Goal: Task Accomplishment & Management: Use online tool/utility

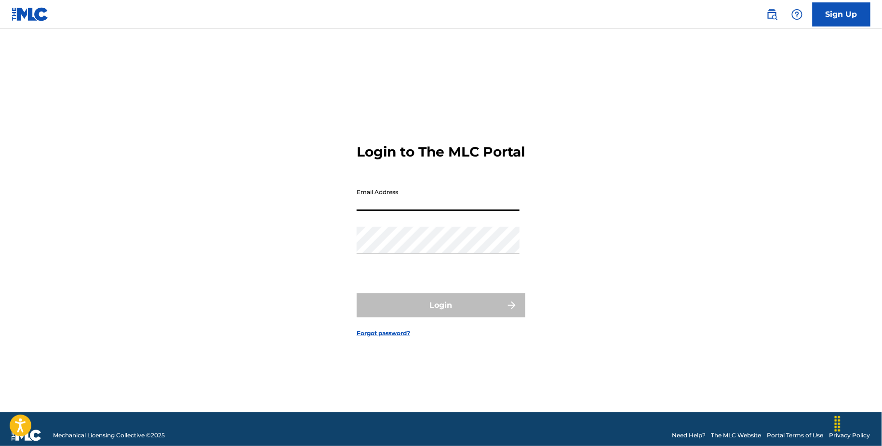
click at [451, 210] on input "Email Address" at bounding box center [438, 197] width 163 height 27
type input "[EMAIL_ADDRESS][DOMAIN_NAME]"
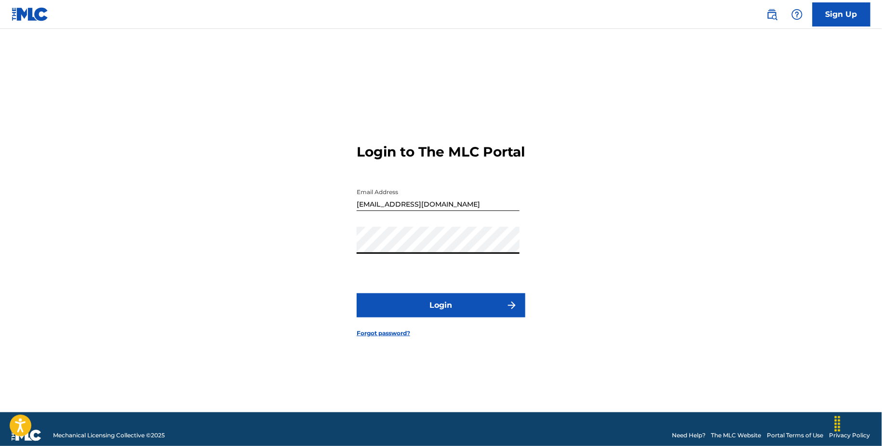
click at [414, 298] on form "Login to The MLC Portal Email Address claims@sx-works.com Password Login Forgot…" at bounding box center [441, 233] width 169 height 360
click at [409, 313] on button "Login" at bounding box center [441, 306] width 169 height 24
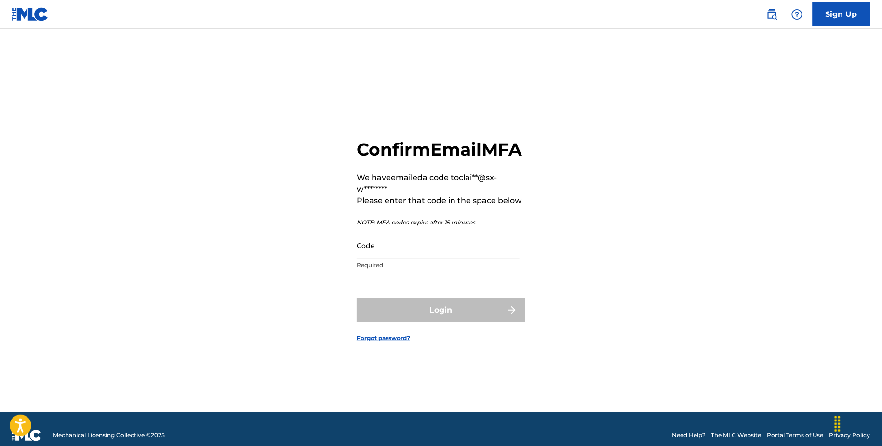
click at [404, 259] on input "Code" at bounding box center [438, 245] width 163 height 27
paste input "088873"
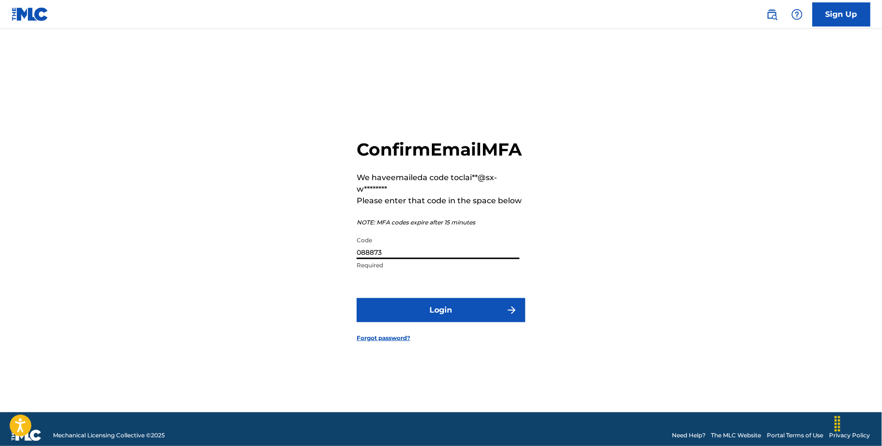
type input "088873"
click at [457, 306] on form "Confirm Email MFA We have emailed a code to clai**@sx-w******** Please enter th…" at bounding box center [441, 233] width 169 height 360
click at [457, 308] on form "Confirm Email MFA We have emailed a code to clai**@sx-w******** Please enter th…" at bounding box center [441, 233] width 169 height 360
click at [456, 320] on button "Login" at bounding box center [441, 310] width 169 height 24
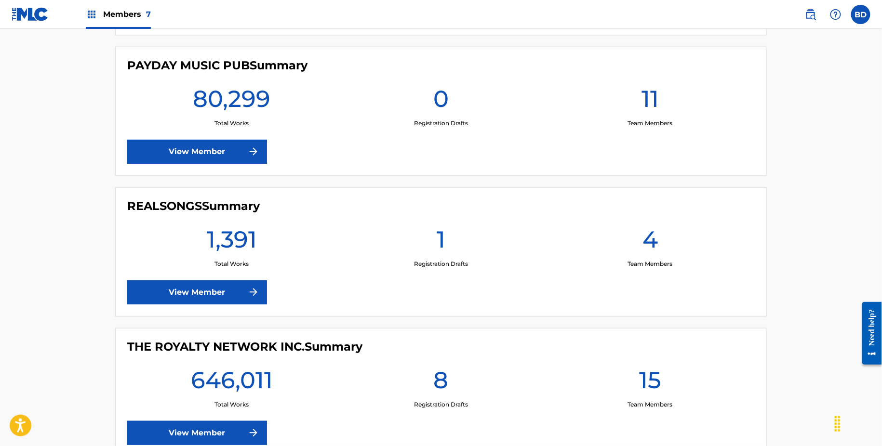
scroll to position [575, 0]
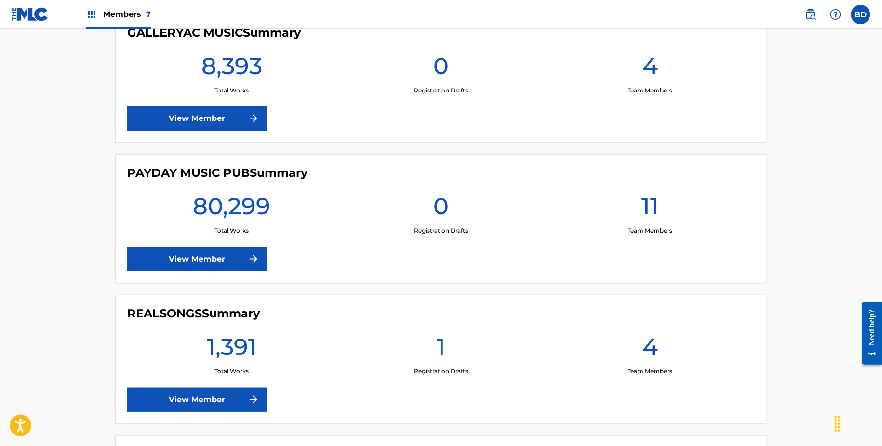
click at [214, 250] on link "View Member" at bounding box center [197, 259] width 140 height 24
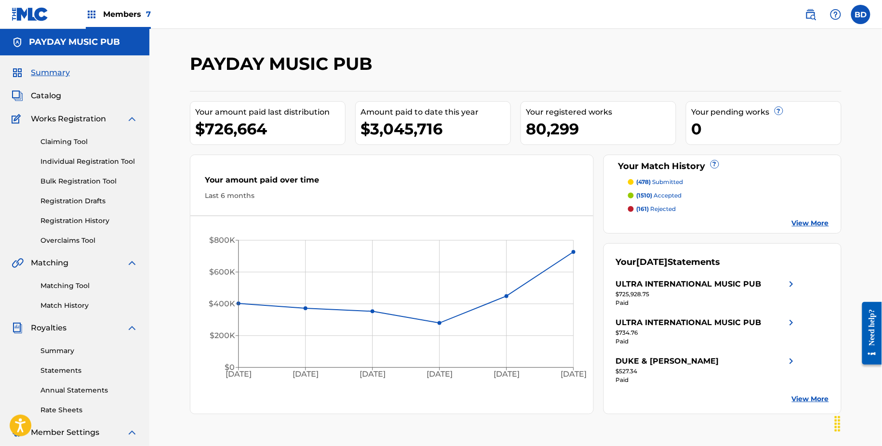
click at [130, 120] on img at bounding box center [132, 119] width 12 height 12
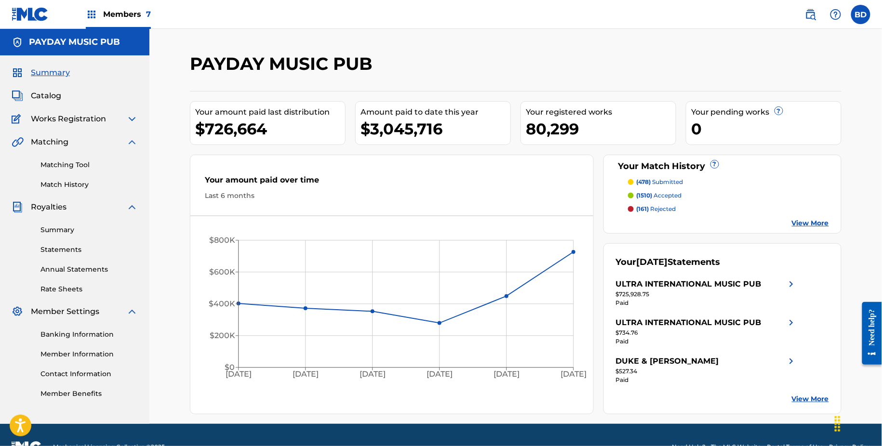
click at [132, 212] on img at bounding box center [132, 208] width 12 height 12
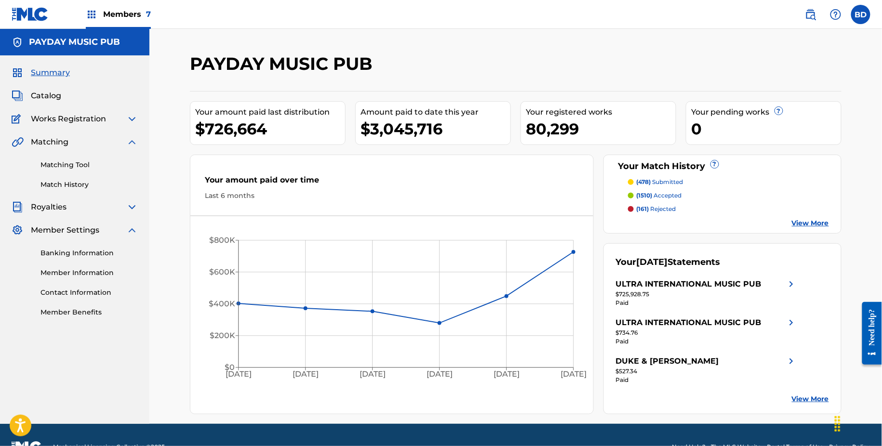
click at [131, 231] on img at bounding box center [132, 231] width 12 height 12
click at [77, 167] on link "Matching Tool" at bounding box center [88, 165] width 97 height 10
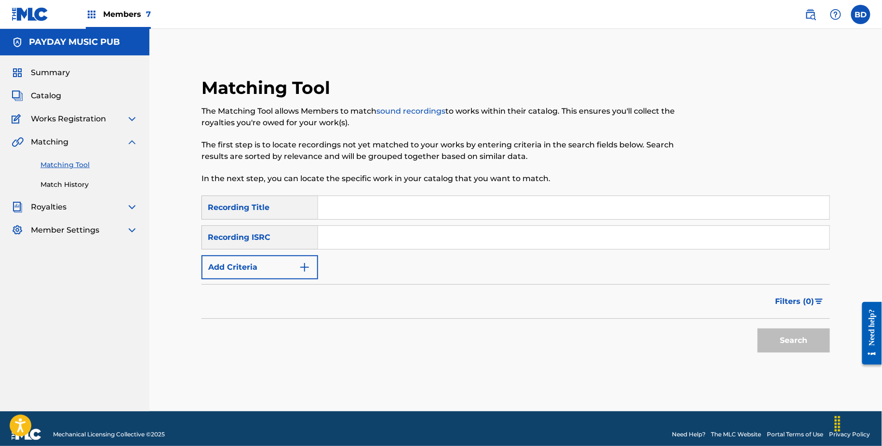
click at [353, 236] on input "Search Form" at bounding box center [574, 237] width 512 height 23
paste input "CA5KR2448853"
click at [758, 329] on button "Search" at bounding box center [794, 341] width 72 height 24
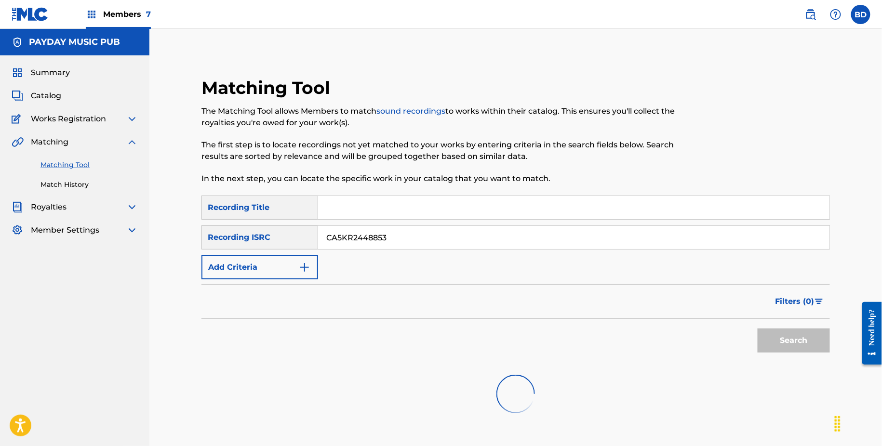
scroll to position [76, 0]
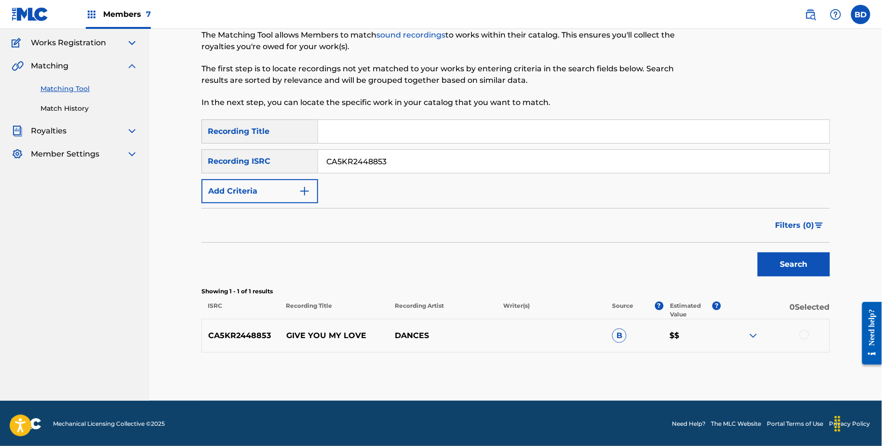
click at [755, 333] on img at bounding box center [754, 336] width 12 height 12
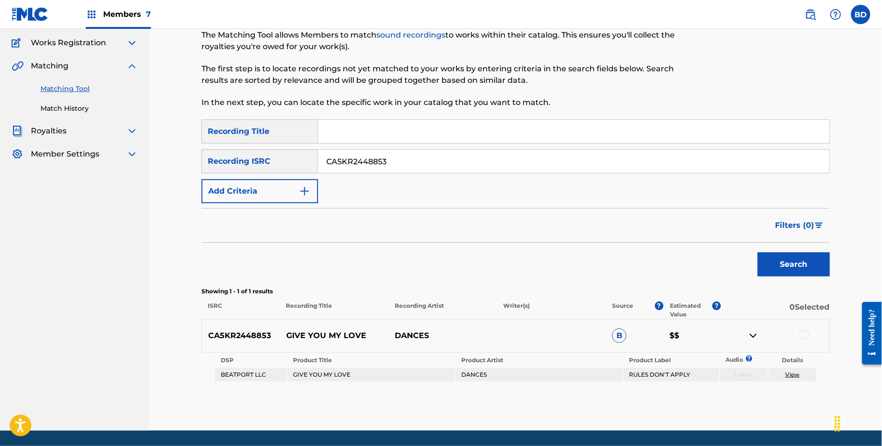
click at [310, 331] on p "GIVE YOU MY LOVE" at bounding box center [334, 336] width 108 height 12
copy p "GIVE YOU MY LOVE"
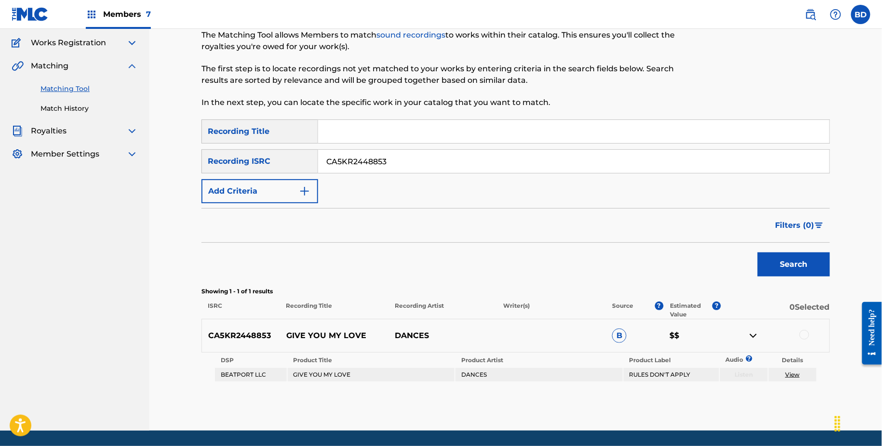
click at [375, 157] on input "CA5KR2448853" at bounding box center [574, 161] width 512 height 23
paste input "382831"
type input "CA5KR2382831"
click at [758, 253] on button "Search" at bounding box center [794, 265] width 72 height 24
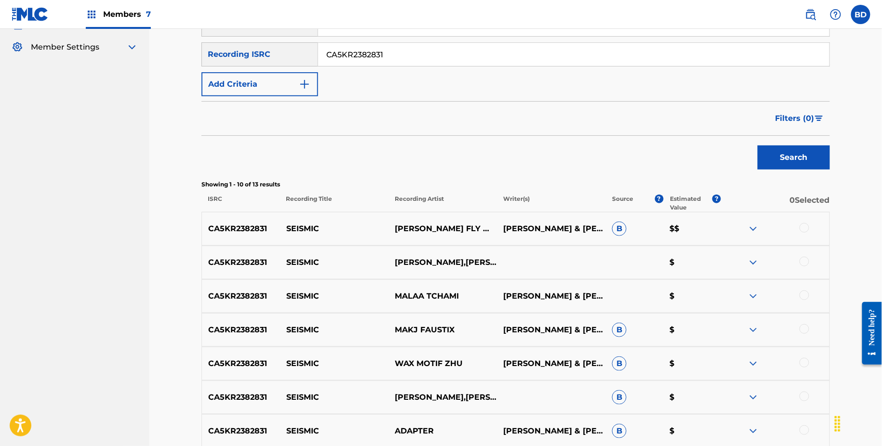
scroll to position [266, 0]
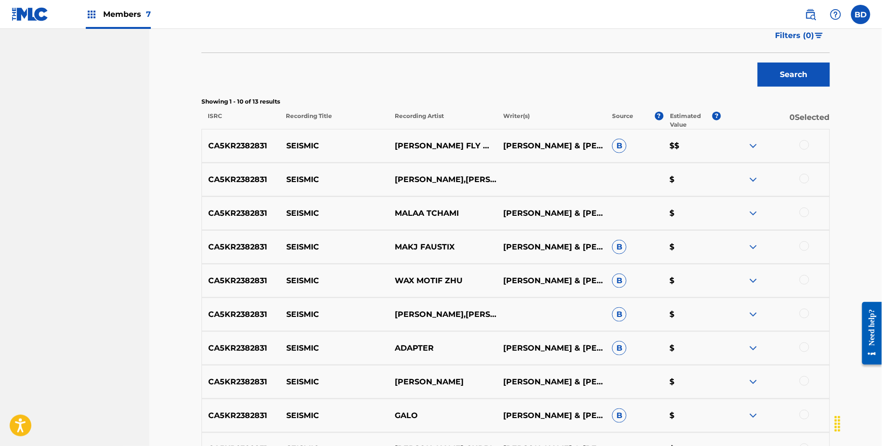
click at [290, 171] on div "CA5KR2382831 SEISMIC AC SLATER,CHRIS LORENZO & FLY WITH US $" at bounding box center [516, 180] width 629 height 34
copy p "SEISMIC"
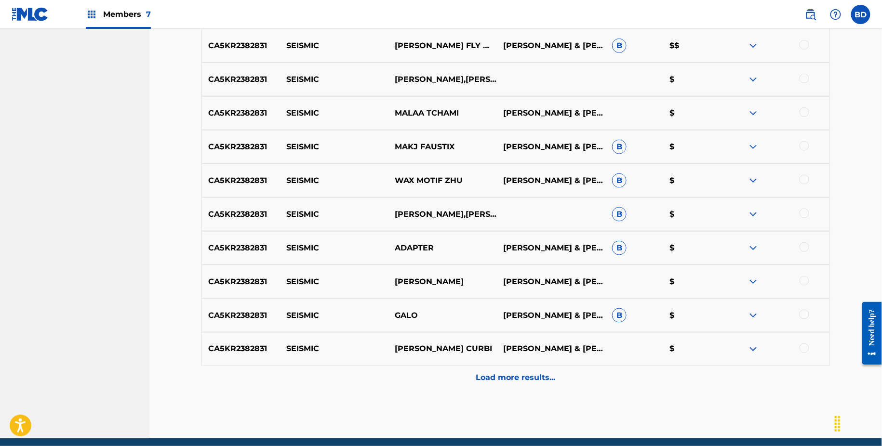
click at [747, 362] on div "CA5KR2382831 SEISMIC AC SLATER CURBI CHRIS LORENZO & AC SLATER & FLY WITH US $" at bounding box center [516, 350] width 629 height 34
click at [747, 366] on div "Load more results..." at bounding box center [516, 378] width 629 height 24
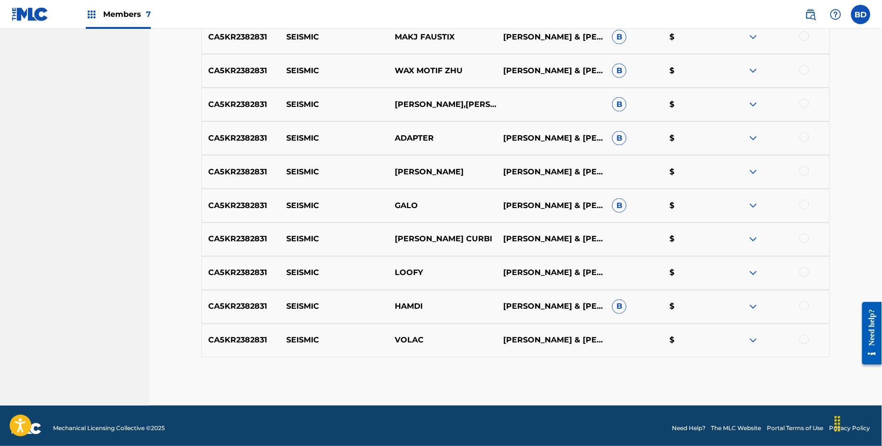
scroll to position [481, 0]
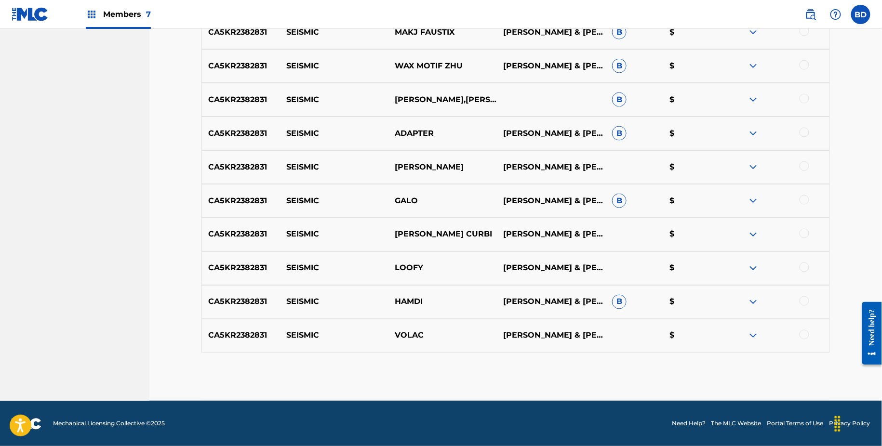
click at [756, 297] on img at bounding box center [754, 302] width 12 height 12
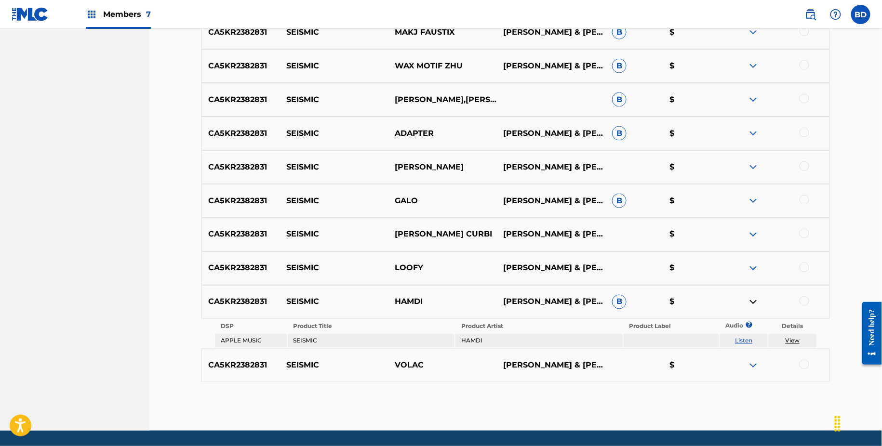
click at [754, 201] on img at bounding box center [754, 201] width 12 height 12
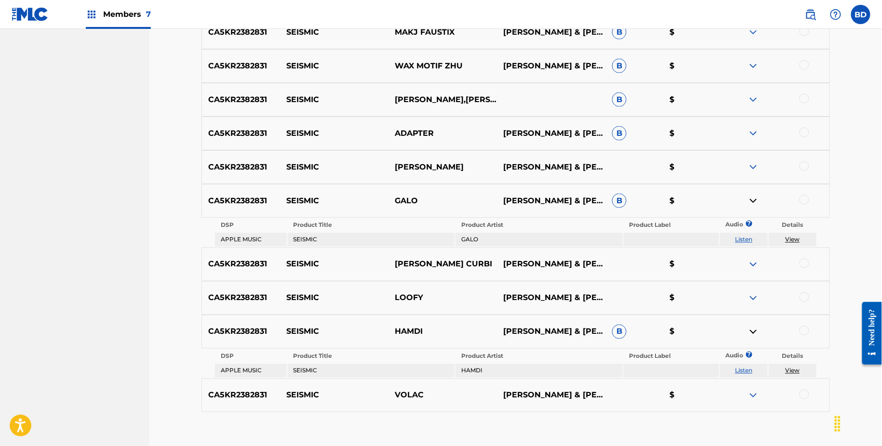
click at [754, 128] on img at bounding box center [754, 134] width 12 height 12
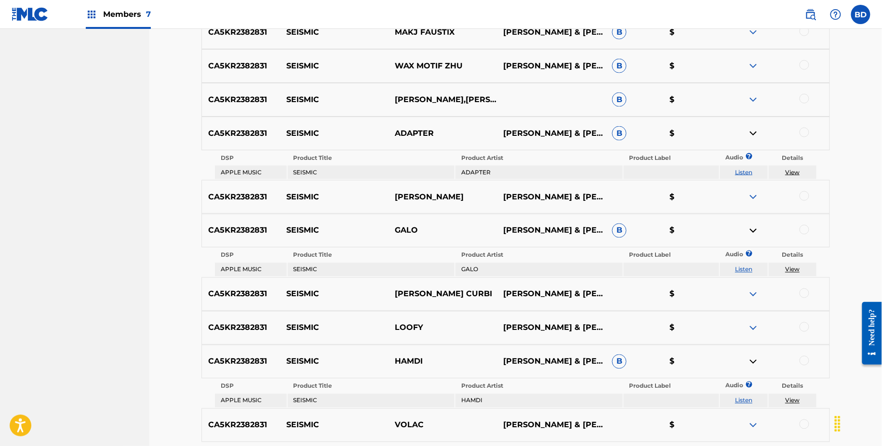
click at [754, 100] on img at bounding box center [754, 100] width 12 height 12
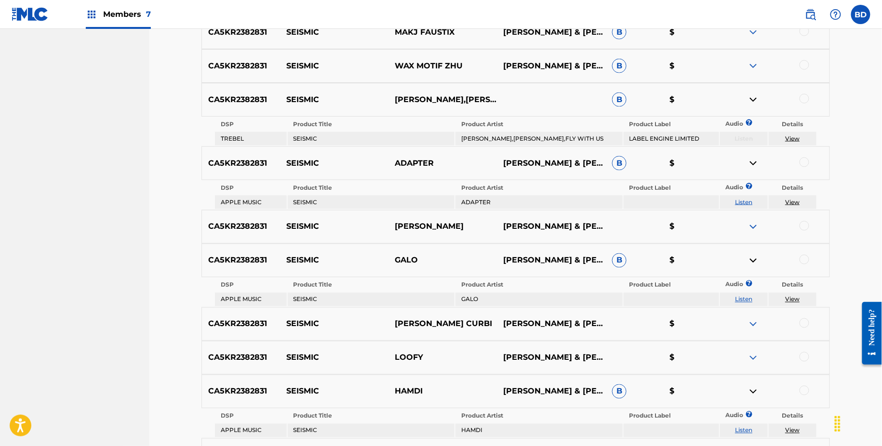
click at [756, 54] on div "CA5KR2382831 SEISMIC WAX MOTIF ZHU CHRIS LORENZO & AC SLATER & FLY WITH US B $" at bounding box center [516, 66] width 629 height 34
click at [755, 63] on img at bounding box center [754, 66] width 12 height 12
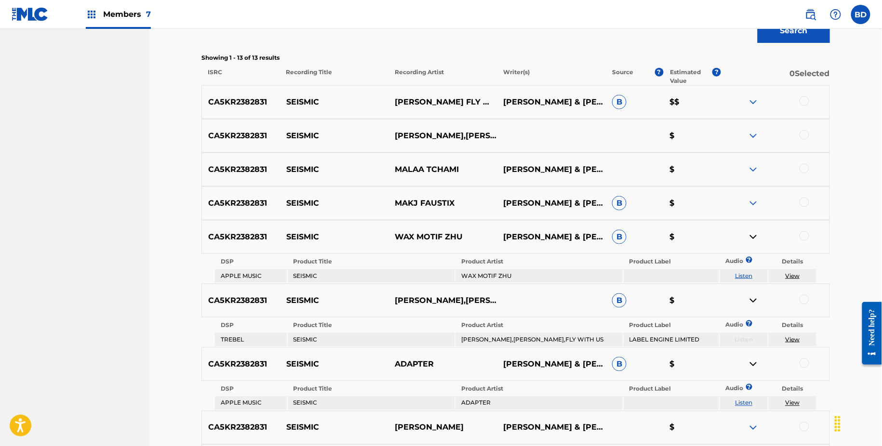
scroll to position [233, 0]
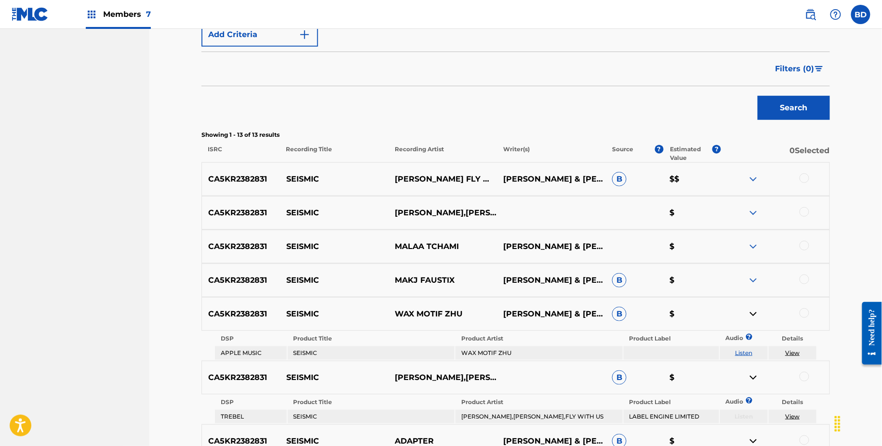
click at [754, 279] on img at bounding box center [754, 281] width 12 height 12
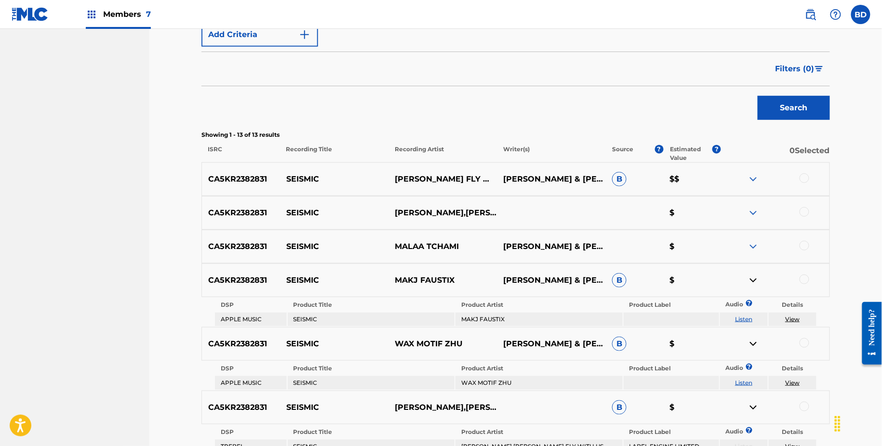
click at [752, 179] on img at bounding box center [754, 180] width 12 height 12
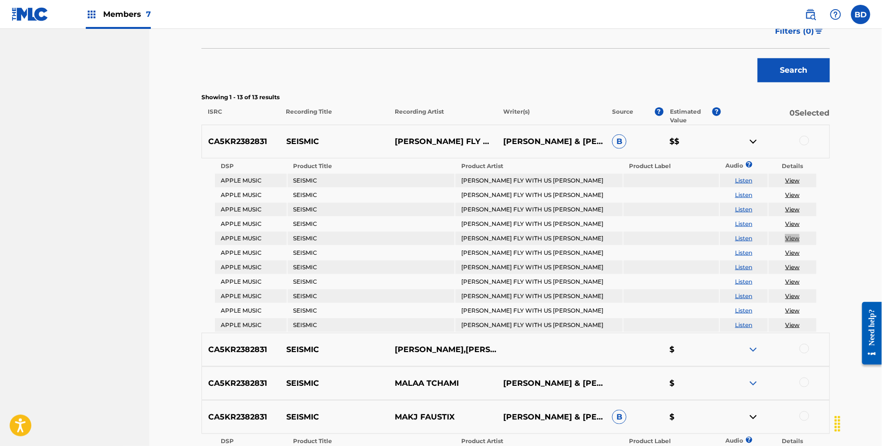
scroll to position [271, 0]
click at [805, 137] on div at bounding box center [805, 140] width 10 height 10
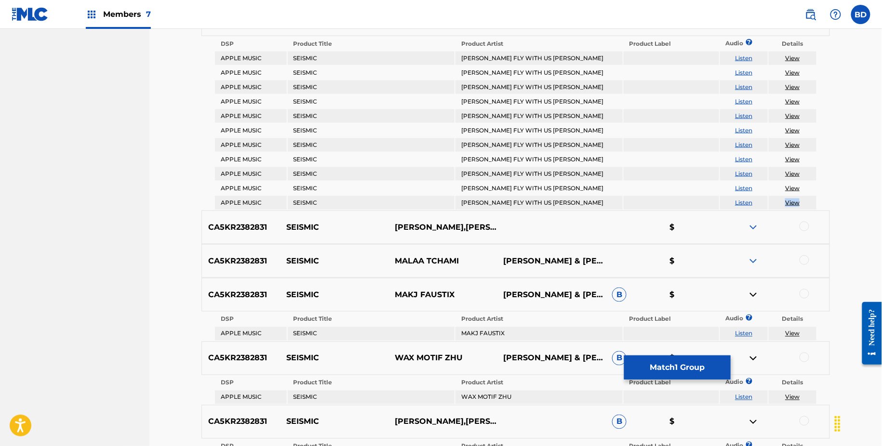
scroll to position [370, 0]
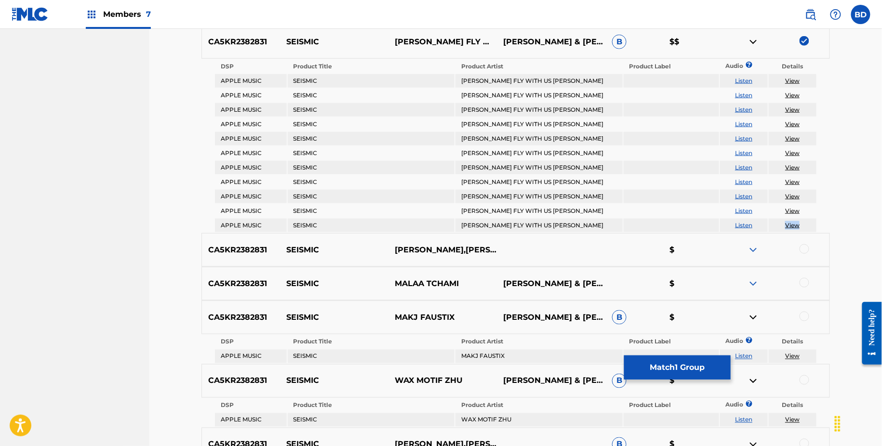
click at [757, 41] on img at bounding box center [754, 42] width 12 height 12
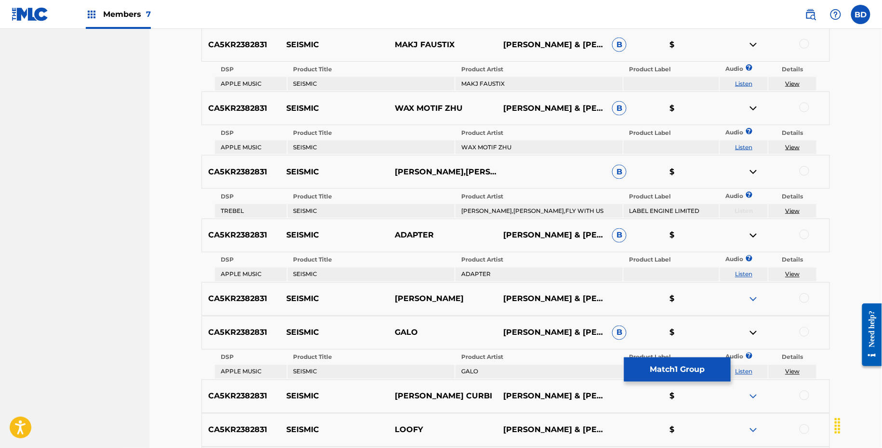
scroll to position [468, 0]
click at [469, 85] on td "MAKJ FAUSTIX" at bounding box center [539, 84] width 167 height 13
copy td "MAKJ FAUSTIX"
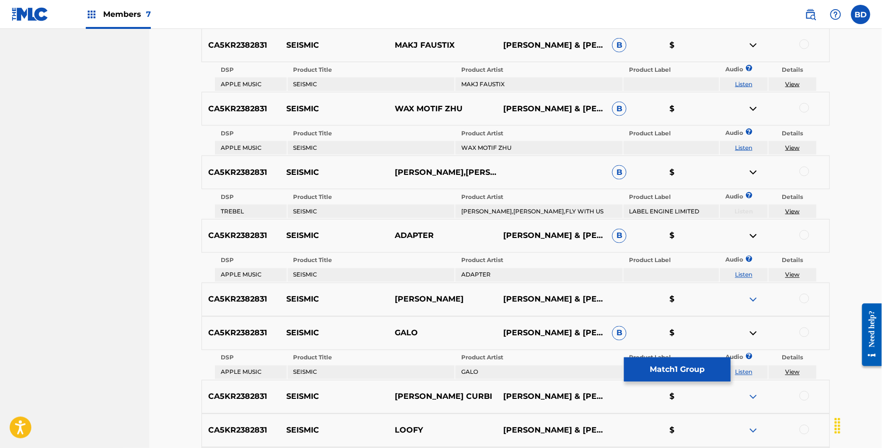
click at [486, 145] on td "WAX MOTIF ZHU" at bounding box center [539, 147] width 167 height 13
copy td "WAX MOTIF ZHU"
click at [499, 206] on td "AC SLATER,CHRIS LORENZO,FLY WITH US" at bounding box center [539, 211] width 167 height 13
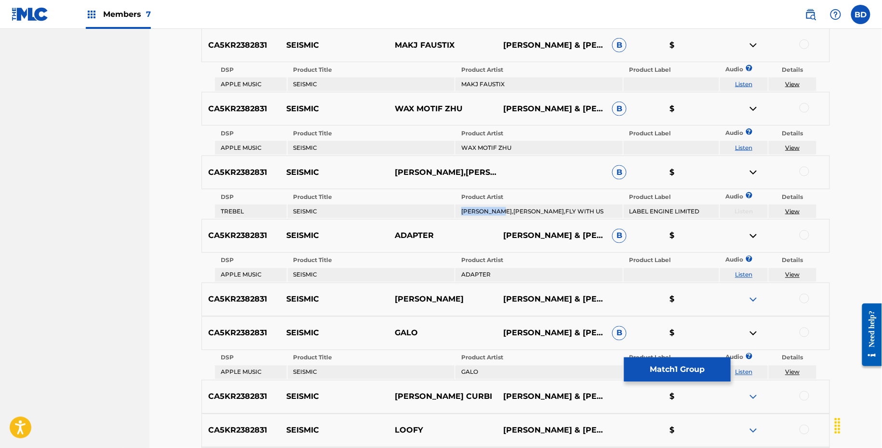
click at [499, 206] on td "AC SLATER,CHRIS LORENZO,FLY WITH US" at bounding box center [539, 211] width 167 height 13
copy td "AC SLATER,CHRIS LORENZO,FLY WITH US"
click at [465, 276] on td "ADAPTER" at bounding box center [539, 275] width 167 height 13
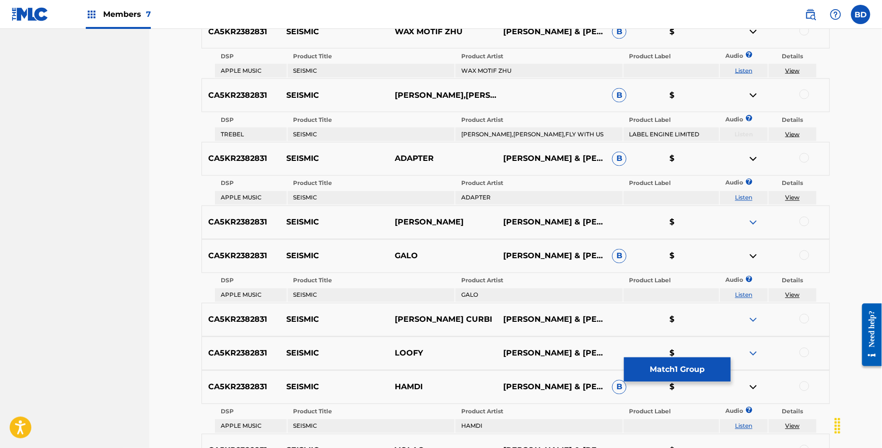
scroll to position [565, 0]
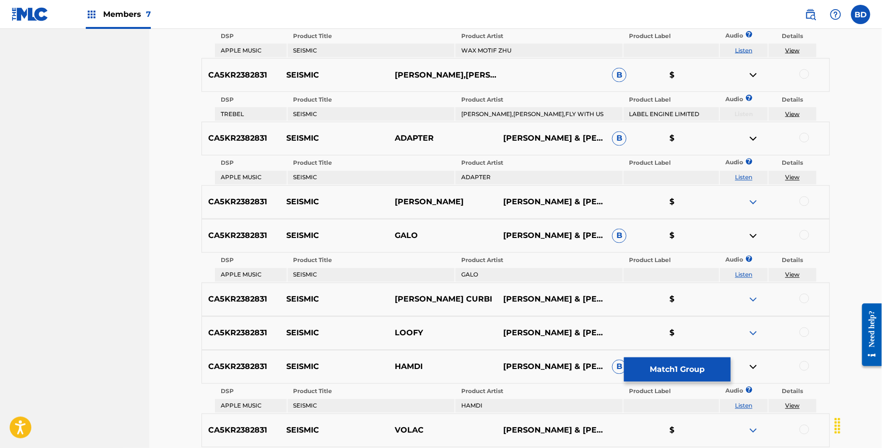
click at [466, 277] on td "GALO" at bounding box center [539, 275] width 167 height 13
copy td "GALO"
click at [471, 403] on td "HAMDI" at bounding box center [539, 406] width 167 height 13
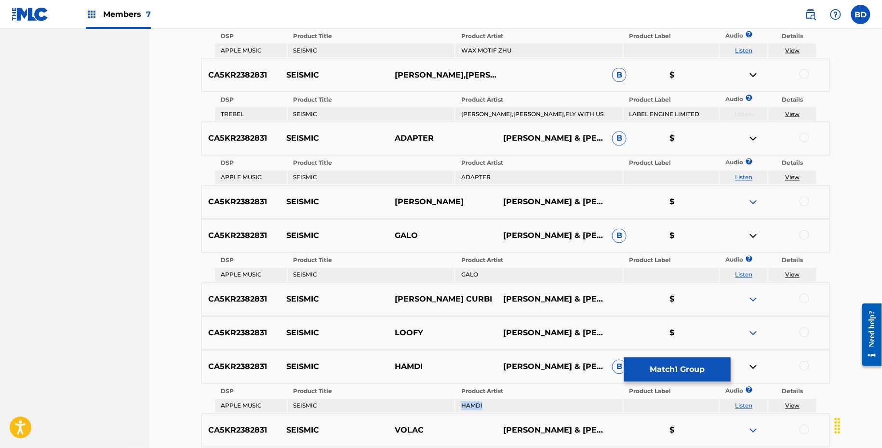
copy td "HAMDI"
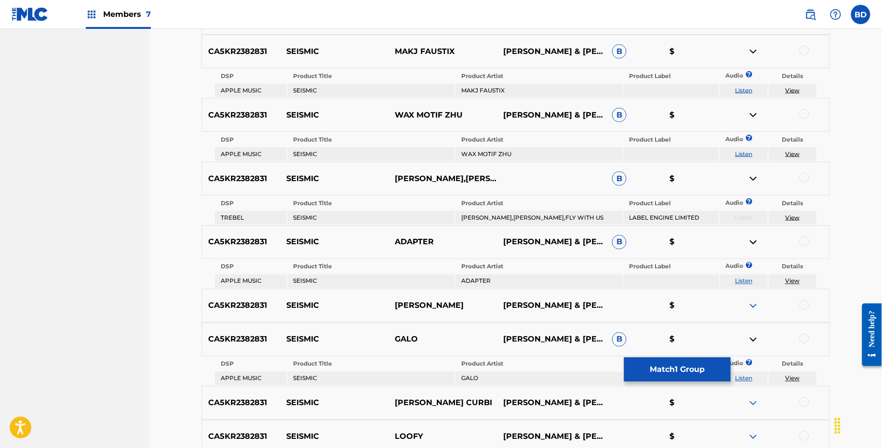
scroll to position [464, 0]
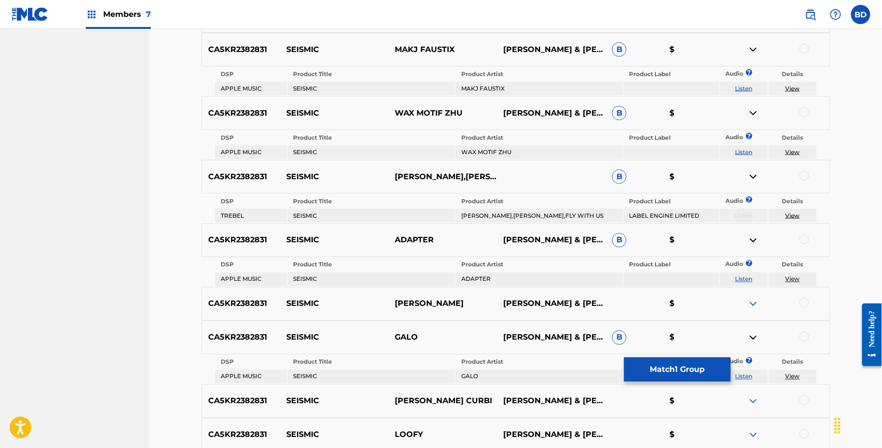
click at [803, 46] on div at bounding box center [805, 49] width 10 height 10
click at [752, 46] on img at bounding box center [754, 50] width 12 height 12
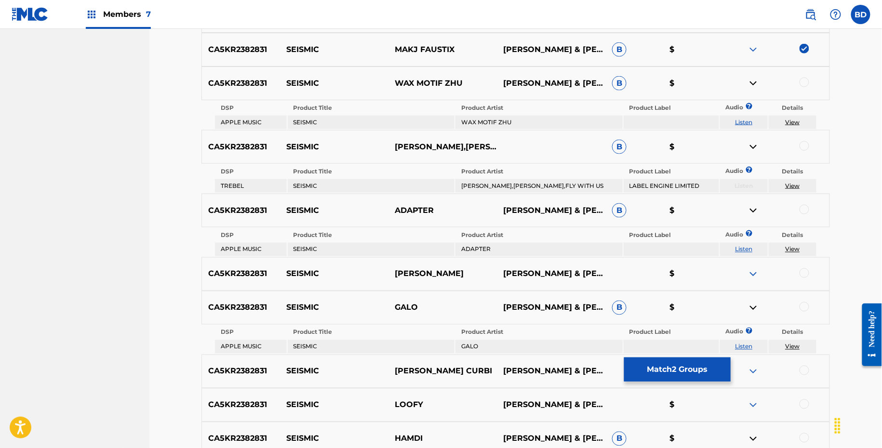
click at [804, 84] on div at bounding box center [805, 83] width 10 height 10
click at [754, 85] on img at bounding box center [754, 84] width 12 height 12
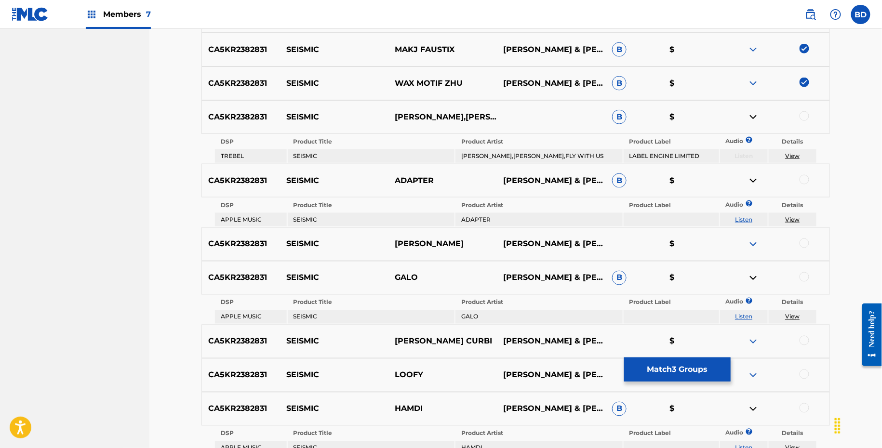
click at [807, 112] on div at bounding box center [805, 116] width 10 height 10
click at [750, 119] on img at bounding box center [754, 117] width 12 height 12
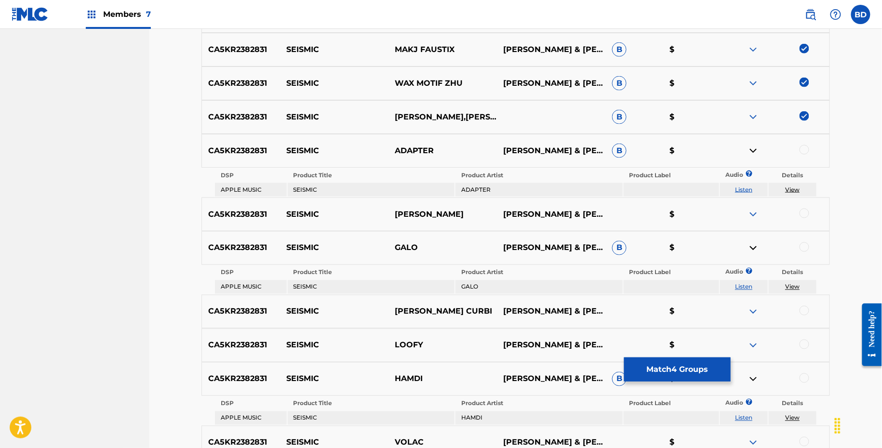
click at [804, 148] on div at bounding box center [805, 150] width 10 height 10
click at [754, 148] on img at bounding box center [754, 151] width 12 height 12
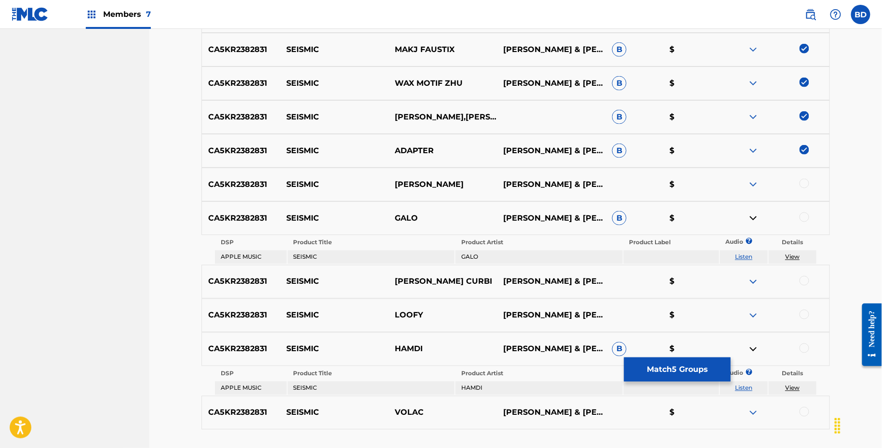
click at [806, 217] on div at bounding box center [805, 218] width 10 height 10
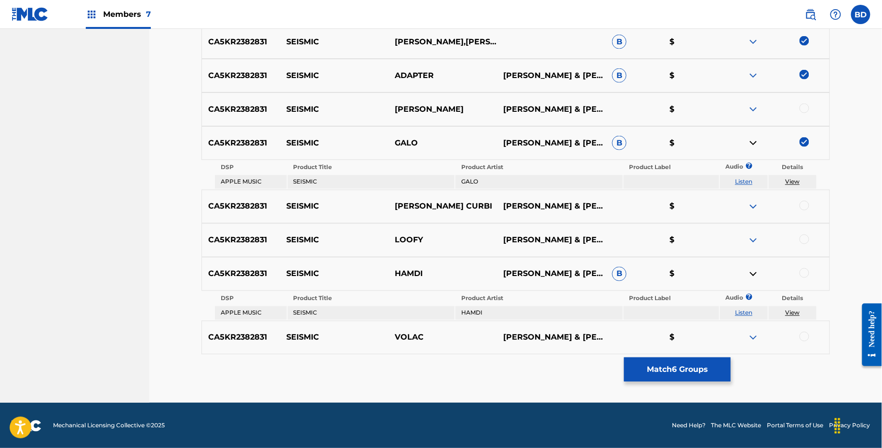
click at [754, 143] on img at bounding box center [754, 143] width 12 height 12
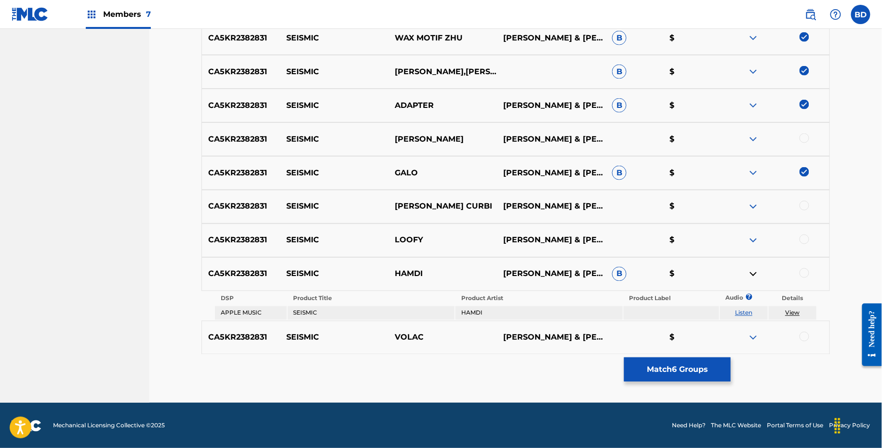
click at [806, 276] on div at bounding box center [805, 274] width 10 height 10
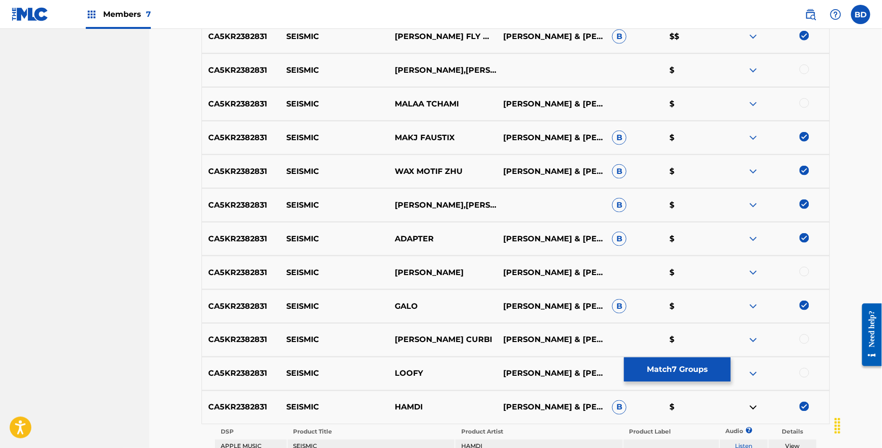
click at [679, 377] on button "Match 7 Groups" at bounding box center [677, 370] width 107 height 24
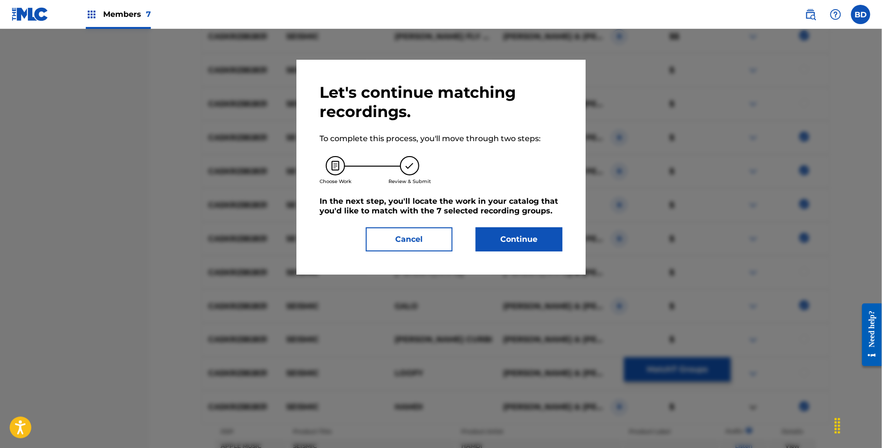
click at [514, 247] on button "Continue" at bounding box center [519, 240] width 87 height 24
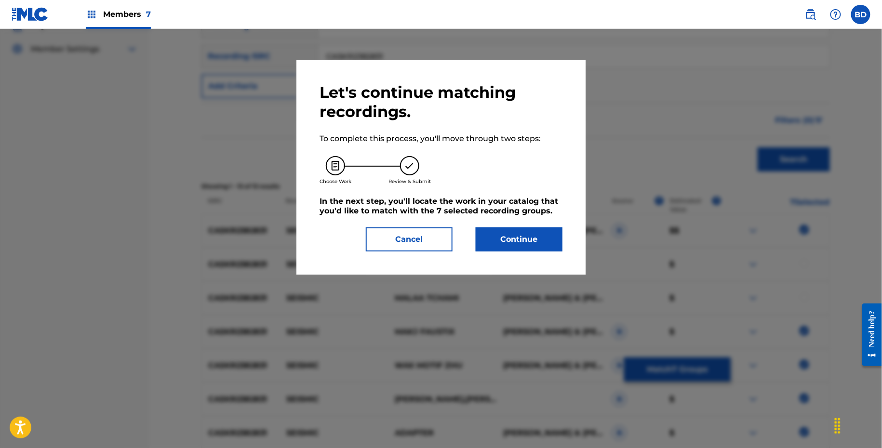
scroll to position [193, 0]
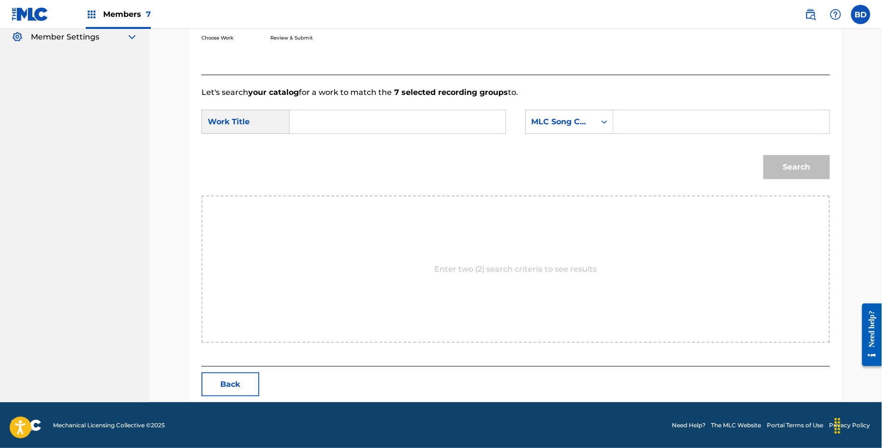
click at [661, 107] on form "SearchWithCriteriaabedc182-72d7-46a8-bae8-59e803bcef97 Work Title SearchWithCri…" at bounding box center [516, 146] width 629 height 97
click at [646, 127] on input "Search Form" at bounding box center [722, 121] width 200 height 23
paste input "SI9GPK"
type input "SI9GPK"
click at [424, 125] on input "Search Form" at bounding box center [398, 121] width 200 height 23
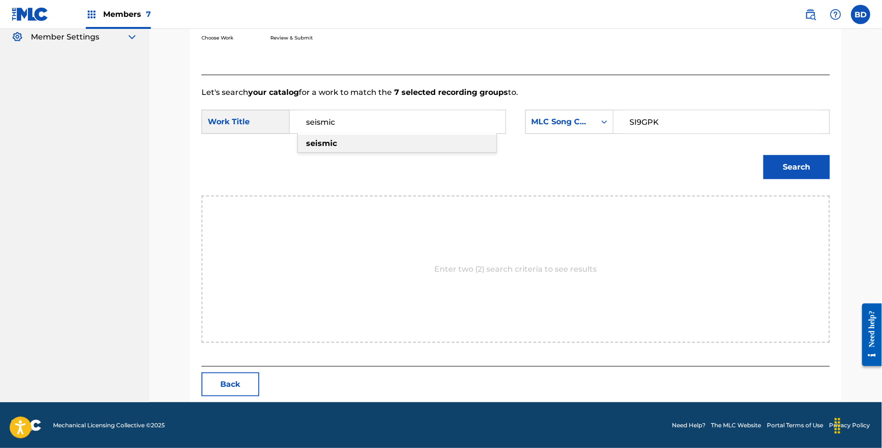
type input "seismic"
click at [777, 165] on button "Search" at bounding box center [797, 167] width 67 height 24
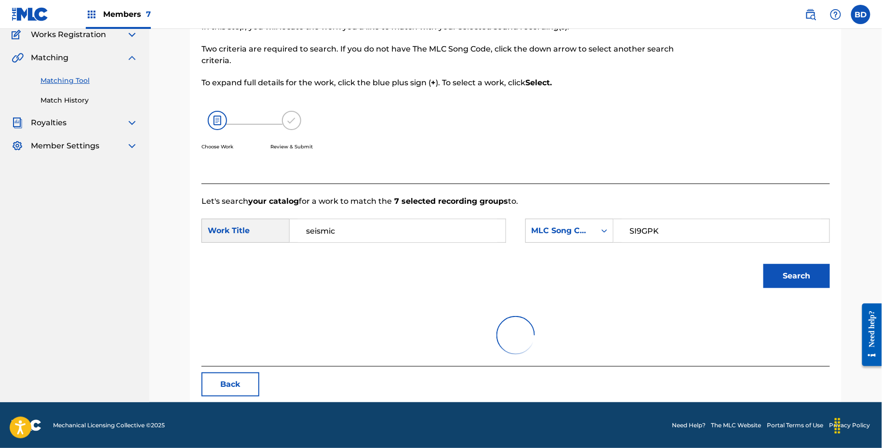
scroll to position [164, 0]
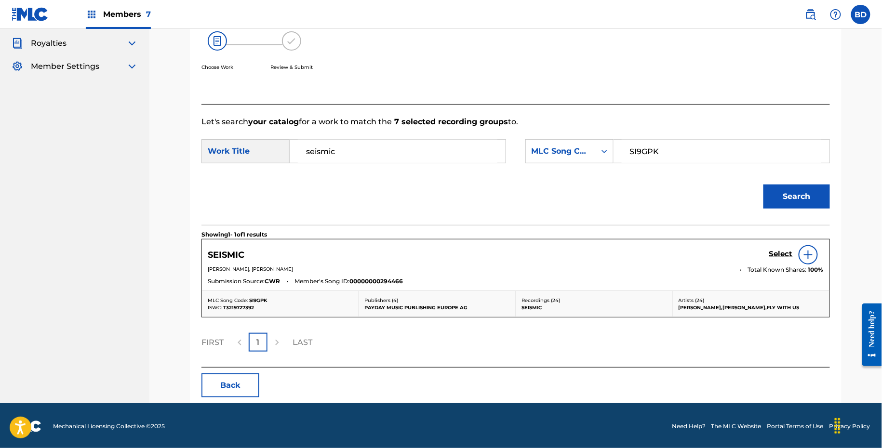
click at [777, 255] on h5 "Select" at bounding box center [781, 254] width 24 height 9
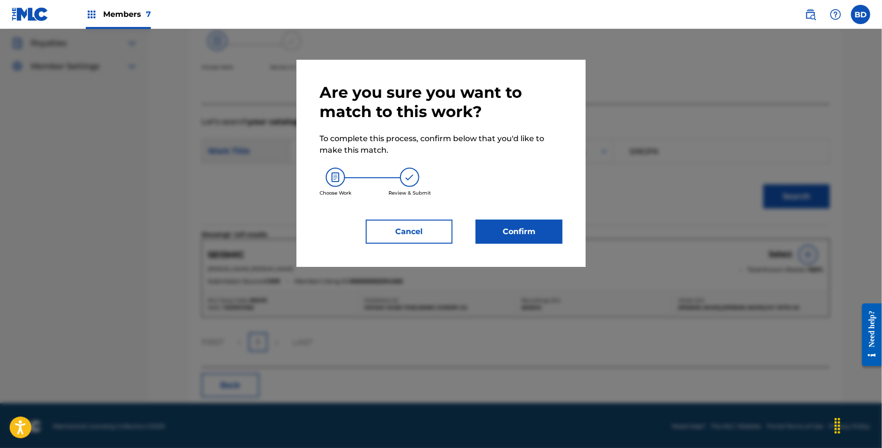
click at [486, 253] on div "Are you sure you want to match to this work? To complete this process, confirm …" at bounding box center [440, 163] width 289 height 207
click at [488, 237] on button "Confirm" at bounding box center [519, 232] width 87 height 24
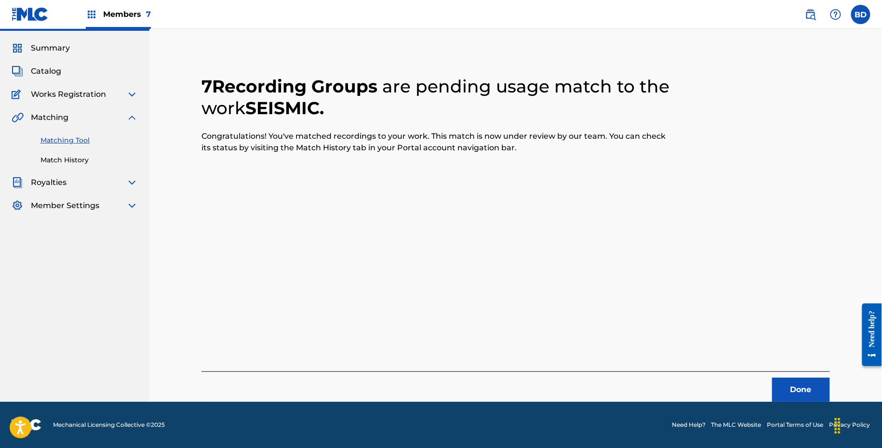
scroll to position [25, 0]
click at [77, 160] on link "Match History" at bounding box center [88, 160] width 97 height 10
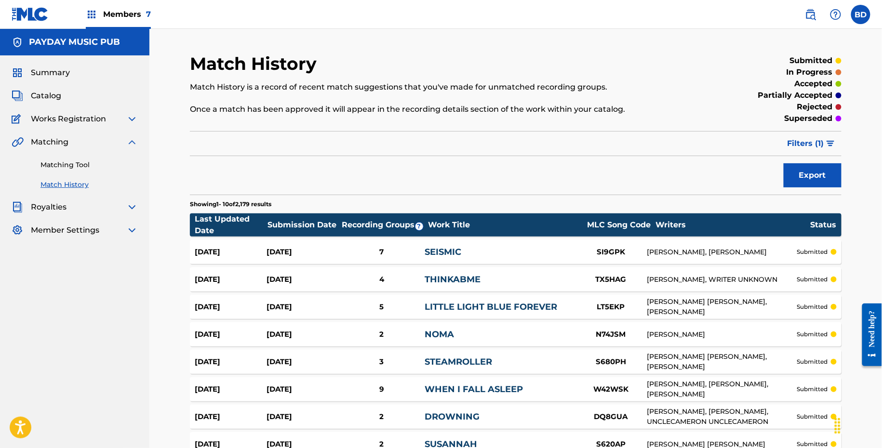
click at [441, 251] on link "SEISMIC" at bounding box center [443, 252] width 37 height 11
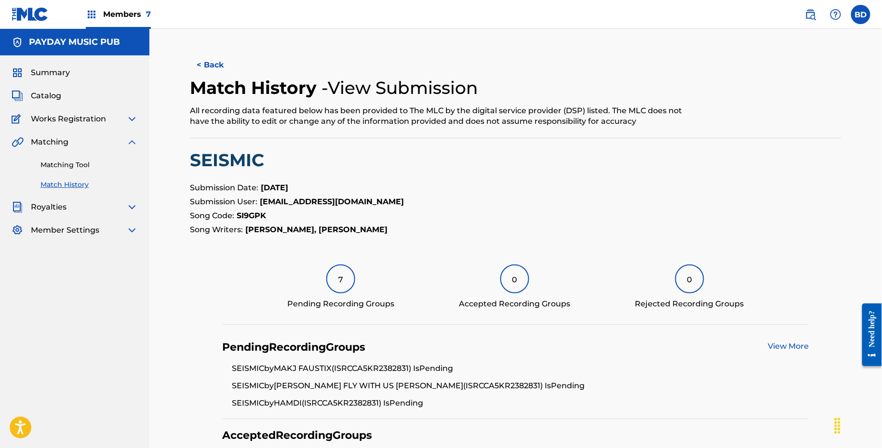
click at [86, 162] on link "Matching Tool" at bounding box center [88, 165] width 97 height 10
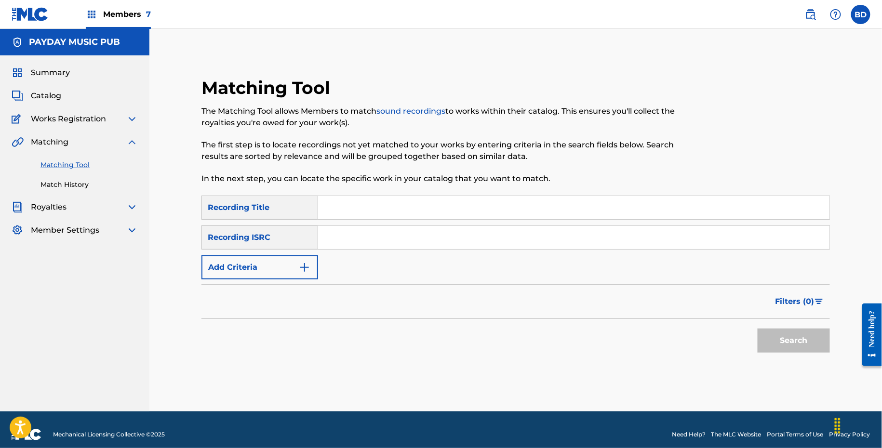
click at [362, 244] on input "Search Form" at bounding box center [574, 237] width 512 height 23
type input "v"
click at [758, 329] on button "Search" at bounding box center [794, 341] width 72 height 24
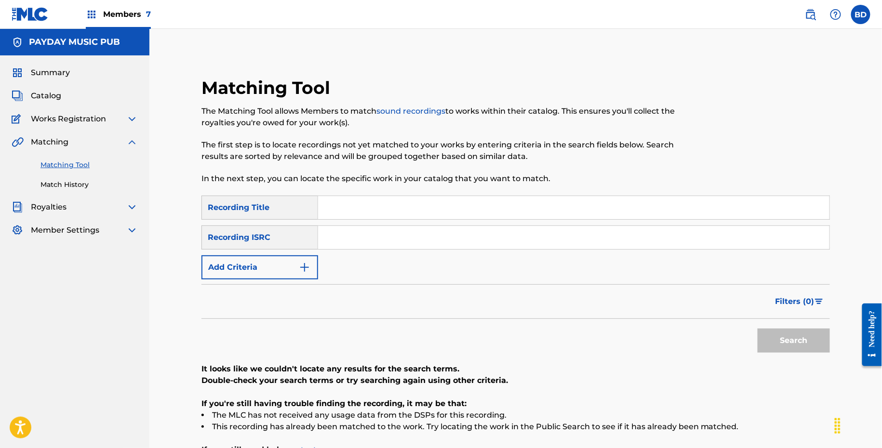
paste input "CA5KR2225643"
click at [758, 329] on button "Search" at bounding box center [794, 341] width 72 height 24
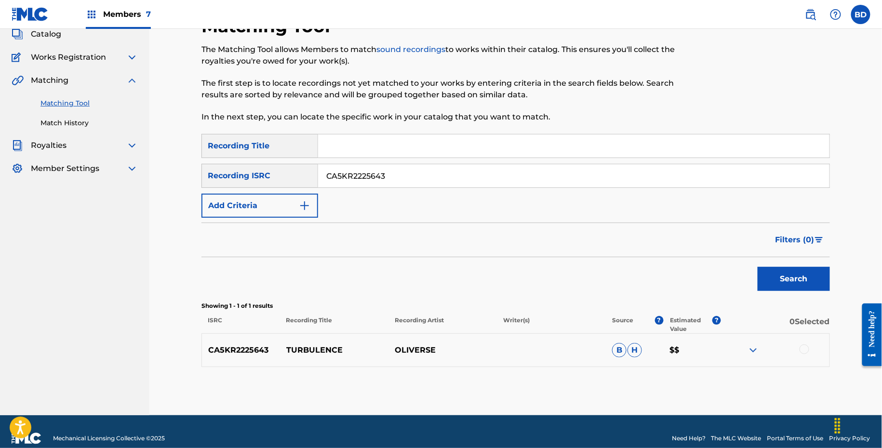
scroll to position [75, 0]
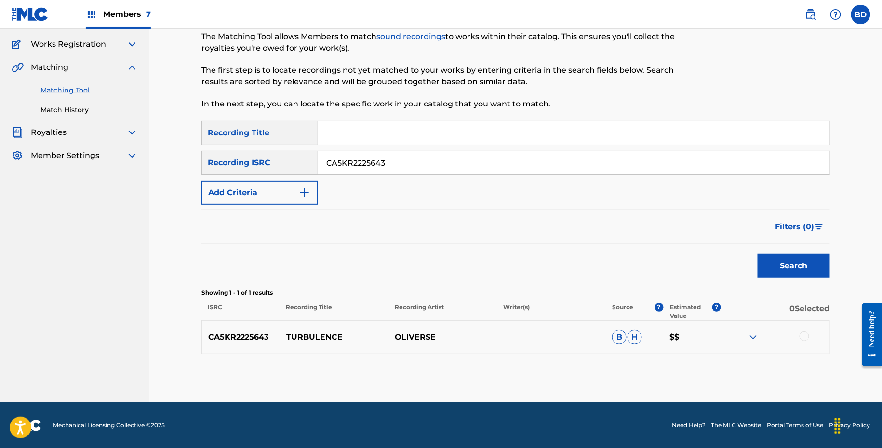
click at [747, 332] on div at bounding box center [775, 338] width 108 height 12
click at [751, 333] on img at bounding box center [754, 338] width 12 height 12
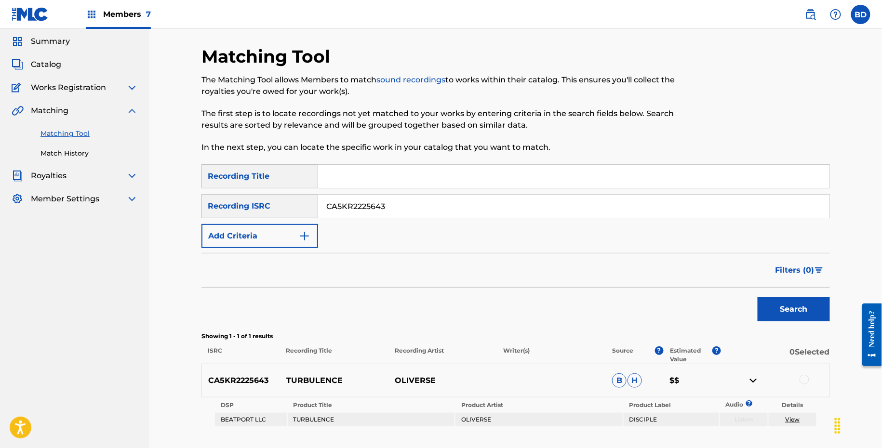
scroll to position [40, 0]
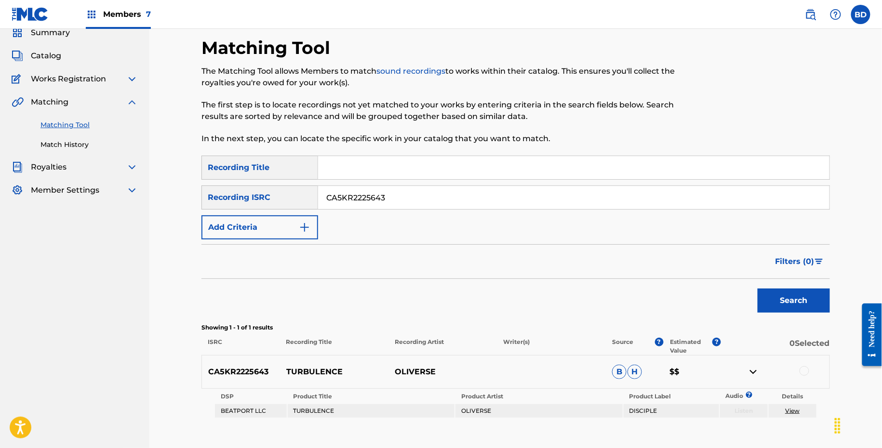
click at [391, 216] on div "SearchWithCriteriaba55ea42-a208-49b5-818d-08f259dc11e3 Recording Title SearchWi…" at bounding box center [516, 198] width 629 height 84
click at [390, 198] on input "CA5KR2225643" at bounding box center [574, 197] width 512 height 23
type input "v"
click at [758, 289] on button "Search" at bounding box center [794, 301] width 72 height 24
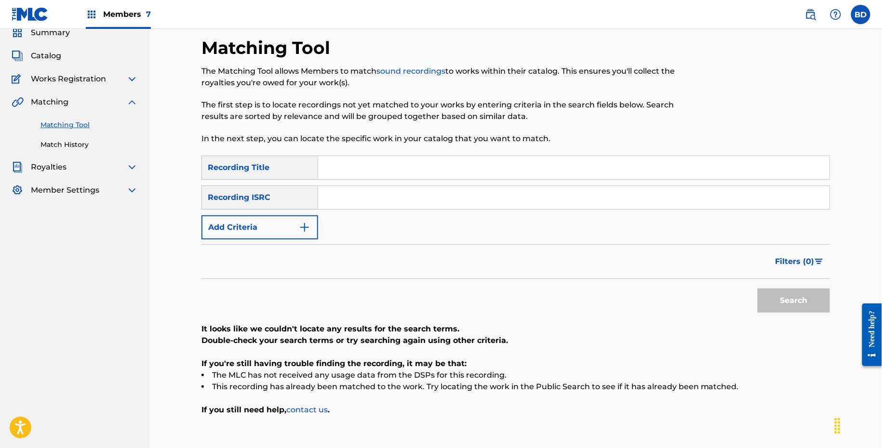
paste input "CA5KR2225643"
click at [758, 289] on button "Search" at bounding box center [794, 301] width 72 height 24
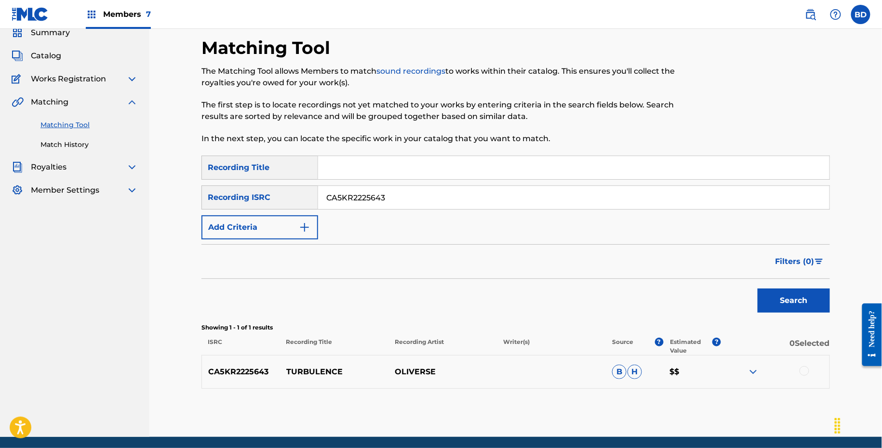
scroll to position [75, 0]
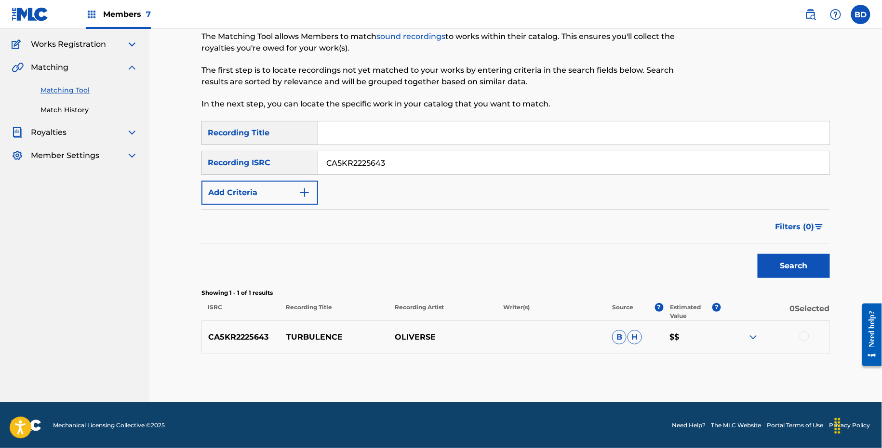
click at [756, 337] on img at bounding box center [754, 338] width 12 height 12
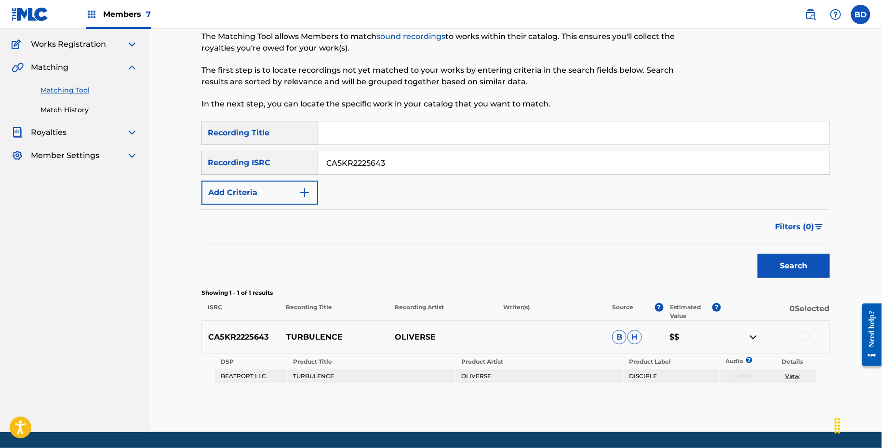
click at [314, 337] on p "TURBULENCE" at bounding box center [334, 338] width 108 height 12
copy p "TURBULENCE"
click at [430, 152] on input "CA5KR2225643" at bounding box center [574, 162] width 512 height 23
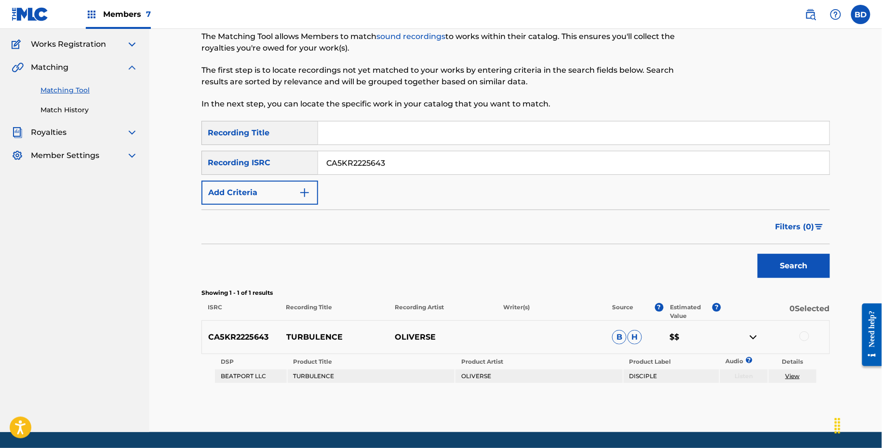
paste input "BXZYA240003"
click at [758, 254] on button "Search" at bounding box center [794, 266] width 72 height 24
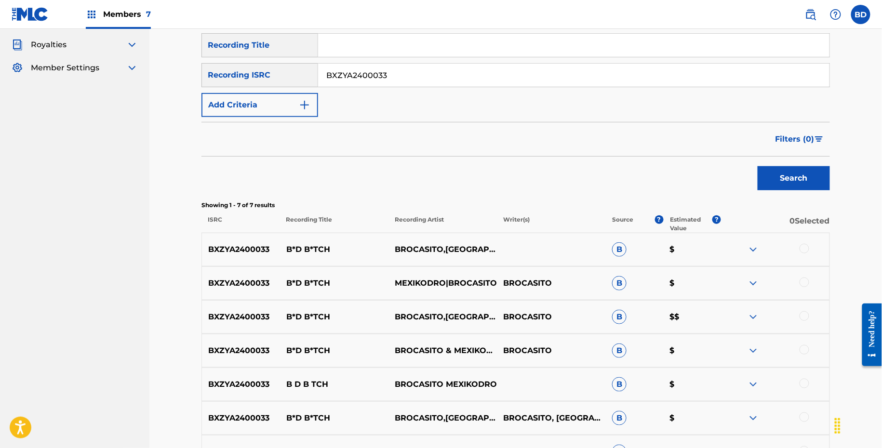
scroll to position [223, 0]
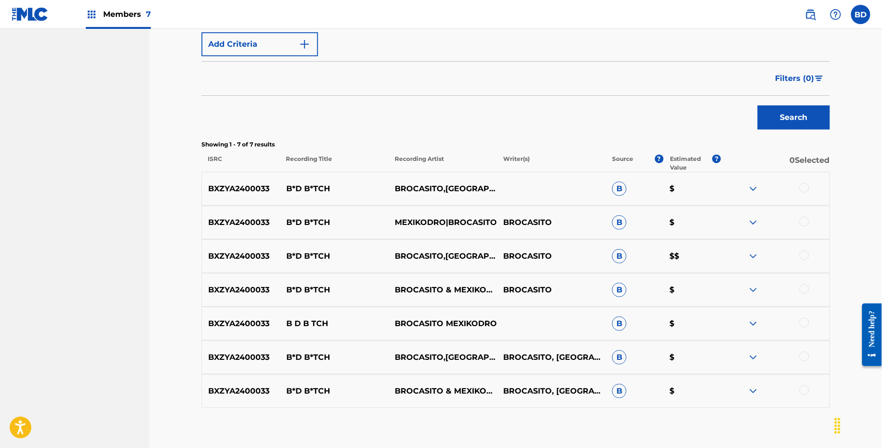
click at [315, 248] on div "BXZYA2400033 B*D B*TCH BROCASITO,MEXIKODRO BROCASITO B $$" at bounding box center [516, 257] width 629 height 34
copy p "B*D B*TCH"
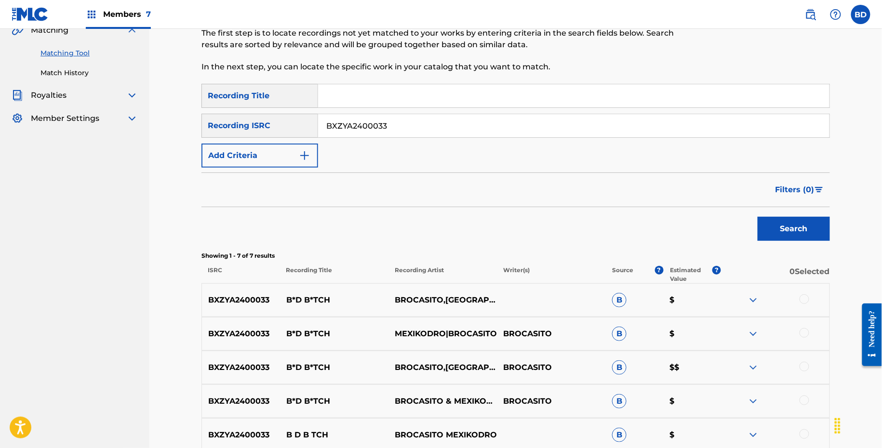
click at [364, 122] on input "BXZYA2400033" at bounding box center [574, 125] width 512 height 23
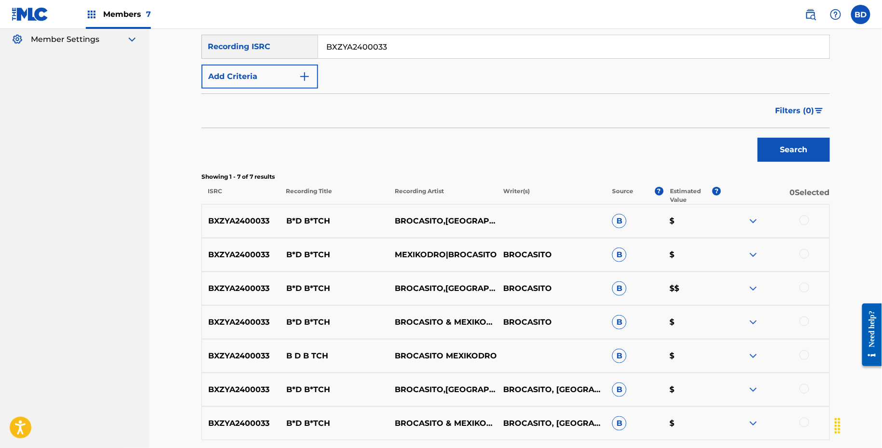
scroll to position [121, 0]
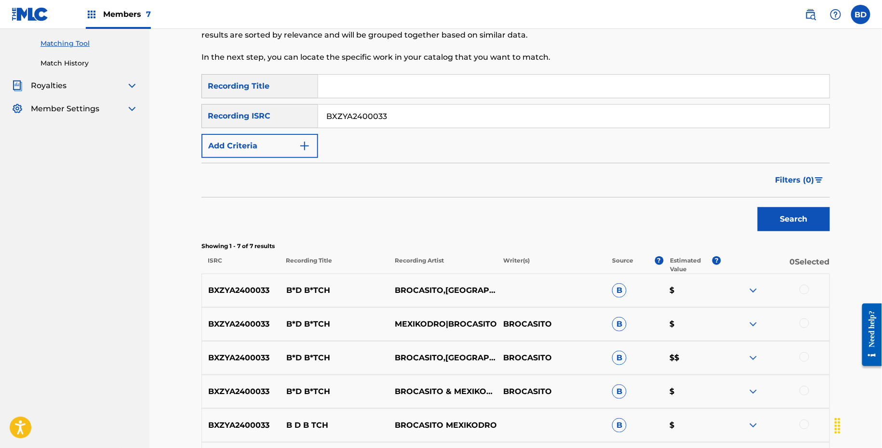
click at [345, 124] on input "BXZYA2400033" at bounding box center [574, 116] width 512 height 23
paste input "E5KW2200156"
type input "BE5KW2200156"
click at [758, 207] on button "Search" at bounding box center [794, 219] width 72 height 24
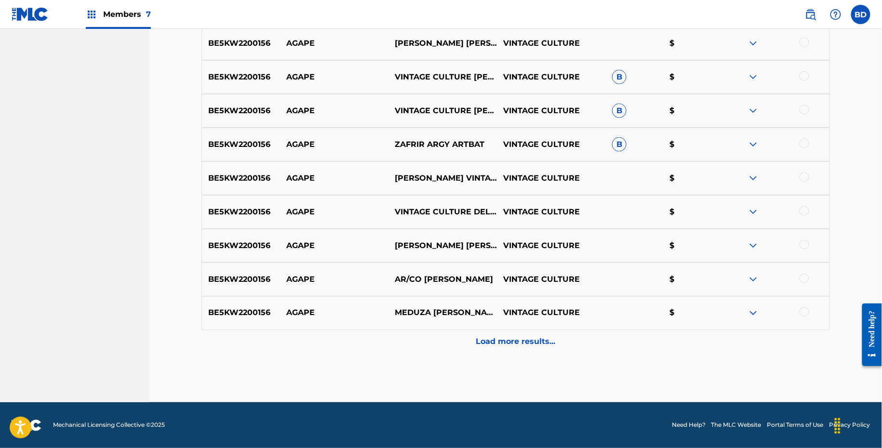
click at [603, 319] on div "BE5KW2200156 AGAPE MEDUZA JAMES CARTER VINTAGE CULTURE $" at bounding box center [516, 313] width 629 height 34
click at [603, 333] on div "Load more results..." at bounding box center [516, 342] width 629 height 24
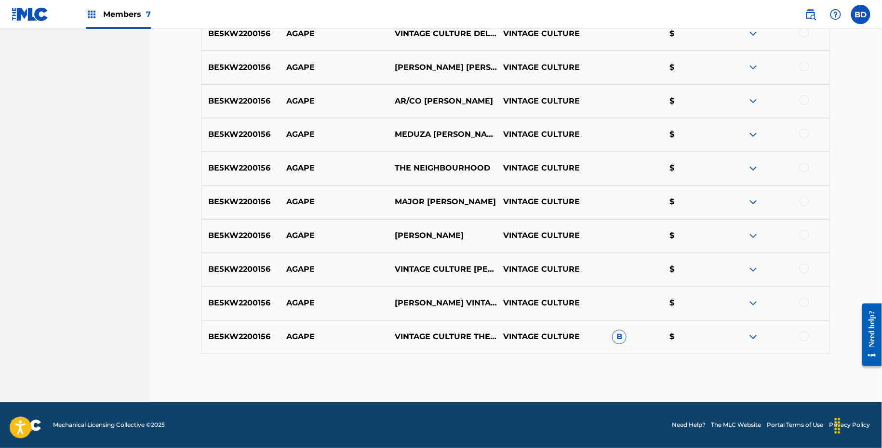
click at [758, 335] on img at bounding box center [754, 338] width 12 height 12
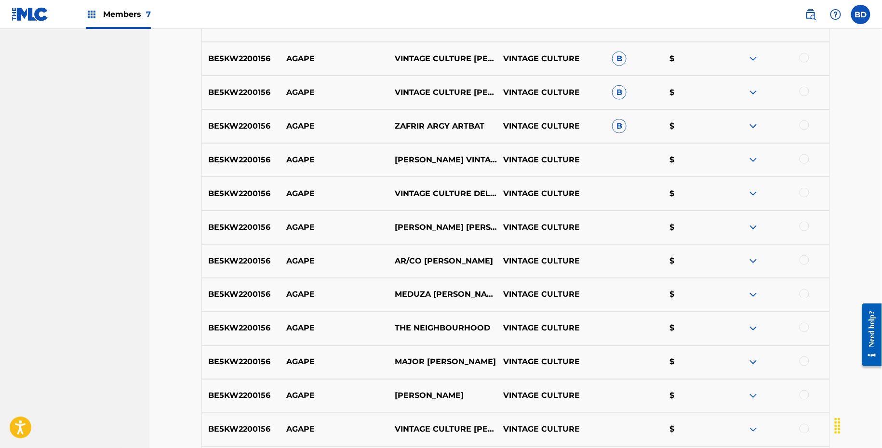
scroll to position [370, 0]
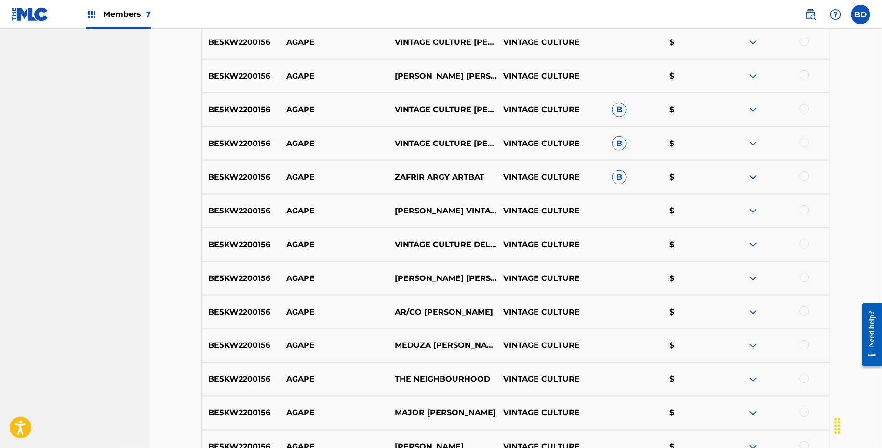
click at [753, 181] on img at bounding box center [754, 178] width 12 height 12
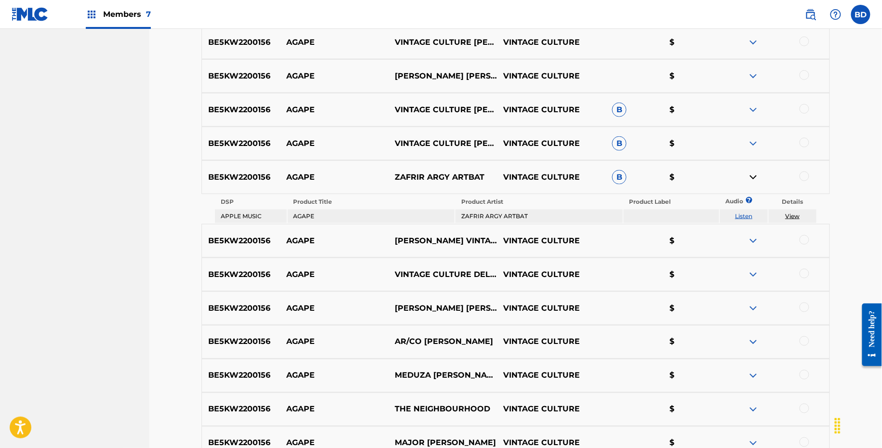
click at [752, 140] on img at bounding box center [754, 144] width 12 height 12
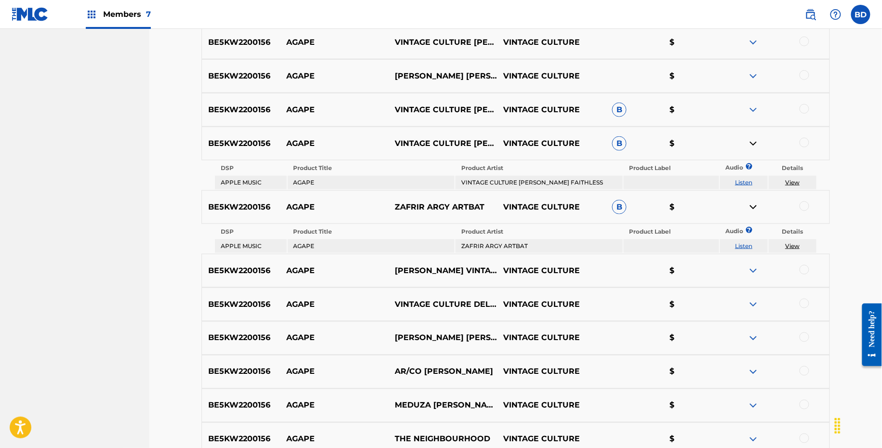
click at [755, 114] on img at bounding box center [754, 110] width 12 height 12
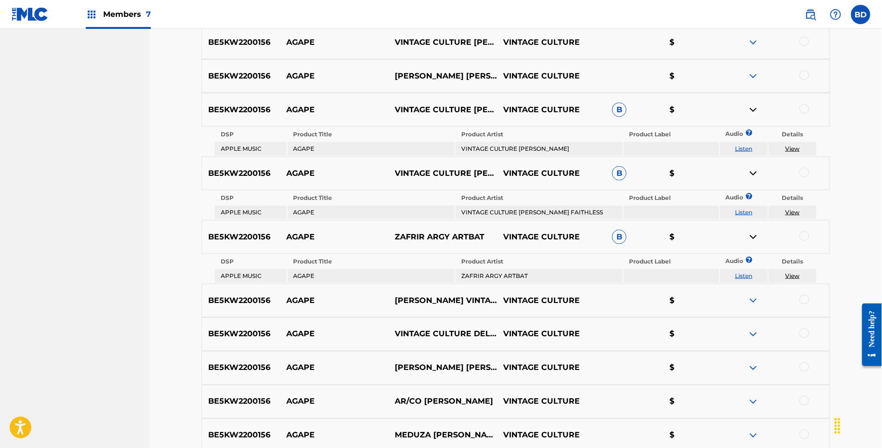
scroll to position [299, 0]
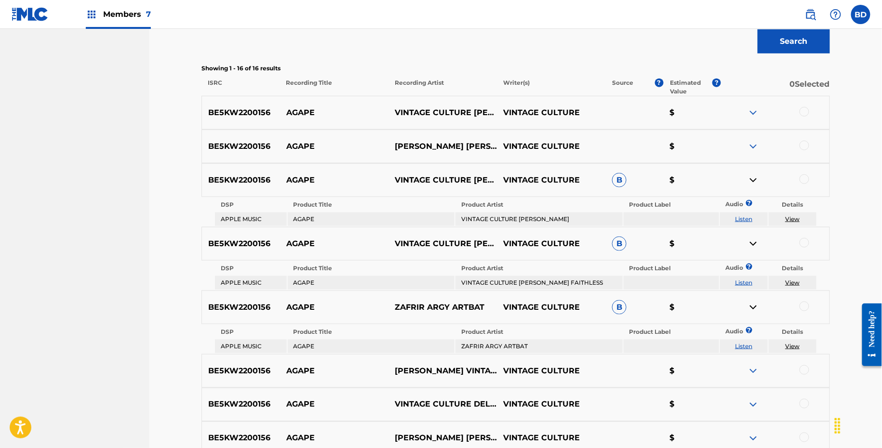
click at [301, 178] on p "AGAPE" at bounding box center [334, 181] width 108 height 12
copy p "AGAPE"
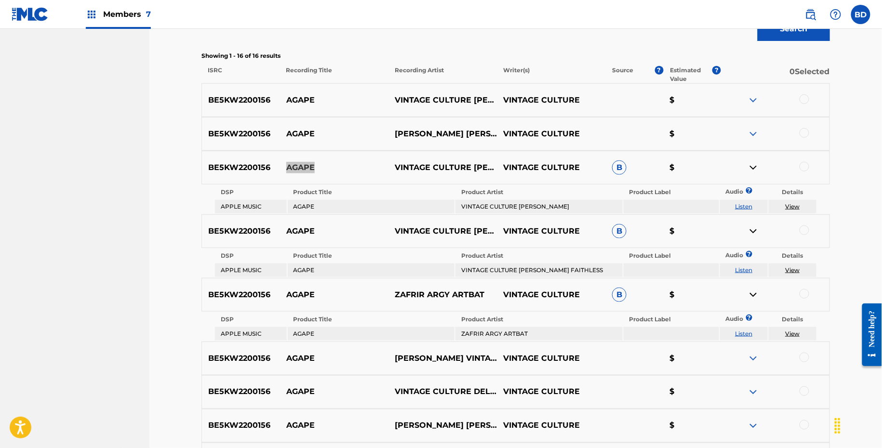
scroll to position [148, 0]
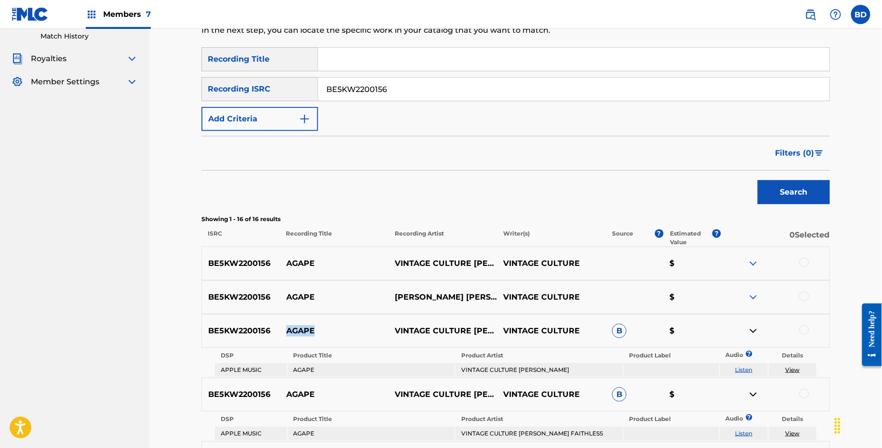
click at [382, 85] on input "BE5KW2200156" at bounding box center [574, 89] width 512 height 23
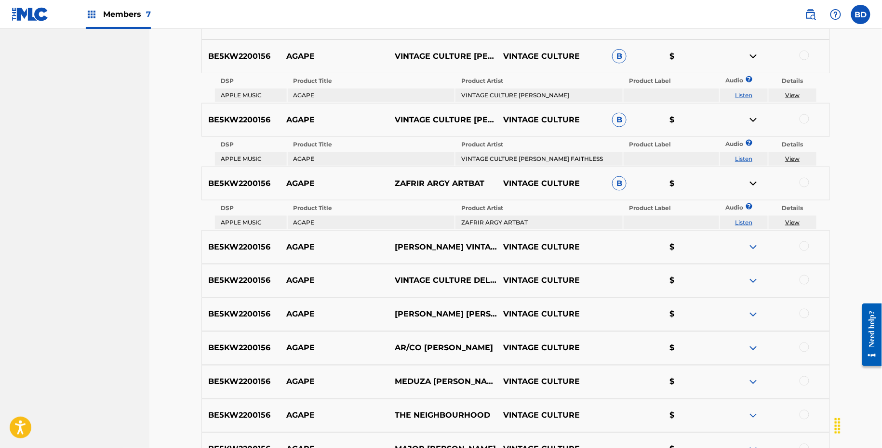
scroll to position [424, 0]
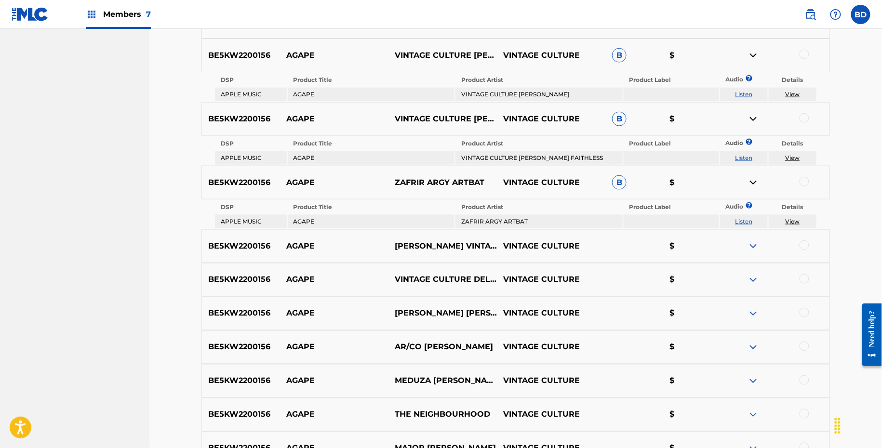
click at [290, 55] on p "AGAPE" at bounding box center [334, 56] width 108 height 12
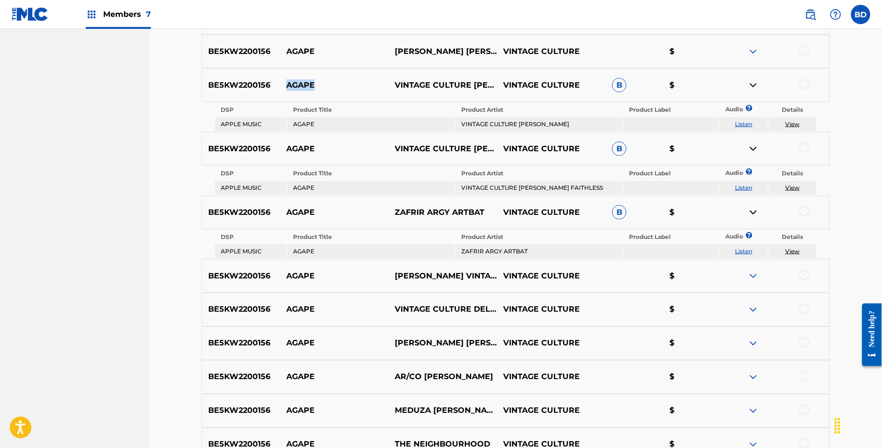
scroll to position [415, 0]
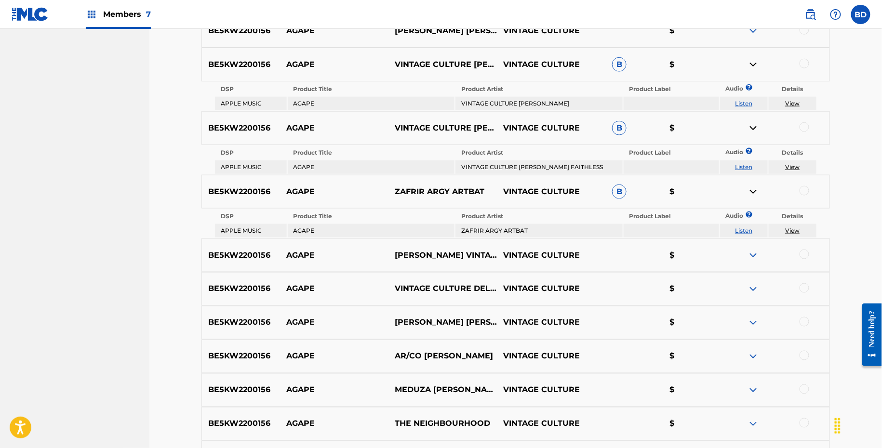
click at [489, 105] on td "VINTAGE CULTURE MILEY CYRUS" at bounding box center [539, 103] width 167 height 13
click at [473, 172] on td "VINTAGE CULTURE MAXI JAZZ FAITHLESS" at bounding box center [539, 167] width 167 height 13
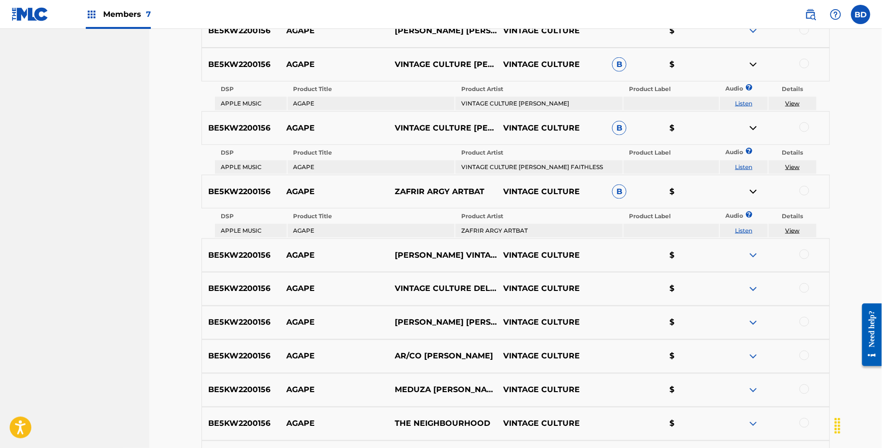
click at [473, 166] on td "VINTAGE CULTURE MAXI JAZZ FAITHLESS" at bounding box center [539, 167] width 167 height 13
click at [482, 236] on table "DSP Product Title Product Artist Product Label Audio ? Details APPLE MUSIC AGAP…" at bounding box center [516, 224] width 604 height 30
click at [482, 236] on td "ZAFRIR ARGY ARTBAT" at bounding box center [539, 230] width 167 height 13
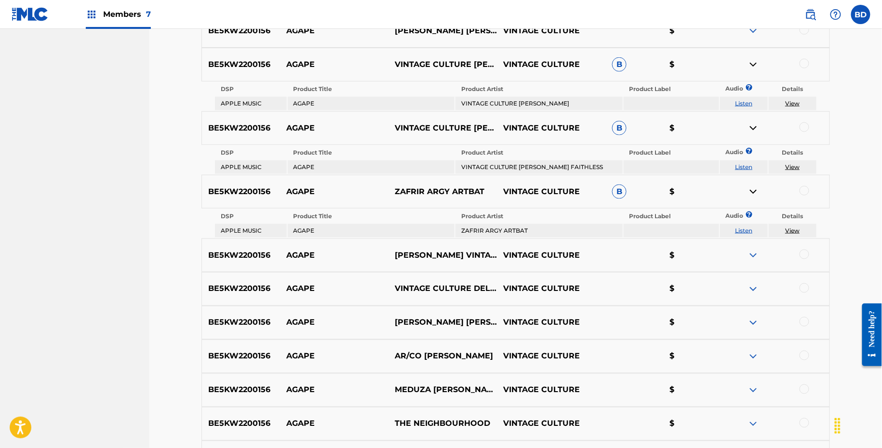
click at [482, 230] on td "ZAFRIR ARGY ARTBAT" at bounding box center [539, 230] width 167 height 13
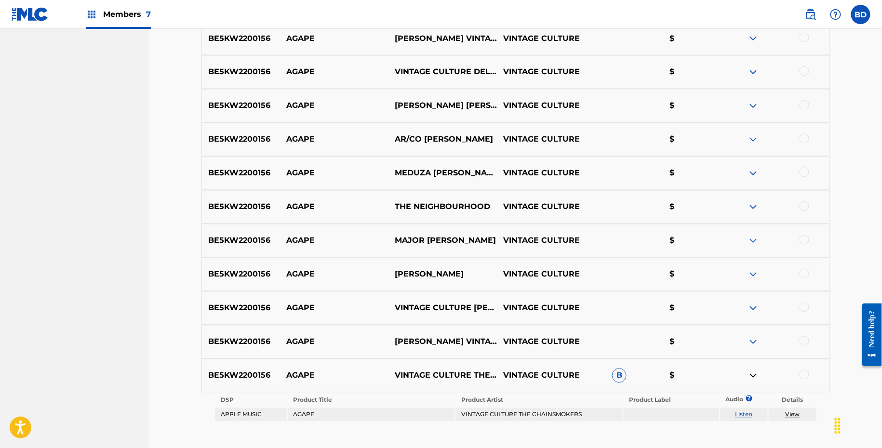
scroll to position [700, 0]
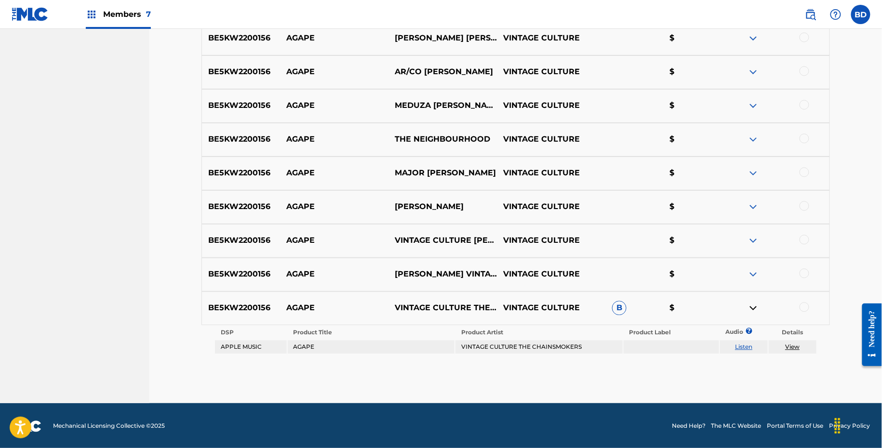
click at [480, 344] on td "VINTAGE CULTURE THE CHAINSMOKERS" at bounding box center [539, 347] width 167 height 13
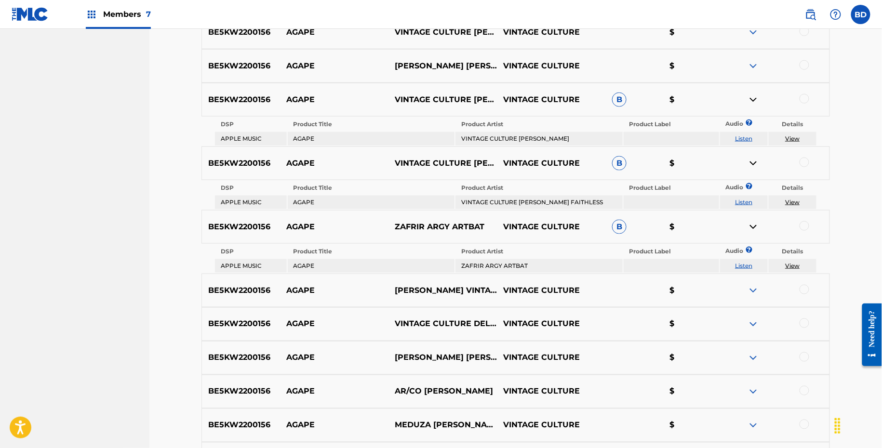
scroll to position [388, 0]
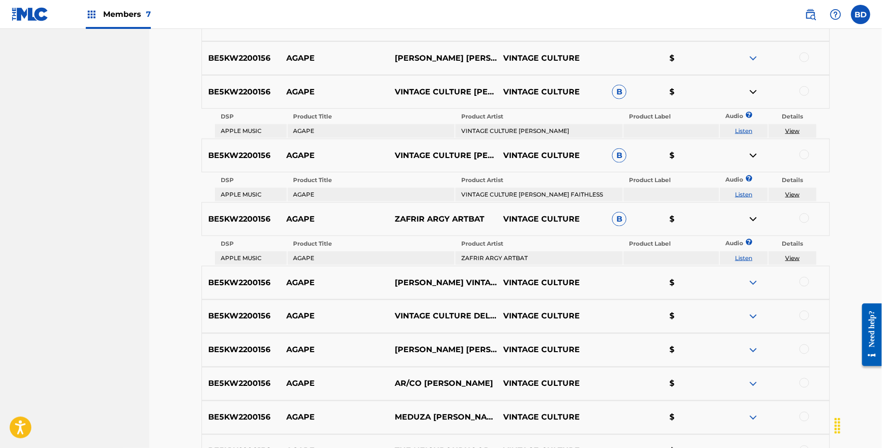
click at [803, 91] on div at bounding box center [805, 91] width 10 height 10
click at [755, 88] on img at bounding box center [754, 92] width 12 height 12
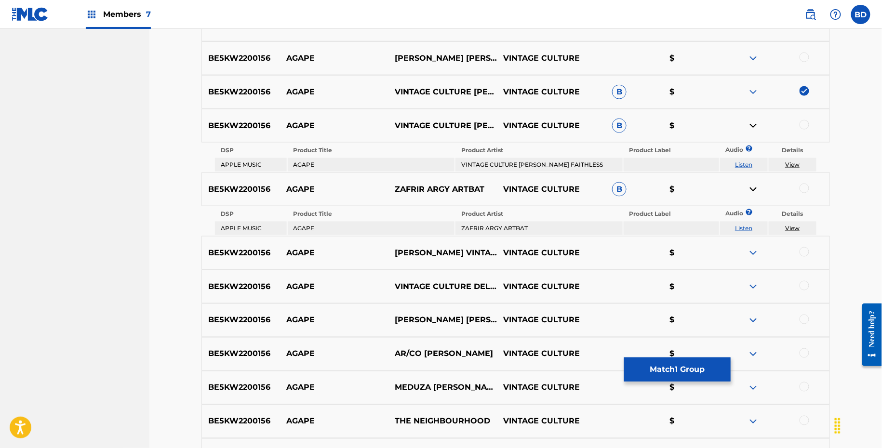
click at [805, 123] on div at bounding box center [805, 125] width 10 height 10
click at [753, 124] on img at bounding box center [754, 126] width 12 height 12
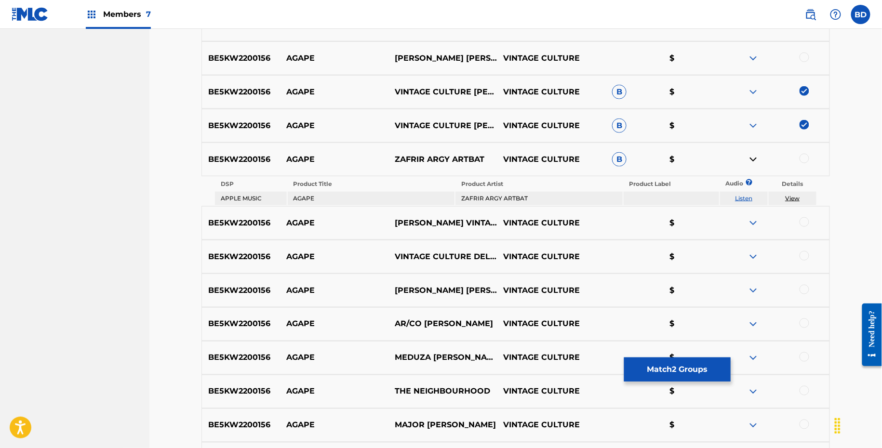
click at [804, 157] on div at bounding box center [805, 159] width 10 height 10
click at [754, 157] on img at bounding box center [754, 160] width 12 height 12
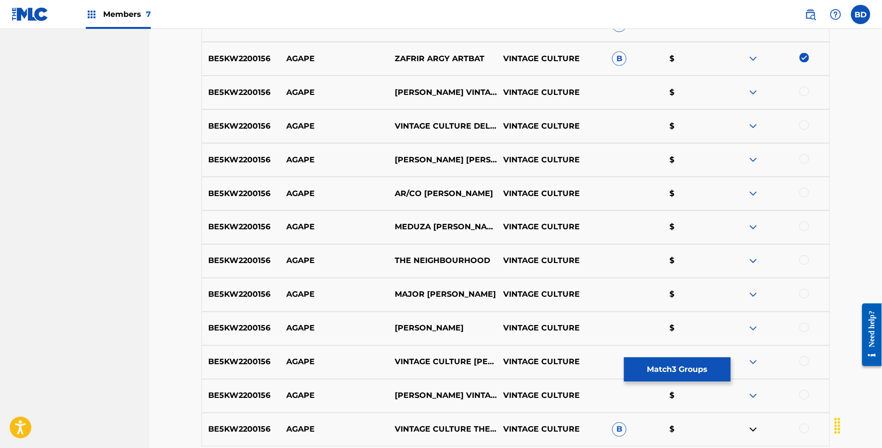
scroll to position [610, 0]
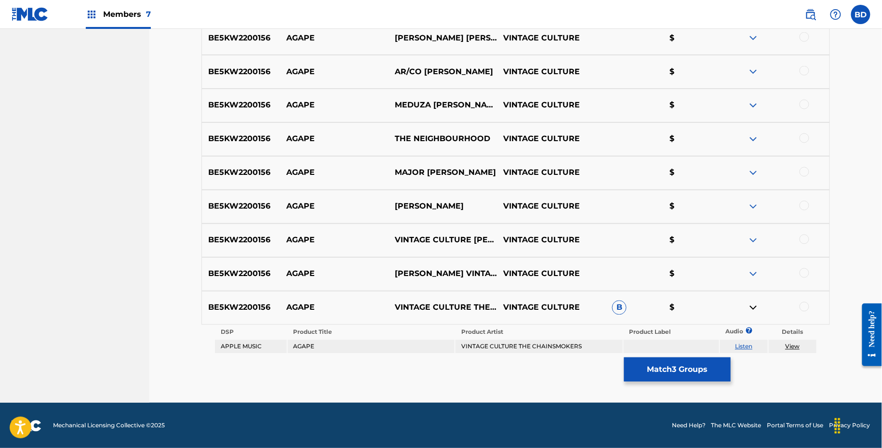
click at [804, 304] on div at bounding box center [805, 307] width 10 height 10
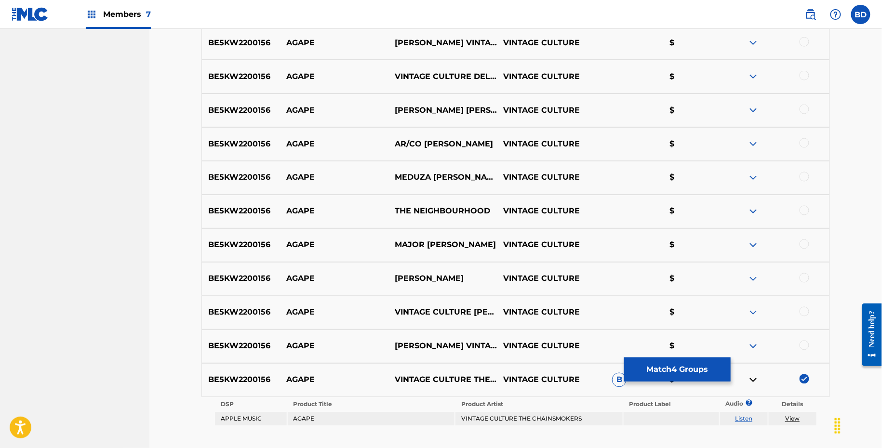
scroll to position [605, 0]
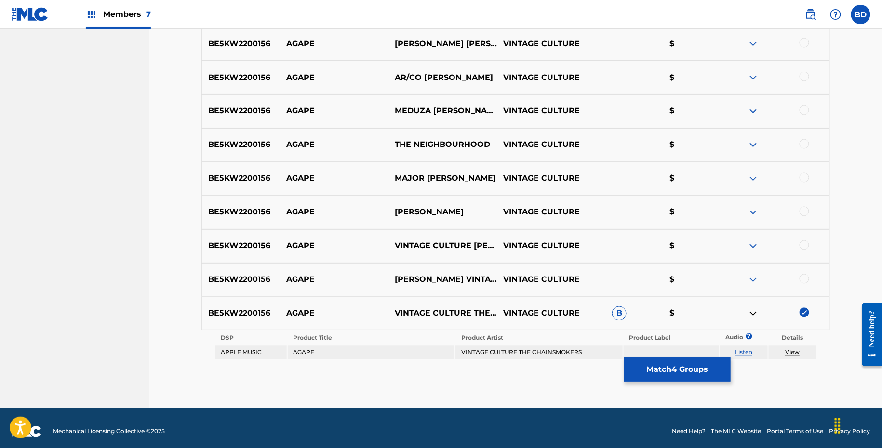
click at [634, 376] on button "Match 4 Groups" at bounding box center [677, 370] width 107 height 24
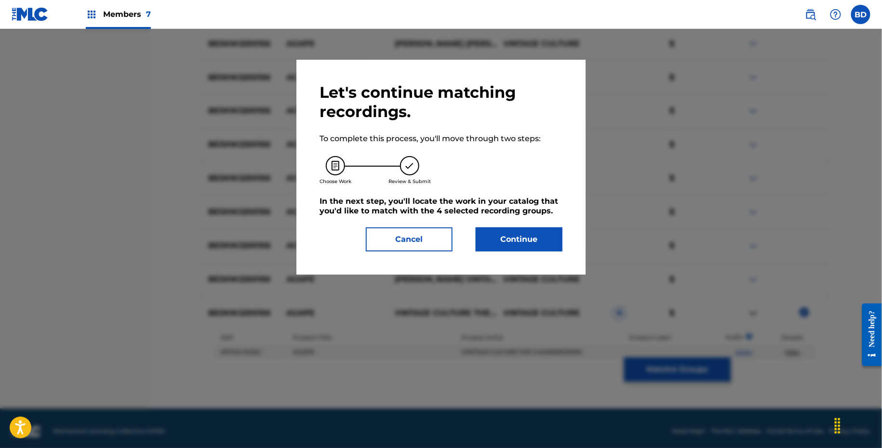
click at [503, 260] on div "Let's continue matching recordings. To complete this process, you'll move throu…" at bounding box center [440, 167] width 289 height 215
click at [505, 235] on button "Continue" at bounding box center [519, 240] width 87 height 24
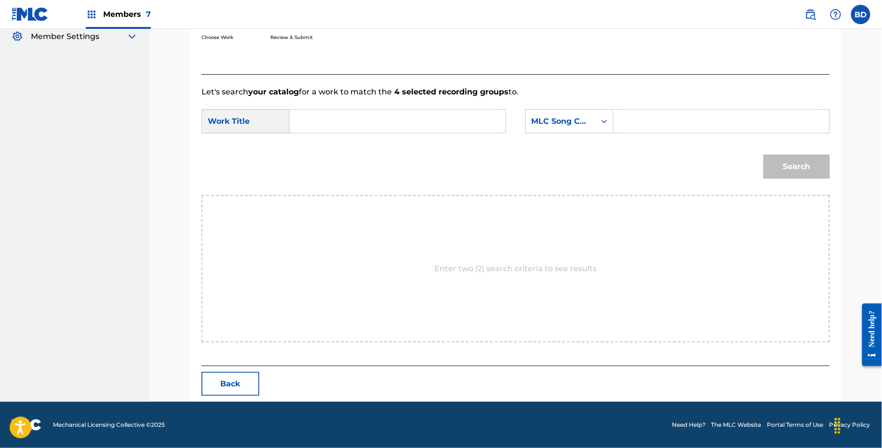
scroll to position [193, 0]
click at [648, 117] on input "Search Form" at bounding box center [722, 121] width 200 height 23
paste input "AD5DNB"
type input "AD5DNB"
click at [382, 115] on input "Search Form" at bounding box center [398, 121] width 200 height 23
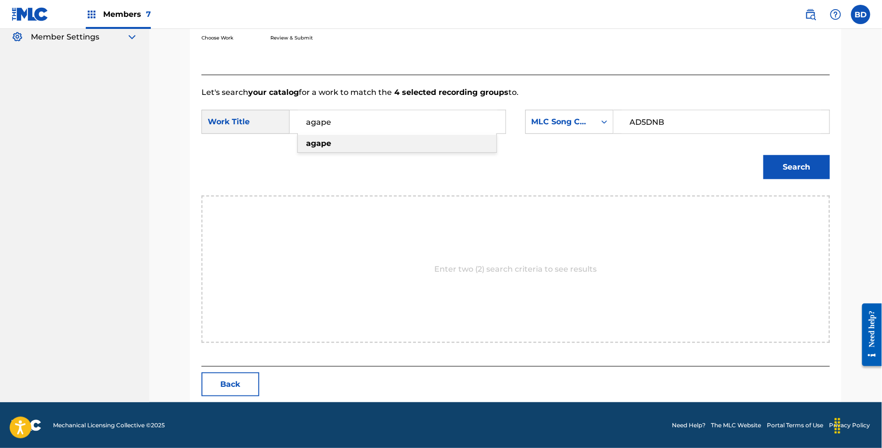
type input "agape"
click at [791, 165] on button "Search" at bounding box center [797, 167] width 67 height 24
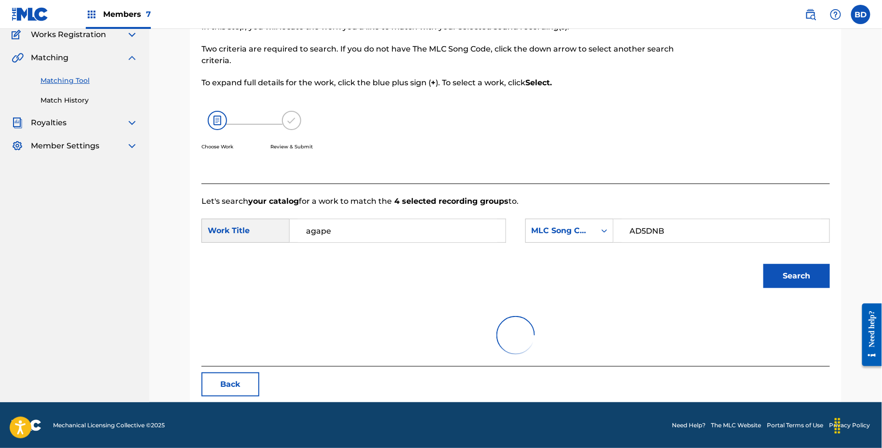
scroll to position [164, 0]
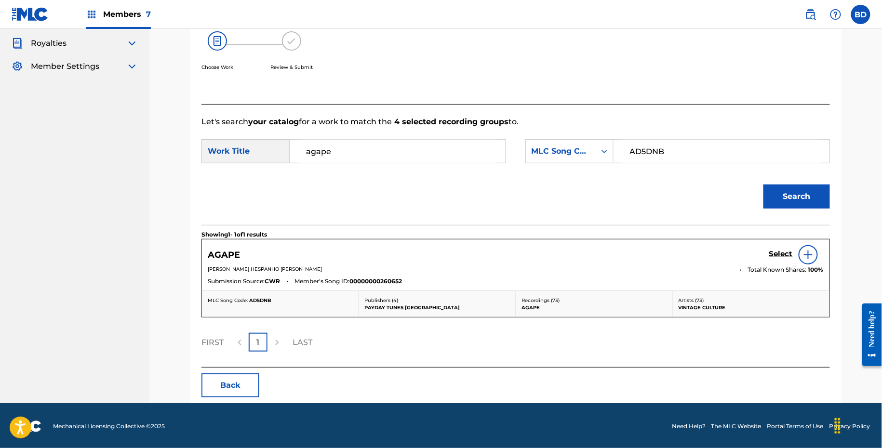
click at [780, 253] on h5 "Select" at bounding box center [781, 254] width 24 height 9
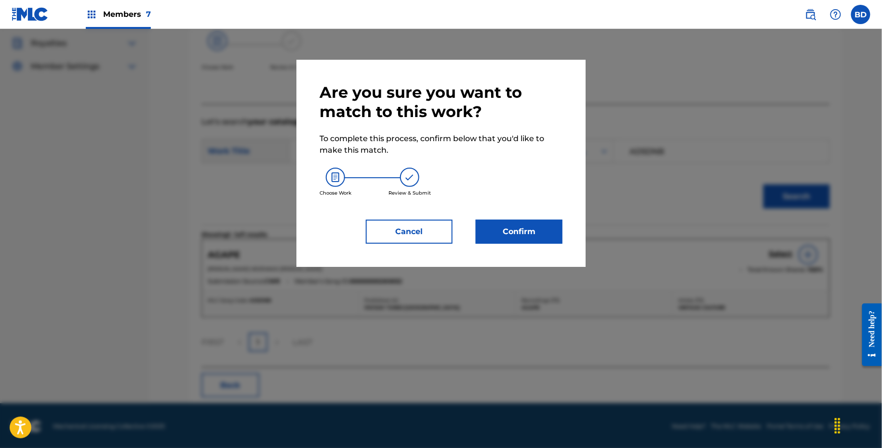
click at [526, 255] on div "Are you sure you want to match to this work? To complete this process, confirm …" at bounding box center [440, 163] width 289 height 207
click at [526, 239] on button "Confirm" at bounding box center [519, 232] width 87 height 24
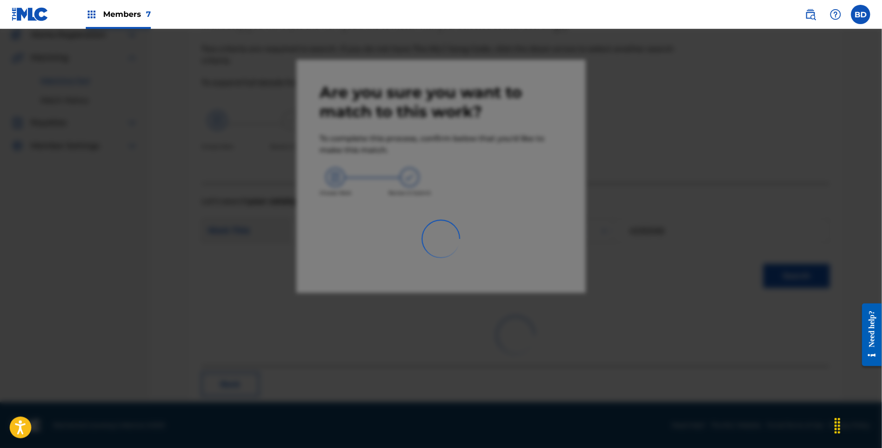
scroll to position [25, 0]
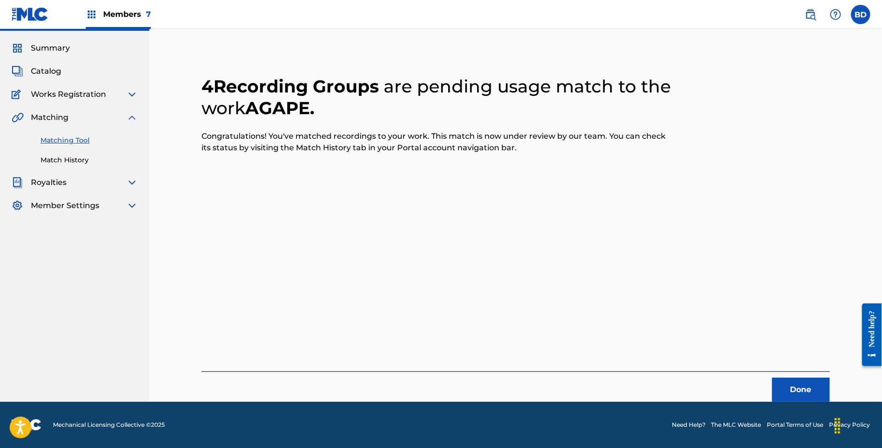
click at [67, 159] on link "Match History" at bounding box center [88, 160] width 97 height 10
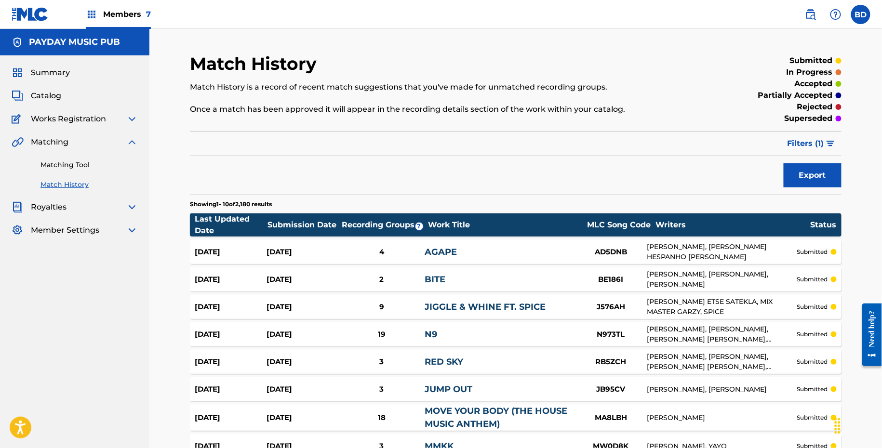
click at [497, 238] on section "Last Updated Date Submission Date Recording Groups ? Work Title MLC Song Code W…" at bounding box center [516, 361] width 652 height 305
click at [495, 243] on div "Aug 11, 2025 Aug 11, 2025 4 AGAPE AD5DNB GREG GIANOPOULOS, LUKAS RAFAEL HESPANH…" at bounding box center [516, 252] width 652 height 24
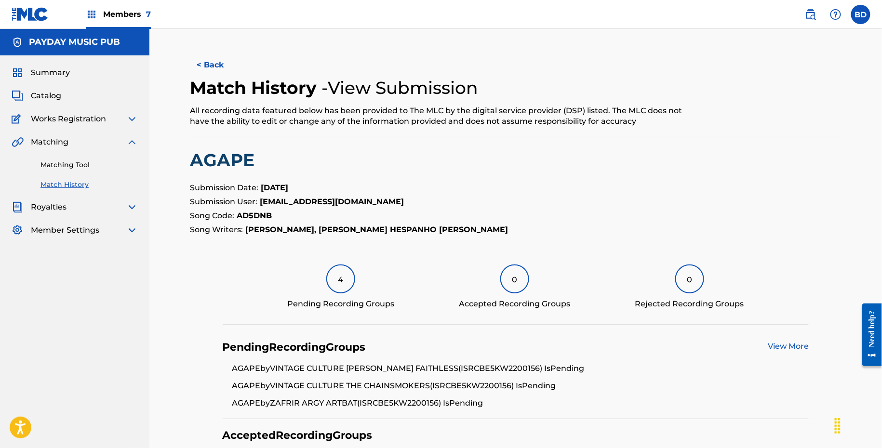
click at [83, 164] on link "Matching Tool" at bounding box center [88, 165] width 97 height 10
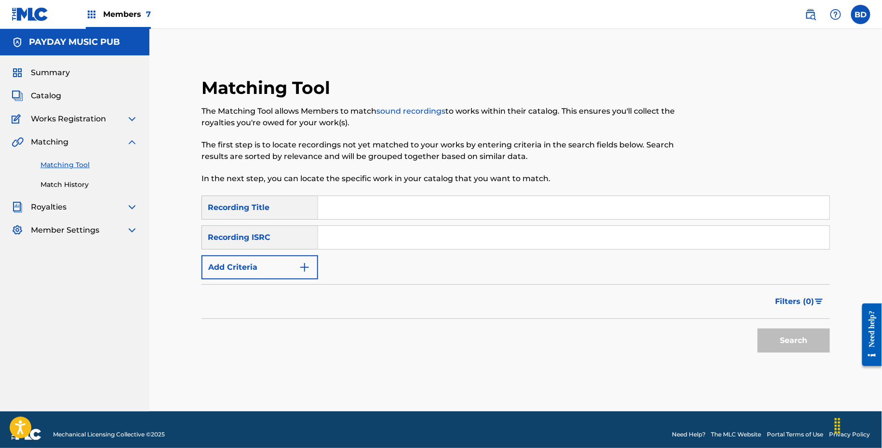
click at [335, 220] on div "SearchWithCriteriaba55ea42-a208-49b5-818d-08f259dc11e3 Recording Title SearchWi…" at bounding box center [516, 238] width 629 height 84
click at [335, 239] on input "Search Form" at bounding box center [574, 237] width 512 height 23
paste input "AUTZK2200012"
click at [758, 329] on button "Search" at bounding box center [794, 341] width 72 height 24
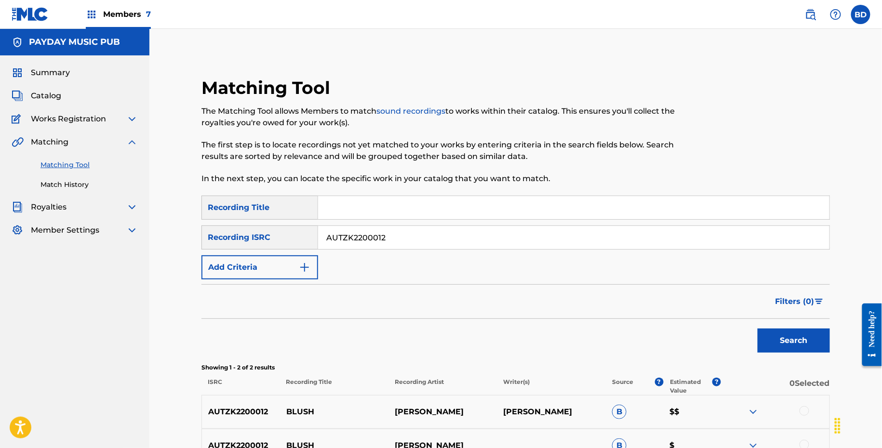
scroll to position [108, 0]
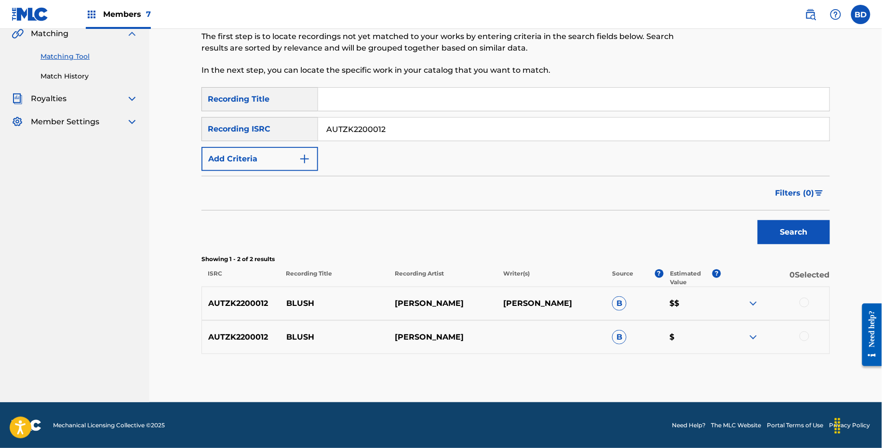
click at [755, 337] on img at bounding box center [754, 338] width 12 height 12
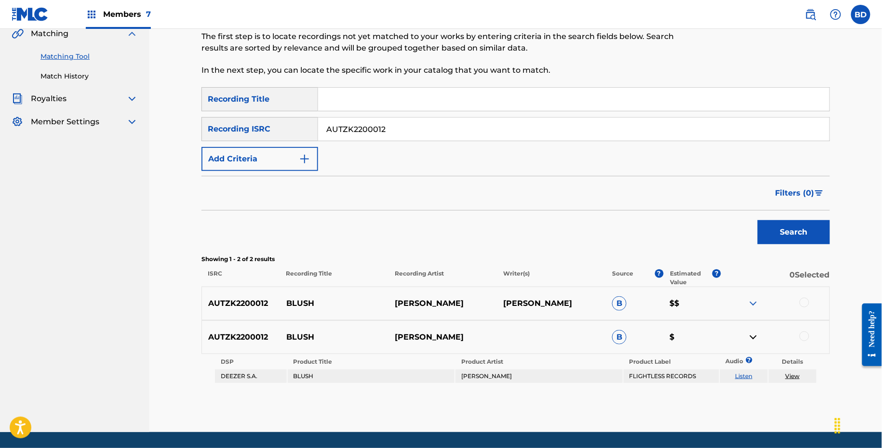
click at [755, 290] on div "AUTZK2200012 BLUSH MASTON FRANK MASTON B $$" at bounding box center [516, 304] width 629 height 34
click at [755, 301] on img at bounding box center [754, 304] width 12 height 12
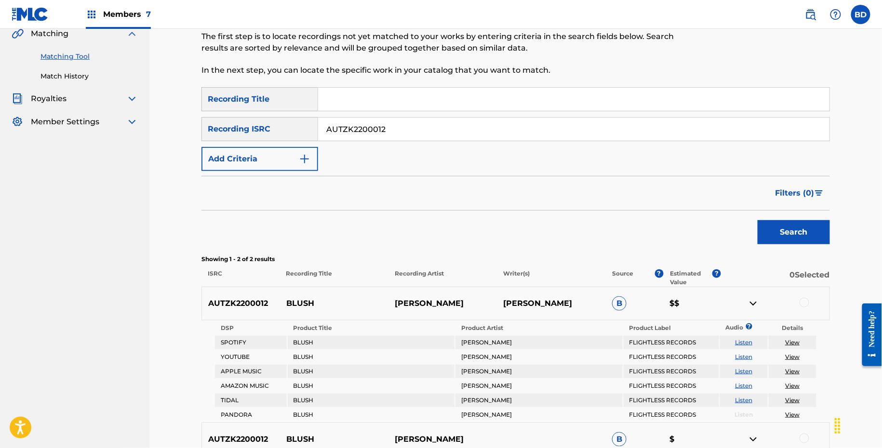
click at [293, 303] on p "BLUSH" at bounding box center [334, 304] width 108 height 12
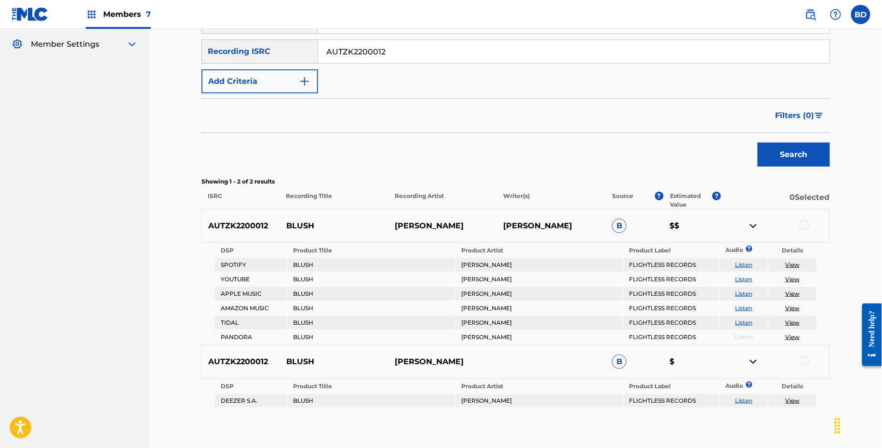
click at [335, 55] on input "AUTZK2200012" at bounding box center [574, 51] width 512 height 23
paste input "AUCN32400052"
click at [758, 143] on button "Search" at bounding box center [794, 155] width 72 height 24
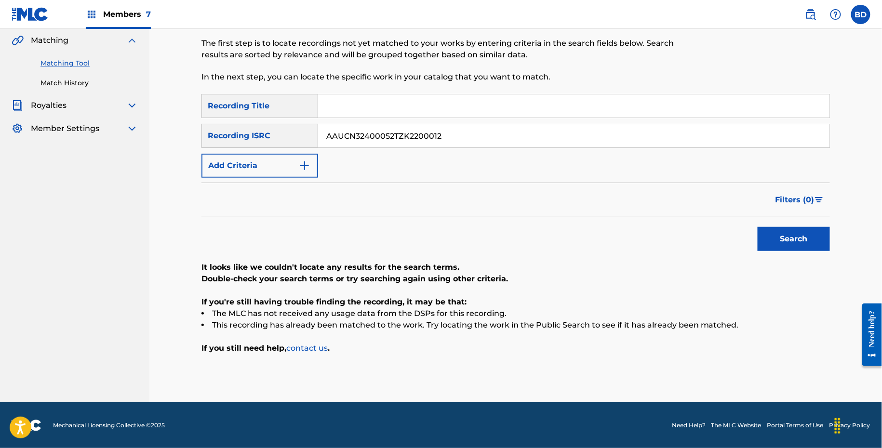
click at [350, 136] on input "AAUCN32400052TZK2200012" at bounding box center [574, 135] width 512 height 23
paste input "UCN3240005"
click at [758, 227] on button "Search" at bounding box center [794, 239] width 72 height 24
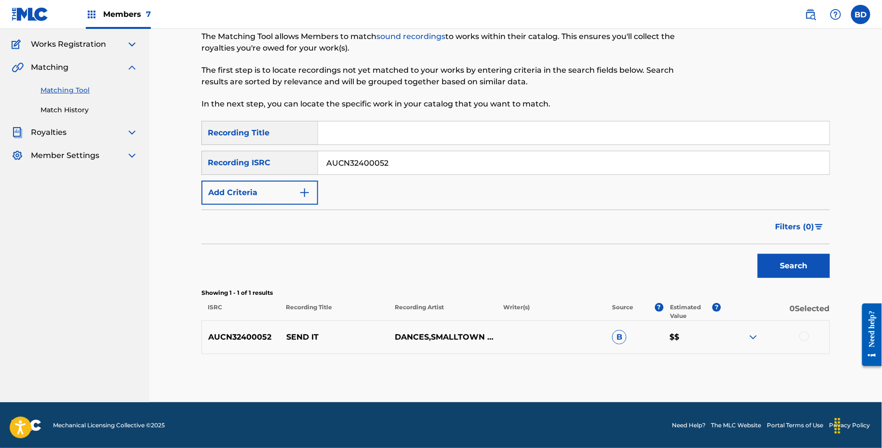
click at [754, 336] on img at bounding box center [754, 338] width 12 height 12
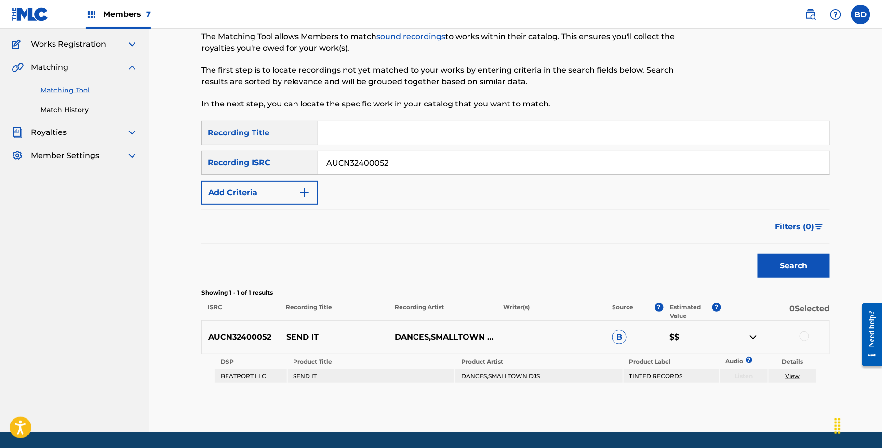
scroll to position [75, 0]
click at [299, 333] on p "SEND IT" at bounding box center [334, 338] width 108 height 12
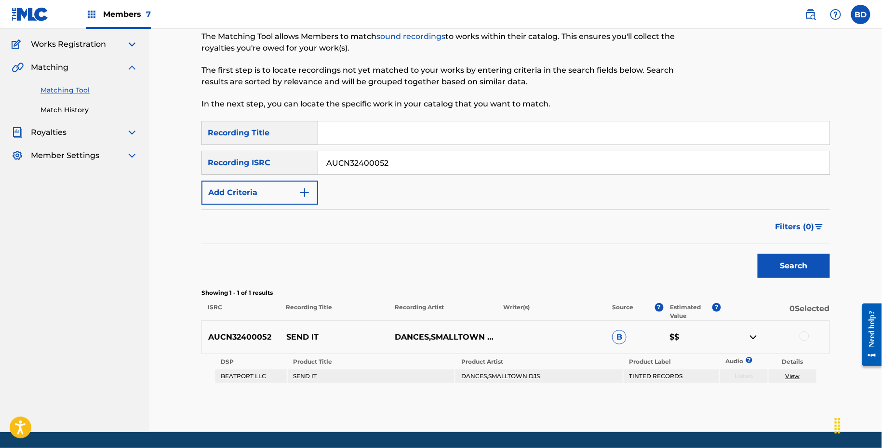
click at [365, 160] on input "AUCN32400052" at bounding box center [574, 162] width 512 height 23
paste input "1"
click at [758, 254] on button "Search" at bounding box center [794, 266] width 72 height 24
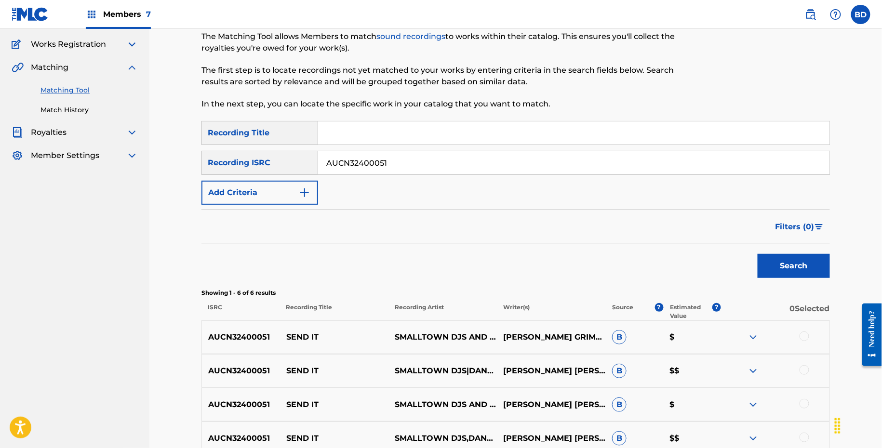
scroll to position [243, 0]
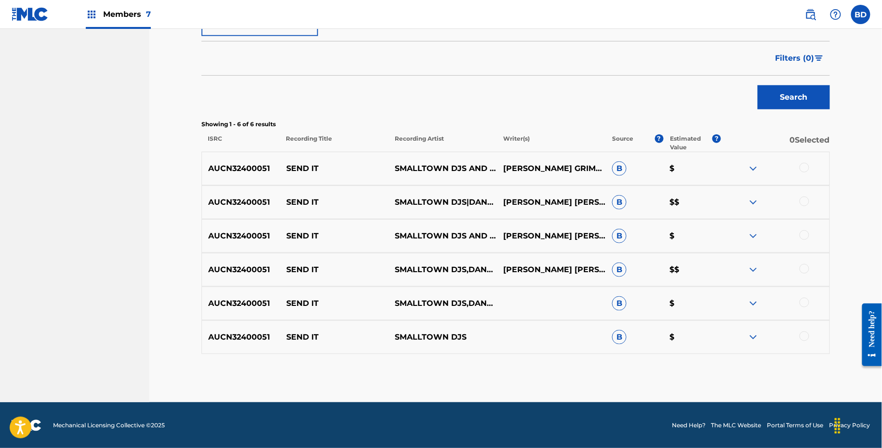
click at [306, 167] on p "SEND IT" at bounding box center [334, 169] width 108 height 12
click at [306, 166] on p "SEND IT" at bounding box center [334, 169] width 108 height 12
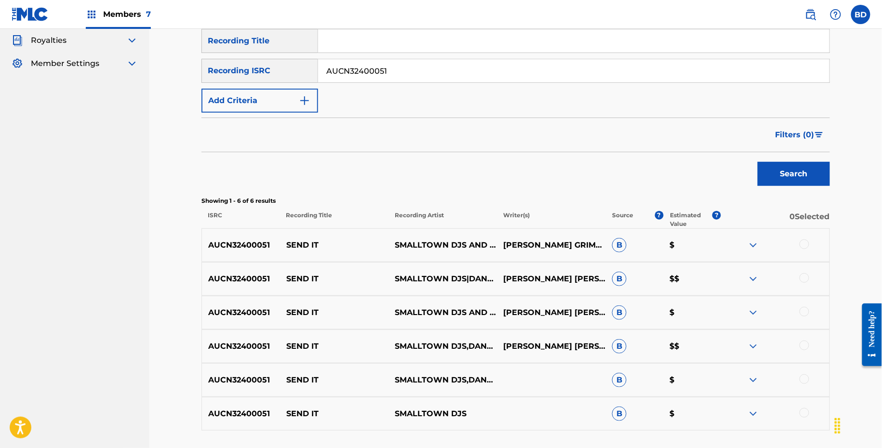
click at [335, 78] on input "AUCN32400051" at bounding box center [574, 70] width 512 height 23
paste input "300092"
click at [758, 162] on button "Search" at bounding box center [794, 174] width 72 height 24
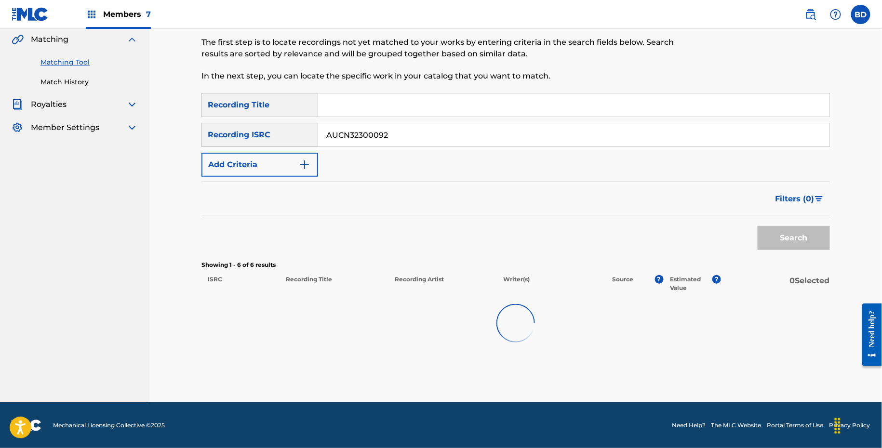
scroll to position [167, 0]
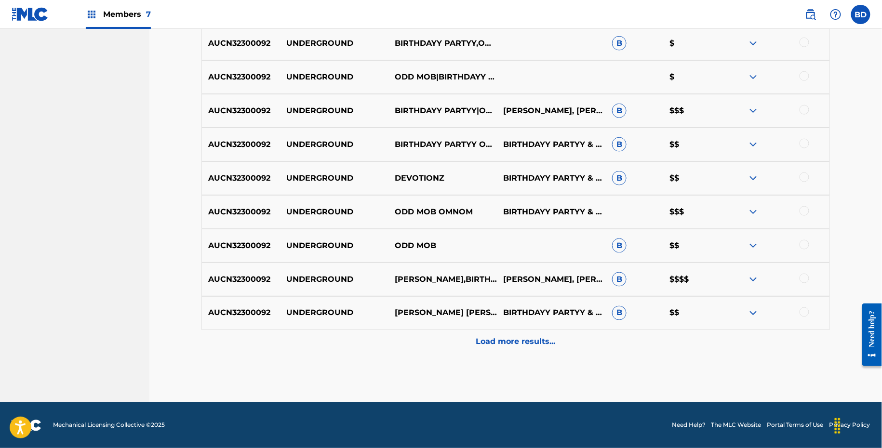
click at [679, 339] on div "Load more results..." at bounding box center [516, 342] width 629 height 24
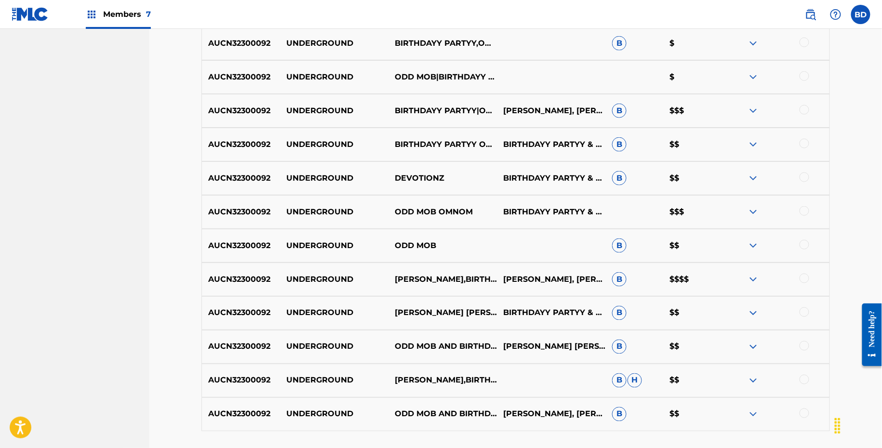
scroll to position [480, 0]
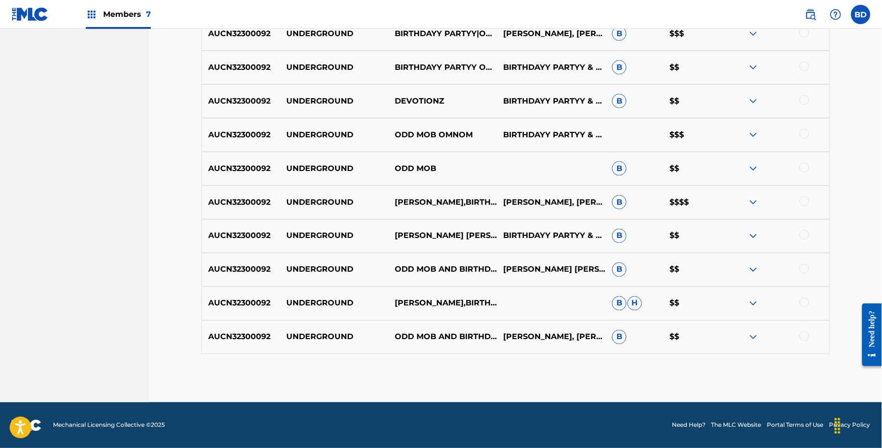
click at [317, 165] on p "UNDERGROUND" at bounding box center [334, 169] width 108 height 12
click at [757, 342] on img at bounding box center [754, 338] width 12 height 12
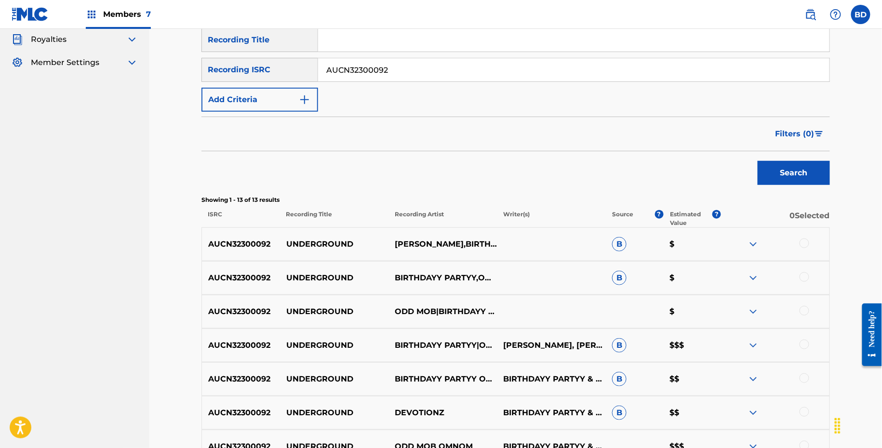
scroll to position [0, 0]
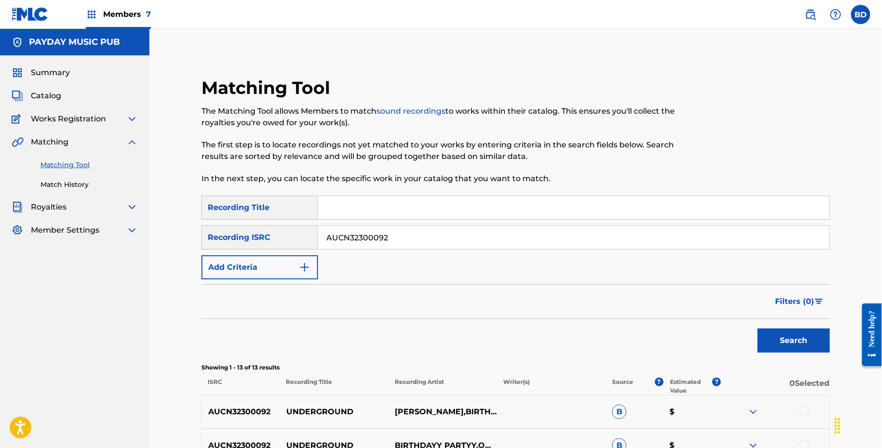
click at [347, 238] on input "AUCN32300092" at bounding box center [574, 237] width 512 height 23
click at [345, 238] on input "AUCN32300092" at bounding box center [574, 237] width 512 height 23
paste input "AUCN32200150"
click at [758, 329] on button "Search" at bounding box center [794, 341] width 72 height 24
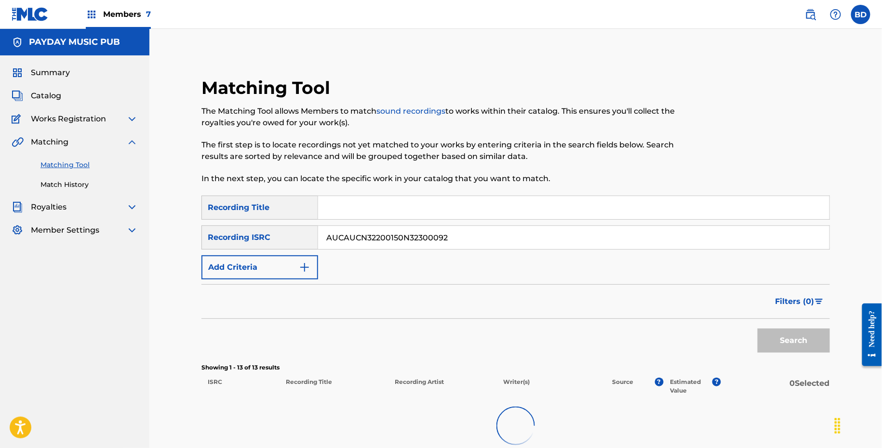
click at [345, 238] on input "AUCAUCN32200150N32300092" at bounding box center [574, 237] width 512 height 23
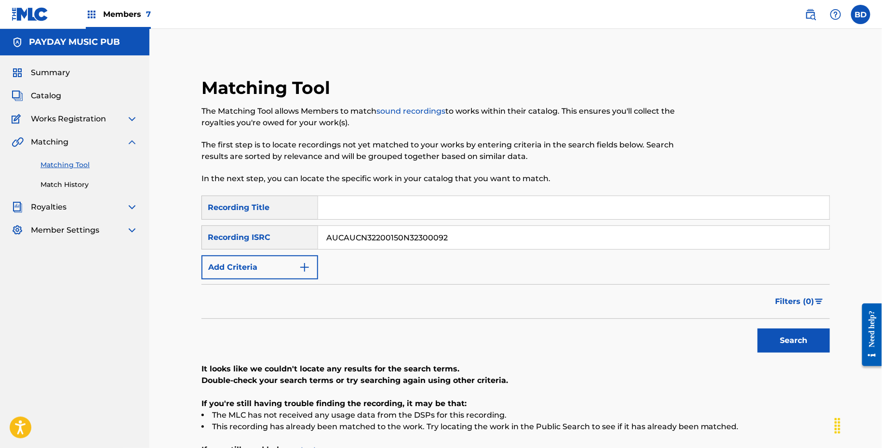
click at [345, 238] on input "AUCAUCN32200150N32300092" at bounding box center [574, 237] width 512 height 23
paste input "N32200150"
type input "AUCN32200150"
click at [758, 329] on button "Search" at bounding box center [794, 341] width 72 height 24
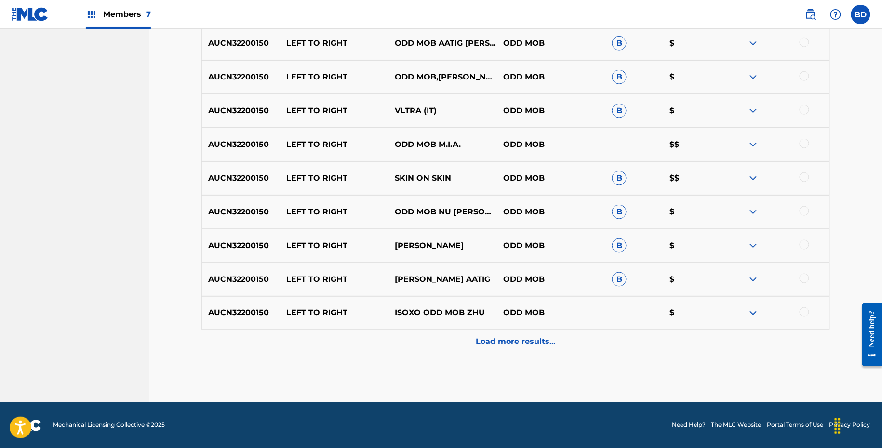
click at [546, 348] on div "Load more results..." at bounding box center [516, 342] width 629 height 24
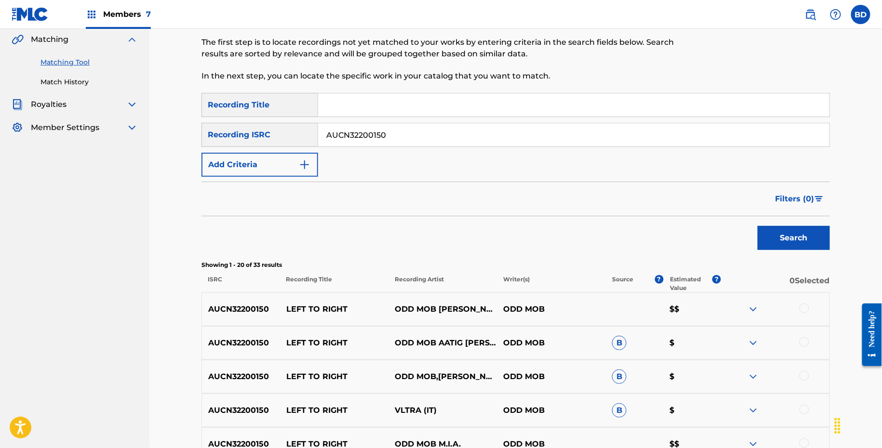
scroll to position [403, 0]
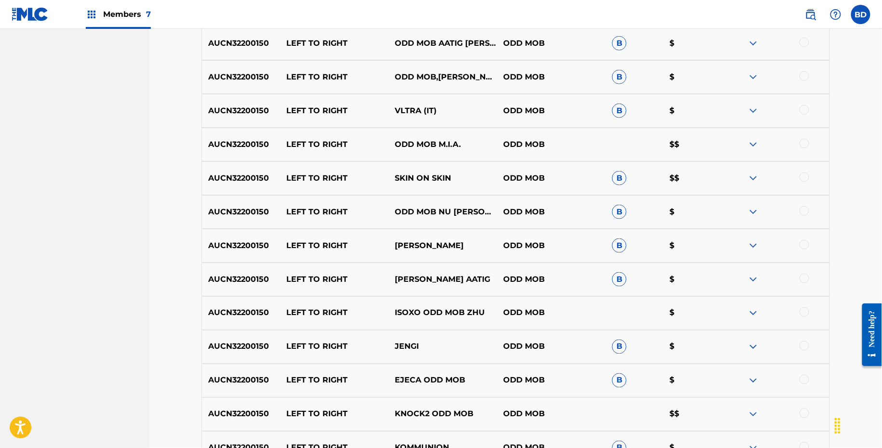
click at [296, 245] on p "LEFT TO RIGHT" at bounding box center [334, 246] width 108 height 12
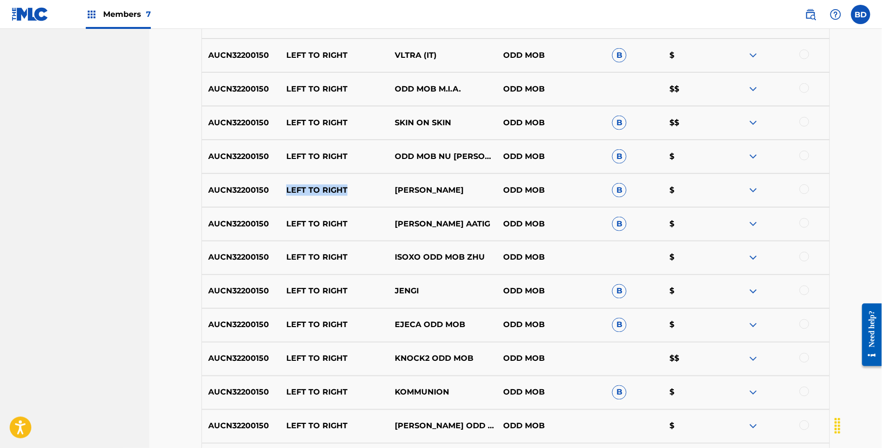
scroll to position [322, 0]
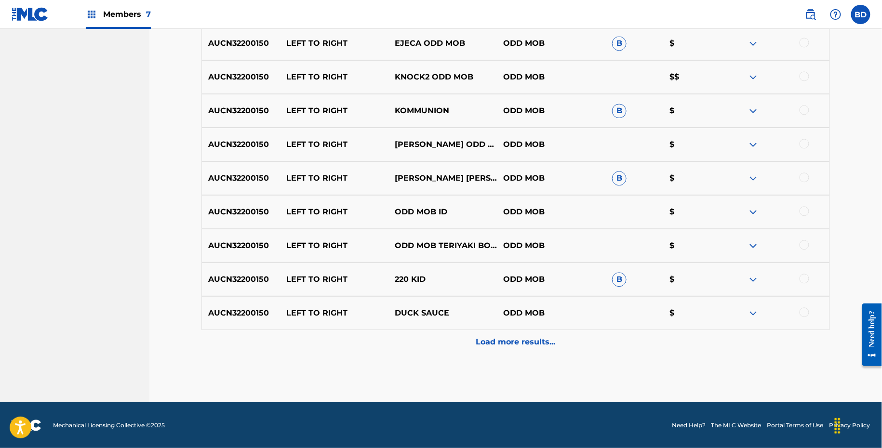
click at [621, 341] on div "Load more results..." at bounding box center [516, 342] width 629 height 24
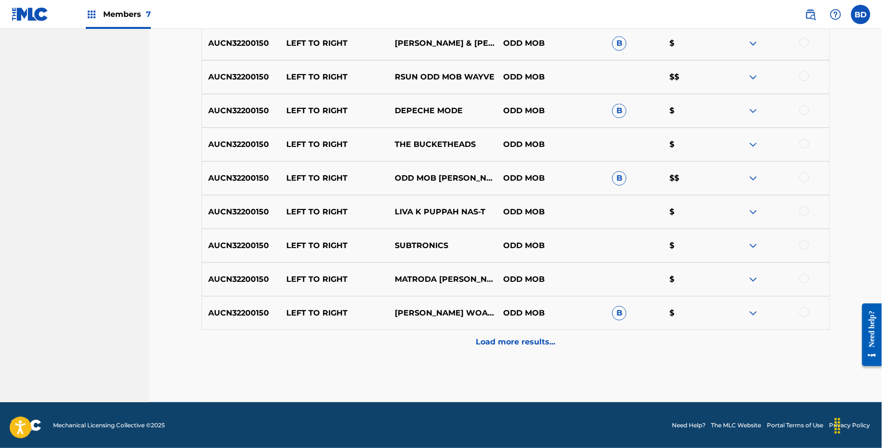
click at [642, 348] on div "Load more results..." at bounding box center [516, 342] width 629 height 24
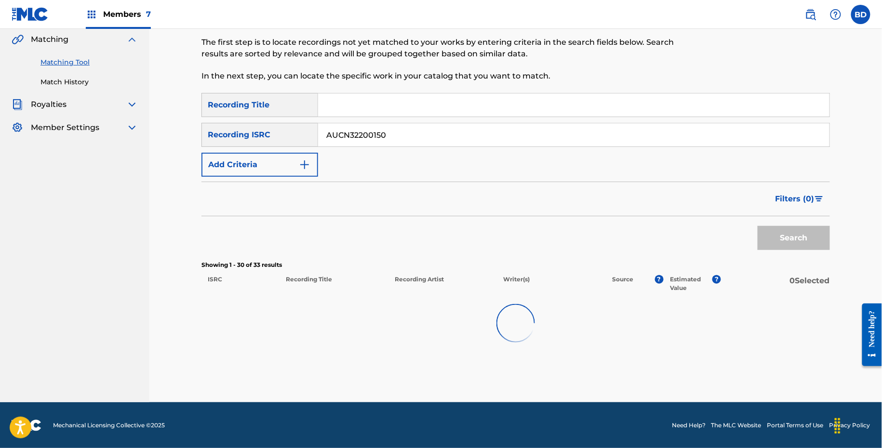
scroll to position [1155, 0]
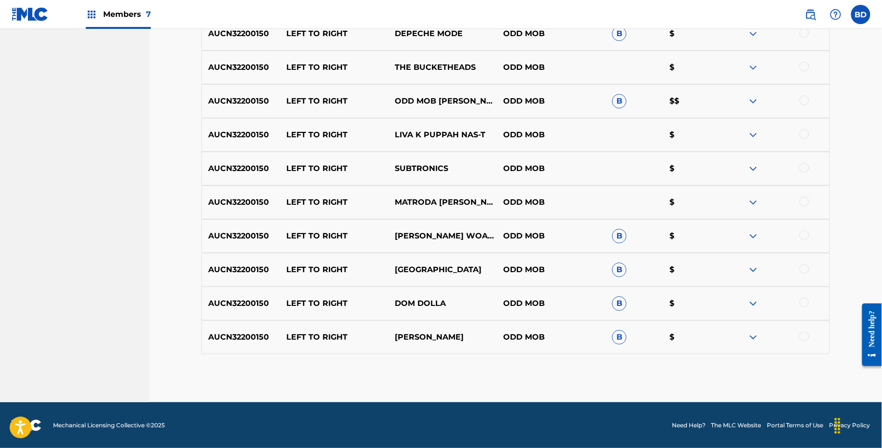
click at [756, 336] on img at bounding box center [754, 338] width 12 height 12
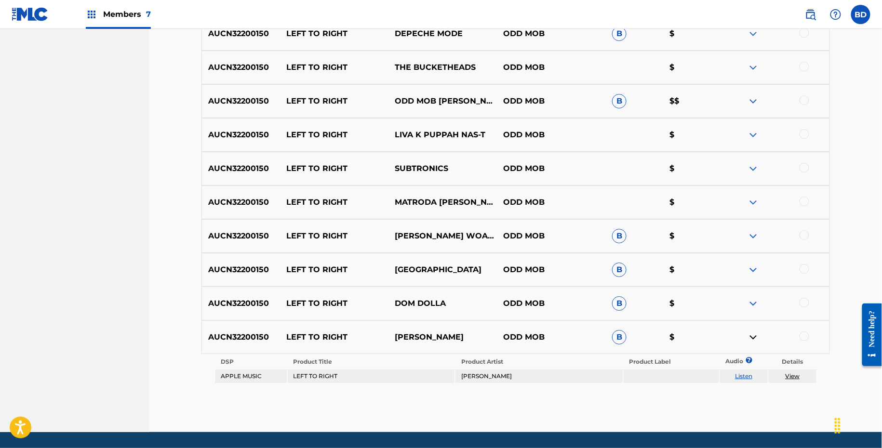
click at [755, 292] on div "AUCN32200150 LEFT TO RIGHT DOM DOLLA ODD MOB B $" at bounding box center [516, 304] width 629 height 34
click at [755, 306] on img at bounding box center [754, 304] width 12 height 12
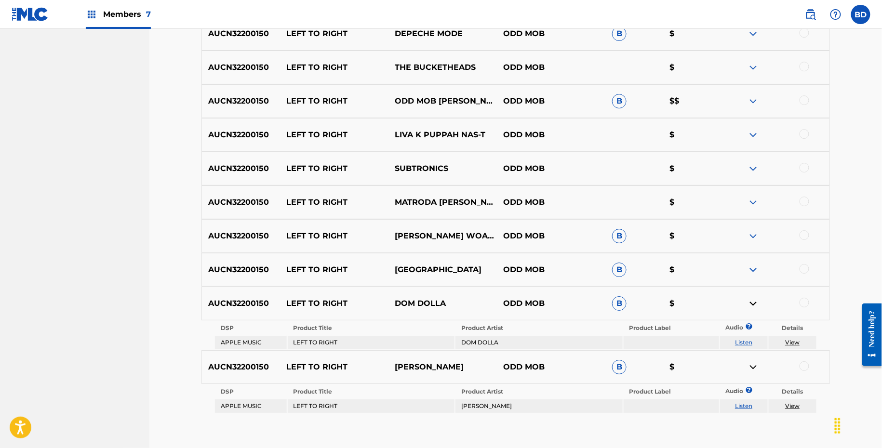
click at [755, 262] on div "AUCN32200150 LEFT TO RIGHT GORGON CITY ODD MOB B $" at bounding box center [516, 270] width 629 height 34
click at [755, 260] on div "AUCN32200150 LEFT TO RIGHT GORGON CITY ODD MOB B $" at bounding box center [516, 270] width 629 height 34
click at [754, 266] on img at bounding box center [754, 270] width 12 height 12
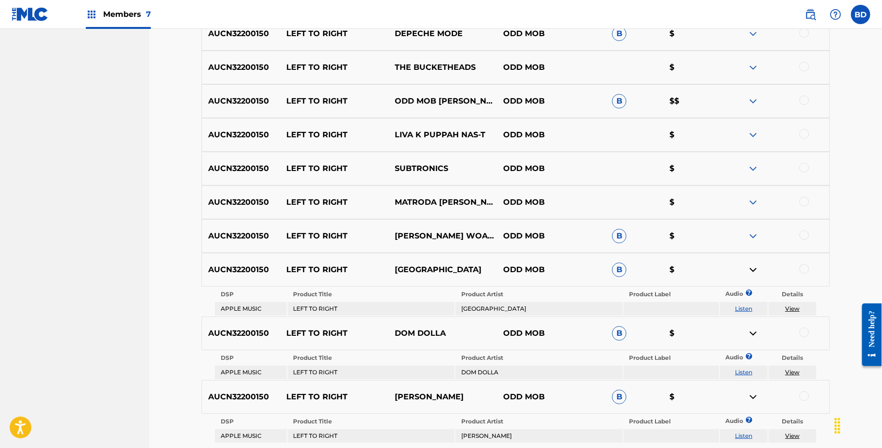
click at [754, 229] on div "AUCN32200150 LEFT TO RIGHT MARINA KALIL WOAK DANN GALLO ODD MOB B $" at bounding box center [516, 236] width 629 height 34
click at [754, 235] on img at bounding box center [754, 236] width 12 height 12
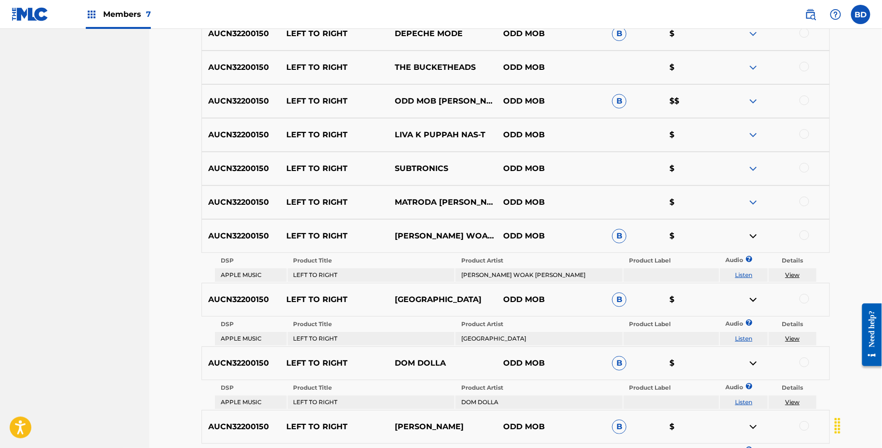
click at [751, 98] on img at bounding box center [754, 101] width 12 height 12
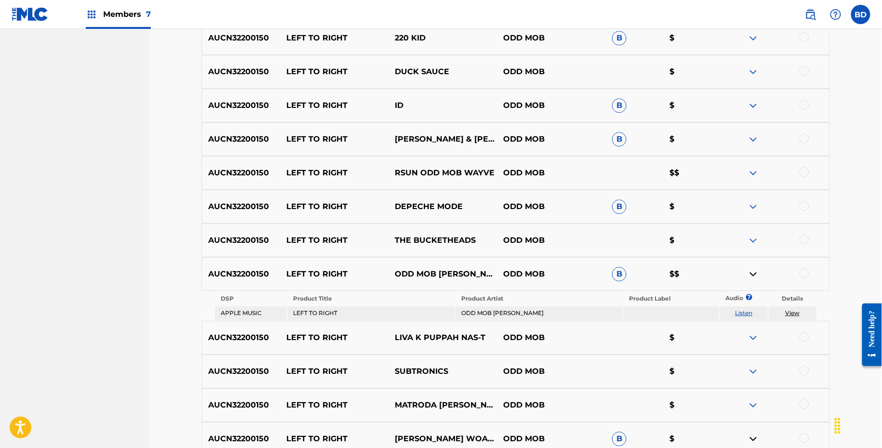
scroll to position [963, 0]
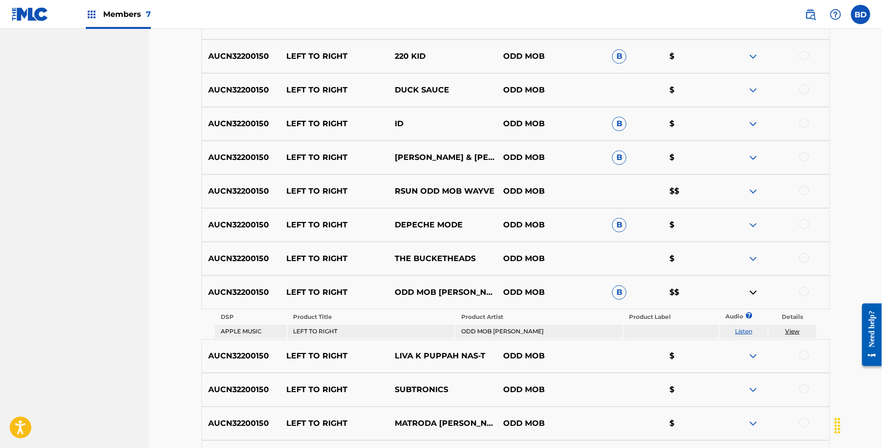
click at [753, 224] on img at bounding box center [754, 225] width 12 height 12
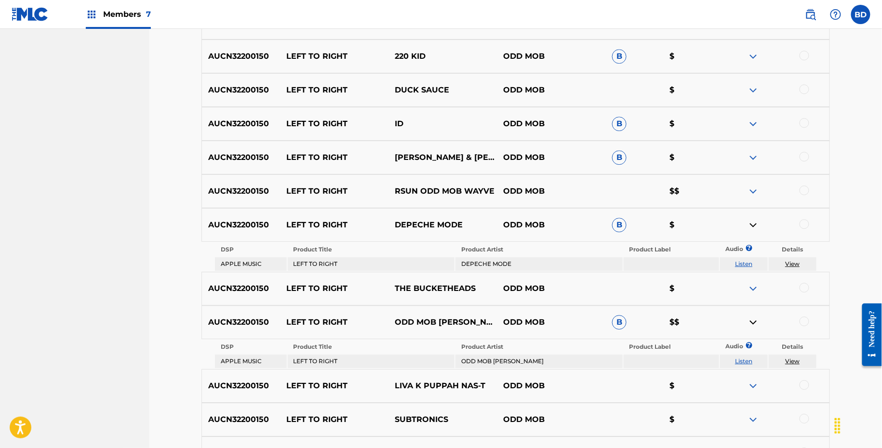
click at [753, 150] on div "AUCN32200150 LEFT TO RIGHT TOM & COLLINS FRANCIS MERCIER ODD MOB B $" at bounding box center [516, 158] width 629 height 34
click at [753, 157] on img at bounding box center [754, 158] width 12 height 12
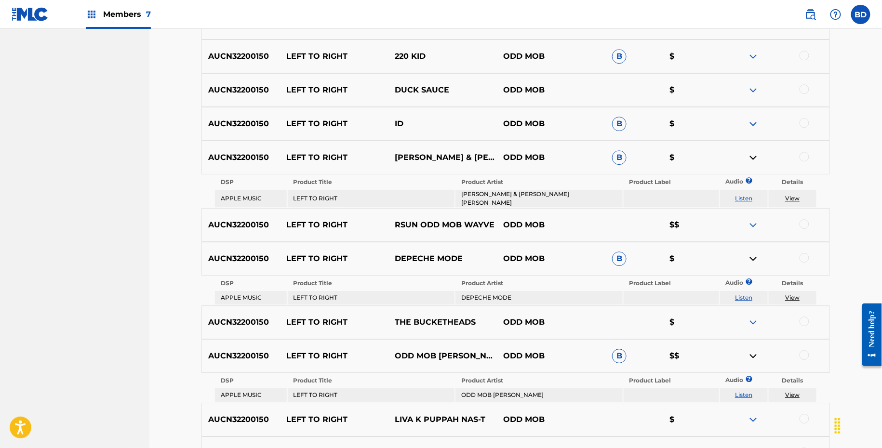
click at [753, 119] on img at bounding box center [754, 124] width 12 height 12
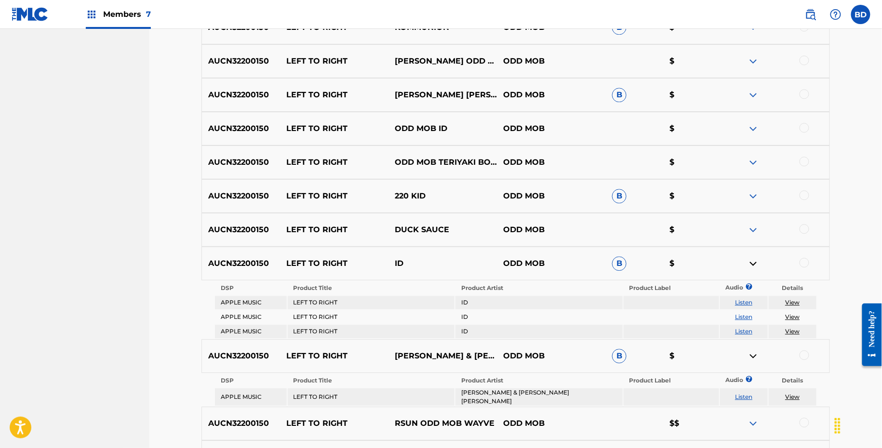
scroll to position [811, 0]
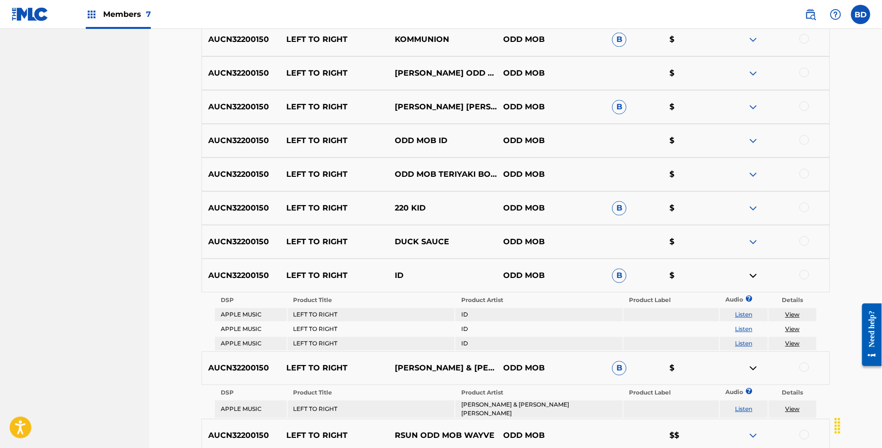
click at [749, 208] on img at bounding box center [754, 208] width 12 height 12
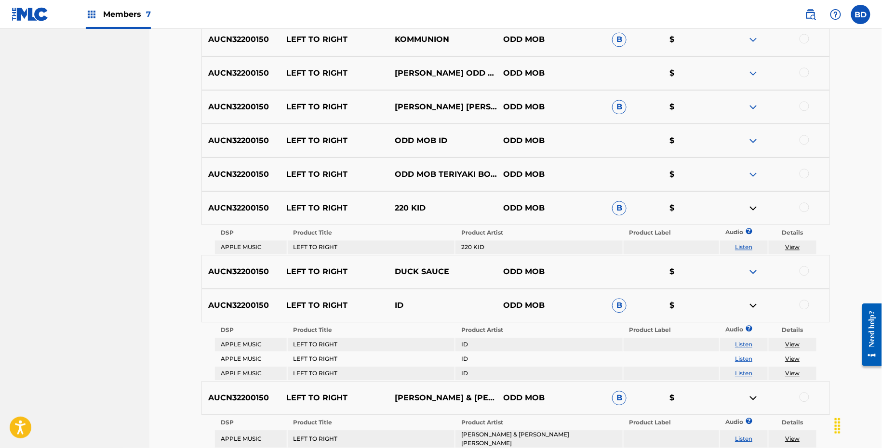
click at [752, 111] on img at bounding box center [754, 107] width 12 height 12
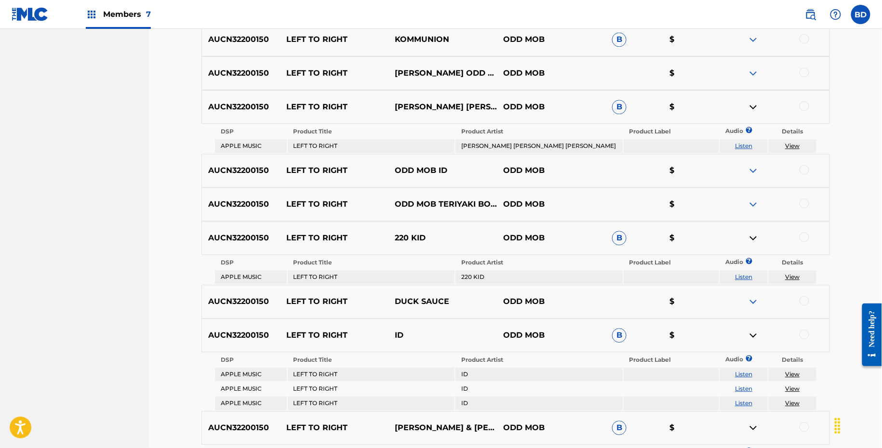
click at [754, 44] on div "AUCN32200150 LEFT TO RIGHT KOMMUNION ODD MOB B $" at bounding box center [516, 40] width 629 height 34
click at [754, 36] on img at bounding box center [754, 40] width 12 height 12
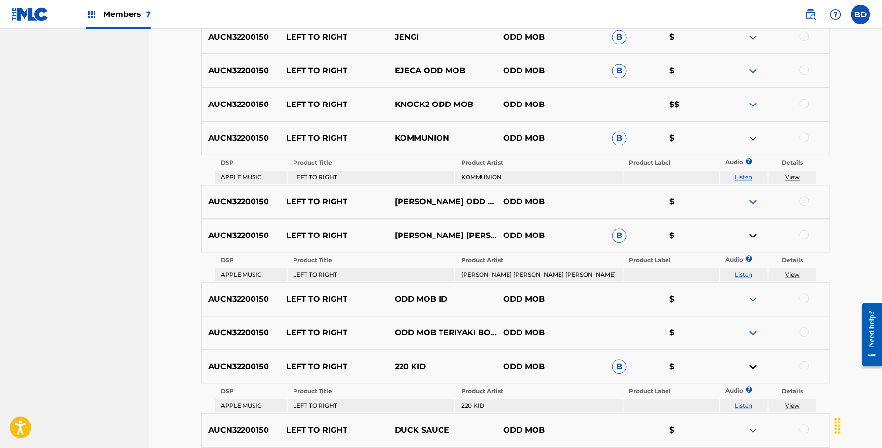
scroll to position [563, 0]
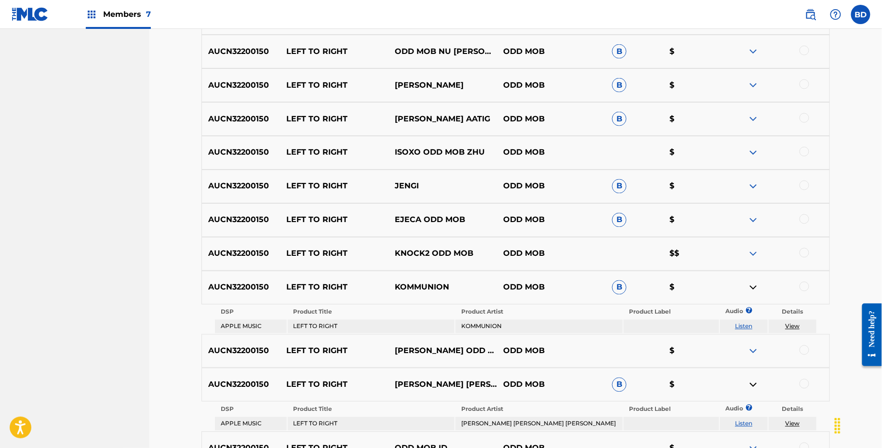
click at [751, 220] on img at bounding box center [754, 221] width 12 height 12
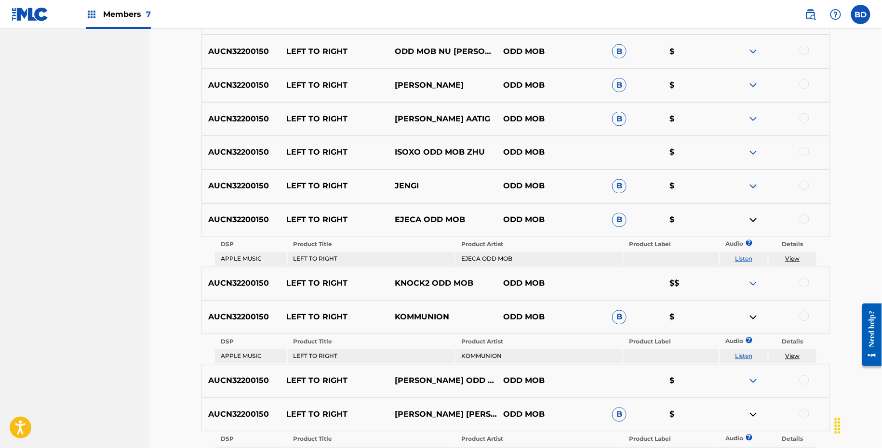
click at [751, 194] on div "AUCN32200150 LEFT TO RIGHT JENGI ODD MOB B $" at bounding box center [516, 187] width 629 height 34
click at [751, 188] on img at bounding box center [754, 187] width 12 height 12
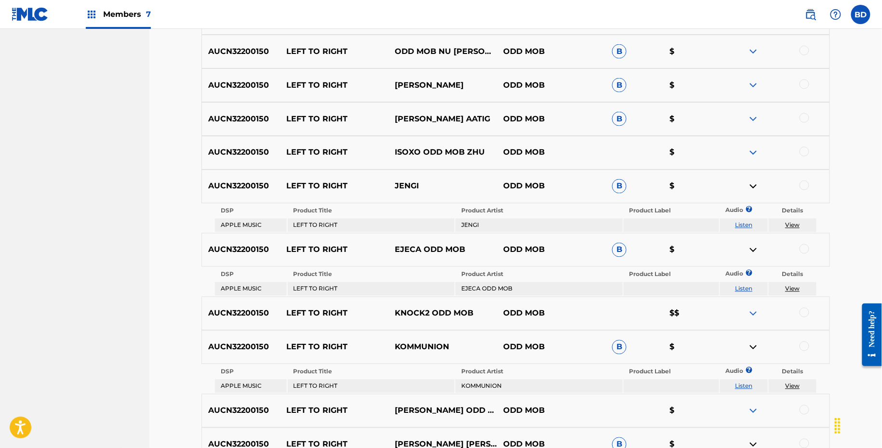
scroll to position [486, 0]
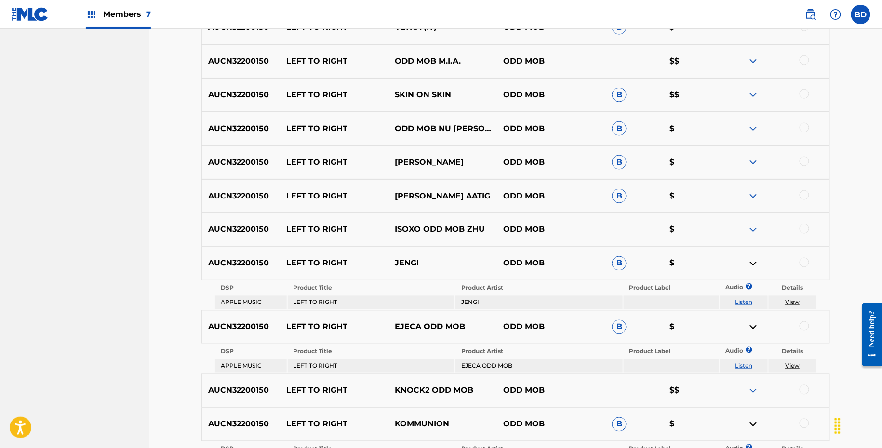
click at [755, 194] on img at bounding box center [754, 196] width 12 height 12
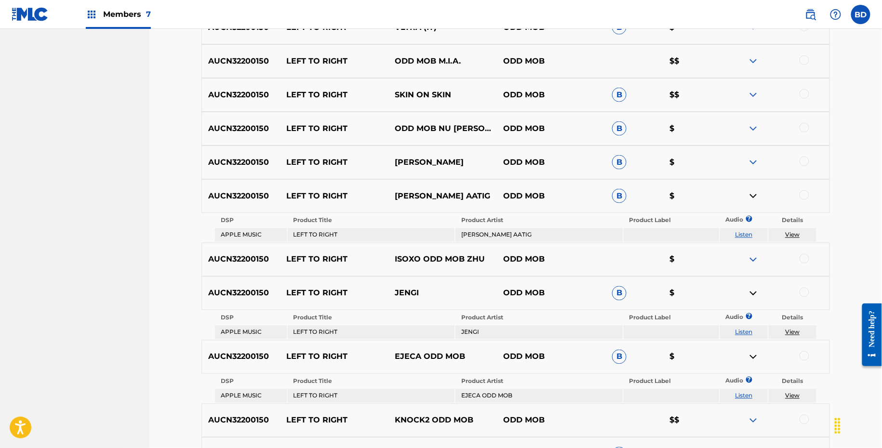
click at [755, 154] on div "AUCN32200150 LEFT TO RIGHT CHUCK ROBERTS WONGO ODD MOB B $" at bounding box center [516, 163] width 629 height 34
click at [753, 164] on img at bounding box center [754, 163] width 12 height 12
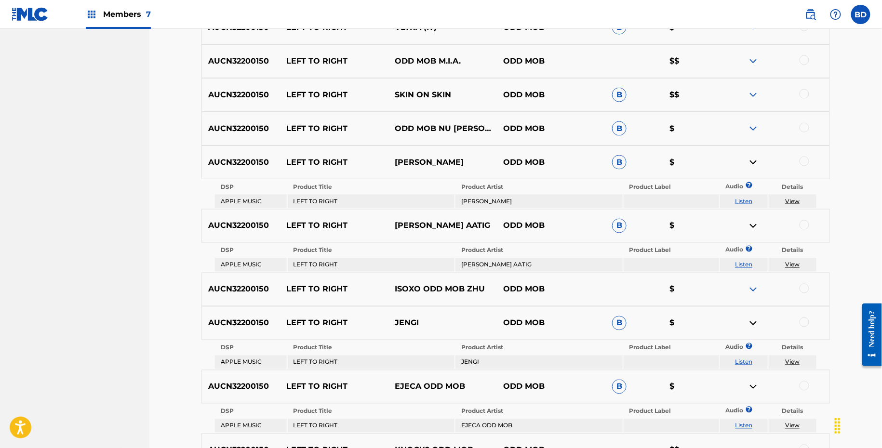
click at [754, 130] on img at bounding box center [754, 129] width 12 height 12
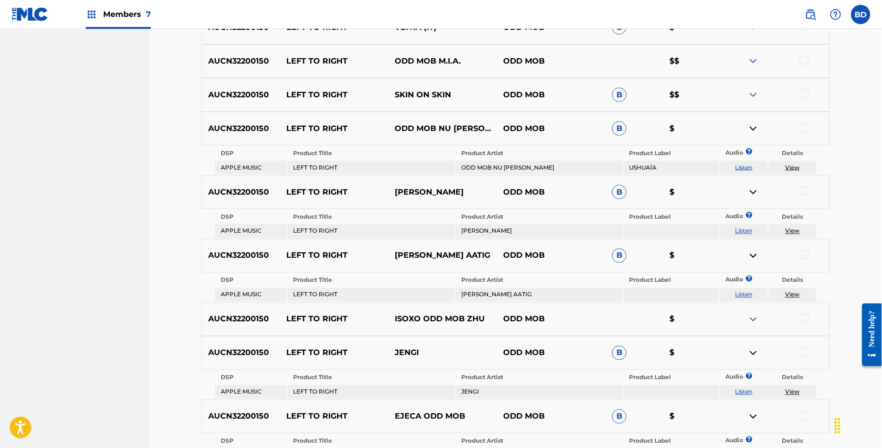
click at [754, 95] on img at bounding box center [754, 95] width 12 height 12
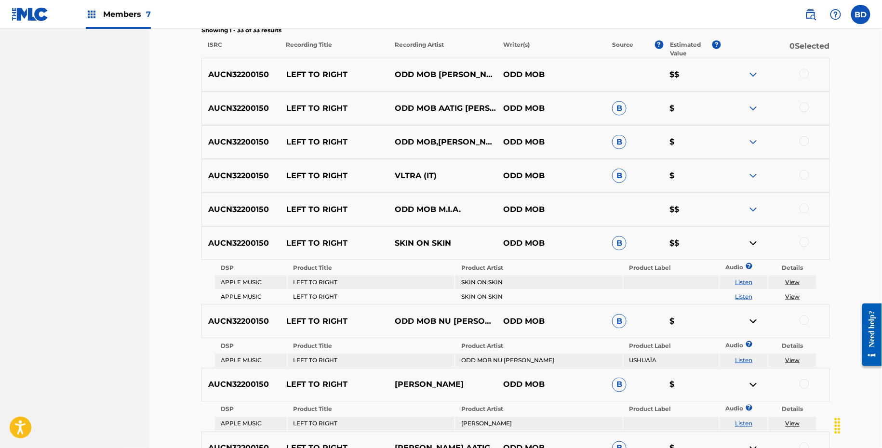
scroll to position [308, 0]
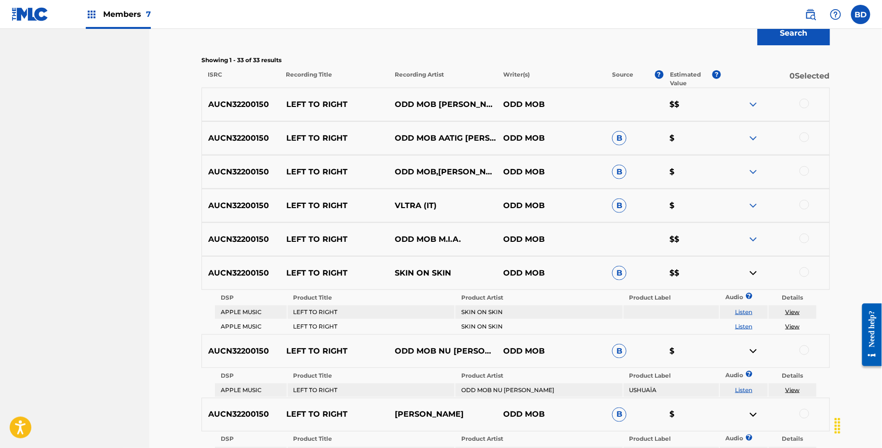
click at [753, 205] on img at bounding box center [754, 206] width 12 height 12
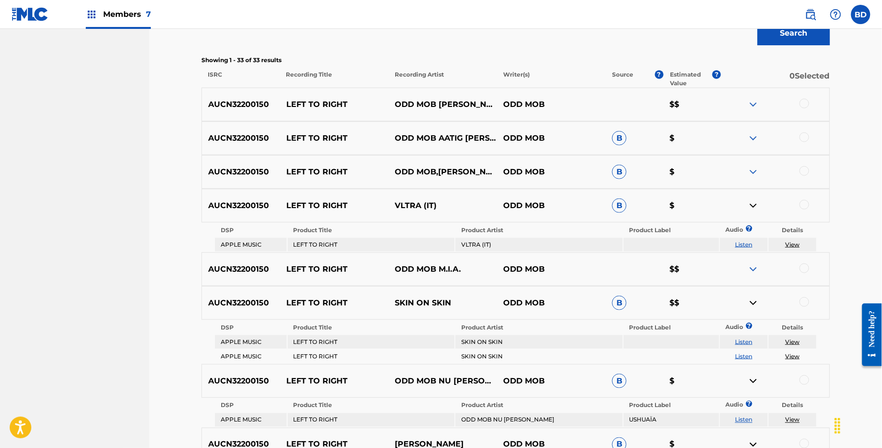
click at [755, 175] on img at bounding box center [754, 172] width 12 height 12
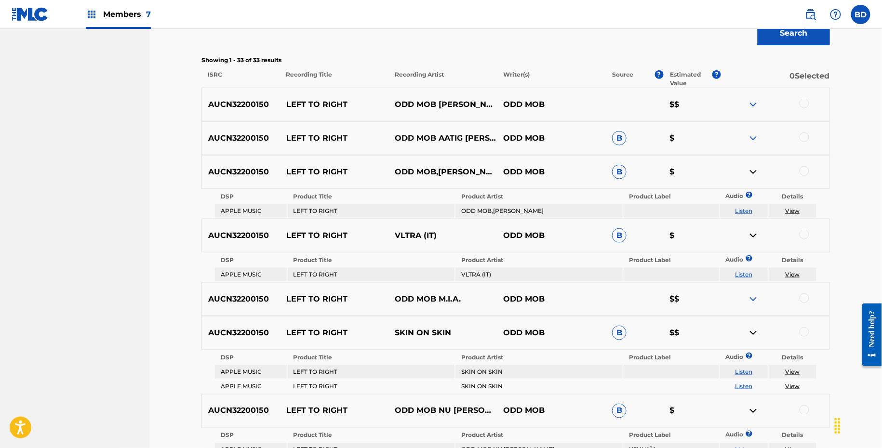
click at [755, 133] on img at bounding box center [754, 139] width 12 height 12
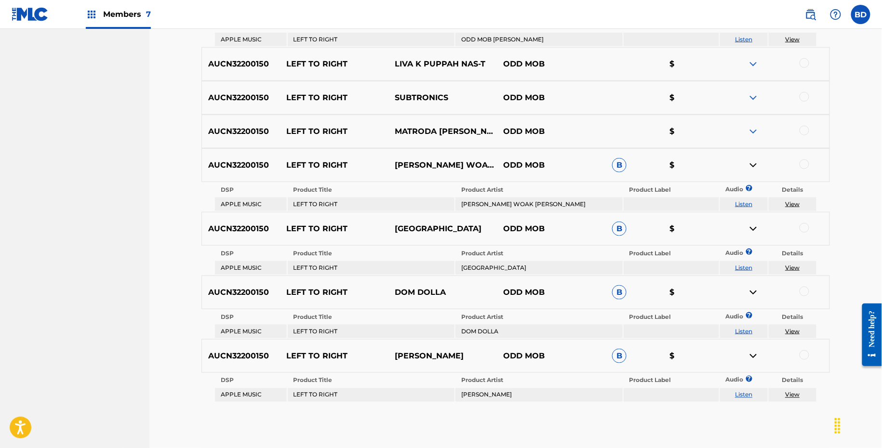
scroll to position [1792, 0]
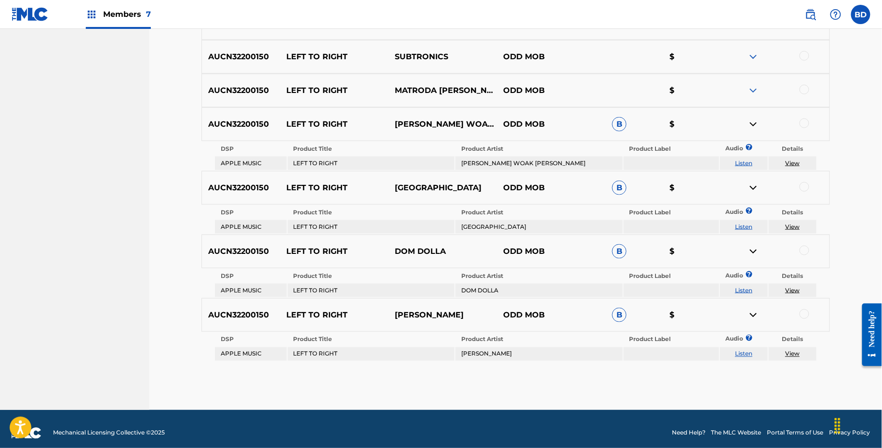
click at [808, 310] on div at bounding box center [805, 315] width 10 height 10
click at [755, 310] on img at bounding box center [754, 316] width 12 height 12
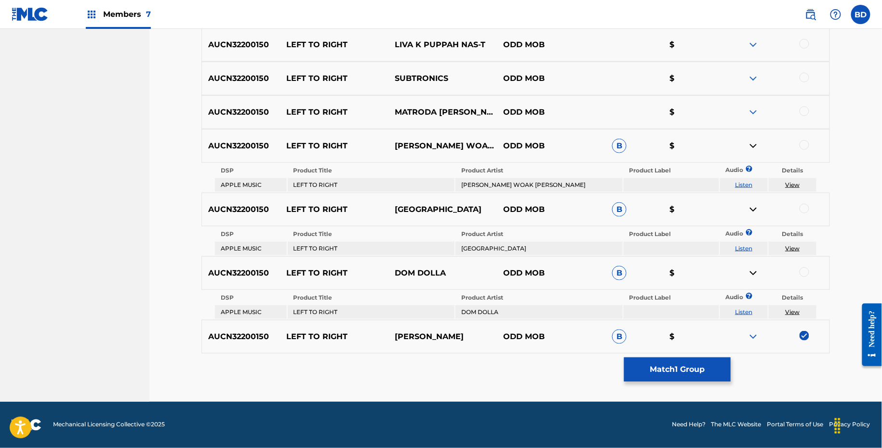
scroll to position [1762, 0]
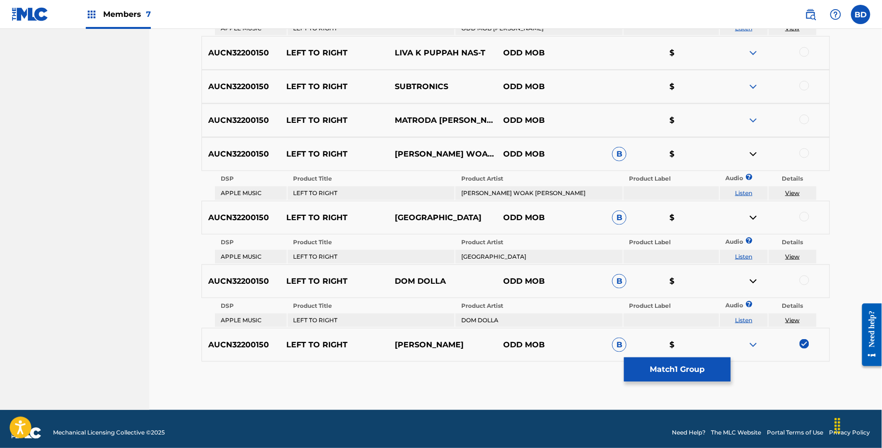
click at [806, 276] on div at bounding box center [805, 281] width 10 height 10
click at [751, 276] on img at bounding box center [754, 282] width 12 height 12
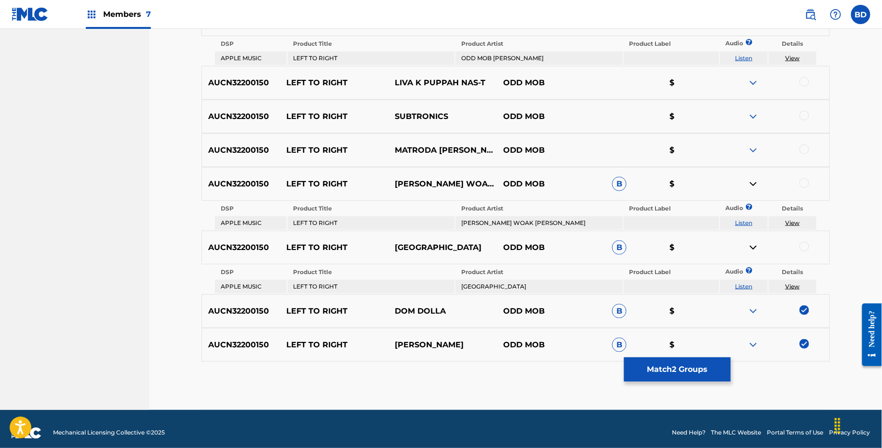
click at [802, 297] on div "AUCN32200150 LEFT TO RIGHT DOM DOLLA ODD MOB B $" at bounding box center [516, 312] width 629 height 34
click at [748, 306] on img at bounding box center [754, 312] width 12 height 12
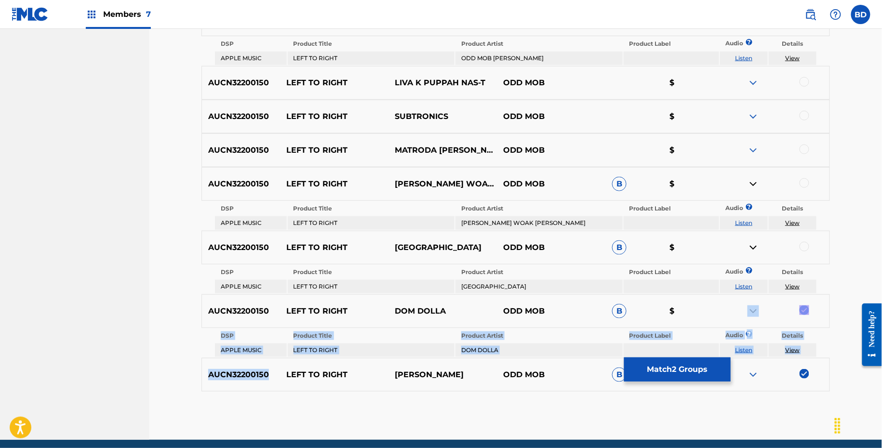
scroll to position [1762, 0]
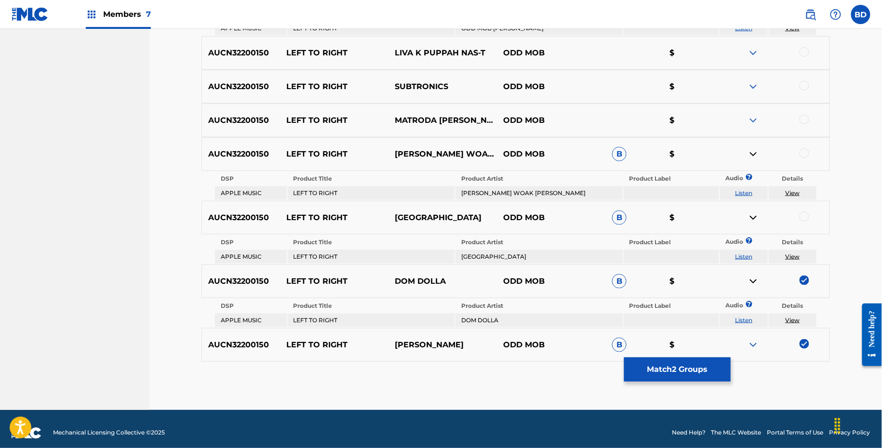
click at [792, 278] on div at bounding box center [775, 282] width 108 height 12
click at [802, 276] on img at bounding box center [805, 281] width 10 height 10
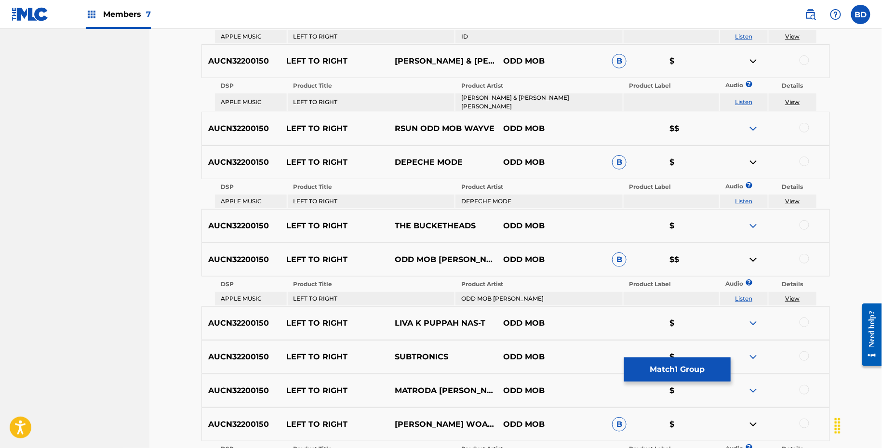
scroll to position [1512, 0]
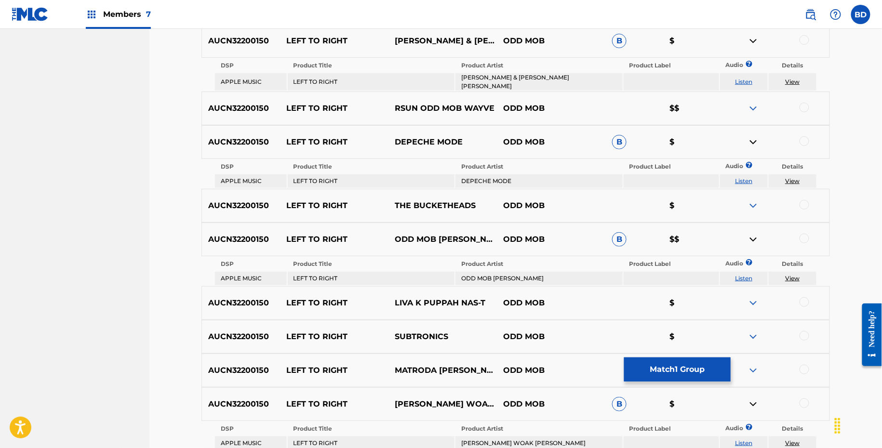
click at [805, 234] on div at bounding box center [805, 239] width 10 height 10
click at [753, 234] on img at bounding box center [754, 240] width 12 height 12
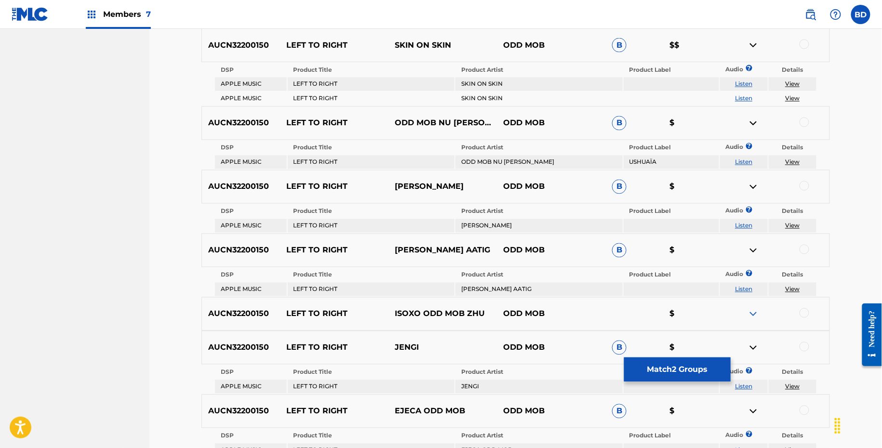
scroll to position [624, 0]
click at [805, 39] on div "AUCN32200150 LEFT TO RIGHT SKIN ON SKIN ODD MOB B $$" at bounding box center [516, 46] width 629 height 34
click at [802, 45] on div at bounding box center [805, 45] width 10 height 10
click at [796, 88] on td "View" at bounding box center [793, 85] width 48 height 13
click at [795, 85] on link "View" at bounding box center [792, 84] width 14 height 7
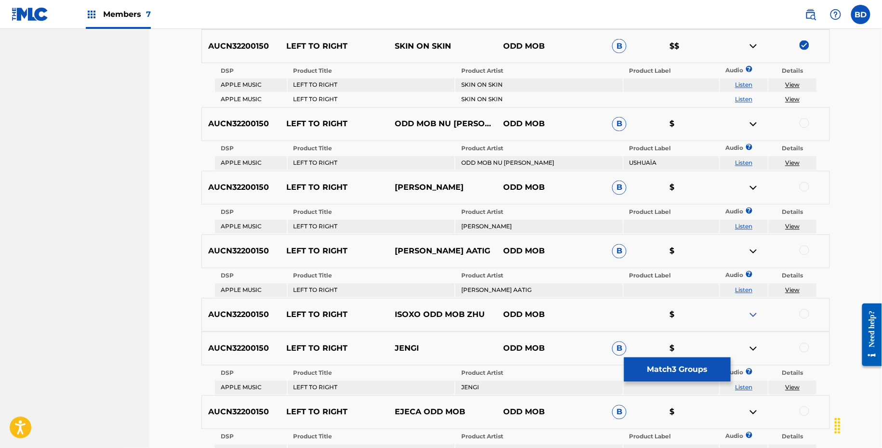
click at [754, 43] on img at bounding box center [754, 46] width 12 height 12
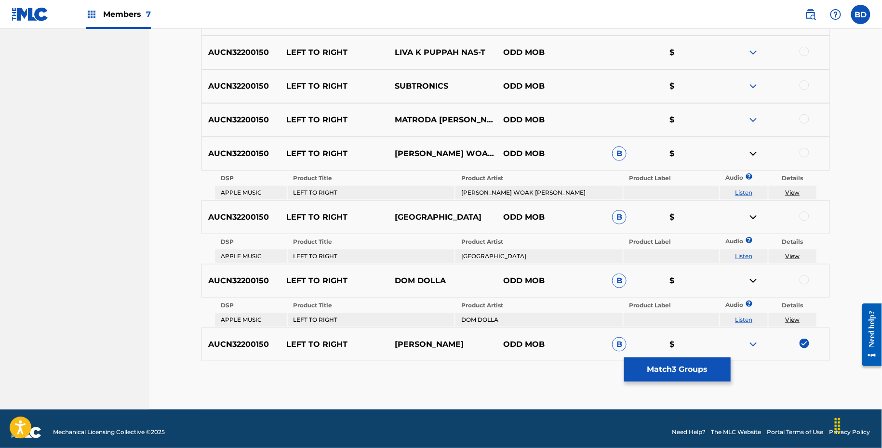
scroll to position [1587, 0]
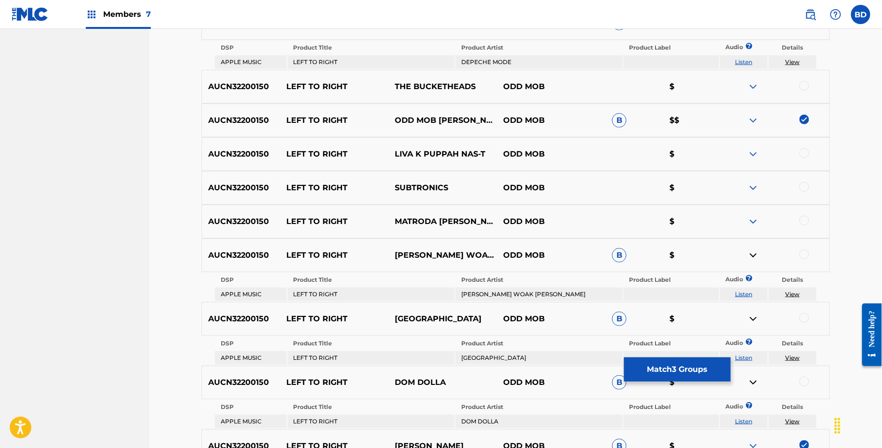
click at [755, 120] on div "AUCN32200150 LEFT TO RIGHT ODD MOB CRYSTAL WATERS ODD MOB B $$" at bounding box center [516, 121] width 629 height 34
click at [755, 116] on img at bounding box center [754, 121] width 12 height 12
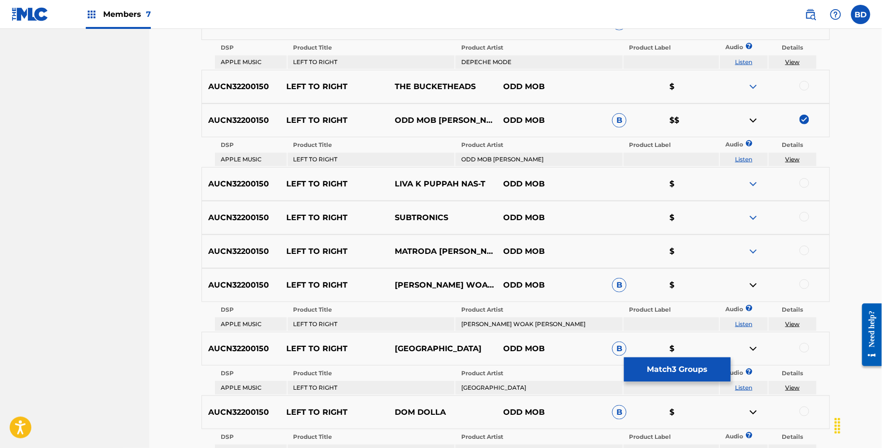
click at [755, 115] on img at bounding box center [754, 121] width 12 height 12
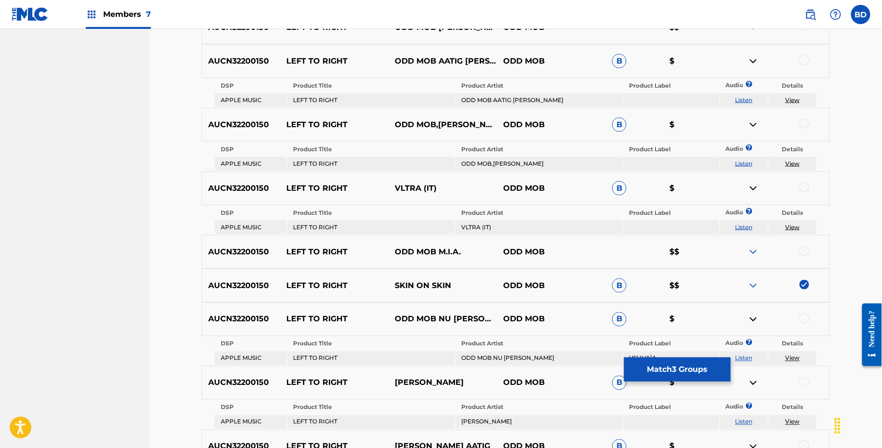
scroll to position [386, 0]
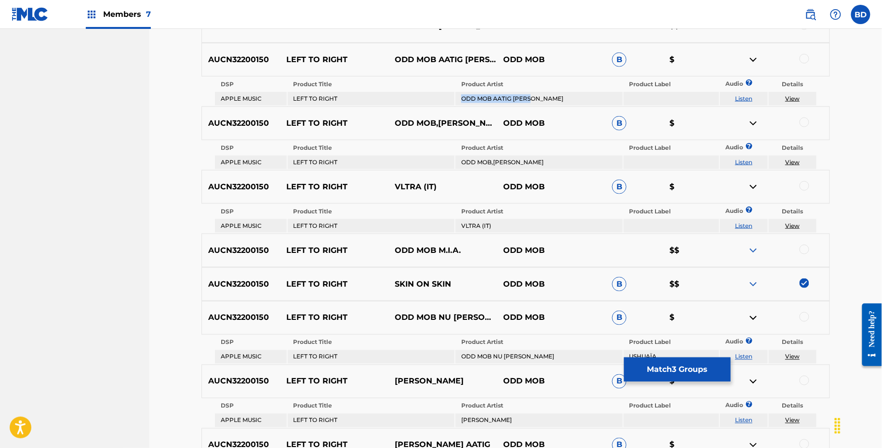
click at [530, 94] on td "ODD MOB AATIG CHRIS LAKE" at bounding box center [539, 98] width 167 height 13
click at [803, 60] on div at bounding box center [805, 59] width 10 height 10
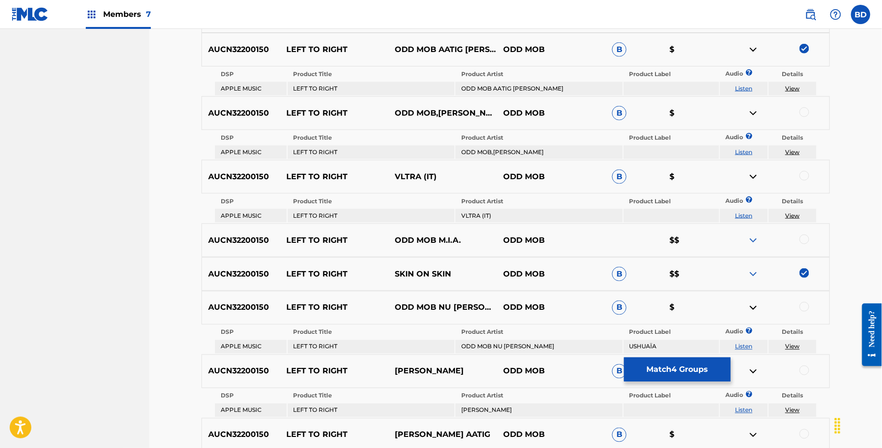
click at [754, 44] on img at bounding box center [754, 50] width 12 height 12
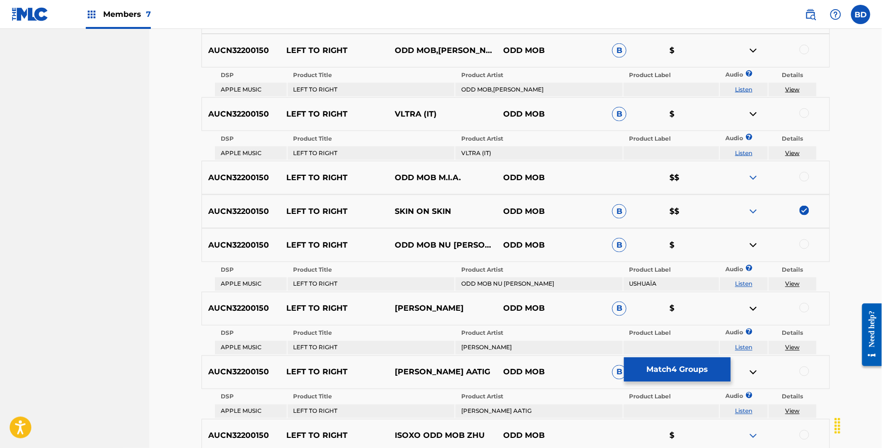
scroll to position [436, 0]
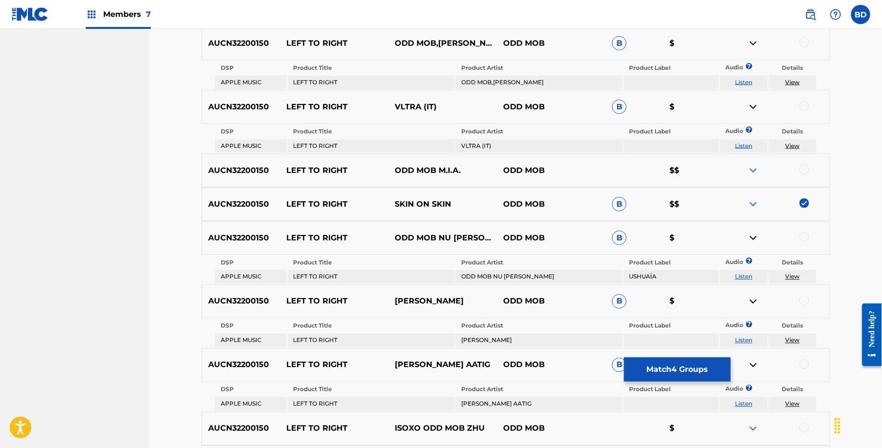
click at [489, 83] on td "ODD MOB,CRYSTAL WATERS" at bounding box center [539, 82] width 167 height 13
click at [804, 41] on div at bounding box center [805, 43] width 10 height 10
click at [750, 42] on img at bounding box center [754, 44] width 12 height 12
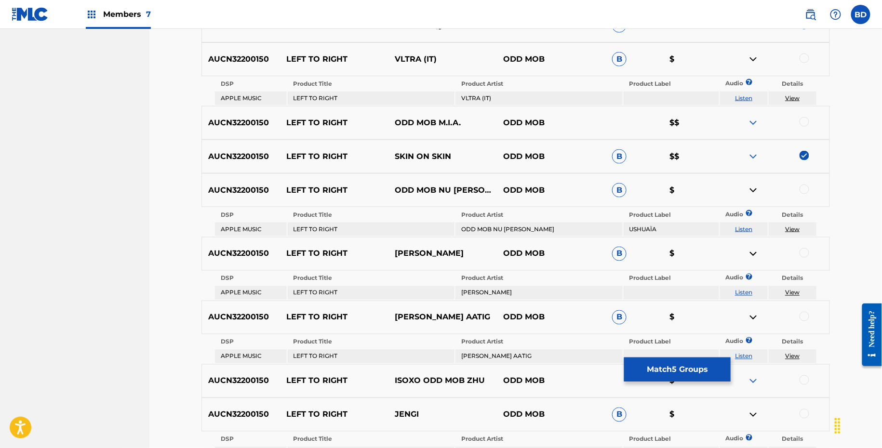
scroll to position [457, 0]
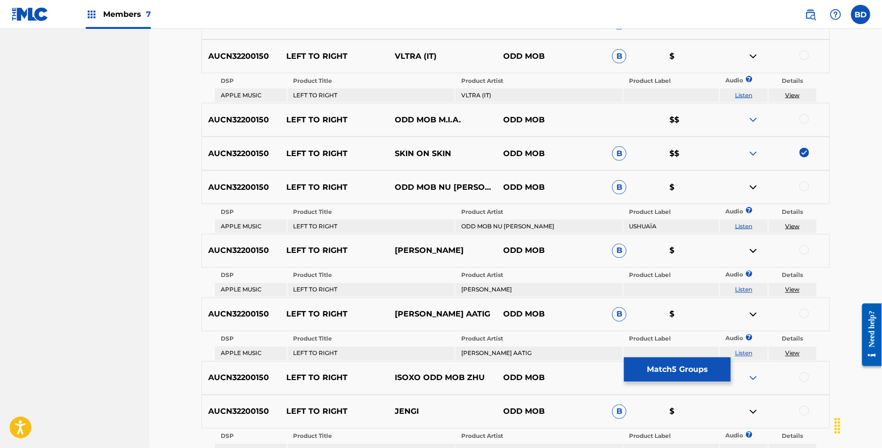
click at [485, 98] on td "VLTRA (IT)" at bounding box center [539, 95] width 167 height 13
click at [802, 59] on div at bounding box center [775, 57] width 108 height 12
click at [803, 58] on div at bounding box center [805, 56] width 10 height 10
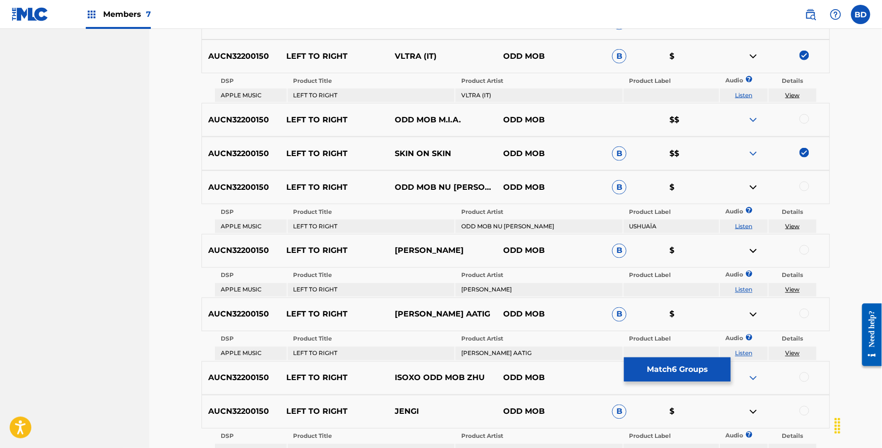
click at [753, 51] on img at bounding box center [754, 57] width 12 height 12
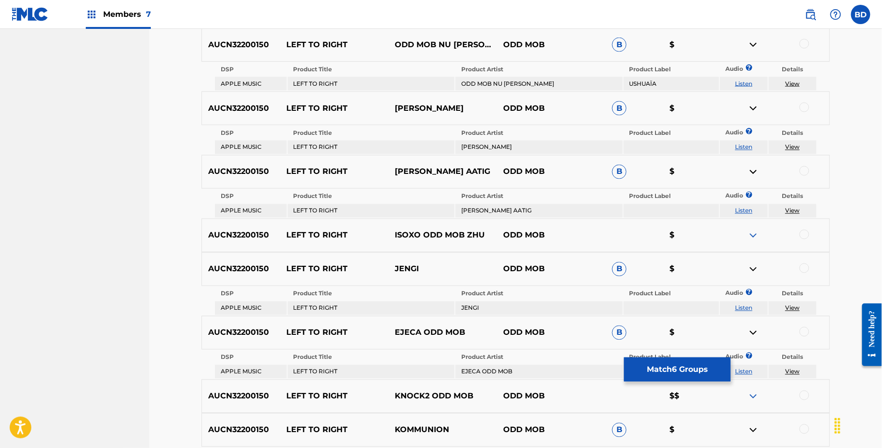
scroll to position [565, 0]
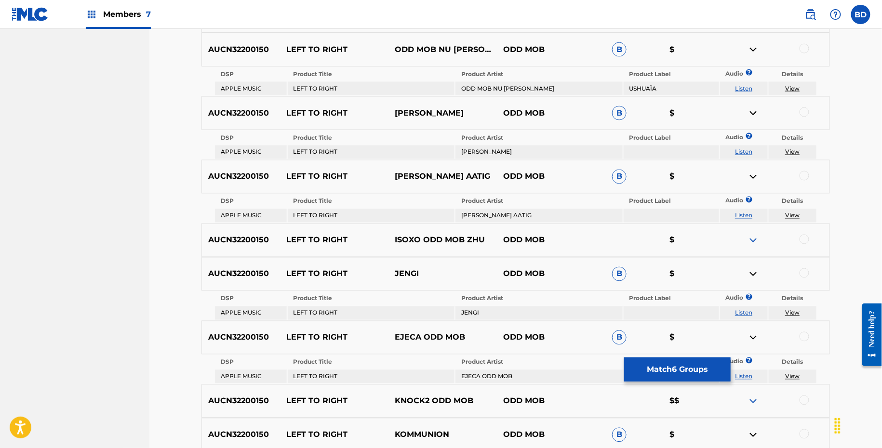
click at [465, 92] on td "ODD MOB NU GENEA" at bounding box center [539, 88] width 167 height 13
click at [806, 47] on div at bounding box center [805, 49] width 10 height 10
click at [751, 49] on img at bounding box center [754, 50] width 12 height 12
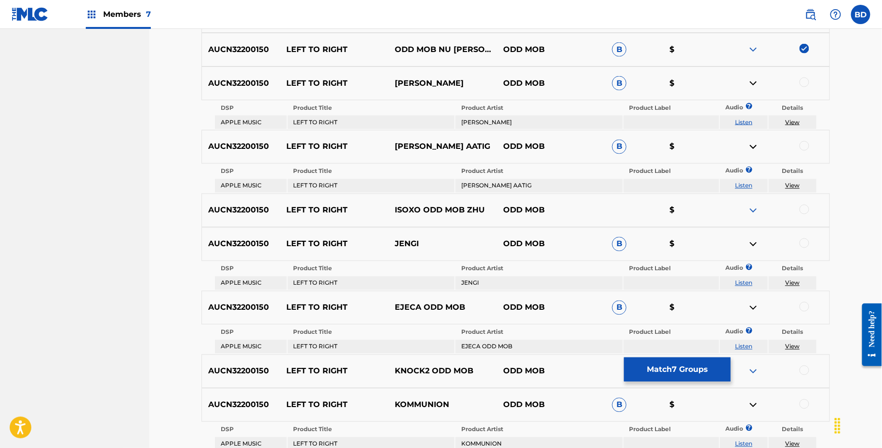
click at [503, 120] on td "CHUCK ROBERTS WONGO" at bounding box center [539, 122] width 167 height 13
click at [805, 83] on div at bounding box center [805, 83] width 10 height 10
click at [755, 79] on img at bounding box center [754, 84] width 12 height 12
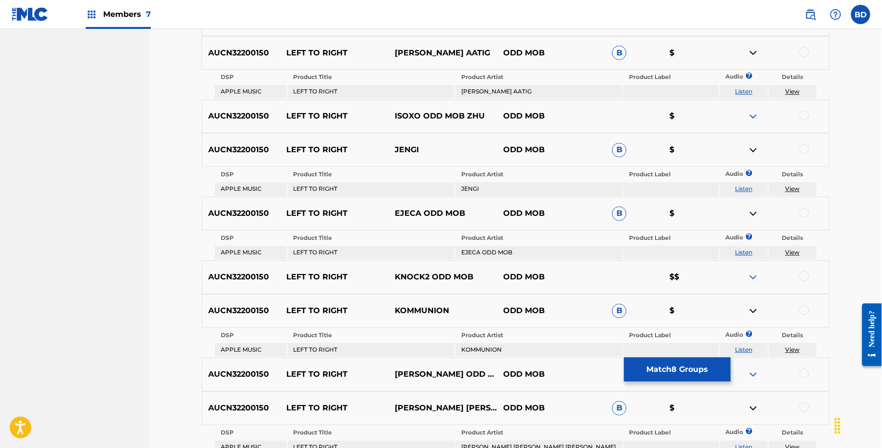
scroll to position [634, 0]
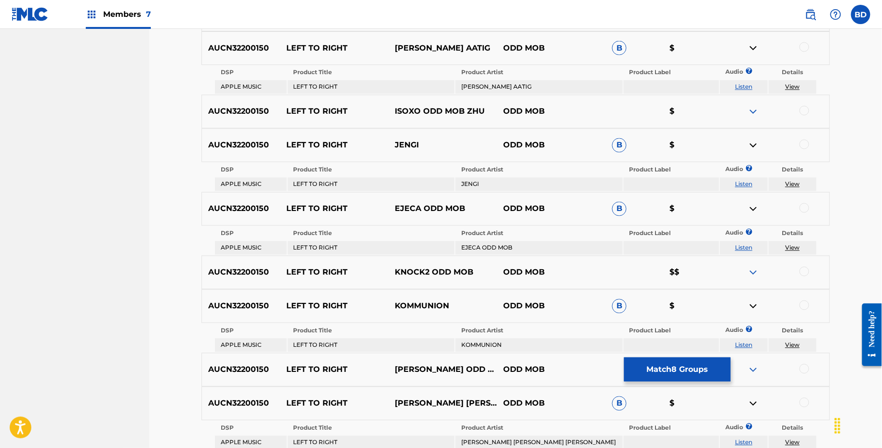
click at [471, 90] on td "FISHER AATIG" at bounding box center [539, 87] width 167 height 13
click at [804, 46] on div at bounding box center [805, 47] width 10 height 10
click at [753, 49] on img at bounding box center [754, 48] width 12 height 12
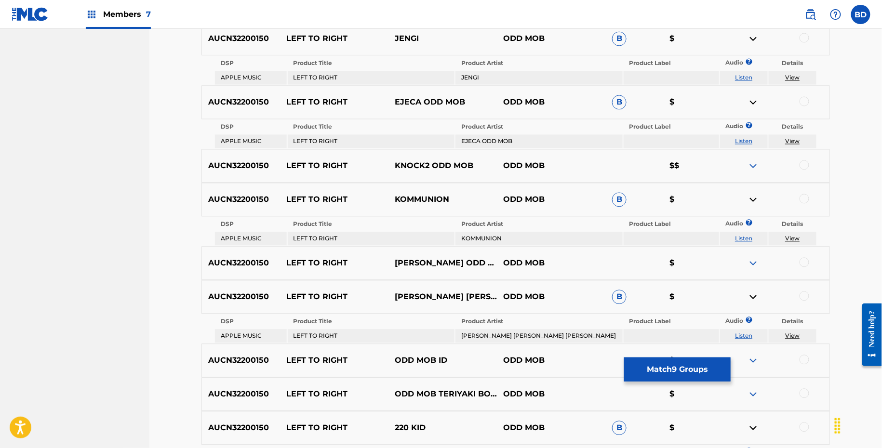
scroll to position [702, 0]
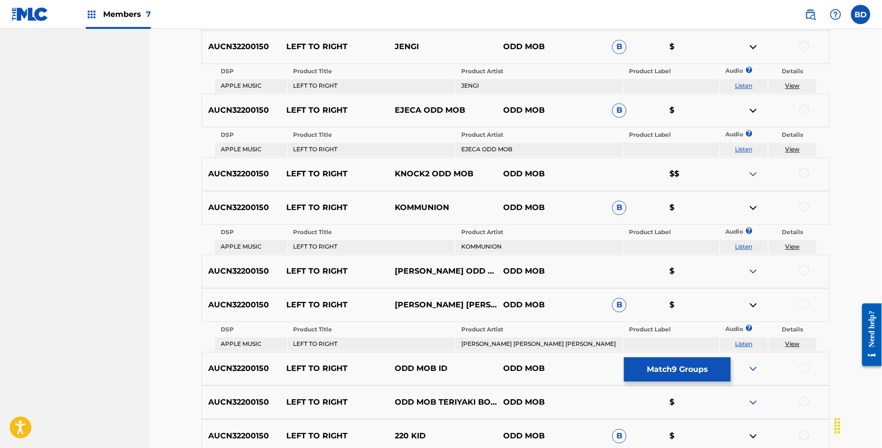
click at [471, 81] on td "JENGI" at bounding box center [539, 86] width 167 height 13
click at [804, 44] on div at bounding box center [805, 46] width 10 height 10
click at [753, 47] on img at bounding box center [754, 47] width 12 height 12
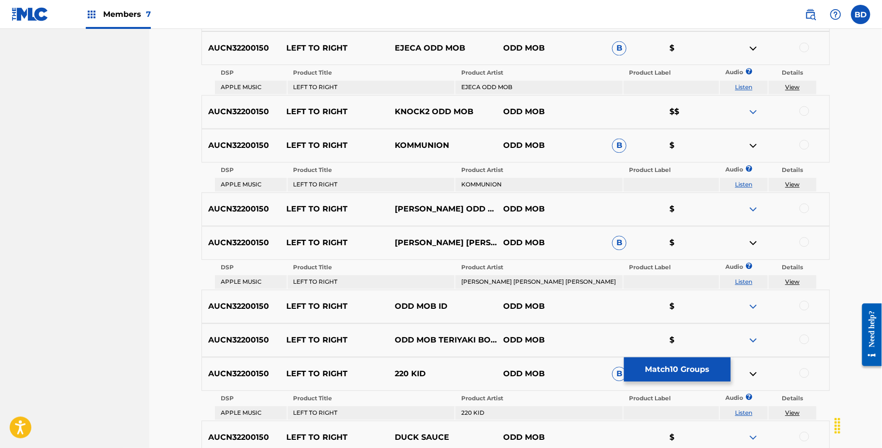
scroll to position [741, 0]
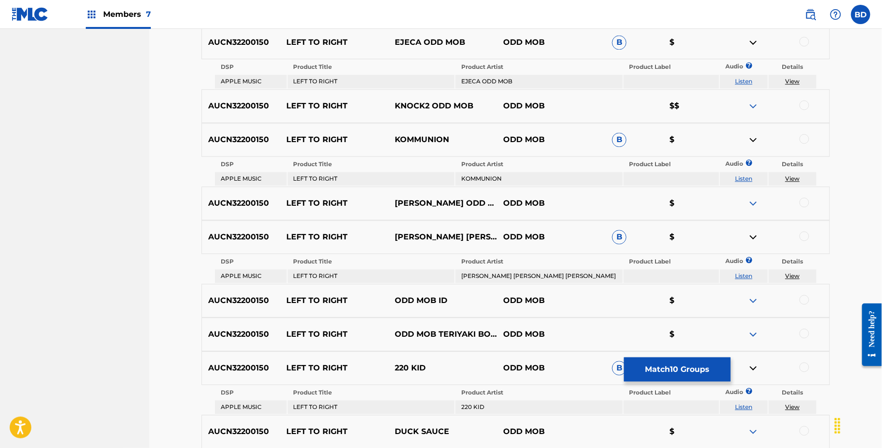
click at [478, 80] on td "EJECA ODD MOB" at bounding box center [539, 81] width 167 height 13
click at [803, 42] on div at bounding box center [805, 42] width 10 height 10
click at [752, 40] on img at bounding box center [754, 43] width 12 height 12
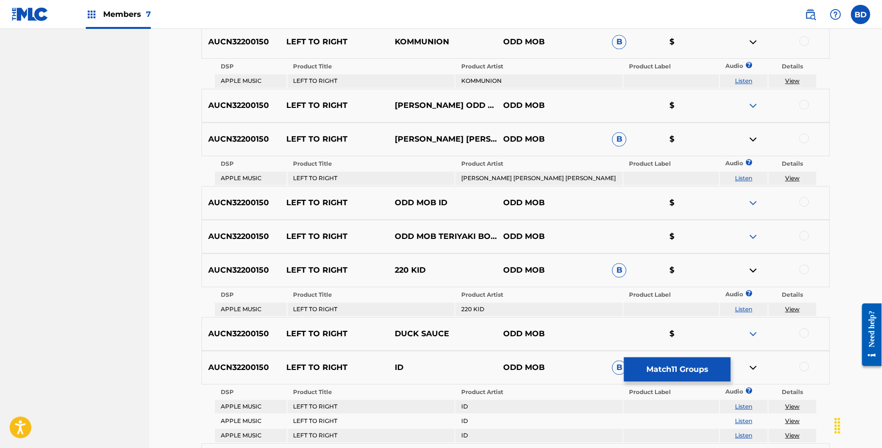
scroll to position [813, 0]
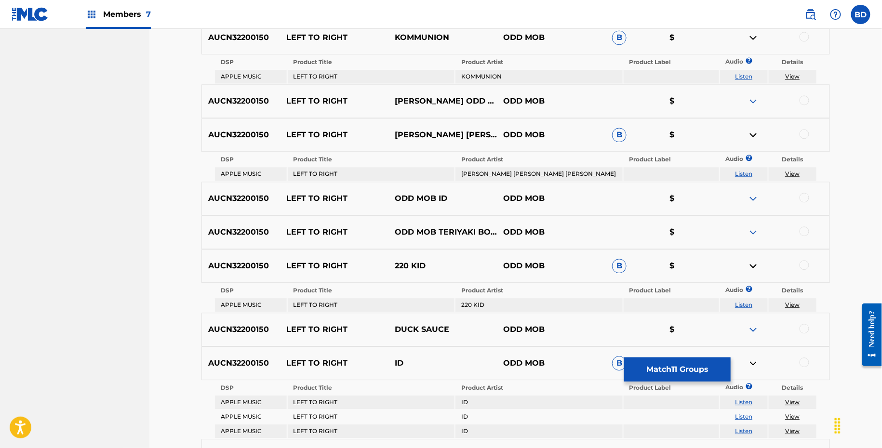
click at [483, 72] on td "KOMMUNION" at bounding box center [539, 76] width 167 height 13
click at [801, 40] on div at bounding box center [775, 38] width 108 height 12
click at [806, 36] on div at bounding box center [805, 37] width 10 height 10
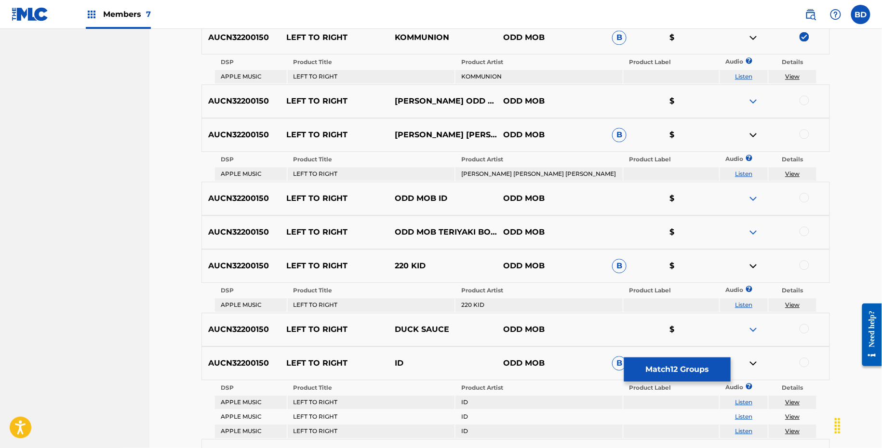
click at [753, 39] on img at bounding box center [754, 38] width 12 height 12
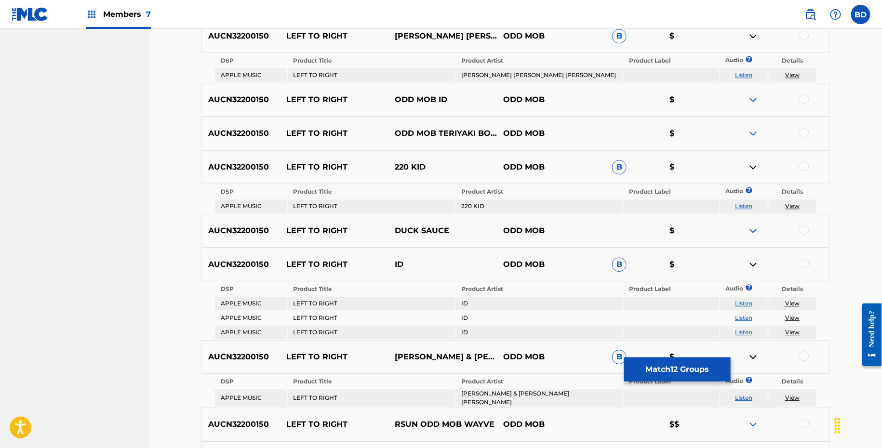
scroll to position [881, 0]
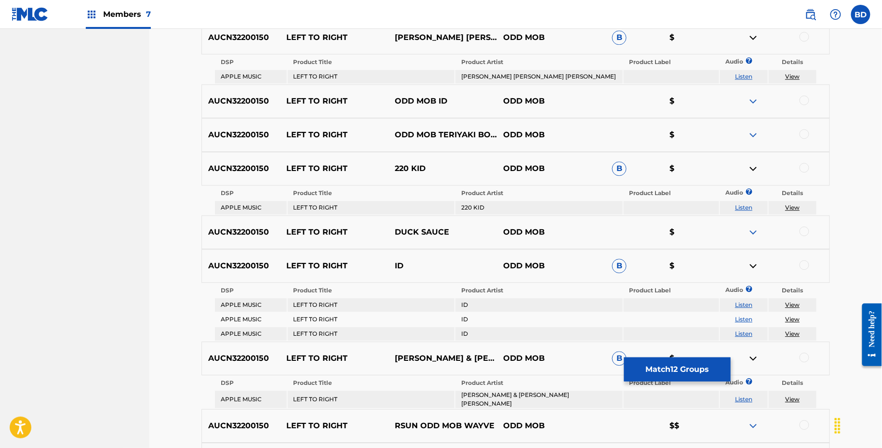
click at [547, 75] on td "JULIO NAVAS GUSTAVO BRAVETTI DAVID AMO" at bounding box center [539, 76] width 167 height 13
click at [805, 33] on div at bounding box center [805, 37] width 10 height 10
click at [752, 37] on img at bounding box center [754, 38] width 12 height 12
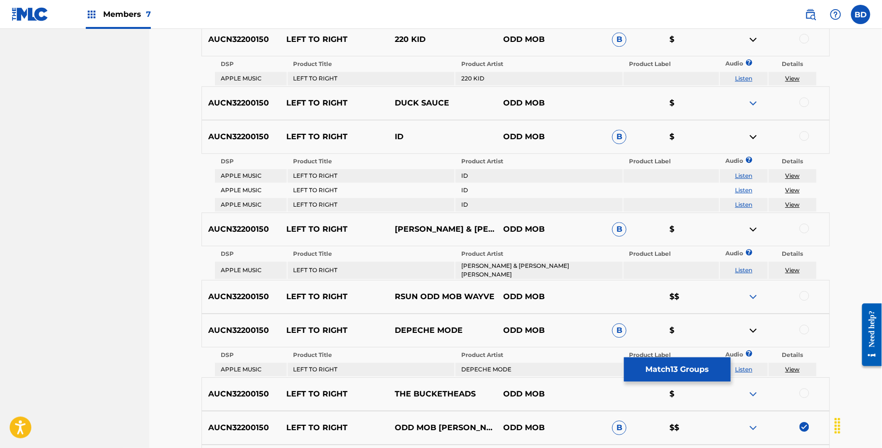
scroll to position [989, 0]
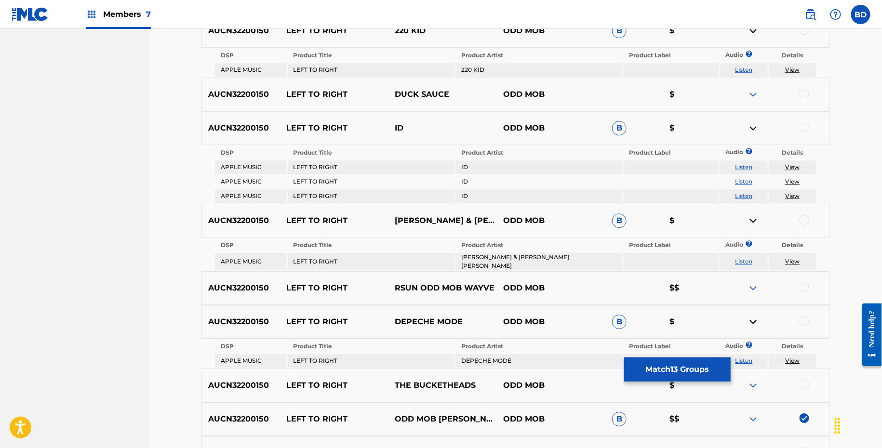
click at [467, 70] on td "220 KID" at bounding box center [539, 69] width 167 height 13
click at [804, 29] on div at bounding box center [805, 30] width 10 height 10
click at [754, 31] on img at bounding box center [754, 31] width 12 height 12
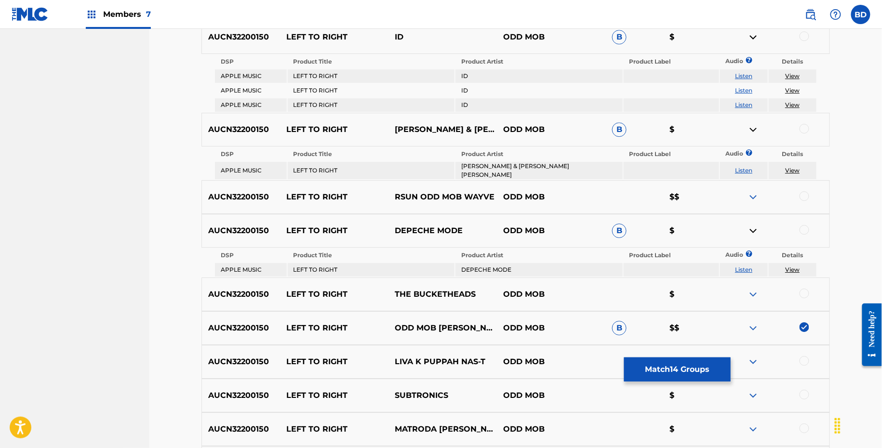
scroll to position [1048, 0]
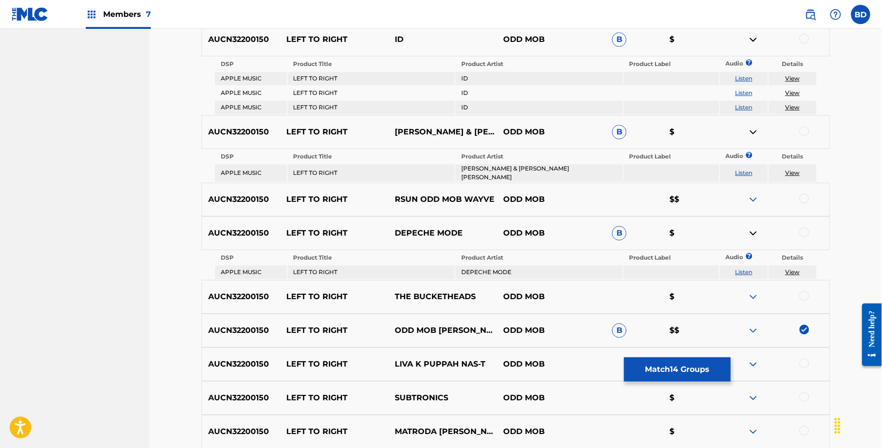
click at [805, 39] on div at bounding box center [805, 39] width 10 height 10
click at [753, 37] on img at bounding box center [754, 40] width 12 height 12
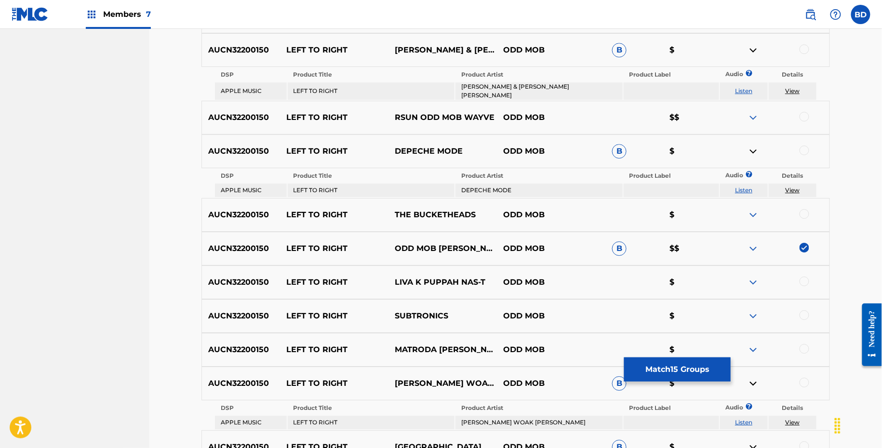
scroll to position [1073, 0]
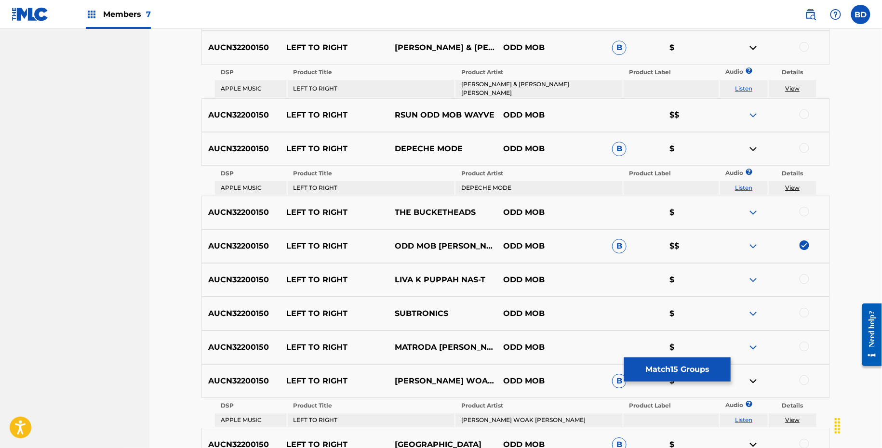
click at [488, 89] on td "TOM & COLLINS FRANCIS MERCIER" at bounding box center [539, 88] width 167 height 17
click at [803, 45] on div at bounding box center [805, 47] width 10 height 10
click at [753, 46] on img at bounding box center [754, 48] width 12 height 12
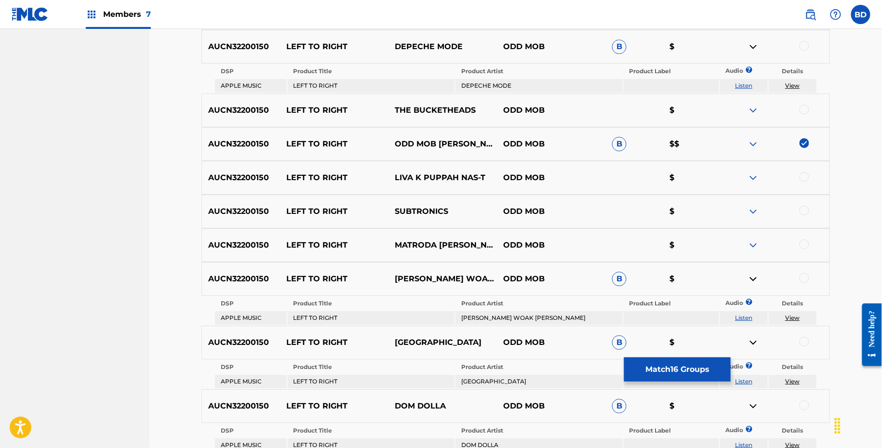
scroll to position [1141, 0]
click at [473, 85] on td "DEPECHE MODE" at bounding box center [539, 86] width 167 height 13
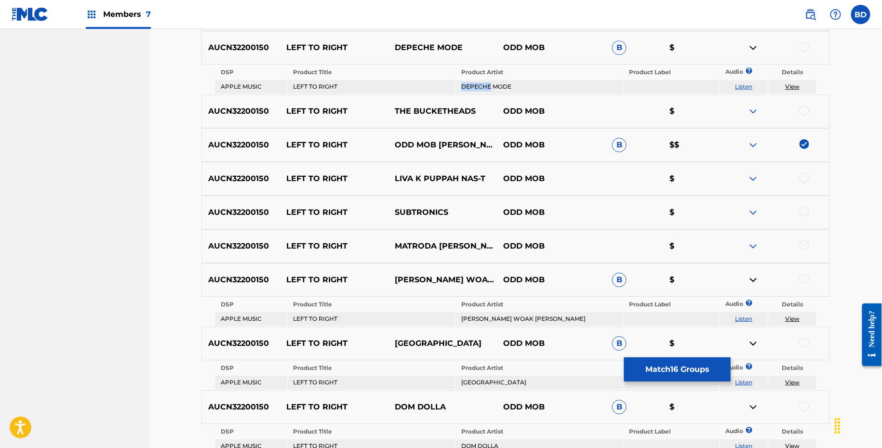
click at [473, 85] on td "DEPECHE MODE" at bounding box center [539, 86] width 167 height 13
click at [805, 43] on div at bounding box center [805, 47] width 10 height 10
click at [754, 43] on img at bounding box center [754, 48] width 12 height 12
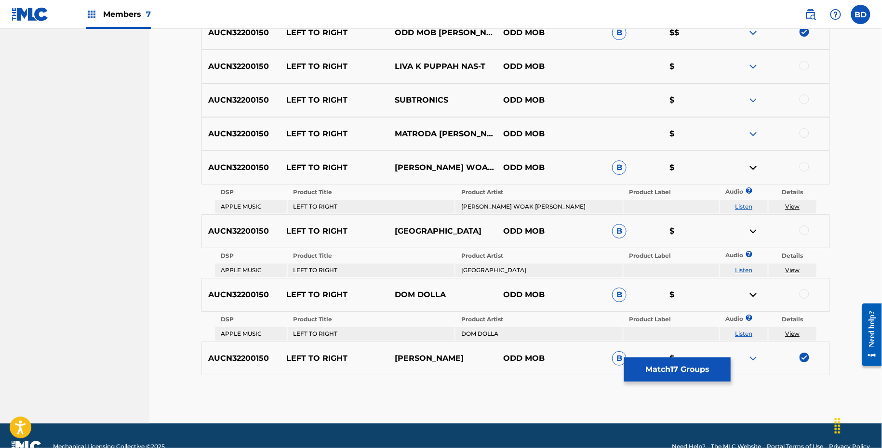
scroll to position [1244, 0]
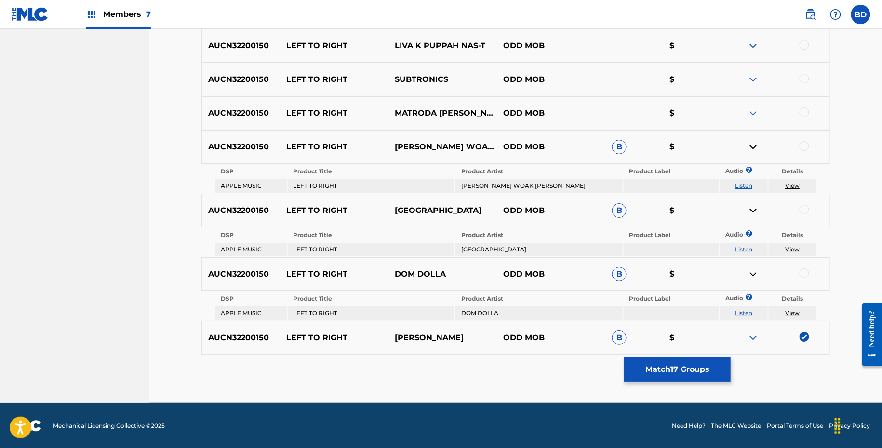
click at [499, 187] on td "MARINA KALIL WOAK DANN GALLO" at bounding box center [539, 185] width 167 height 13
click at [803, 146] on div at bounding box center [805, 146] width 10 height 10
click at [750, 144] on img at bounding box center [754, 147] width 12 height 12
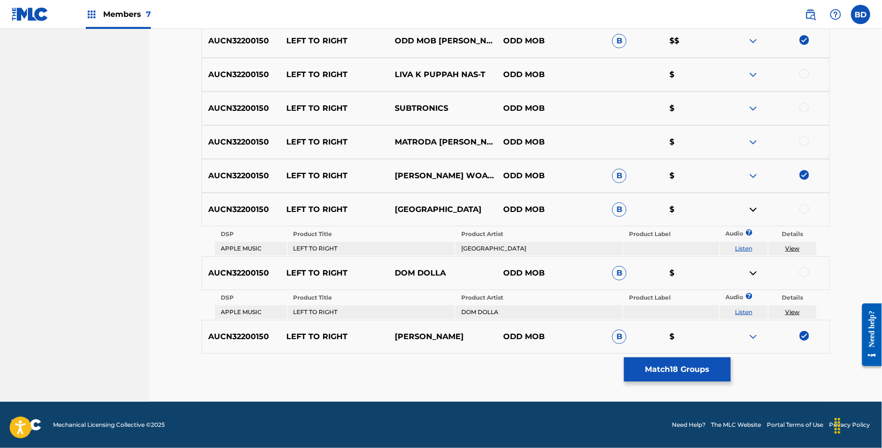
scroll to position [1214, 0]
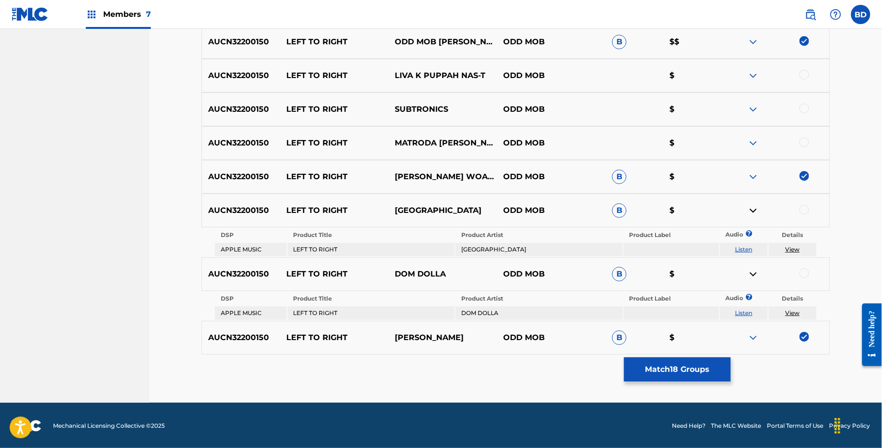
click at [472, 248] on td "GORGON CITY" at bounding box center [539, 249] width 167 height 13
click at [804, 209] on div at bounding box center [805, 210] width 10 height 10
click at [751, 211] on img at bounding box center [754, 211] width 12 height 12
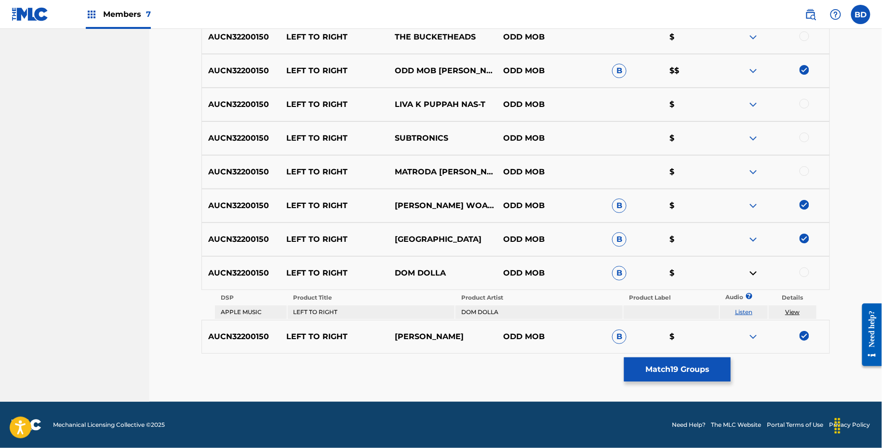
scroll to position [1184, 0]
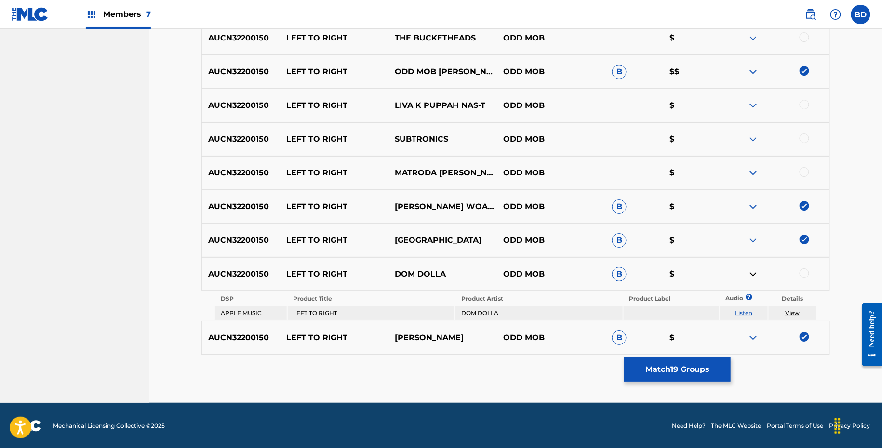
click at [469, 309] on td "DOM DOLLA" at bounding box center [539, 313] width 167 height 13
click at [801, 270] on div at bounding box center [805, 274] width 10 height 10
click at [794, 312] on link "View" at bounding box center [792, 313] width 14 height 7
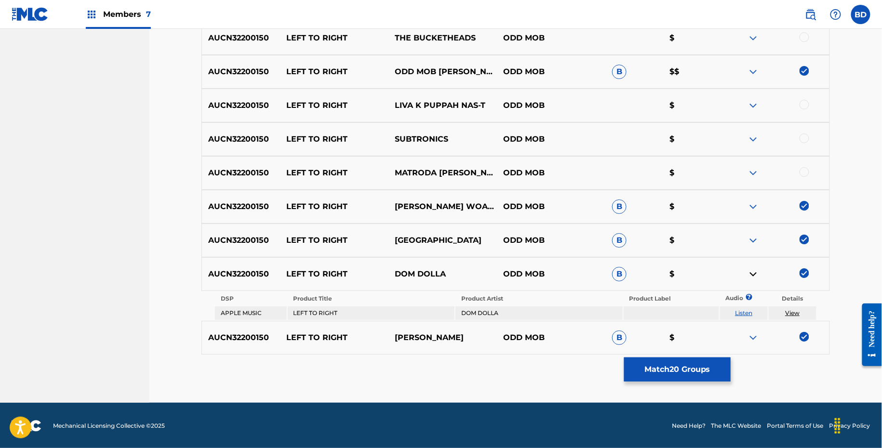
click at [756, 231] on div "AUCN32200150 LEFT TO RIGHT GORGON CITY ODD MOB B $" at bounding box center [516, 241] width 629 height 34
click at [755, 236] on img at bounding box center [754, 241] width 12 height 12
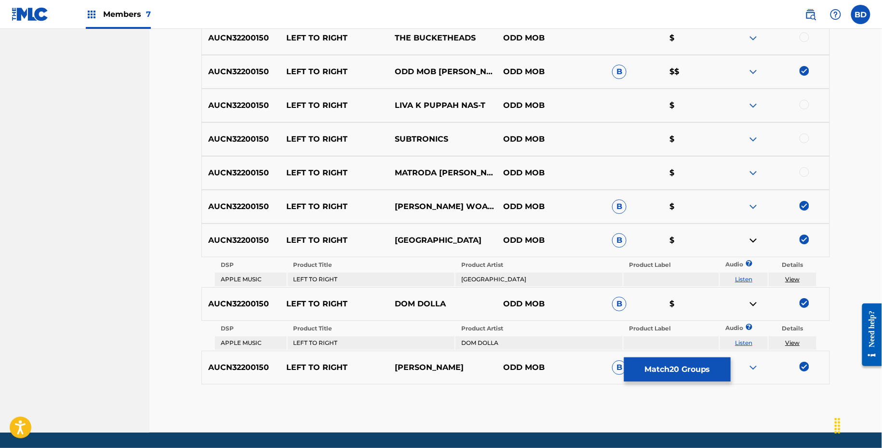
click at [755, 208] on img at bounding box center [754, 207] width 12 height 12
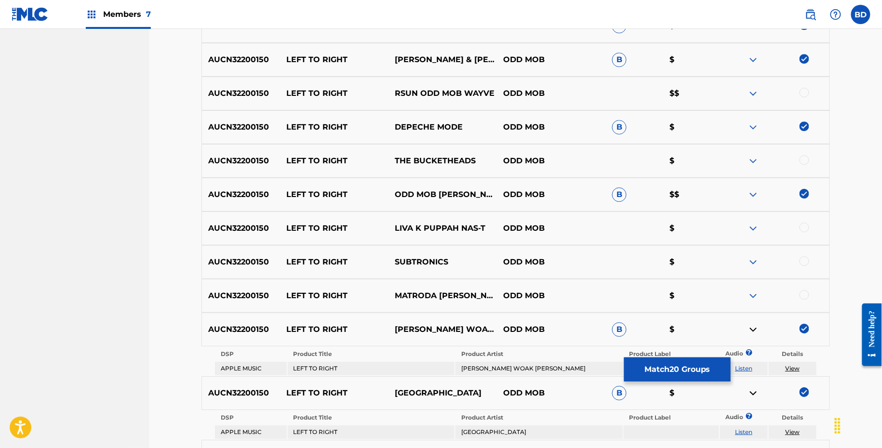
scroll to position [1022, 0]
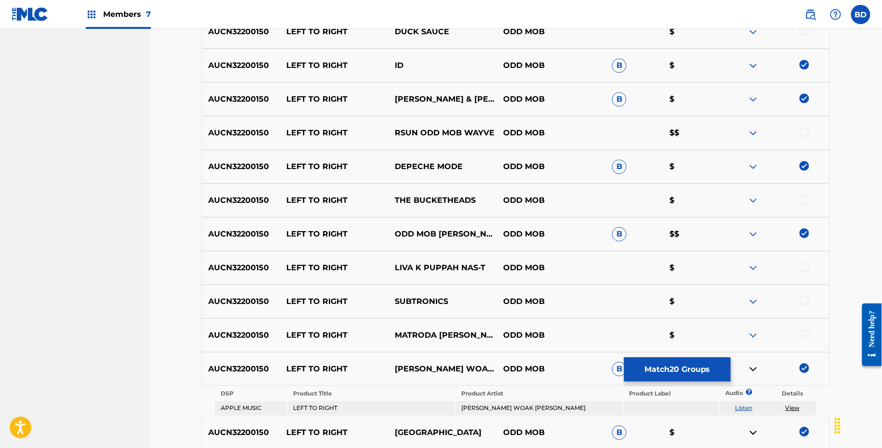
click at [749, 169] on img at bounding box center [754, 167] width 12 height 12
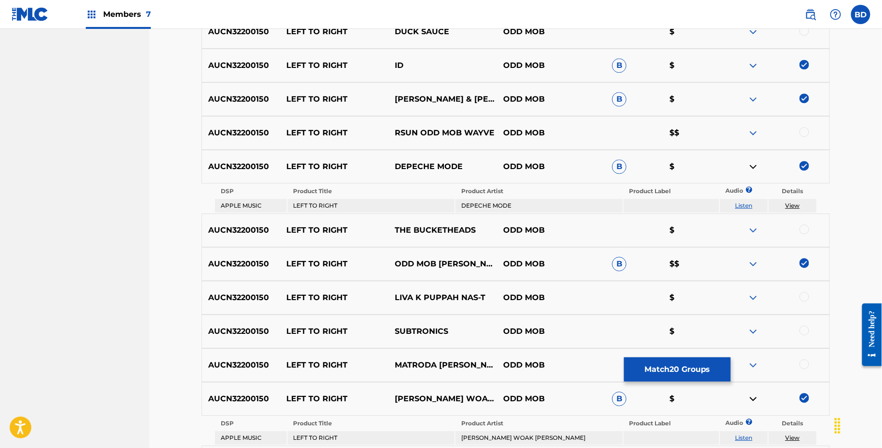
click at [754, 110] on div "AUCN32200150 LEFT TO RIGHT TOM & COLLINS FRANCIS MERCIER ODD MOB B $" at bounding box center [516, 99] width 629 height 34
click at [754, 100] on img at bounding box center [754, 100] width 12 height 12
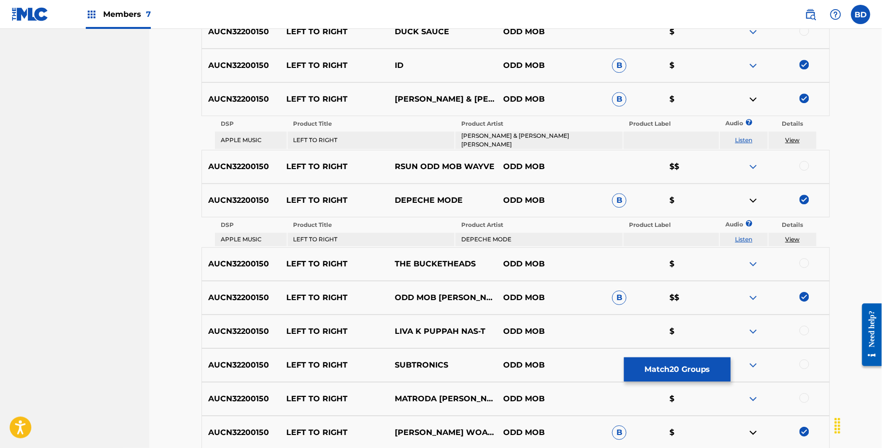
click at [755, 58] on div "AUCN32200150 LEFT TO RIGHT ID ODD MOB B $" at bounding box center [516, 66] width 629 height 34
click at [755, 62] on img at bounding box center [754, 66] width 12 height 12
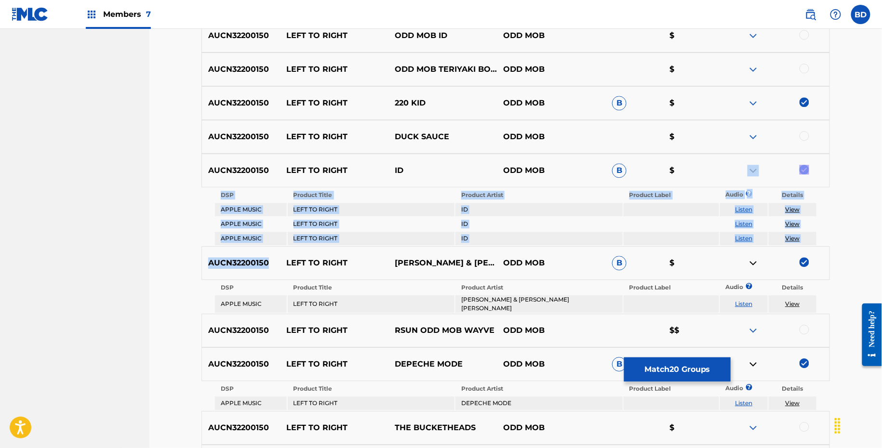
scroll to position [855, 0]
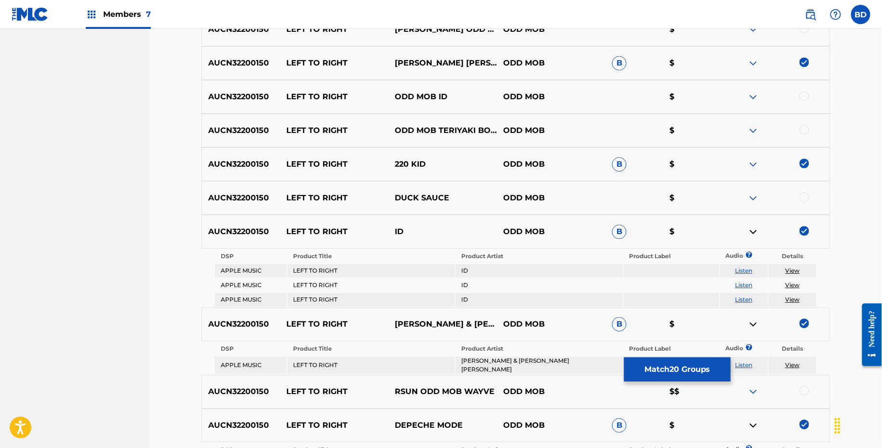
click at [723, 163] on div at bounding box center [775, 165] width 108 height 12
click at [756, 163] on img at bounding box center [754, 165] width 12 height 12
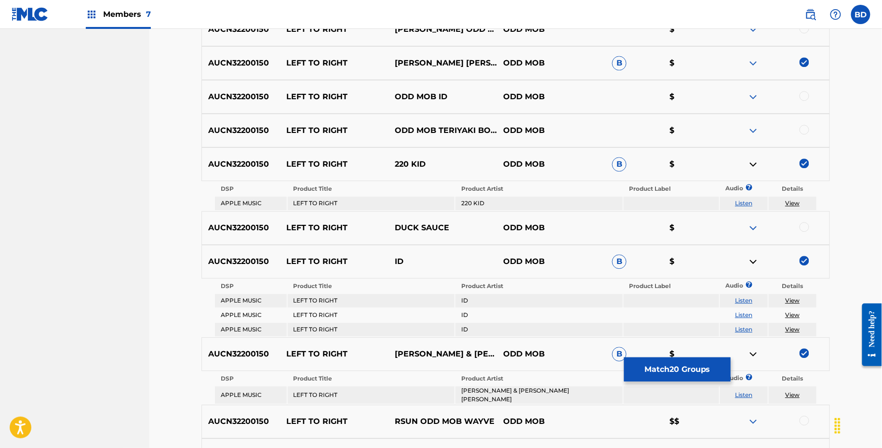
click at [754, 62] on img at bounding box center [754, 63] width 12 height 12
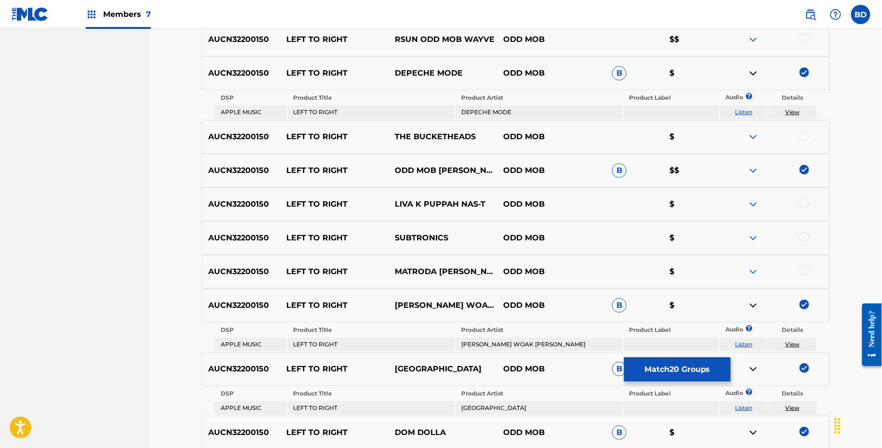
scroll to position [1270, 0]
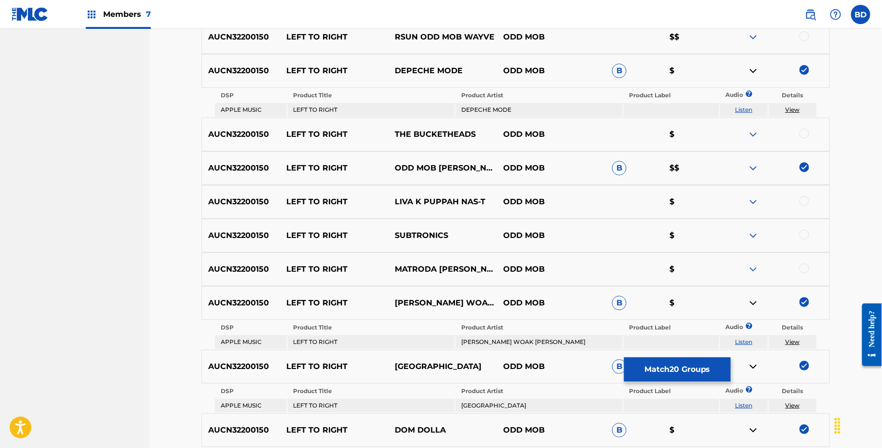
click at [749, 66] on img at bounding box center [754, 71] width 12 height 12
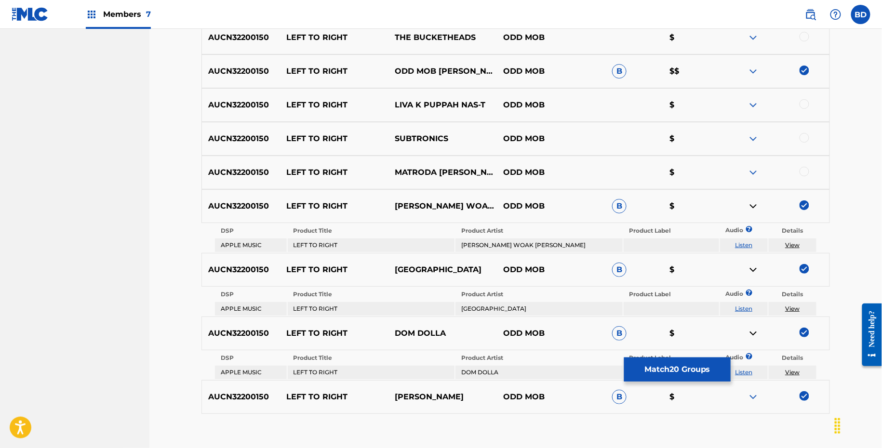
scroll to position [1391, 0]
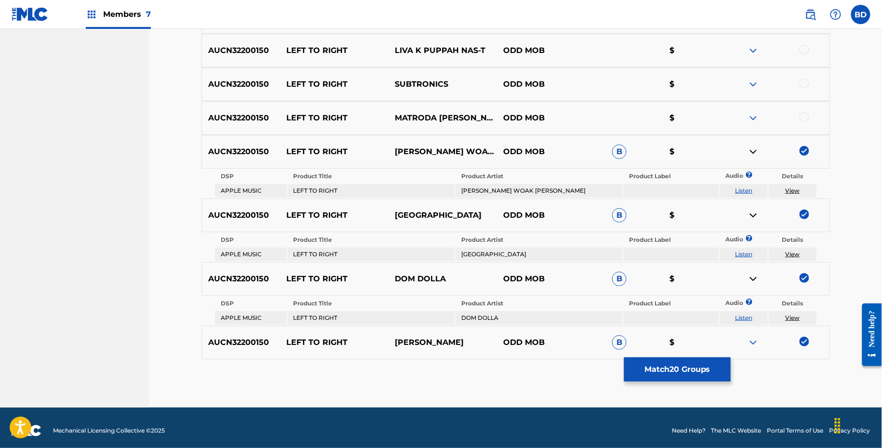
click at [750, 146] on img at bounding box center [754, 152] width 12 height 12
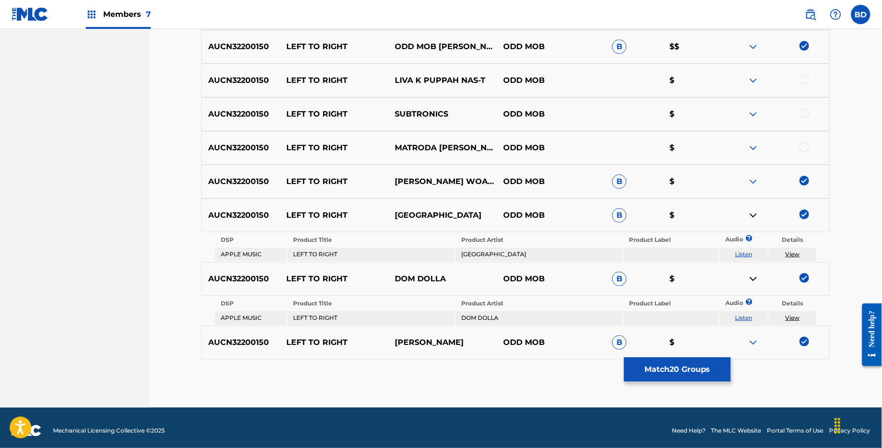
click at [751, 210] on img at bounding box center [754, 216] width 12 height 12
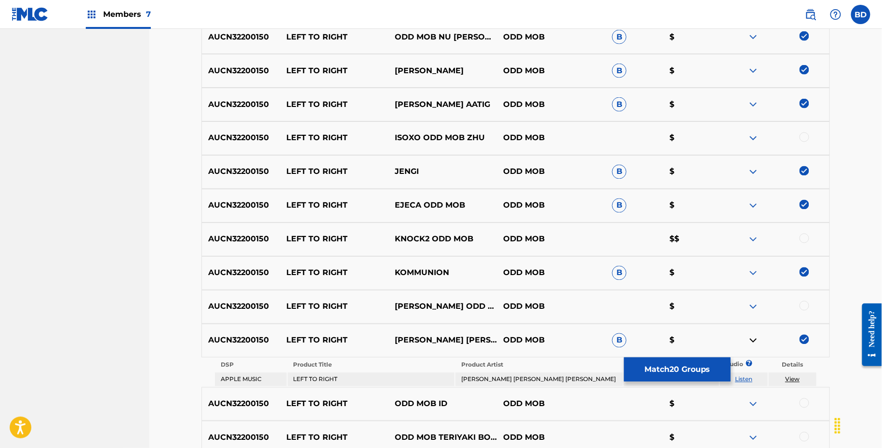
scroll to position [1332, 0]
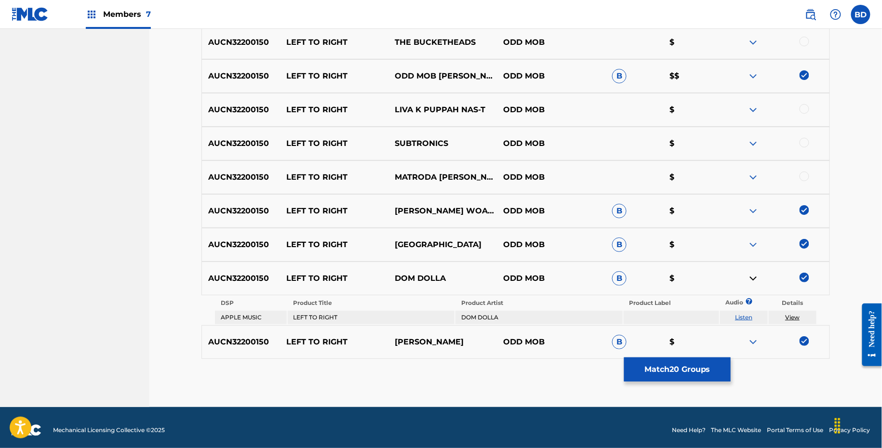
click at [645, 371] on button "Match 20 Groups" at bounding box center [677, 370] width 107 height 24
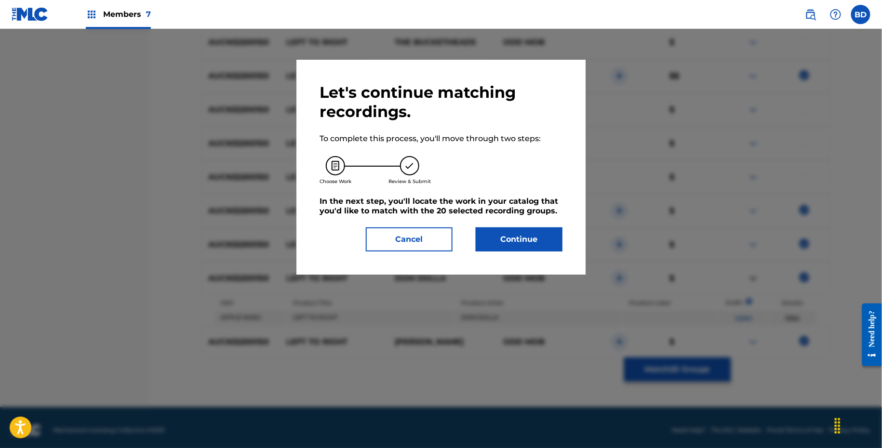
click at [523, 236] on button "Continue" at bounding box center [519, 240] width 87 height 24
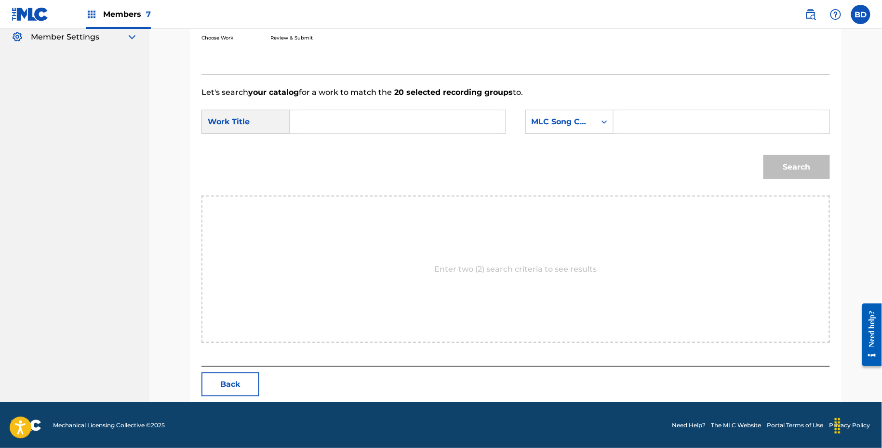
click at [631, 131] on input "Search Form" at bounding box center [722, 121] width 200 height 23
paste input "LF2KFY"
type input "LF2KFY"
click at [438, 121] on input "Search Form" at bounding box center [398, 121] width 200 height 23
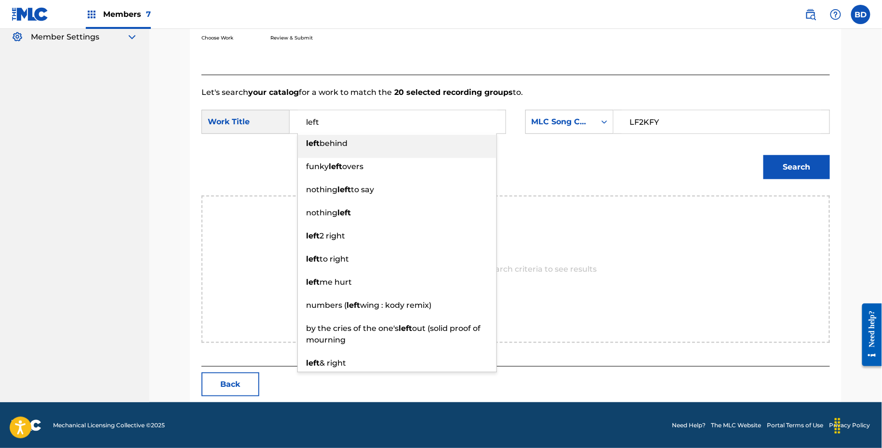
type input "left"
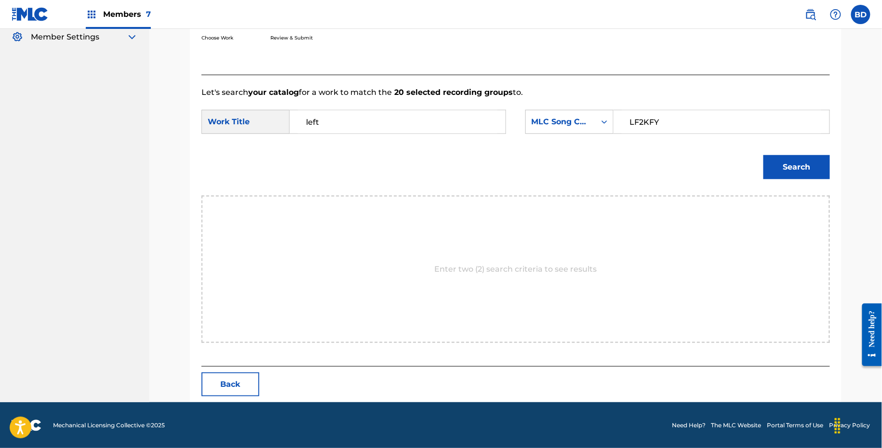
click at [815, 162] on button "Search" at bounding box center [797, 167] width 67 height 24
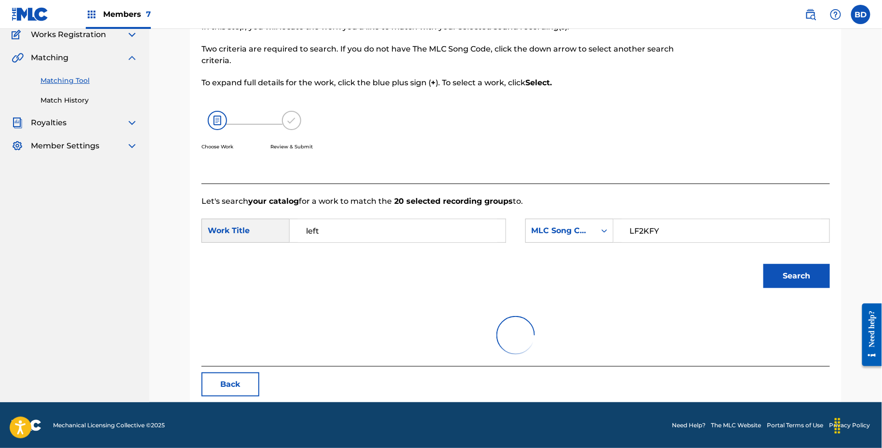
scroll to position [164, 0]
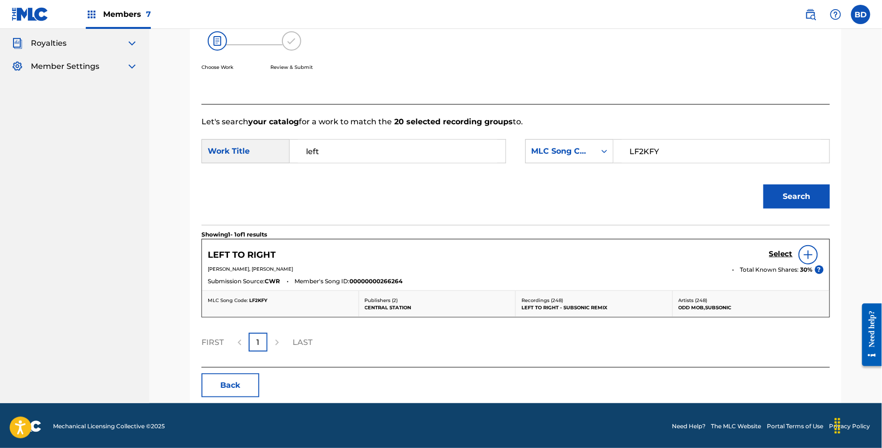
click at [775, 260] on div "Select" at bounding box center [796, 254] width 54 height 19
click at [775, 259] on div "Select" at bounding box center [796, 254] width 54 height 19
click at [772, 257] on link "Select" at bounding box center [781, 255] width 24 height 11
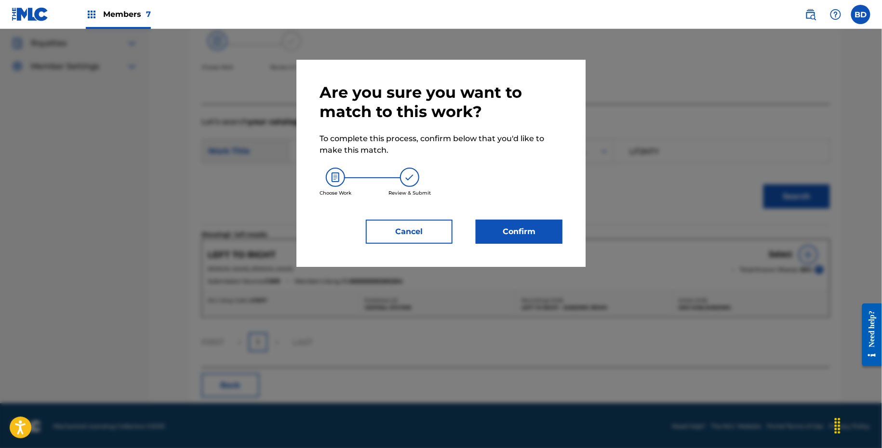
click at [535, 245] on div "Are you sure you want to match to this work? To complete this process, confirm …" at bounding box center [440, 163] width 289 height 207
click at [528, 233] on button "Confirm" at bounding box center [519, 232] width 87 height 24
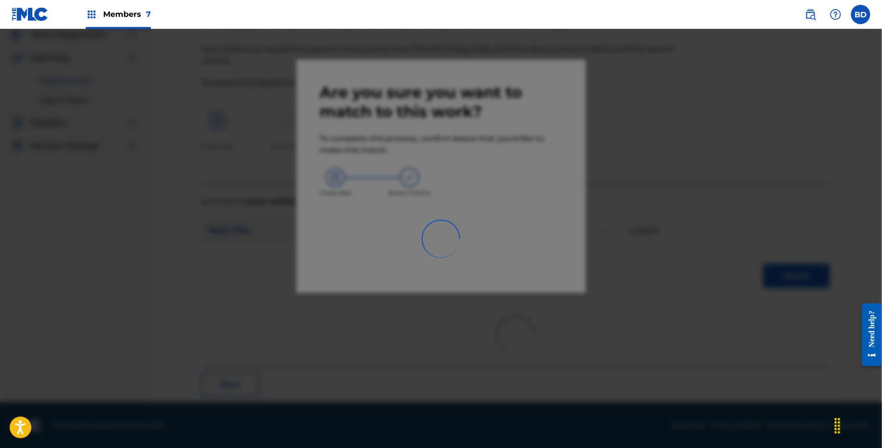
scroll to position [25, 0]
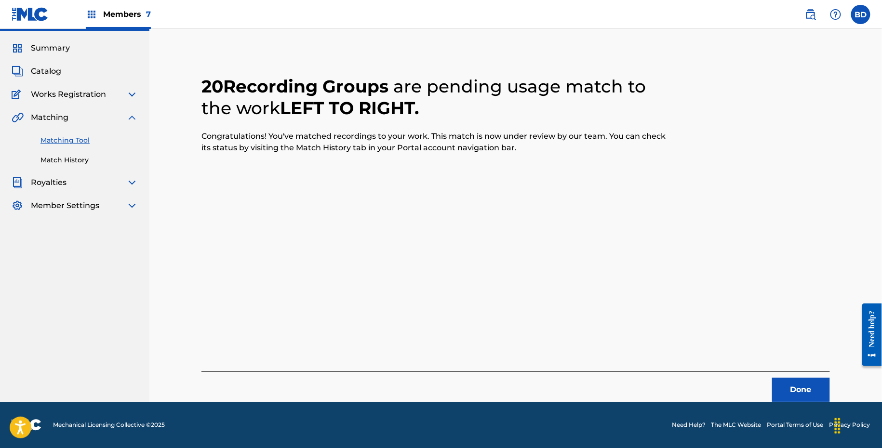
click at [52, 161] on link "Match History" at bounding box center [88, 160] width 97 height 10
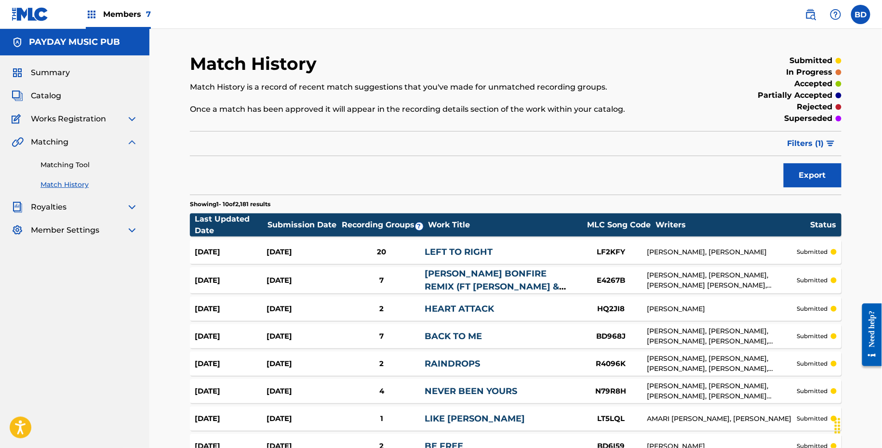
click at [812, 142] on span "Filters ( 1 )" at bounding box center [806, 144] width 37 height 12
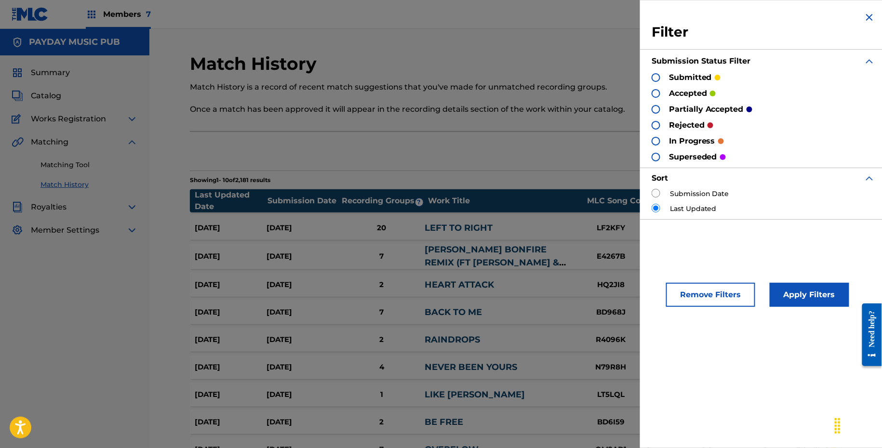
click at [672, 192] on label "Submission Date" at bounding box center [699, 194] width 59 height 10
click at [658, 192] on input "radio" at bounding box center [656, 193] width 9 height 9
radio input "true"
click at [818, 315] on div "Remove Filters Apply Filters" at bounding box center [763, 289] width 247 height 59
click at [810, 291] on button "Apply Filters" at bounding box center [810, 295] width 80 height 24
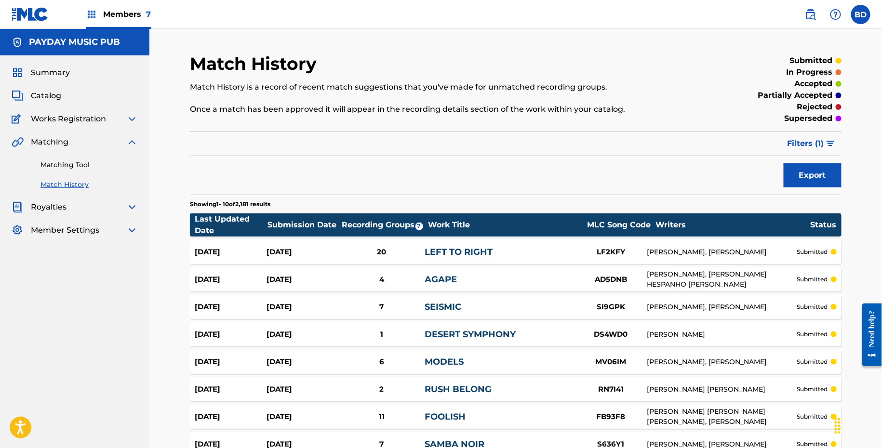
click at [669, 249] on div "DEANDRE CORTEZ WAY, HARRISON HALS HOPE" at bounding box center [722, 252] width 150 height 10
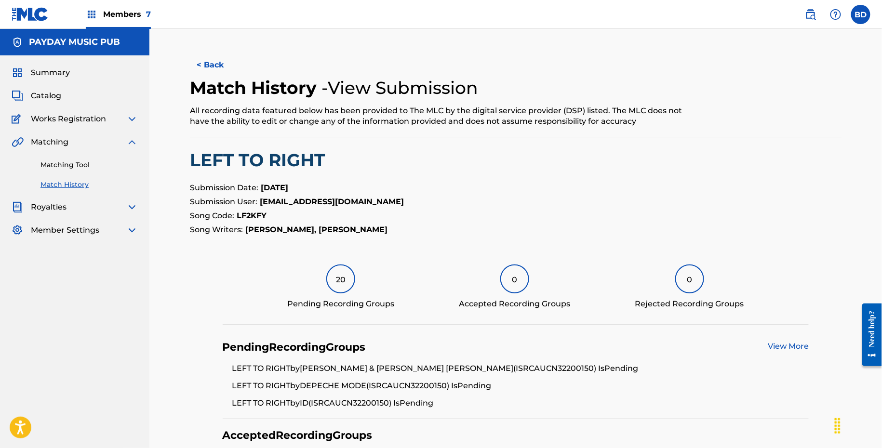
click at [85, 159] on div "Matching Tool Match History" at bounding box center [75, 169] width 126 height 42
click at [89, 163] on link "Matching Tool" at bounding box center [88, 165] width 97 height 10
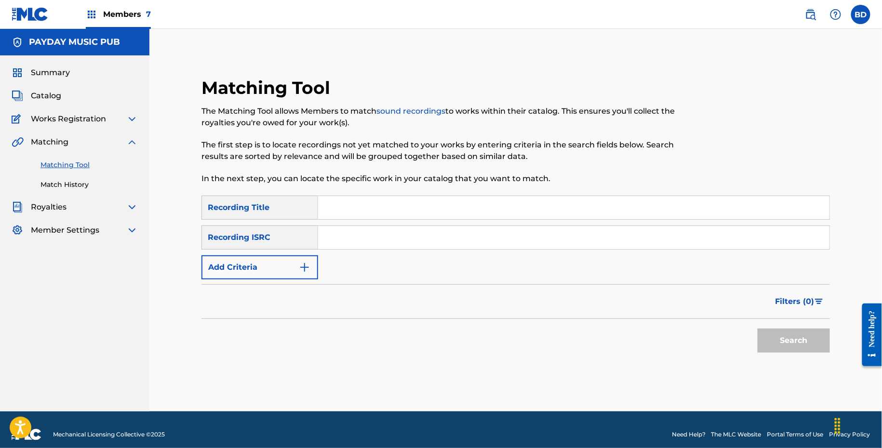
click at [402, 217] on input "Search Form" at bounding box center [574, 207] width 512 height 23
click at [395, 226] on input "Search Form" at bounding box center [574, 237] width 512 height 23
paste input "ATTF51800001"
click at [758, 329] on button "Search" at bounding box center [794, 341] width 72 height 24
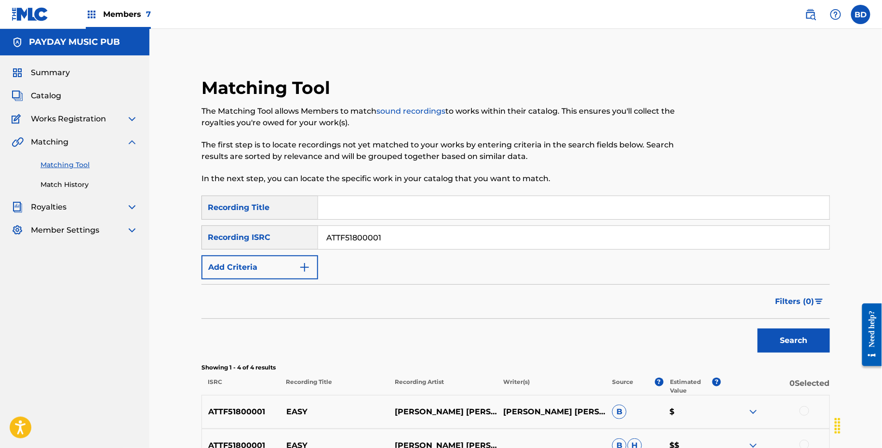
scroll to position [176, 0]
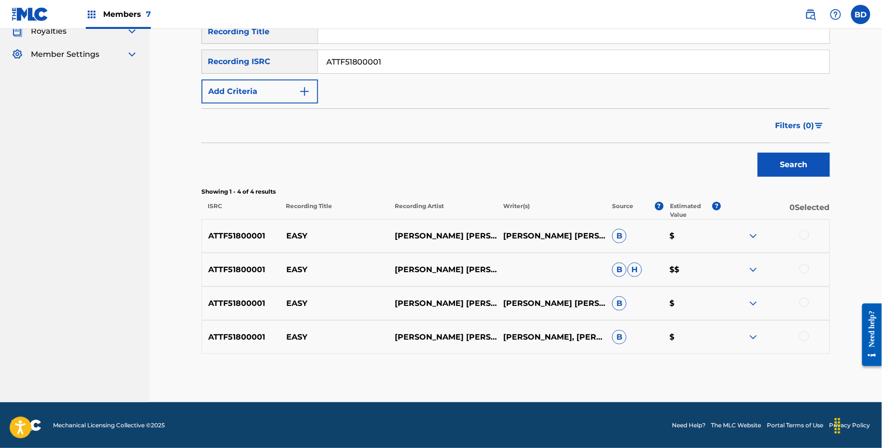
click at [299, 231] on p "EASY" at bounding box center [334, 236] width 108 height 12
click at [754, 337] on img at bounding box center [754, 338] width 12 height 12
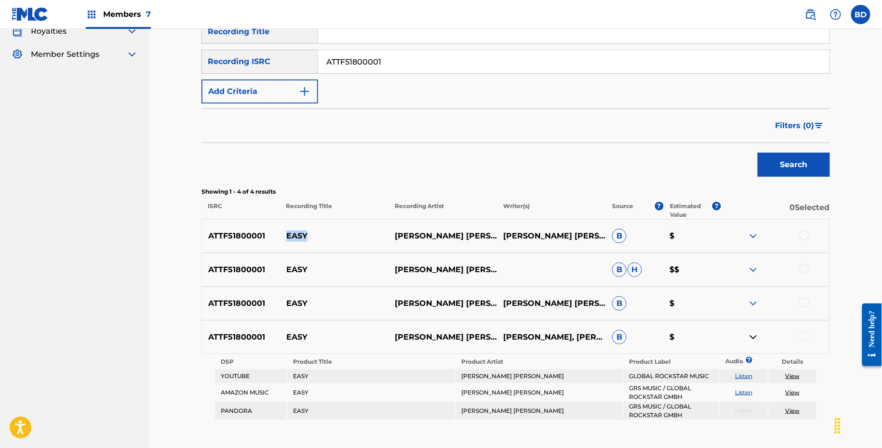
click at [754, 299] on img at bounding box center [754, 304] width 12 height 12
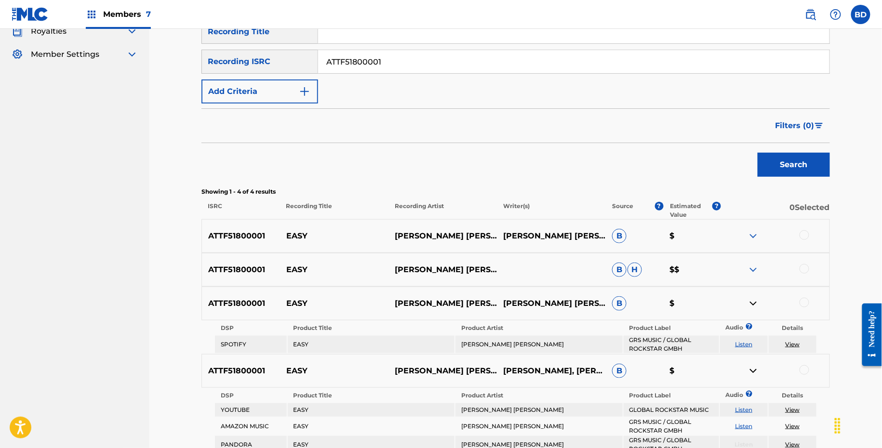
click at [754, 259] on div "ATTF51800001 EASY JO MARIE B H $$" at bounding box center [516, 270] width 629 height 34
click at [754, 266] on img at bounding box center [754, 270] width 12 height 12
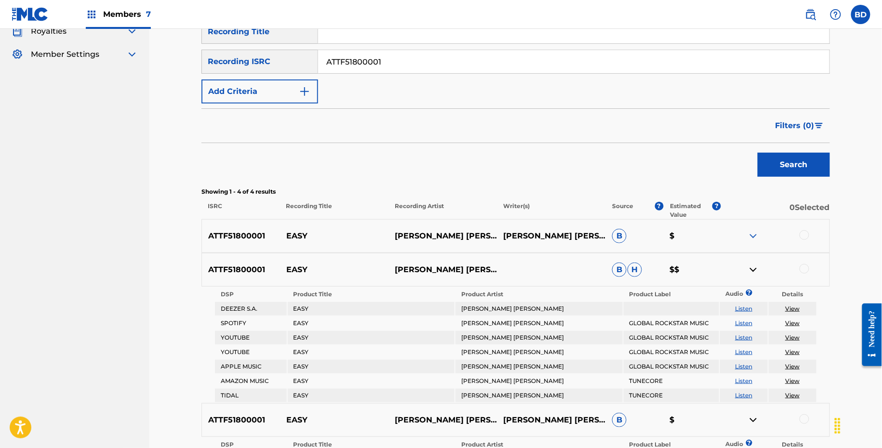
click at [754, 233] on img at bounding box center [754, 236] width 12 height 12
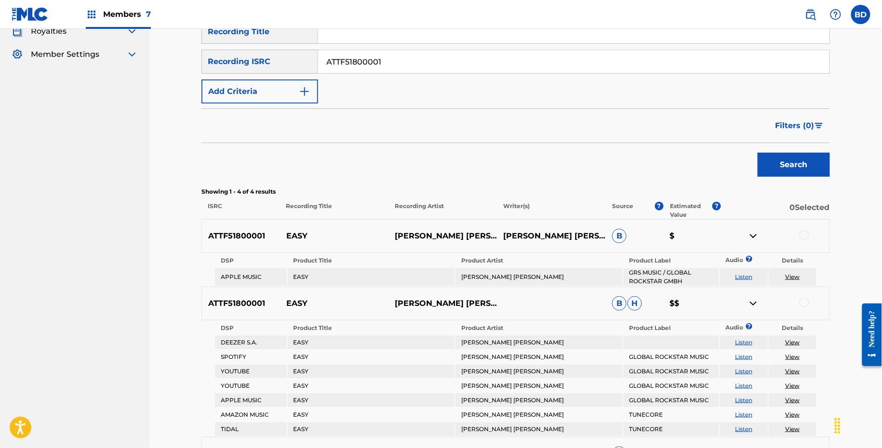
click at [282, 234] on p "EASY" at bounding box center [334, 236] width 108 height 12
click at [374, 71] on input "ATTF51800001" at bounding box center [574, 61] width 512 height 23
paste input "ZZOPM2229118"
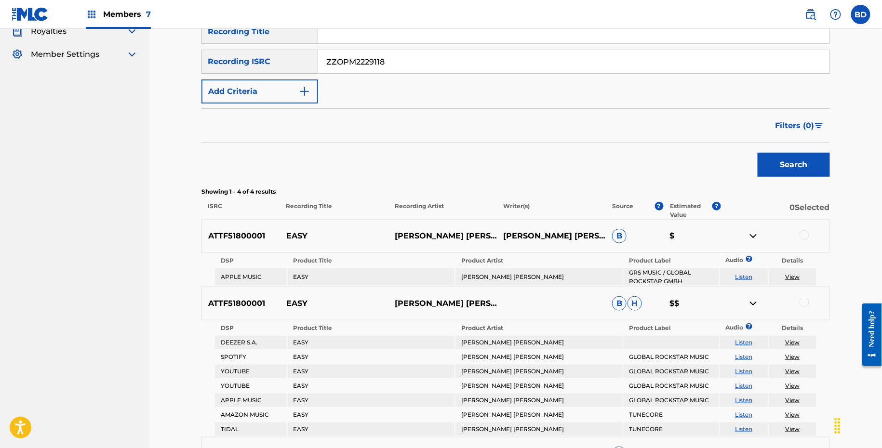
click at [758, 153] on button "Search" at bounding box center [794, 165] width 72 height 24
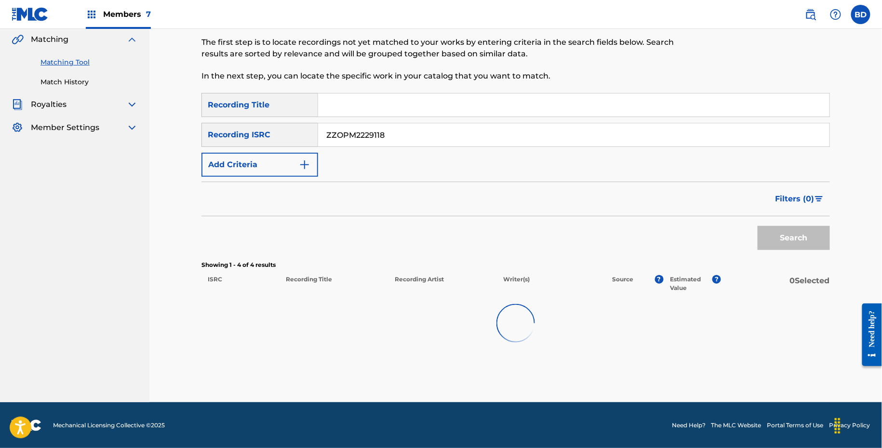
scroll to position [142, 0]
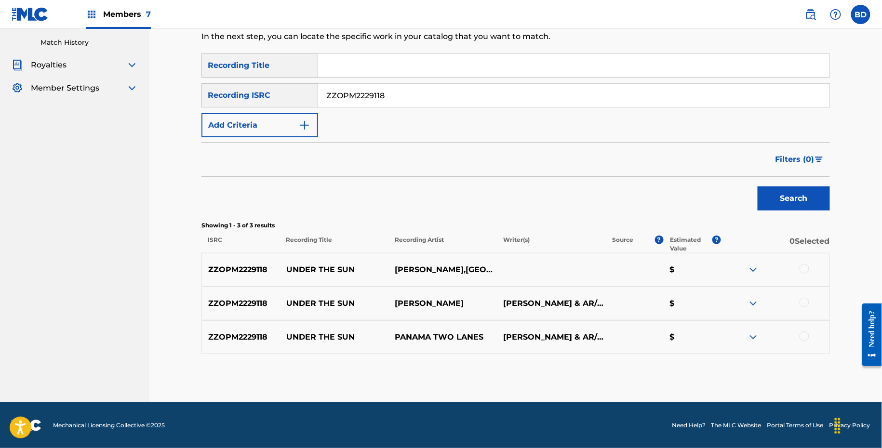
click at [343, 94] on input "ZZOPM2229118" at bounding box center [574, 95] width 512 height 23
paste input "115839"
click at [758, 187] on button "Search" at bounding box center [794, 199] width 72 height 24
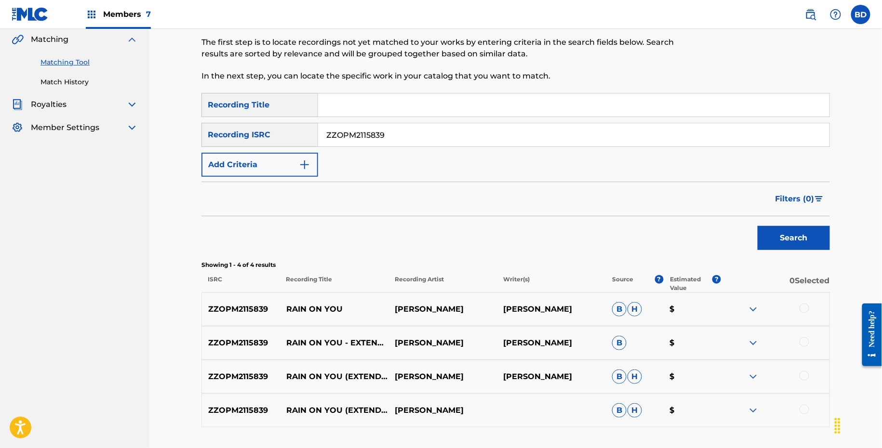
scroll to position [176, 0]
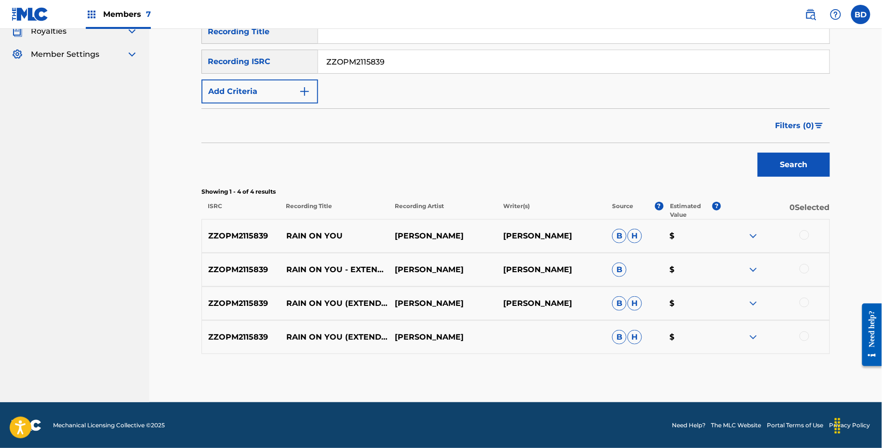
click at [757, 334] on img at bounding box center [754, 338] width 12 height 12
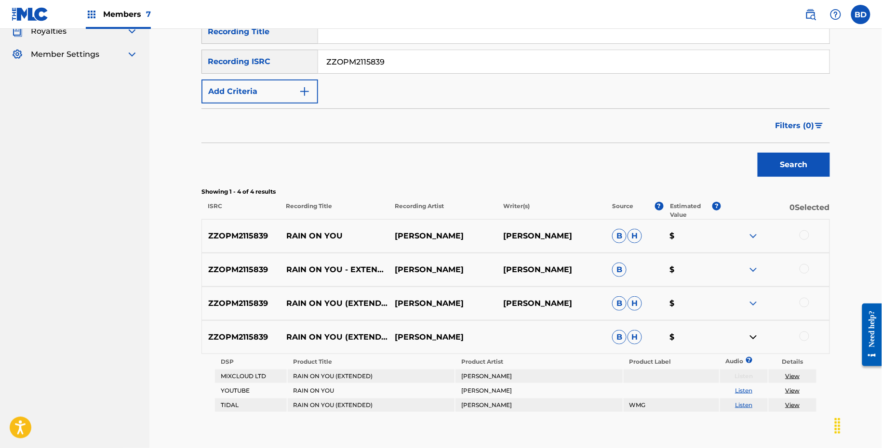
click at [756, 296] on div "ZZOPM2115839 RAIN ON YOU (EXTENDED) MARCUS CITO MARCUS CITO B H $" at bounding box center [516, 304] width 629 height 34
click at [754, 308] on img at bounding box center [754, 304] width 12 height 12
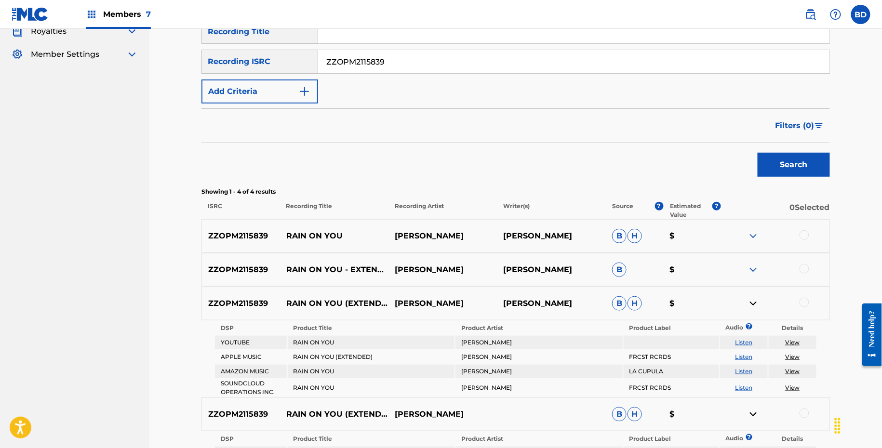
click at [754, 273] on img at bounding box center [754, 270] width 12 height 12
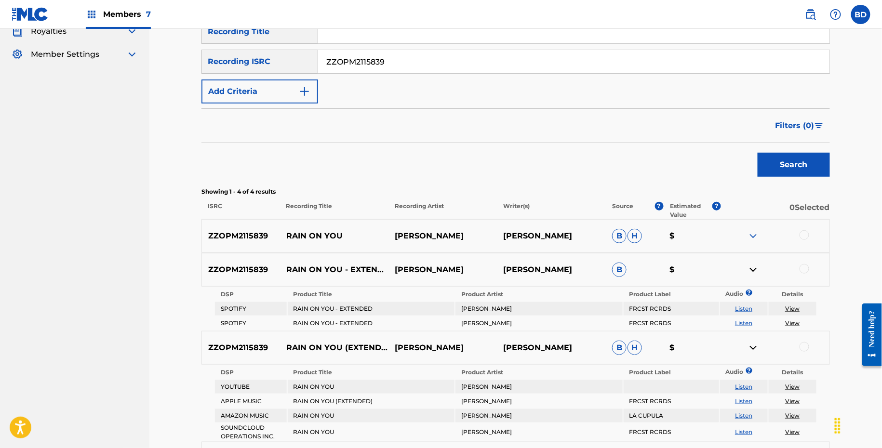
click at [754, 244] on div "ZZOPM2115839 RAIN ON YOU MARCUS CITO MARCUS CITO B H $" at bounding box center [516, 236] width 629 height 34
click at [753, 237] on img at bounding box center [754, 236] width 12 height 12
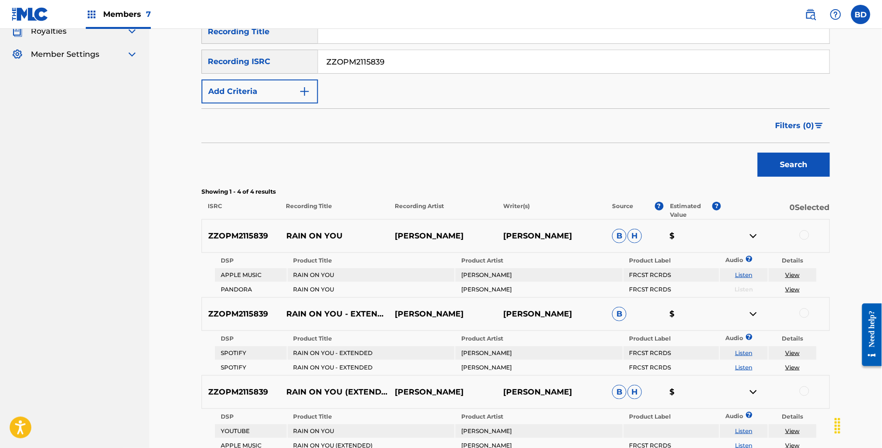
click at [314, 230] on p "RAIN ON YOU" at bounding box center [334, 236] width 108 height 12
click at [366, 60] on input "ZZOPM2115839" at bounding box center [574, 61] width 512 height 23
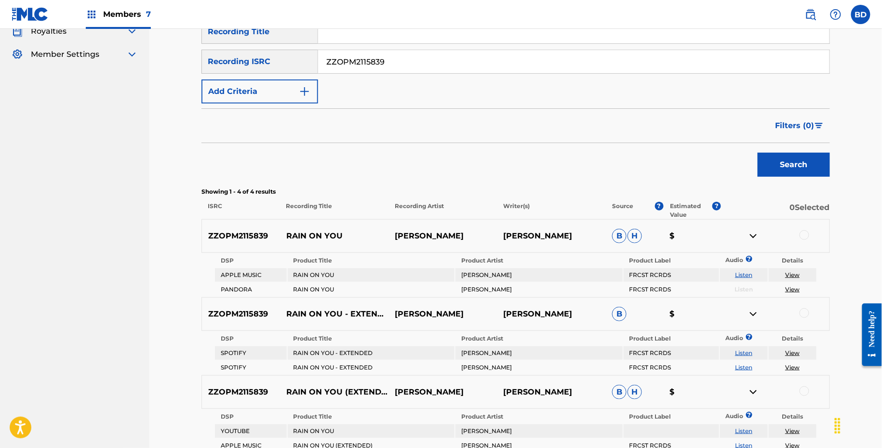
paste input "04690"
click at [758, 153] on button "Search" at bounding box center [794, 165] width 72 height 24
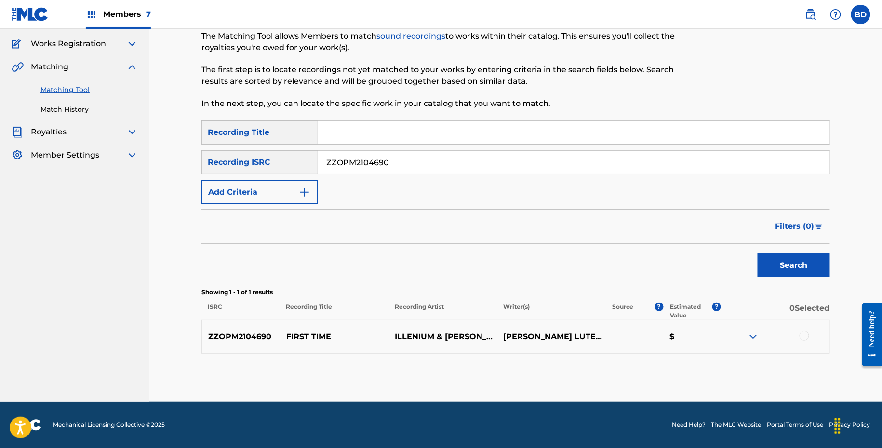
scroll to position [75, 0]
click at [345, 167] on input "ZZOPM2104690" at bounding box center [574, 162] width 512 height 23
paste input "ZZOPM1901309"
click at [758, 254] on button "Search" at bounding box center [794, 266] width 72 height 24
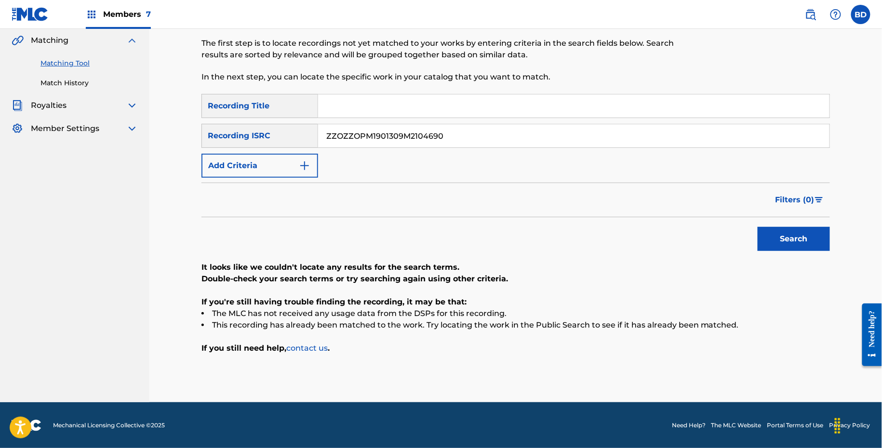
click at [392, 130] on input "ZZOZZOPM1901309M2104690" at bounding box center [574, 135] width 512 height 23
type input "v"
click at [758, 227] on button "Search" at bounding box center [794, 239] width 72 height 24
paste input "ZZOPM1901309"
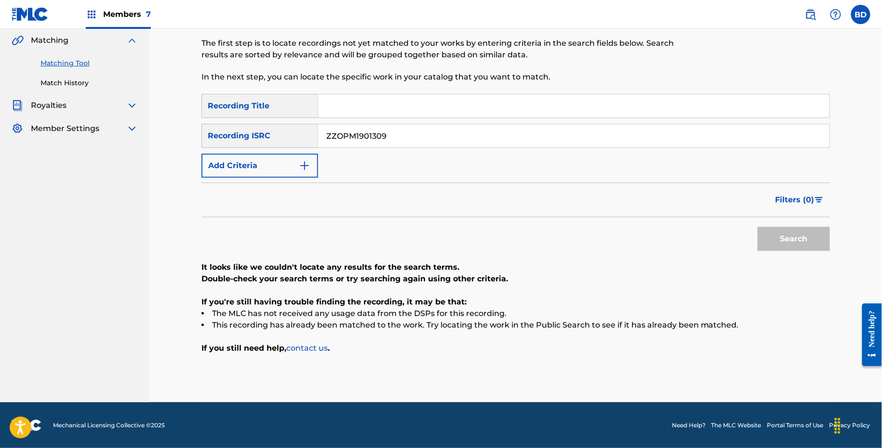
type input "ZZOPM1901309"
click at [758, 227] on button "Search" at bounding box center [794, 239] width 72 height 24
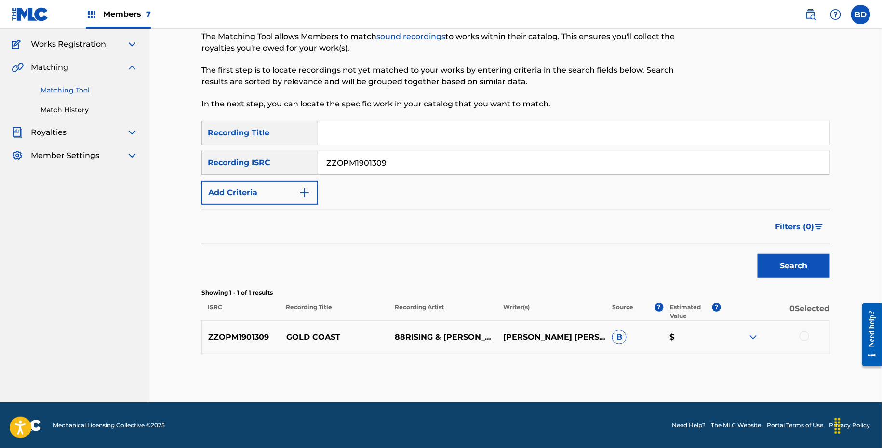
click at [748, 335] on img at bounding box center [754, 338] width 12 height 12
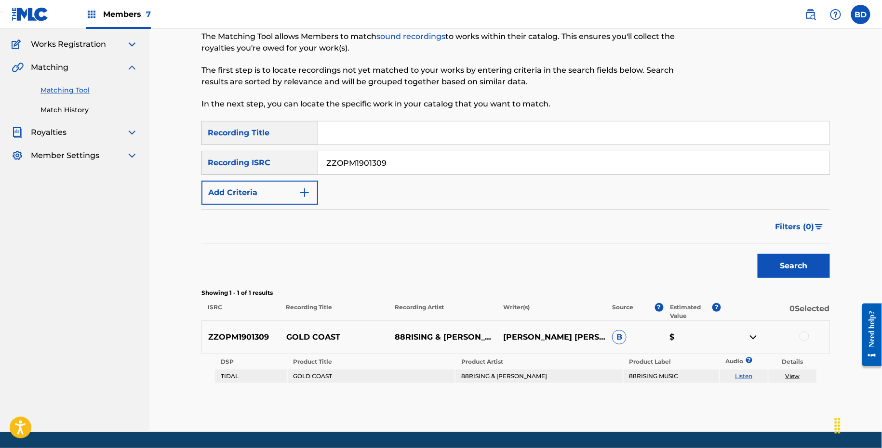
click at [291, 338] on p "GOLD COAST" at bounding box center [334, 338] width 108 height 12
click at [509, 372] on td "88RISING & RICH BRIAN" at bounding box center [539, 376] width 167 height 13
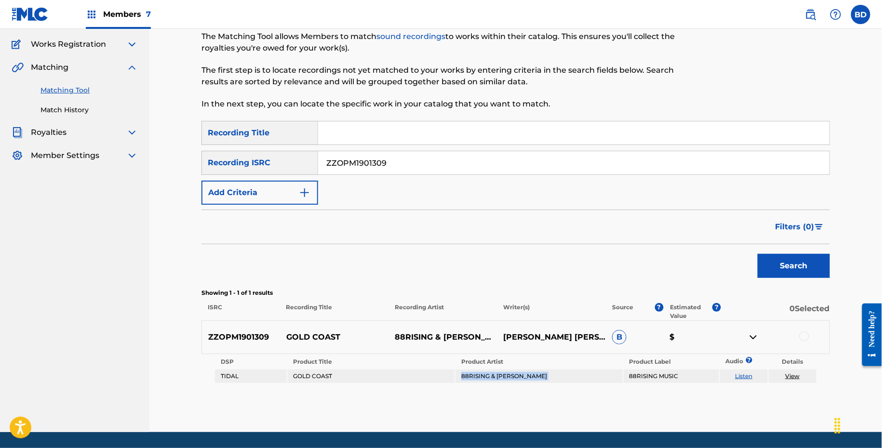
click at [509, 372] on td "88RISING & RICH BRIAN" at bounding box center [539, 376] width 167 height 13
click at [801, 333] on div at bounding box center [805, 337] width 10 height 10
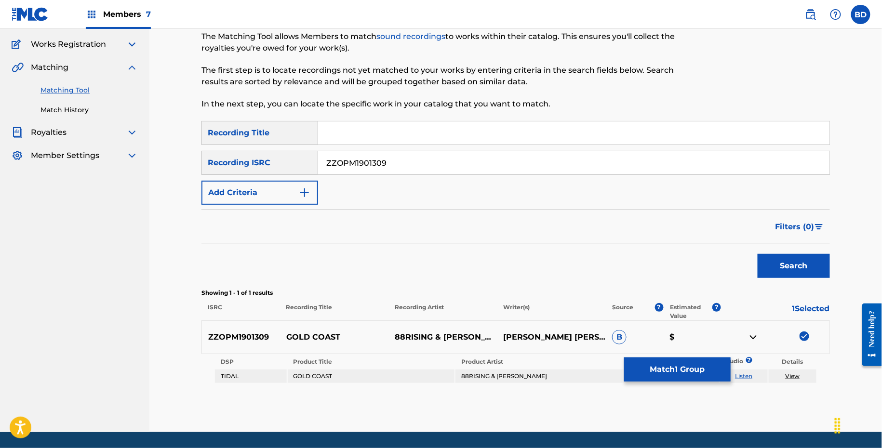
click at [791, 378] on link "View" at bounding box center [792, 376] width 14 height 7
click at [649, 359] on button "Match 1 Group" at bounding box center [677, 370] width 107 height 24
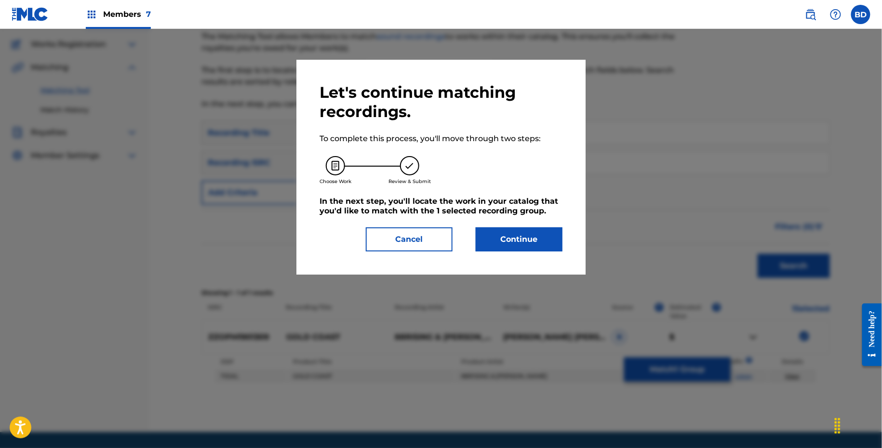
click at [496, 228] on button "Continue" at bounding box center [519, 240] width 87 height 24
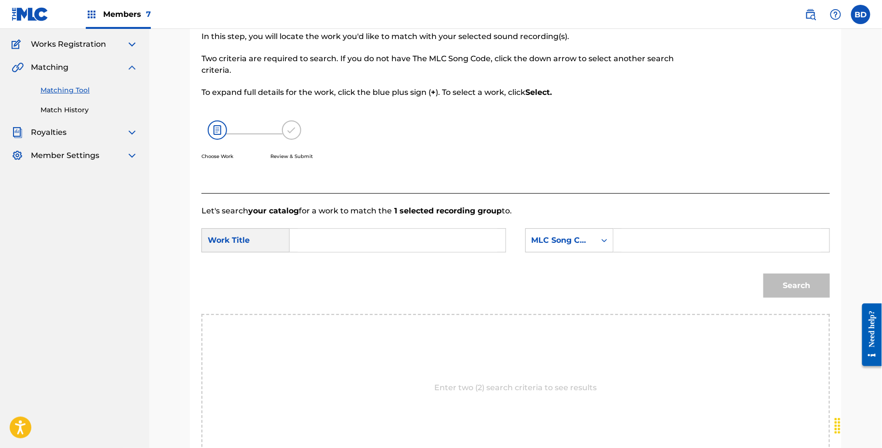
click at [646, 251] on input "Search Form" at bounding box center [722, 240] width 200 height 23
paste input "GA35GZ"
type input "GA35GZ"
click at [418, 235] on input "Search Form" at bounding box center [398, 240] width 200 height 23
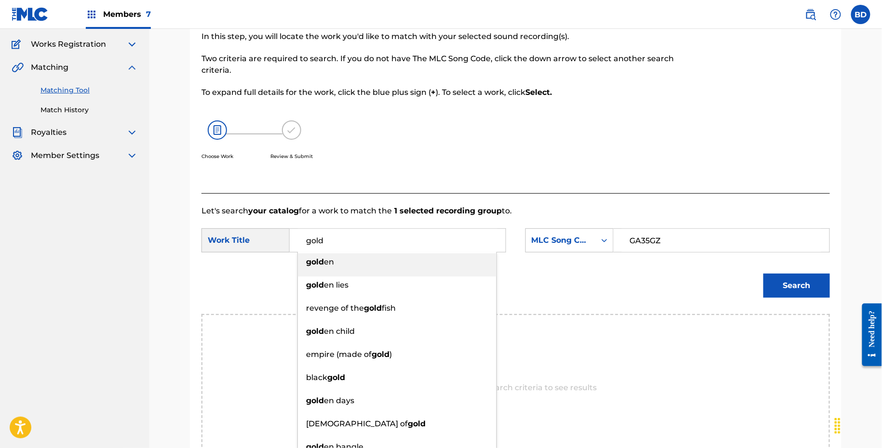
type input "gold"
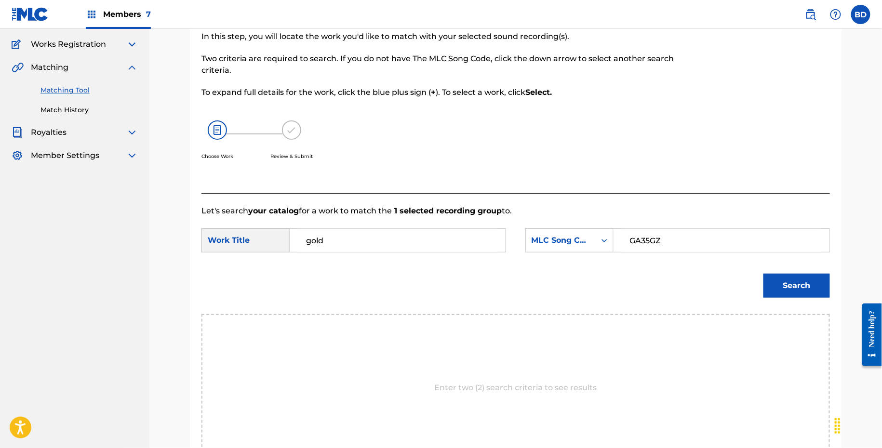
click at [802, 287] on button "Search" at bounding box center [797, 286] width 67 height 24
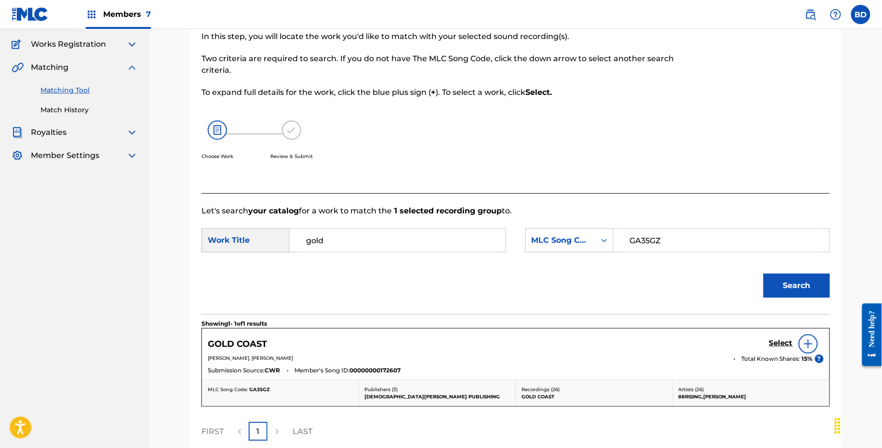
click at [780, 344] on h5 "Select" at bounding box center [781, 343] width 24 height 9
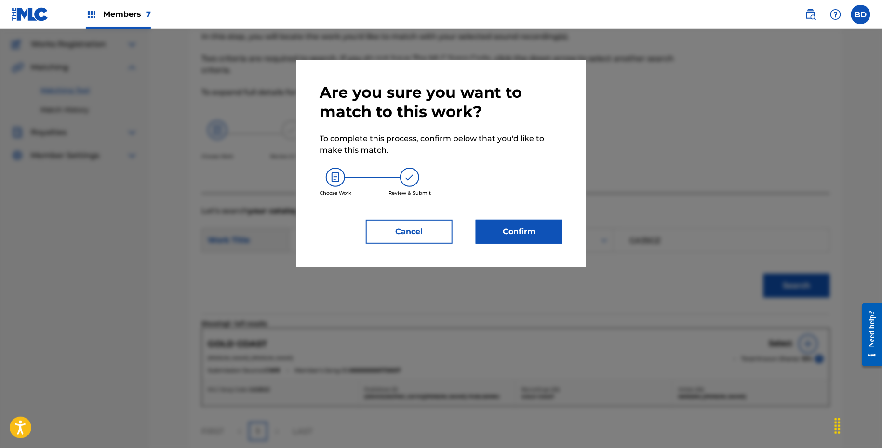
drag, startPoint x: 489, startPoint y: 212, endPoint x: 488, endPoint y: 219, distance: 7.8
click at [489, 212] on div "Are you sure you want to match to this work? To complete this process, confirm …" at bounding box center [441, 163] width 243 height 161
click at [488, 221] on button "Confirm" at bounding box center [519, 232] width 87 height 24
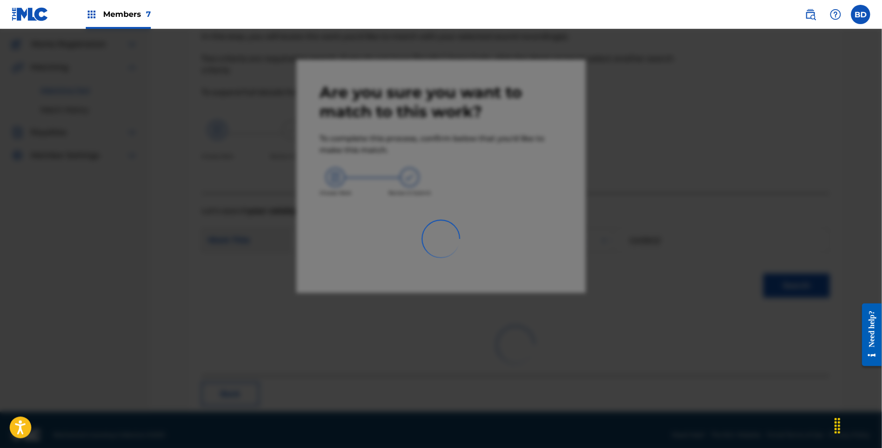
scroll to position [0, 0]
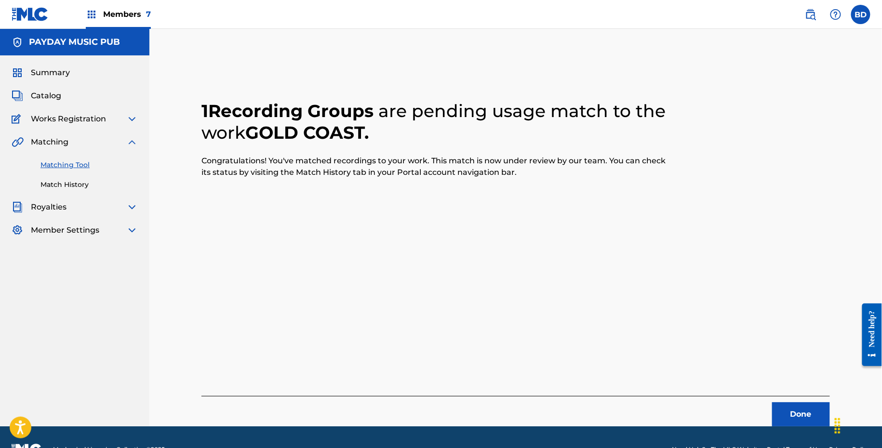
click at [90, 188] on link "Match History" at bounding box center [88, 185] width 97 height 10
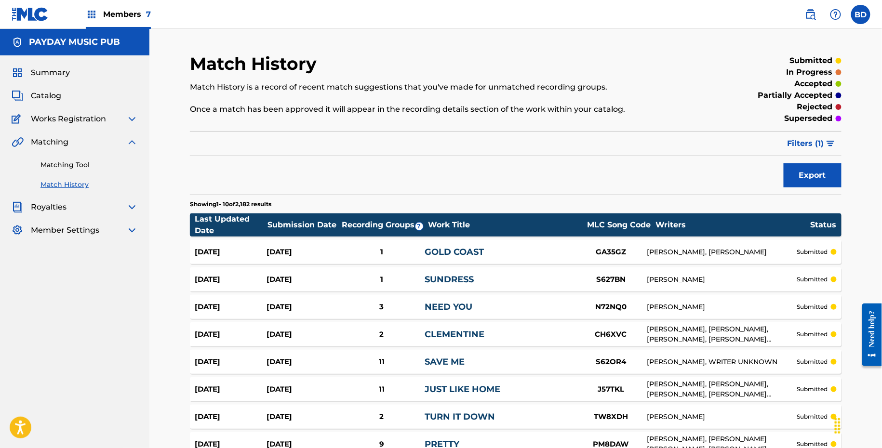
click at [428, 248] on link "GOLD COAST" at bounding box center [454, 252] width 59 height 11
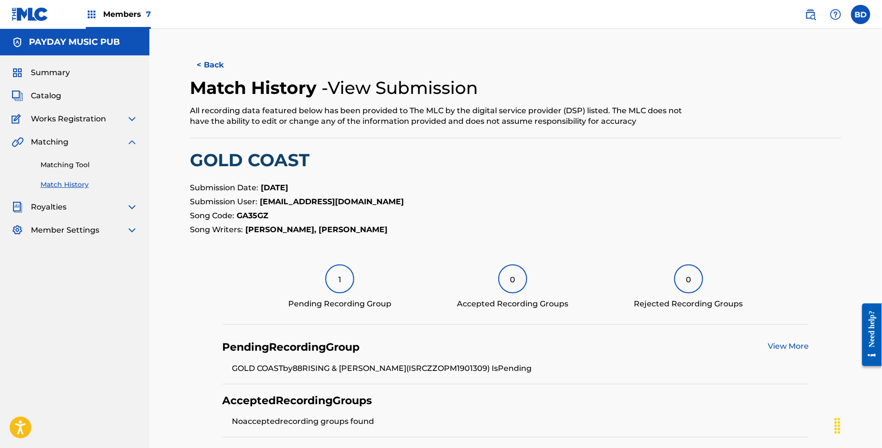
click at [80, 163] on link "Matching Tool" at bounding box center [88, 165] width 97 height 10
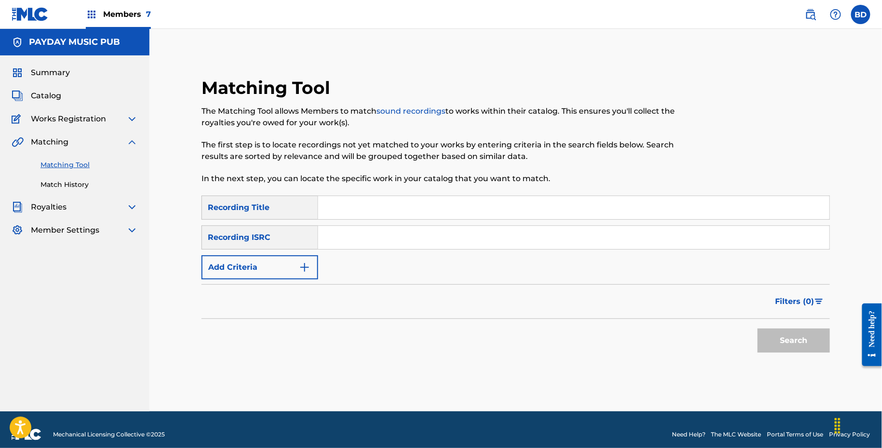
click at [391, 211] on input "Search Form" at bounding box center [574, 207] width 512 height 23
click at [377, 246] on input "Search Form" at bounding box center [574, 237] width 512 height 23
paste input "USZXT2455542"
type input "USZXT2455542"
click at [758, 329] on button "Search" at bounding box center [794, 341] width 72 height 24
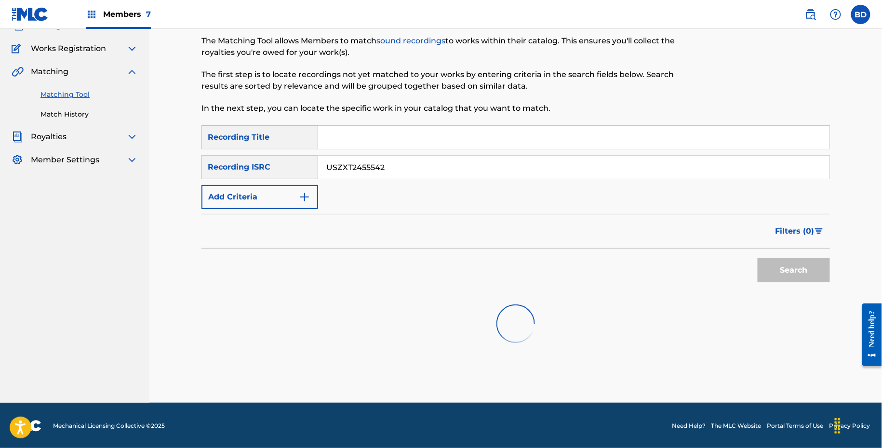
scroll to position [210, 0]
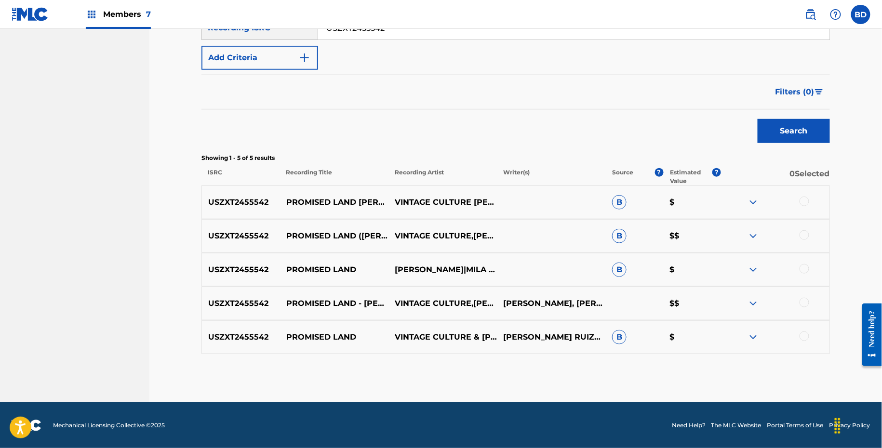
click at [756, 340] on img at bounding box center [754, 338] width 12 height 12
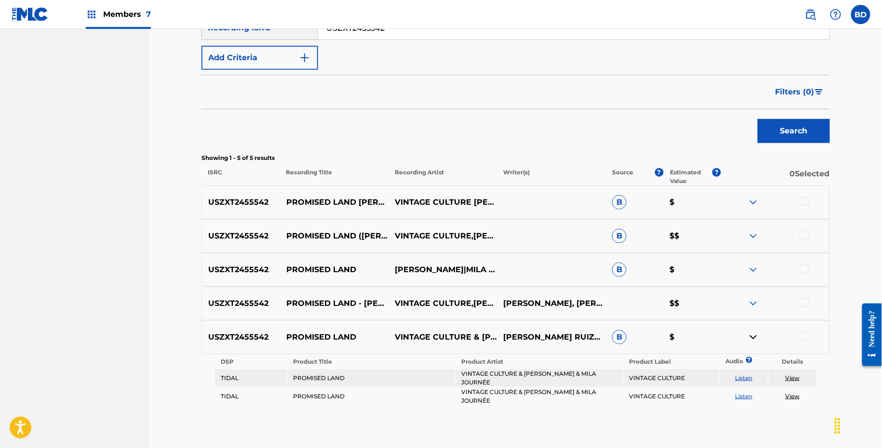
click at [754, 269] on img at bounding box center [754, 270] width 12 height 12
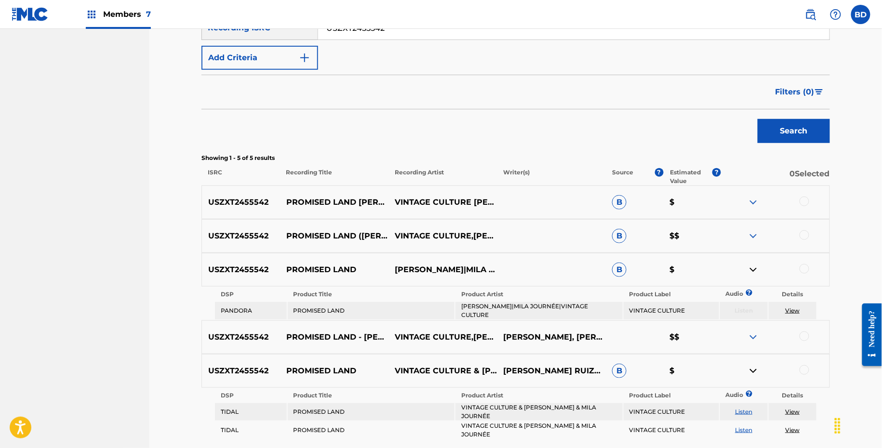
click at [754, 222] on div "USZXT2455542 PROMISED LAND (MILA JOURNEE REMIX) VINTAGE CULTURE,PAIGE CAVELL,MI…" at bounding box center [516, 236] width 629 height 34
click at [754, 230] on img at bounding box center [754, 236] width 12 height 12
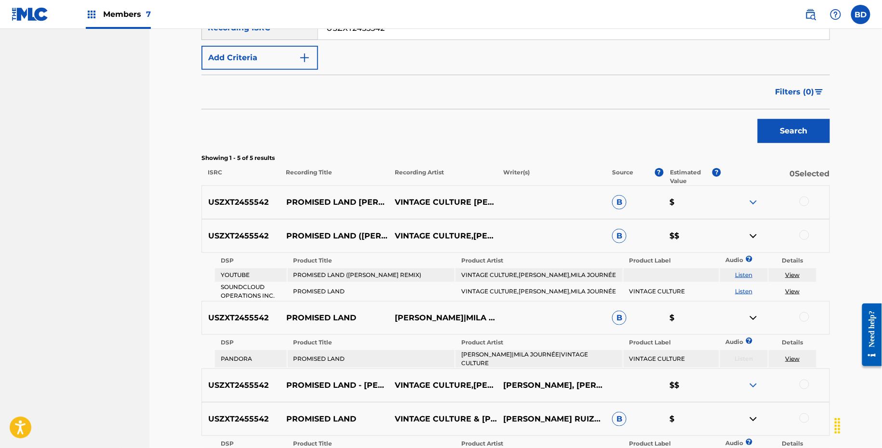
click at [754, 202] on img at bounding box center [754, 203] width 12 height 12
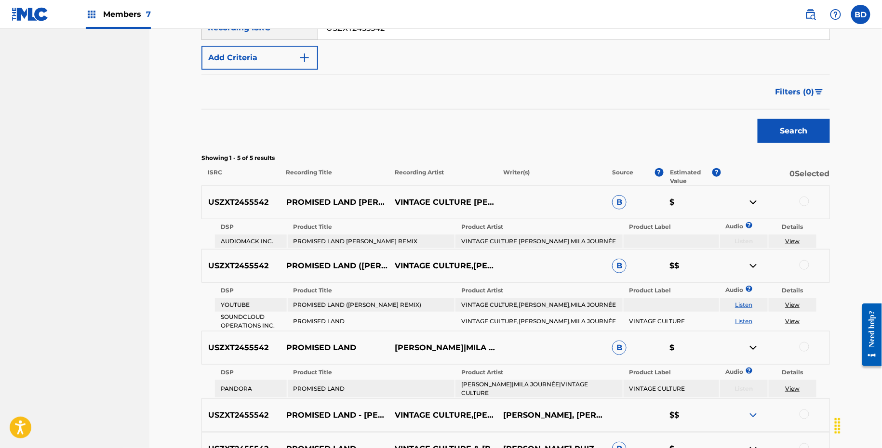
click at [285, 197] on p "PROMISED LAND MILA JOURNEE REMIX" at bounding box center [334, 203] width 108 height 12
click at [302, 311] on table "DSP Product Title Product Artist Product Label Audio ? Details YOUTUBE PROMISED…" at bounding box center [516, 307] width 604 height 48
click at [299, 322] on td "PROMISED LAND" at bounding box center [371, 321] width 167 height 17
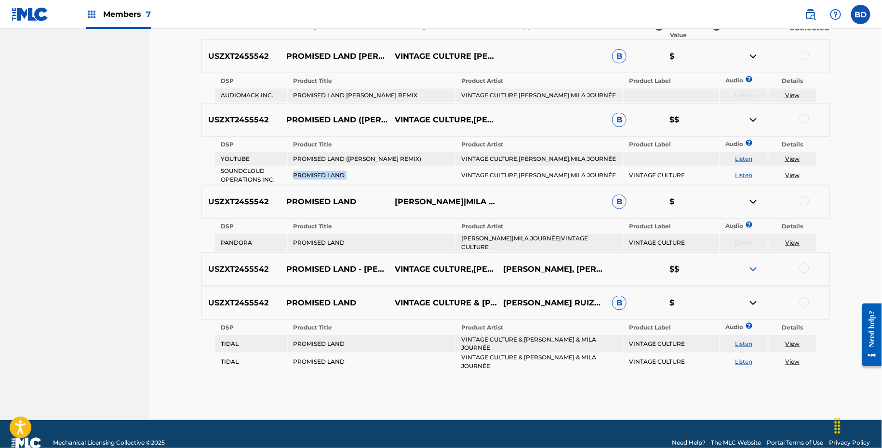
scroll to position [325, 0]
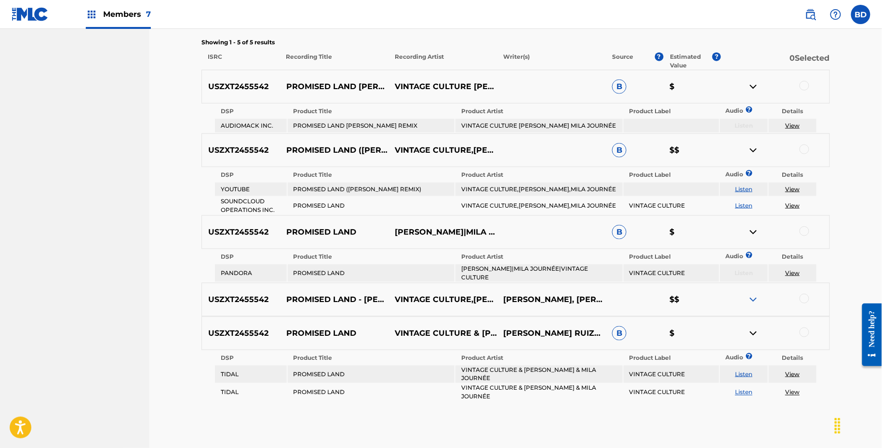
click at [509, 120] on td "VINTAGE CULTURE PAIGE CAVELL MILA JOURNÉE" at bounding box center [539, 125] width 167 height 13
click at [394, 125] on td "PROMISED LAND MILA JOURNEE REMIX" at bounding box center [371, 125] width 167 height 13
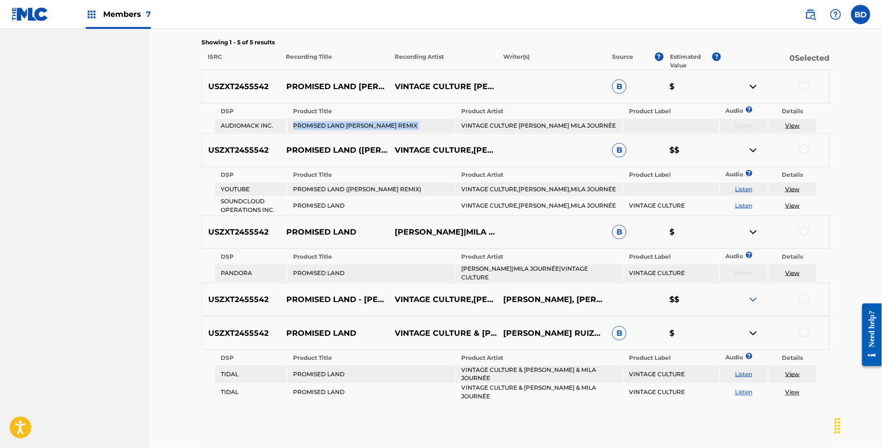
click at [394, 125] on td "PROMISED LAND MILA JOURNEE REMIX" at bounding box center [371, 125] width 167 height 13
click at [808, 83] on div at bounding box center [805, 86] width 10 height 10
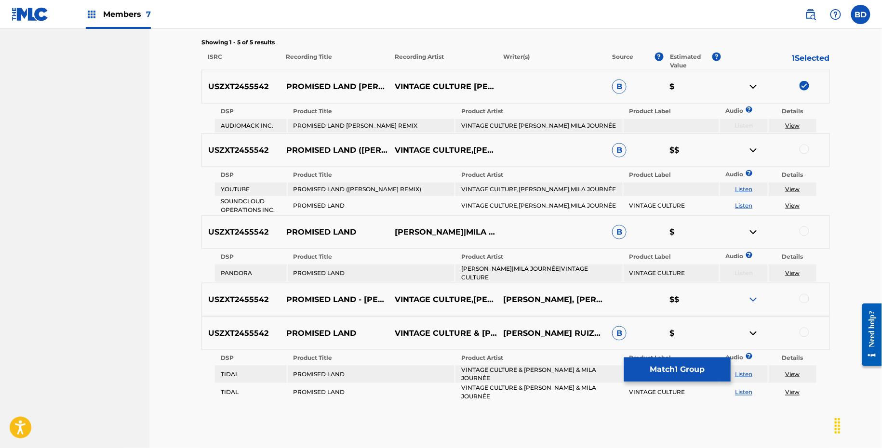
click at [755, 86] on img at bounding box center [754, 87] width 12 height 12
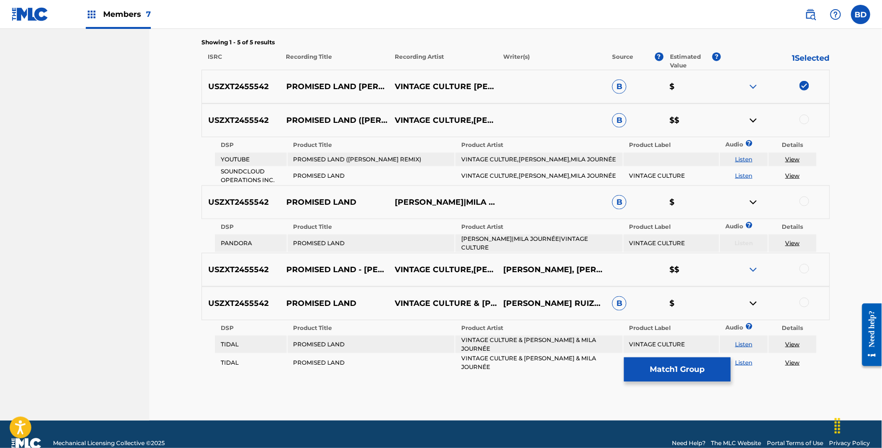
scroll to position [339, 0]
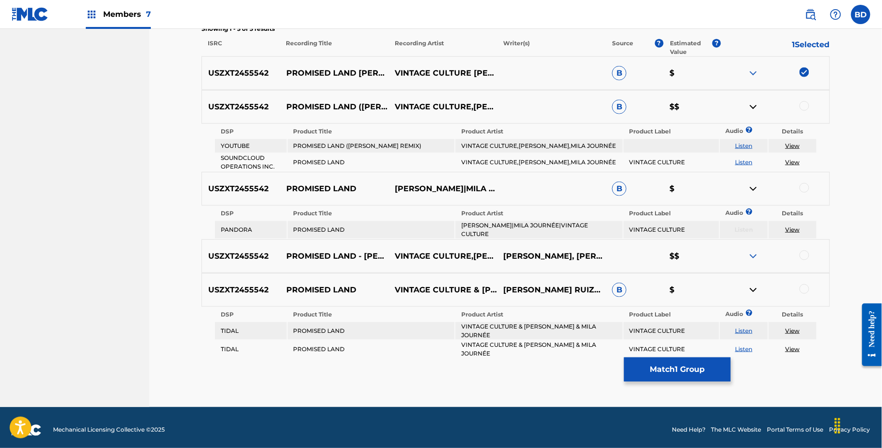
drag, startPoint x: 302, startPoint y: 225, endPoint x: 326, endPoint y: 223, distance: 24.2
click at [303, 225] on td "PROMISED LAND" at bounding box center [371, 229] width 167 height 17
click at [541, 226] on td "PAIGE CAVELL|MILA JOURNÉE|VINTAGE CULTURE" at bounding box center [539, 229] width 167 height 17
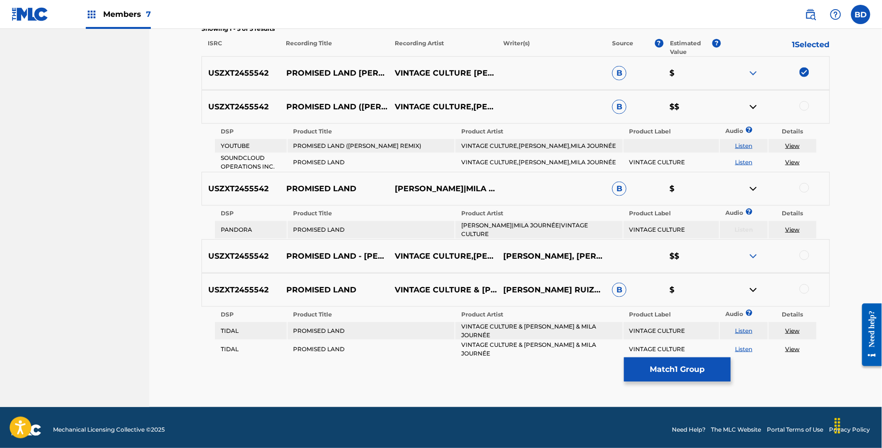
click at [807, 188] on div at bounding box center [805, 188] width 10 height 10
click at [792, 226] on link "View" at bounding box center [792, 229] width 14 height 7
click at [752, 186] on img at bounding box center [754, 189] width 12 height 12
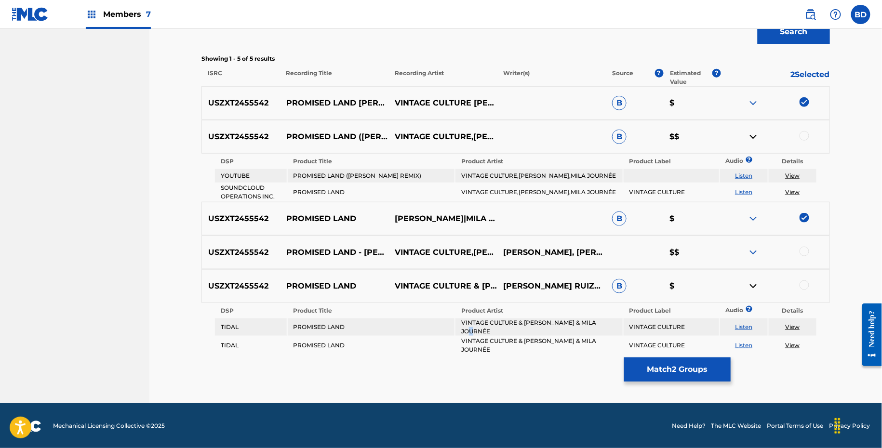
click at [475, 329] on td "VINTAGE CULTURE & PAIGE CAVELL & MILA JOURNÉE" at bounding box center [539, 327] width 167 height 17
click at [809, 288] on div at bounding box center [775, 287] width 108 height 12
click at [805, 282] on div at bounding box center [805, 286] width 10 height 10
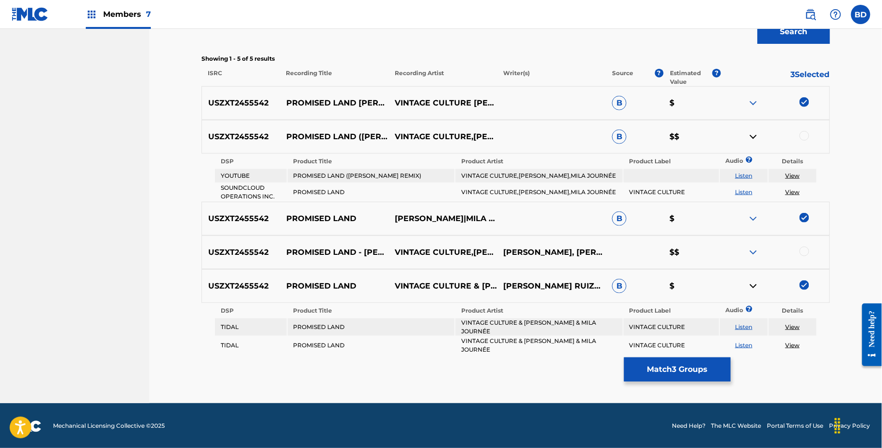
click at [754, 284] on img at bounding box center [754, 287] width 12 height 12
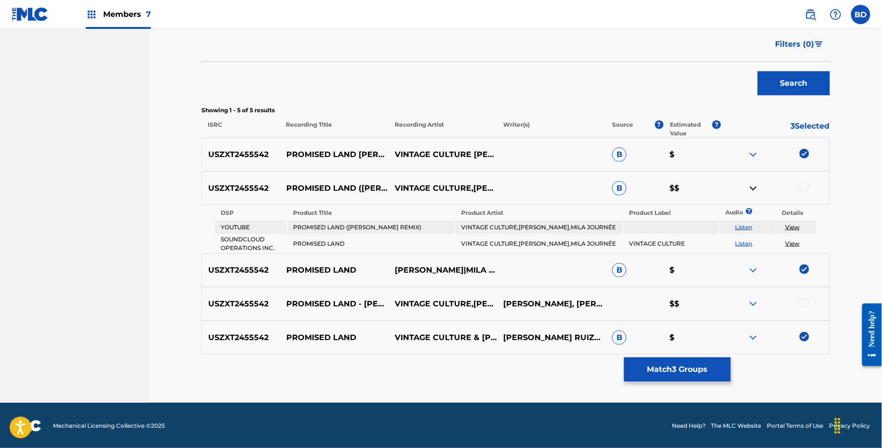
click at [498, 226] on td "VINTAGE CULTURE,PAIGE CAVELL,MILA JOURNÉE" at bounding box center [539, 227] width 167 height 13
click at [400, 227] on td "PROMISED LAND (MILA JOURNEE REMIX)" at bounding box center [371, 227] width 167 height 13
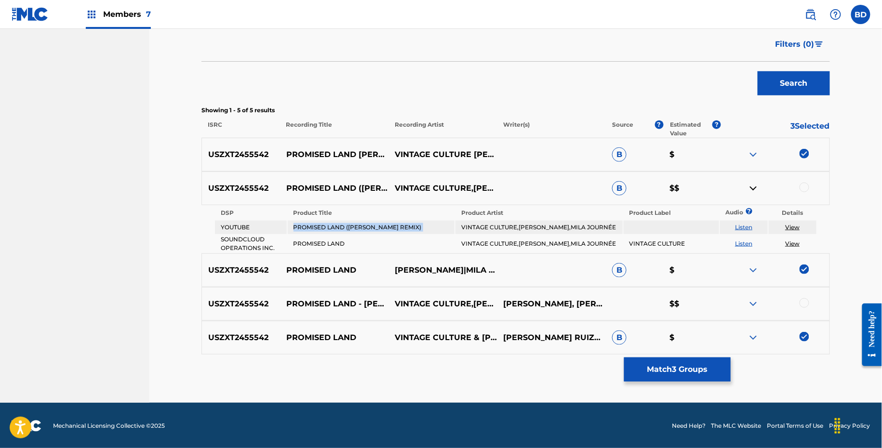
click at [400, 227] on td "PROMISED LAND (MILA JOURNEE REMIX)" at bounding box center [371, 227] width 167 height 13
click at [514, 222] on td "VINTAGE CULTURE,PAIGE CAVELL,MILA JOURNÉE" at bounding box center [539, 227] width 167 height 13
click at [511, 249] on td "VINTAGE CULTURE,PAIGE CAVELL,MILA JOURNÉE" at bounding box center [539, 243] width 167 height 17
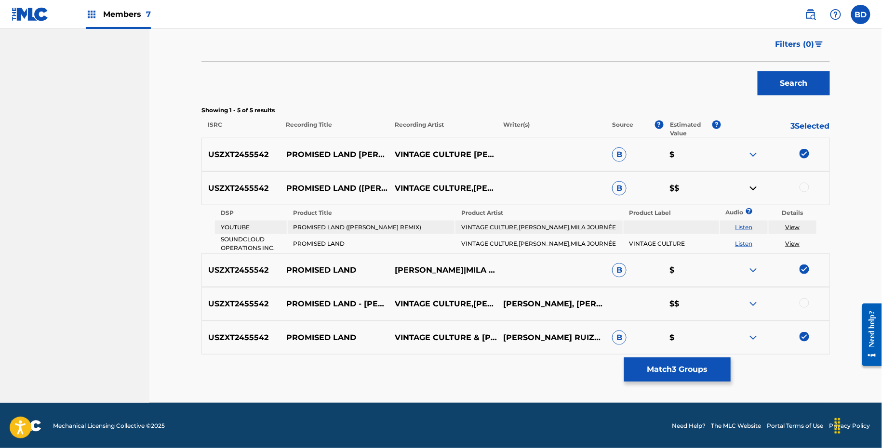
click at [511, 249] on td "VINTAGE CULTURE,PAIGE CAVELL,MILA JOURNÉE" at bounding box center [539, 243] width 167 height 17
click at [805, 189] on div at bounding box center [805, 188] width 10 height 10
click at [648, 373] on button "Match 4 Groups" at bounding box center [677, 370] width 107 height 24
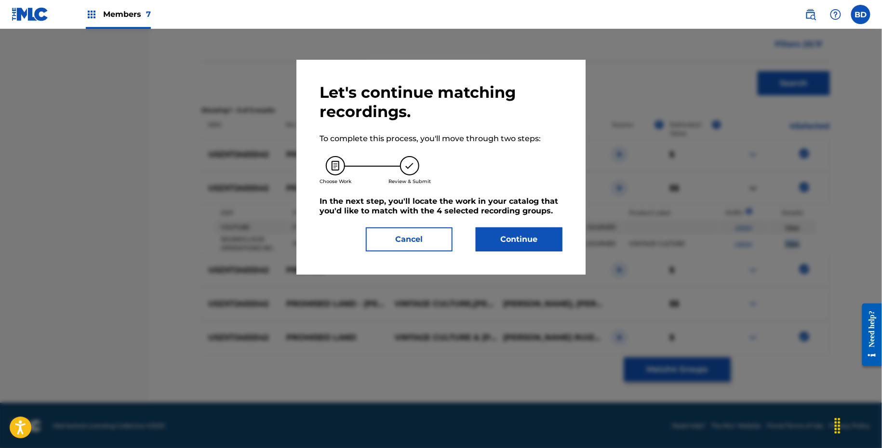
click at [490, 248] on button "Continue" at bounding box center [519, 240] width 87 height 24
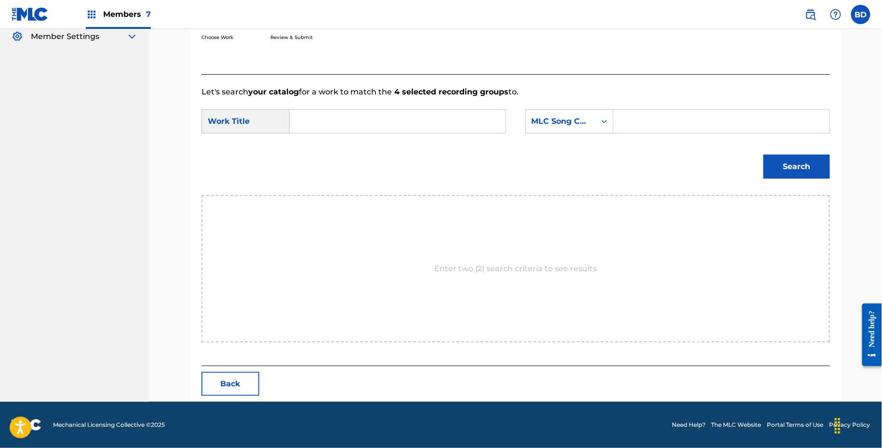
scroll to position [193, 0]
click at [704, 115] on input "Search Form" at bounding box center [722, 121] width 200 height 23
paste input "PM7900"
type input "PM7900"
click at [380, 101] on form "SearchWithCriteriaabedc182-72d7-46a8-bae8-59e803bcef97 Work Title SearchWithCri…" at bounding box center [516, 146] width 629 height 97
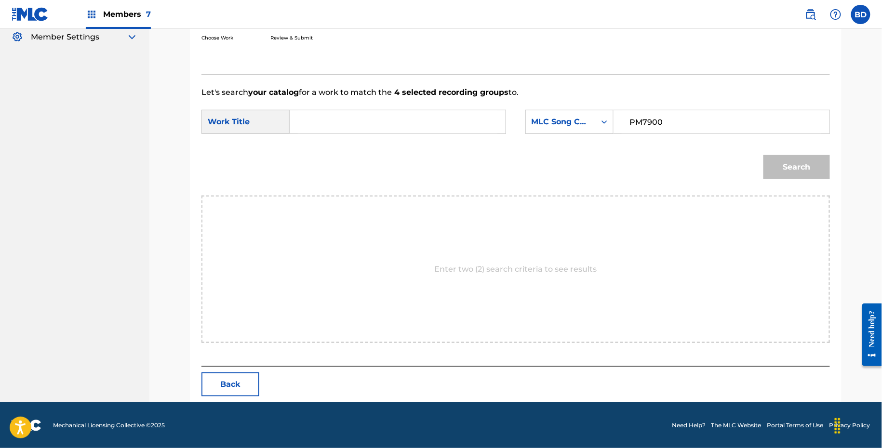
click at [383, 124] on input "Search Form" at bounding box center [398, 121] width 200 height 23
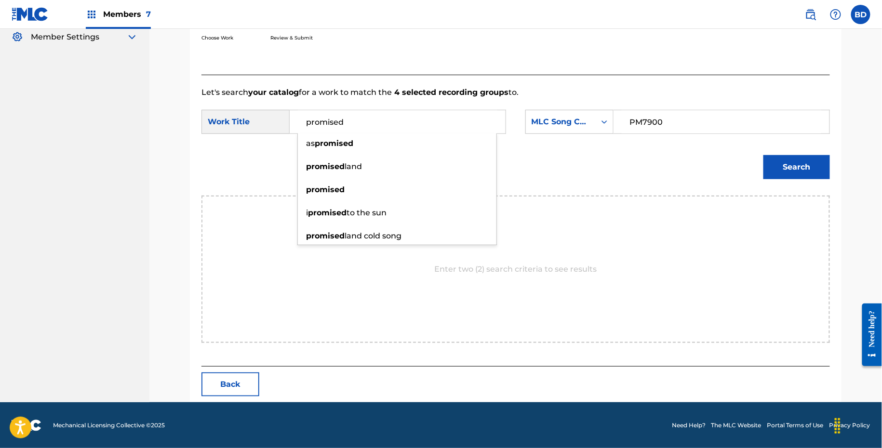
type input "promised"
click at [791, 162] on button "Search" at bounding box center [797, 167] width 67 height 24
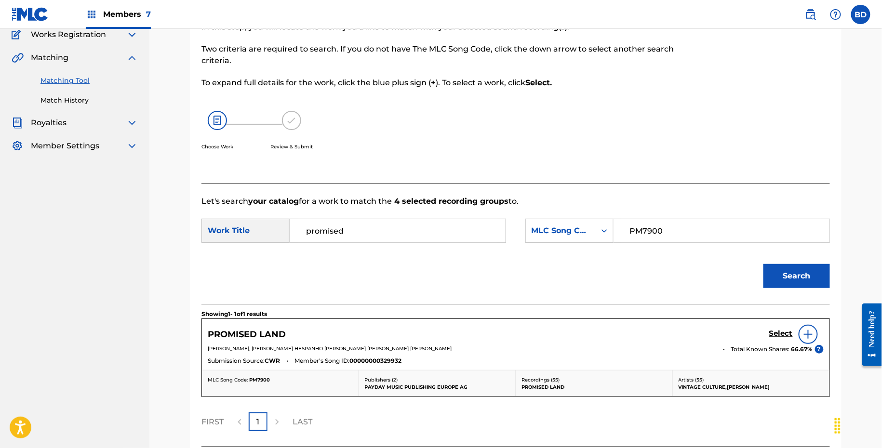
scroll to position [164, 0]
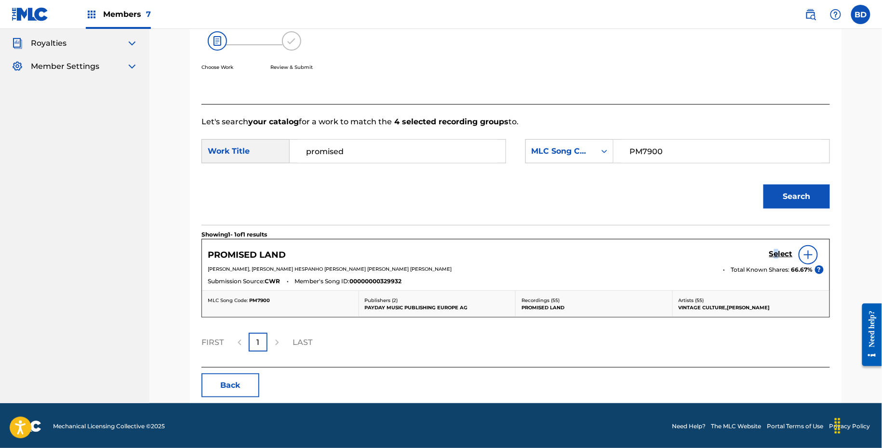
click at [778, 252] on h5 "Select" at bounding box center [781, 254] width 24 height 9
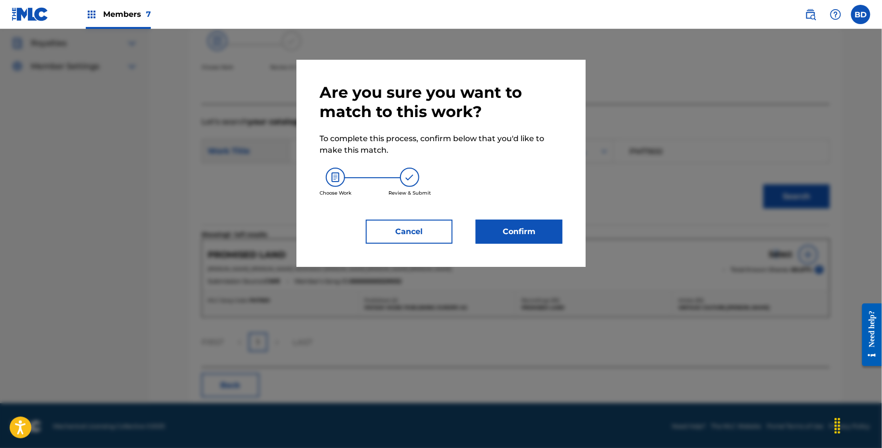
click at [496, 222] on button "Confirm" at bounding box center [519, 232] width 87 height 24
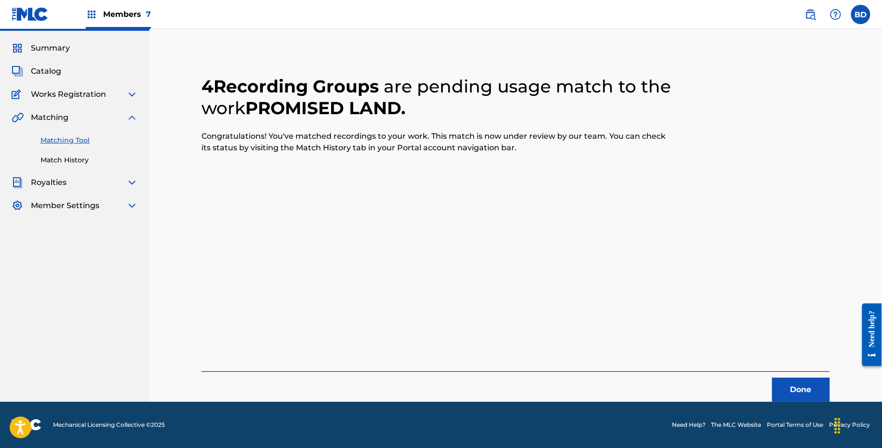
scroll to position [25, 0]
click at [56, 162] on link "Match History" at bounding box center [88, 160] width 97 height 10
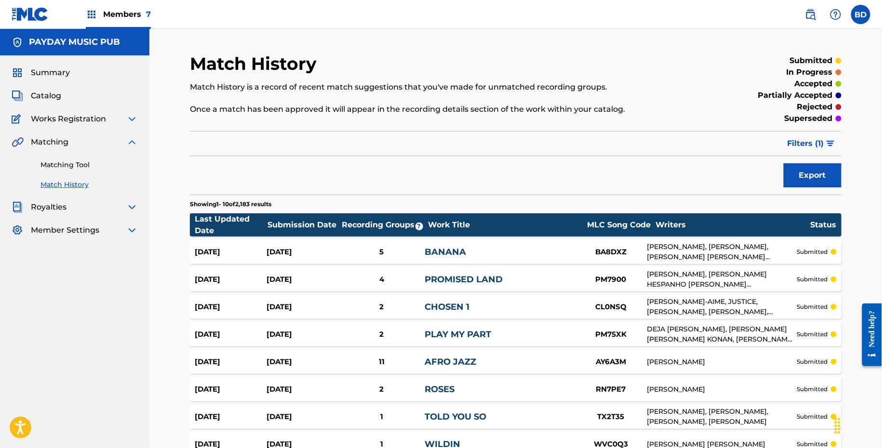
click at [790, 152] on button "Filters ( 1 )" at bounding box center [812, 144] width 60 height 24
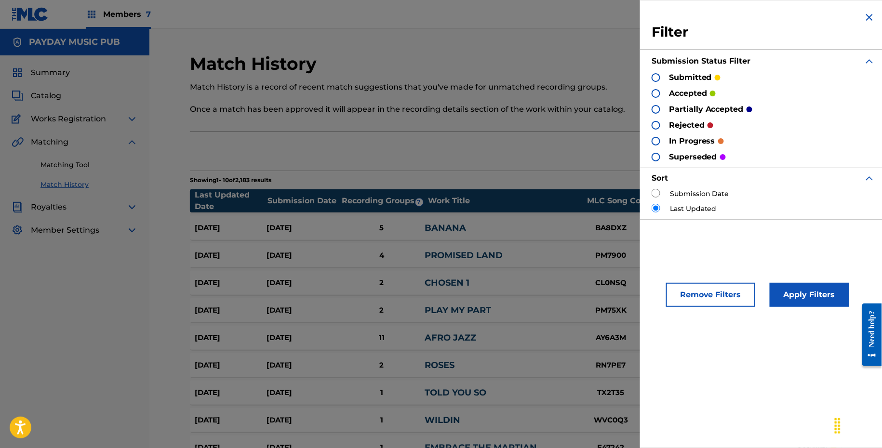
click at [655, 198] on div "Submission Date" at bounding box center [764, 194] width 224 height 10
click at [655, 194] on input "radio" at bounding box center [656, 193] width 9 height 9
radio input "true"
click at [850, 293] on div "Remove Filters Apply Filters" at bounding box center [763, 289] width 247 height 59
click at [844, 293] on button "Apply Filters" at bounding box center [810, 295] width 80 height 24
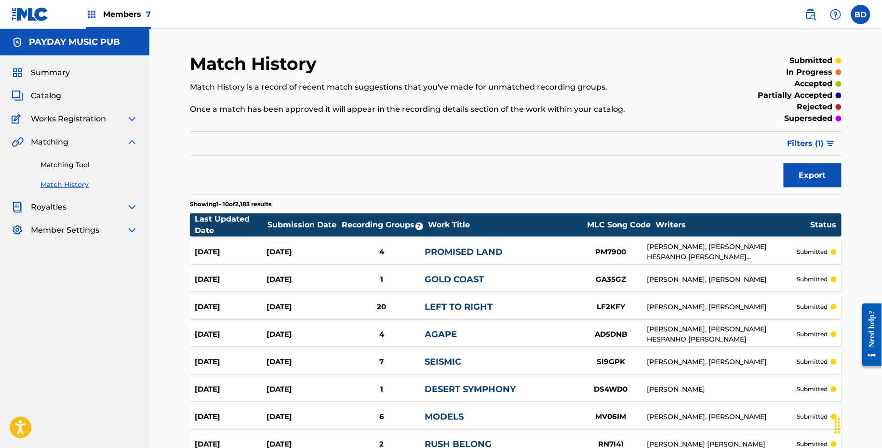
click at [392, 250] on div "4" at bounding box center [381, 252] width 86 height 11
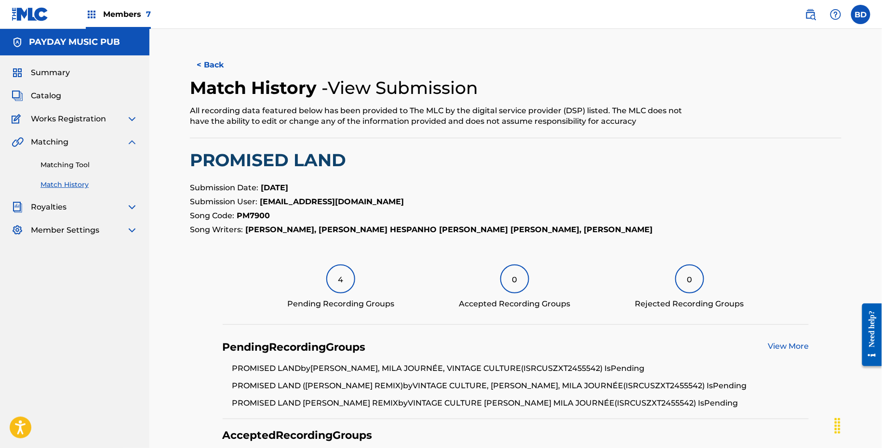
click at [109, 164] on link "Matching Tool" at bounding box center [88, 165] width 97 height 10
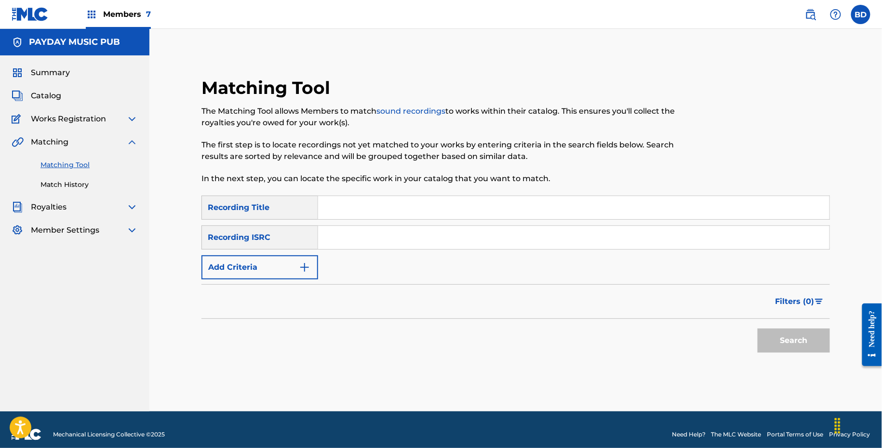
click at [417, 238] on input "Search Form" at bounding box center [574, 237] width 512 height 23
paste input "USZXT2455538"
type input "USZXT2455538"
click at [758, 329] on button "Search" at bounding box center [794, 341] width 72 height 24
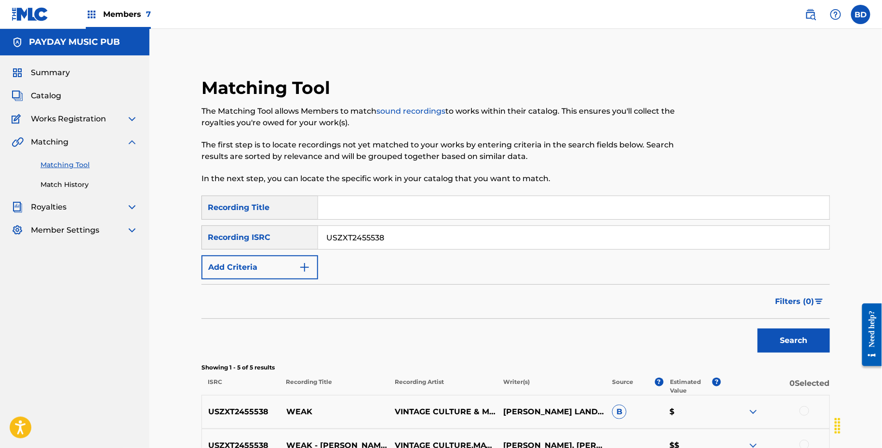
scroll to position [210, 0]
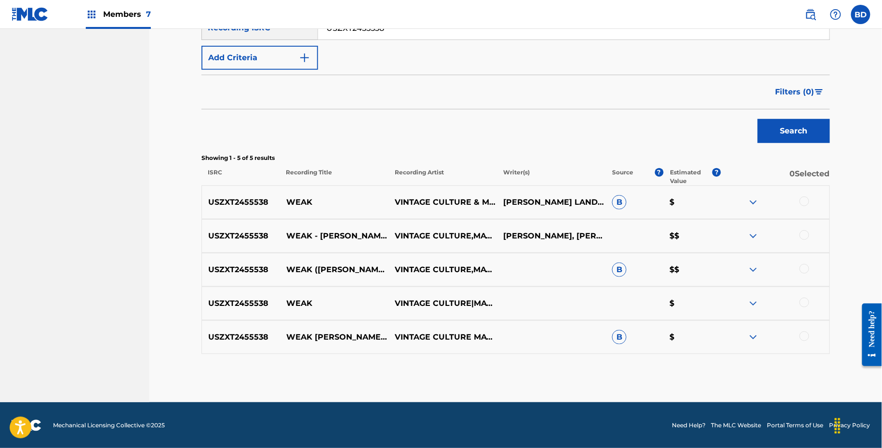
click at [754, 337] on img at bounding box center [754, 338] width 12 height 12
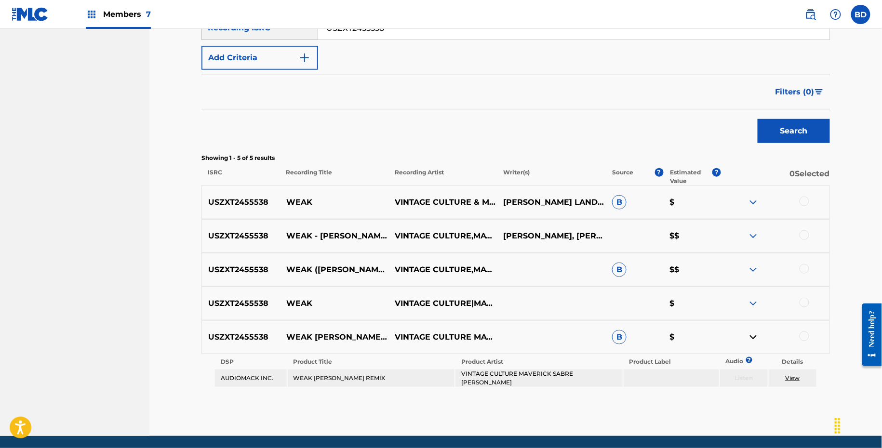
click at [754, 270] on img at bounding box center [754, 270] width 12 height 12
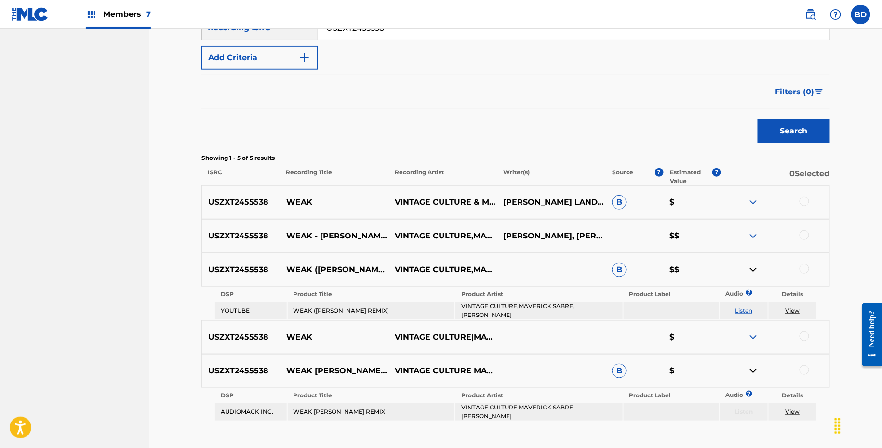
click at [754, 182] on p "0 Selected" at bounding box center [775, 176] width 109 height 17
click at [754, 199] on img at bounding box center [754, 203] width 12 height 12
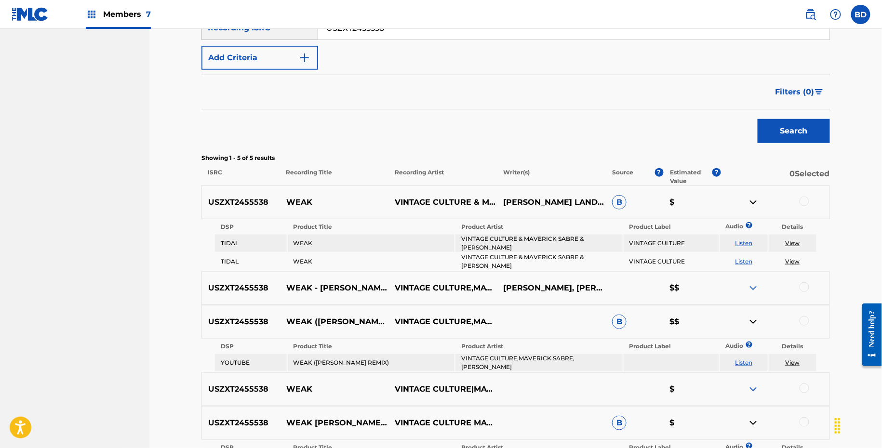
click at [291, 200] on p "WEAK" at bounding box center [334, 203] width 108 height 12
click at [357, 28] on nav "Members 7 BD BD Brian Durant claims@sx-works.com Profile Log out" at bounding box center [441, 14] width 882 height 29
click at [357, 29] on div "Members 7 BD BD Brian Durant claims@sx-works.com Profile Log out PAYDAY MUSIC P…" at bounding box center [441, 179] width 882 height 778
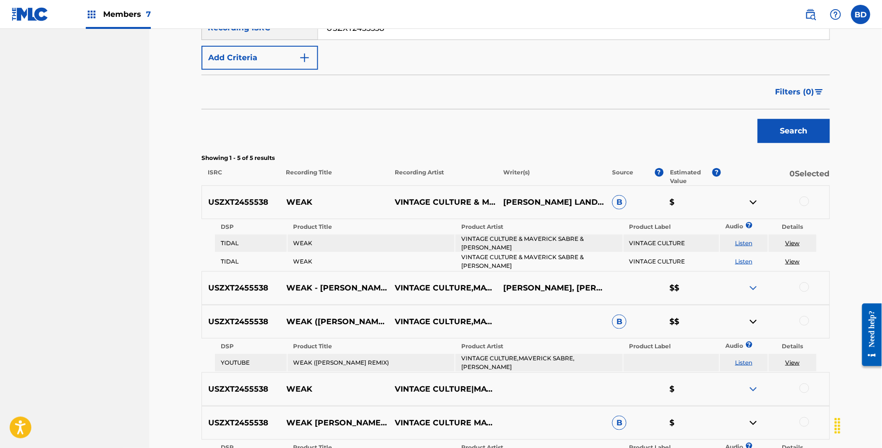
click at [357, 29] on input "USZXT2455538" at bounding box center [574, 27] width 512 height 23
click at [357, 31] on input "USZXT2455538" at bounding box center [574, 27] width 512 height 23
click at [758, 119] on button "Search" at bounding box center [794, 131] width 72 height 24
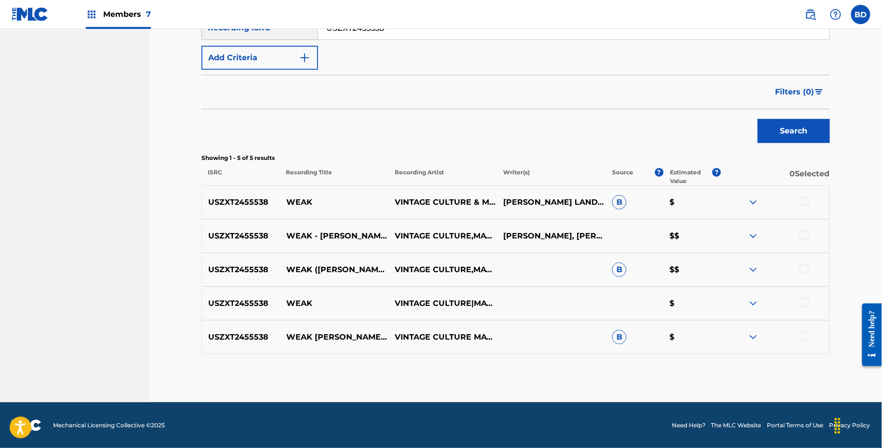
click at [295, 197] on p "WEAK" at bounding box center [334, 203] width 108 height 12
click at [755, 337] on img at bounding box center [754, 338] width 12 height 12
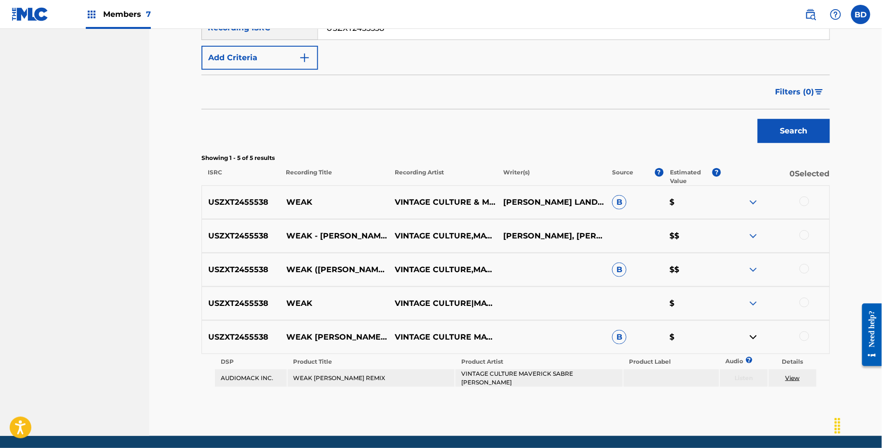
click at [757, 259] on div "USZXT2455538 WEAK (MARCO LYS REMIX) VINTAGE CULTURE,MAVERICK SABRE,MARCO LYS B …" at bounding box center [516, 270] width 629 height 34
click at [755, 272] on img at bounding box center [754, 270] width 12 height 12
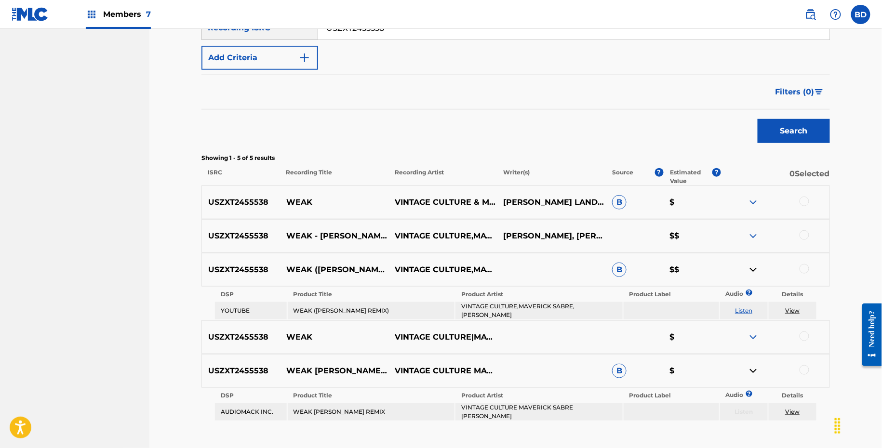
click at [751, 197] on img at bounding box center [754, 203] width 12 height 12
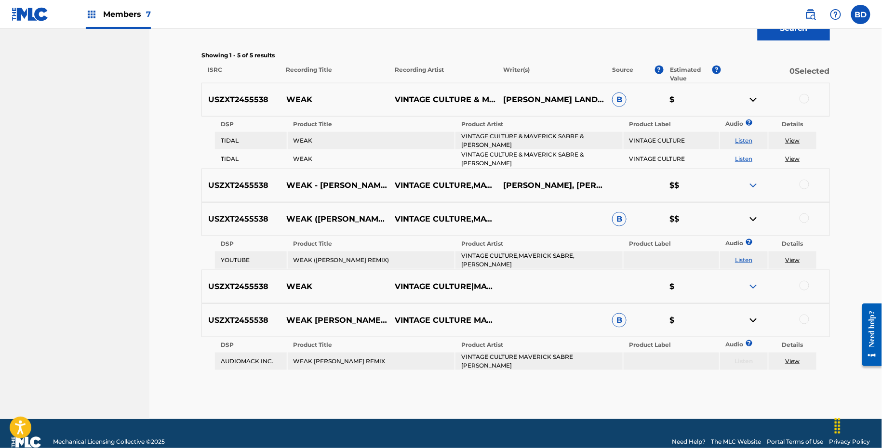
scroll to position [306, 0]
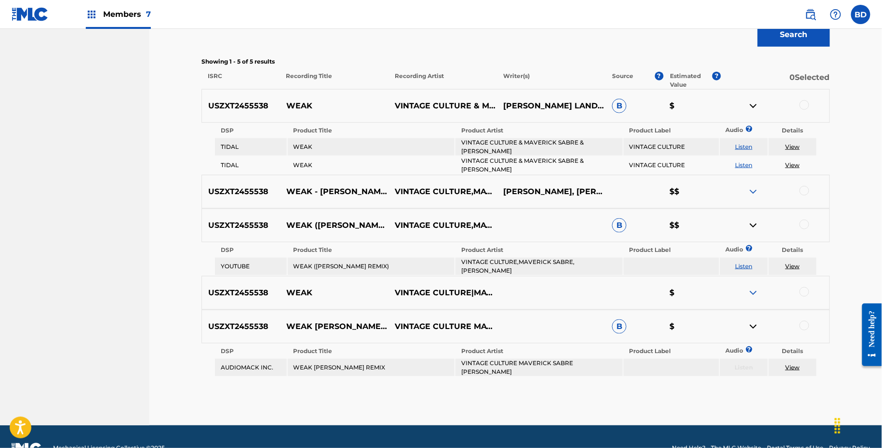
click at [502, 141] on td "VINTAGE CULTURE & MAVERICK SABRE & MARCO LYS" at bounding box center [539, 146] width 167 height 17
click at [486, 362] on td "VINTAGE CULTURE MAVERICK SABRE MARCO LYS" at bounding box center [539, 367] width 167 height 17
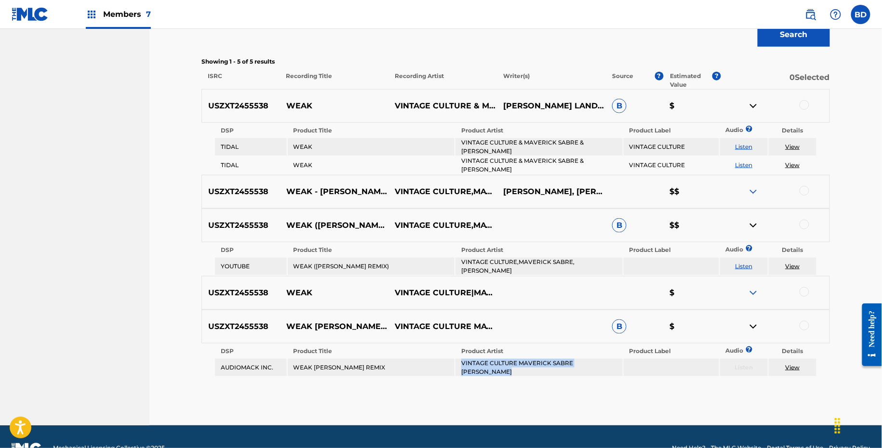
click at [486, 362] on td "VINTAGE CULTURE MAVERICK SABRE MARCO LYS" at bounding box center [539, 367] width 167 height 17
click at [803, 107] on div at bounding box center [805, 105] width 10 height 10
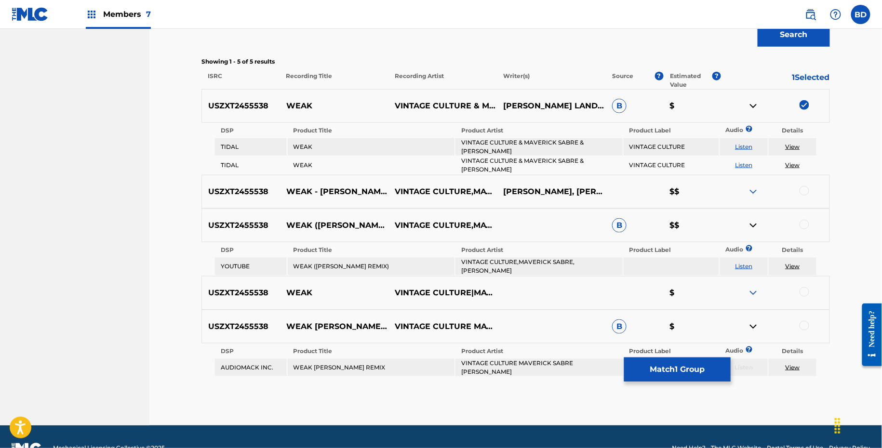
click at [757, 105] on img at bounding box center [754, 106] width 12 height 12
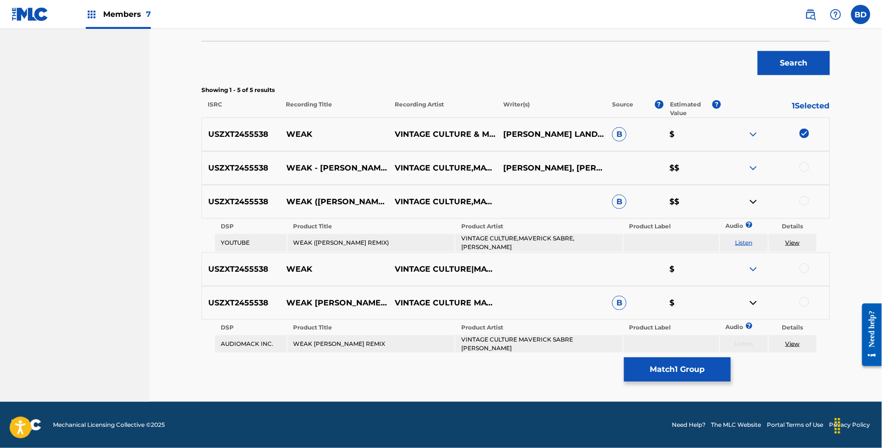
scroll to position [269, 0]
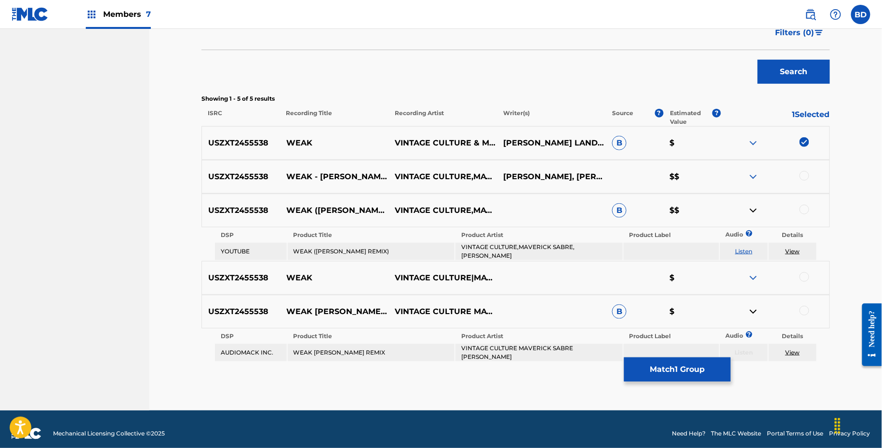
click at [803, 313] on div "USZXT2455538 WEAK MARCO LYS REMIX VINTAGE CULTURE MAVERICK SABRE MARCO LYS B $" at bounding box center [516, 312] width 629 height 34
click at [803, 307] on div at bounding box center [805, 311] width 10 height 10
click at [755, 306] on img at bounding box center [754, 312] width 12 height 12
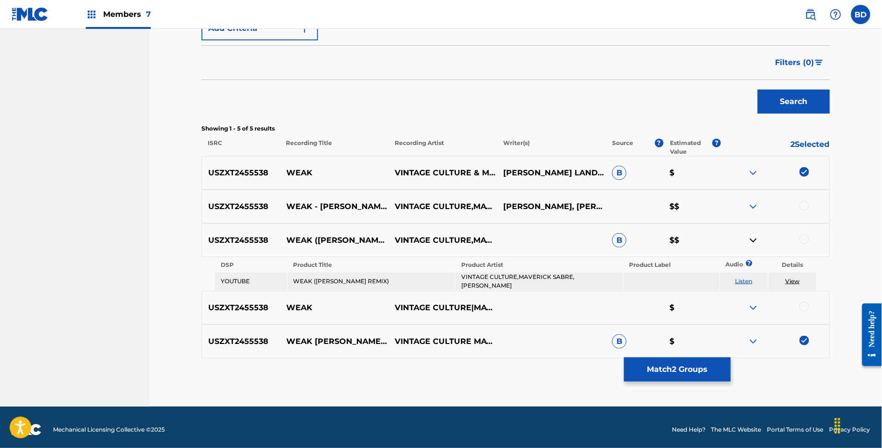
click at [344, 279] on td "WEAK (MARCO LYS REMIX)" at bounding box center [371, 281] width 167 height 17
click at [512, 283] on td "VINTAGE CULTURE,MAVERICK SABRE,MARCO LYS" at bounding box center [539, 281] width 167 height 17
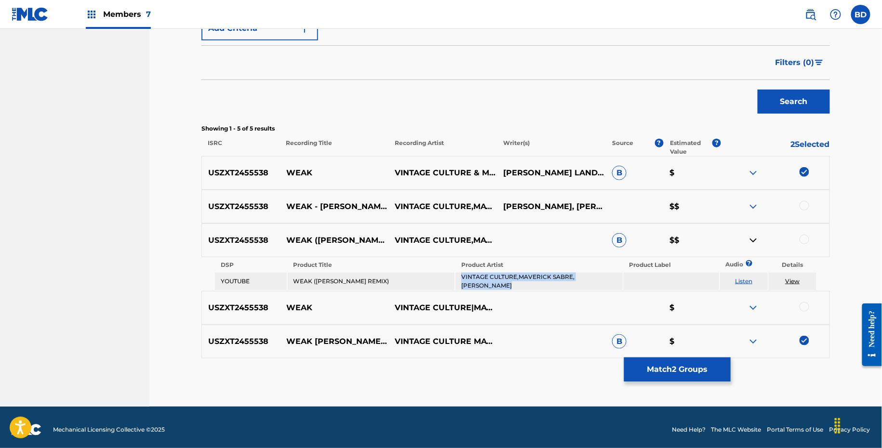
click at [512, 283] on td "VINTAGE CULTURE,MAVERICK SABRE,MARCO LYS" at bounding box center [539, 281] width 167 height 17
click at [806, 239] on div at bounding box center [805, 240] width 10 height 10
click at [791, 278] on link "View" at bounding box center [792, 281] width 14 height 7
click at [657, 369] on button "Match 3 Groups" at bounding box center [677, 370] width 107 height 24
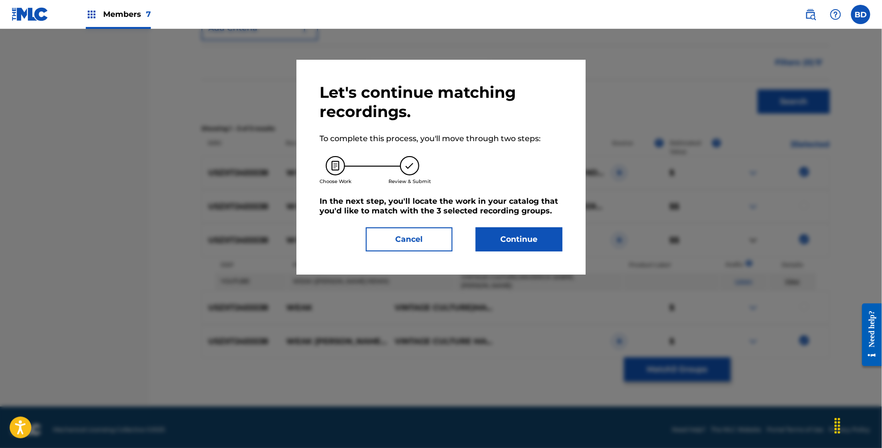
click at [514, 254] on div "Let's continue matching recordings. To complete this process, you'll move throu…" at bounding box center [440, 167] width 289 height 215
click at [514, 228] on button "Continue" at bounding box center [519, 240] width 87 height 24
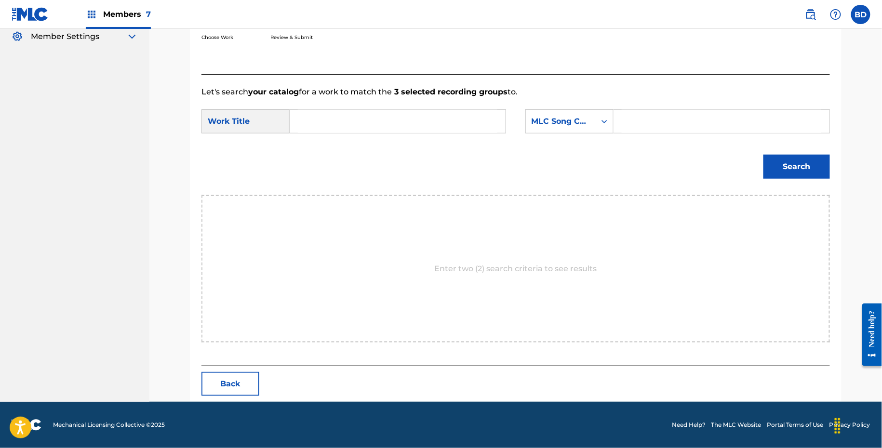
scroll to position [193, 0]
click at [660, 131] on input "Search Form" at bounding box center [722, 121] width 200 height 23
paste input "WC3ZIP"
type input "WC3ZIP"
click at [466, 123] on input "Search Form" at bounding box center [398, 121] width 200 height 23
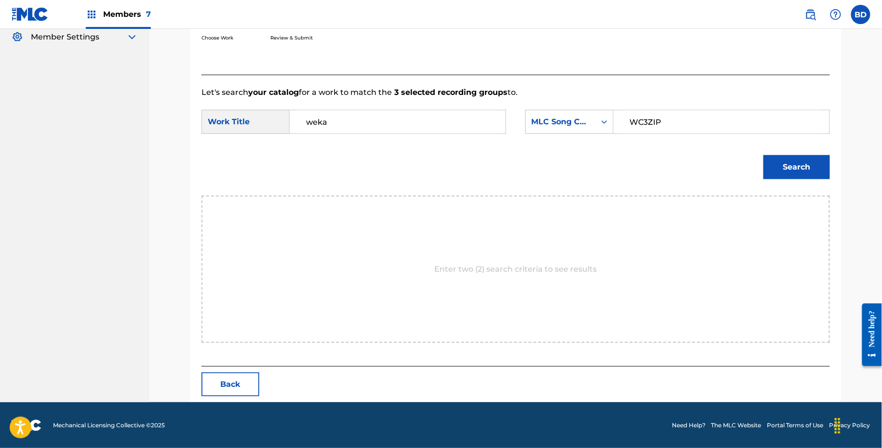
type input "weka"
click at [783, 155] on button "Search" at bounding box center [797, 167] width 67 height 24
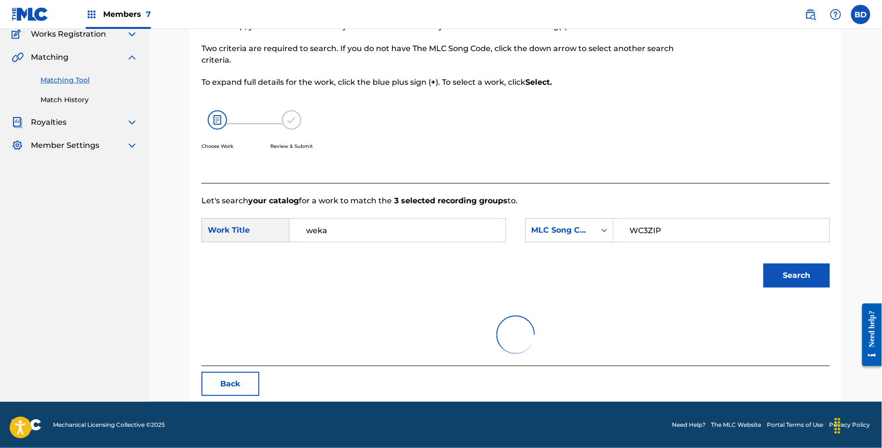
scroll to position [43, 0]
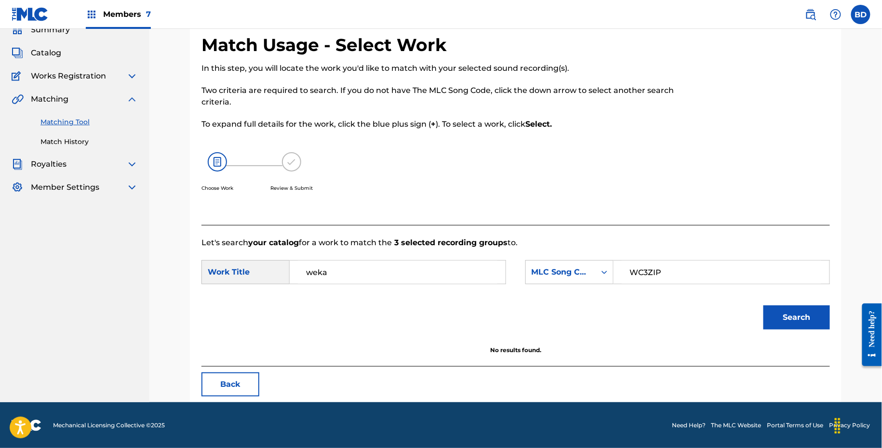
click at [352, 282] on input "weka" at bounding box center [398, 272] width 200 height 23
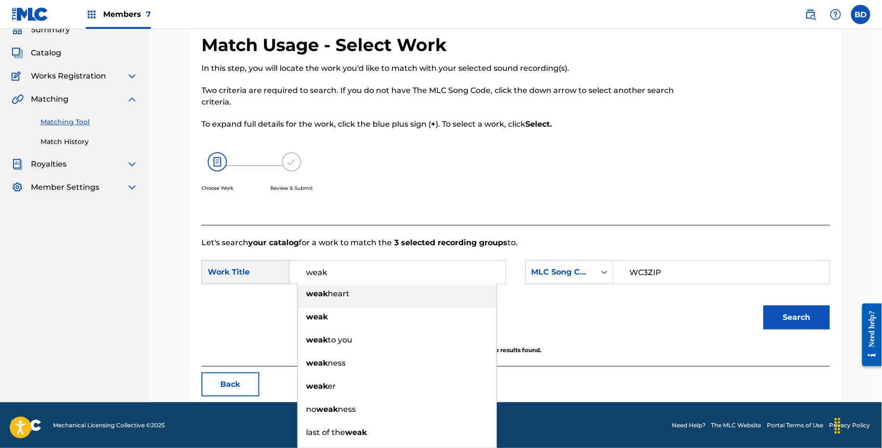
type input "weak"
click at [770, 325] on button "Search" at bounding box center [797, 318] width 67 height 24
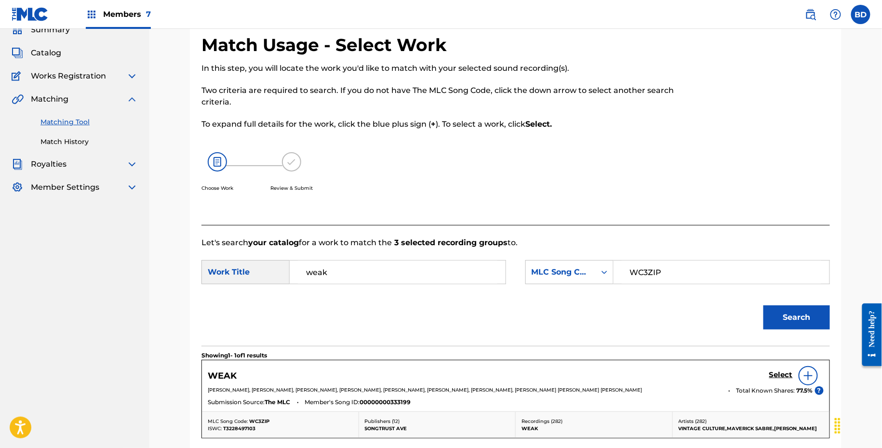
click at [784, 375] on h5 "Select" at bounding box center [781, 375] width 24 height 9
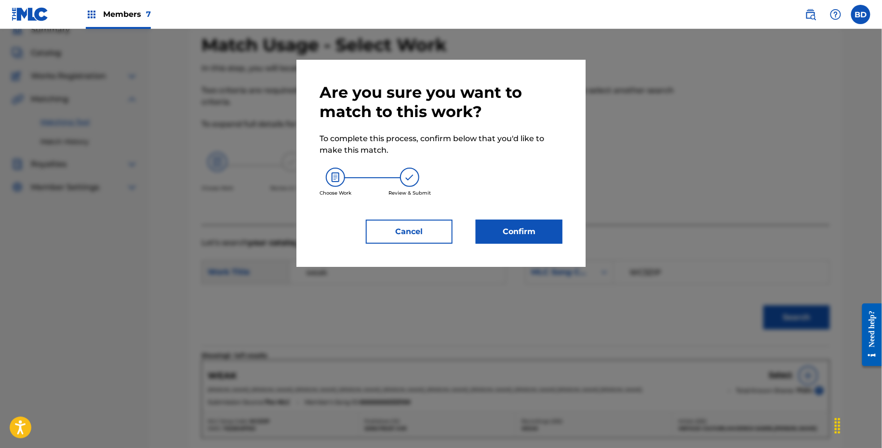
click at [548, 211] on div "Are you sure you want to match to this work? To complete this process, confirm …" at bounding box center [441, 163] width 243 height 161
drag, startPoint x: 462, startPoint y: 222, endPoint x: 496, endPoint y: 227, distance: 33.7
click at [496, 224] on div "Cancel Confirm" at bounding box center [441, 232] width 243 height 24
click at [496, 227] on button "Confirm" at bounding box center [519, 232] width 87 height 24
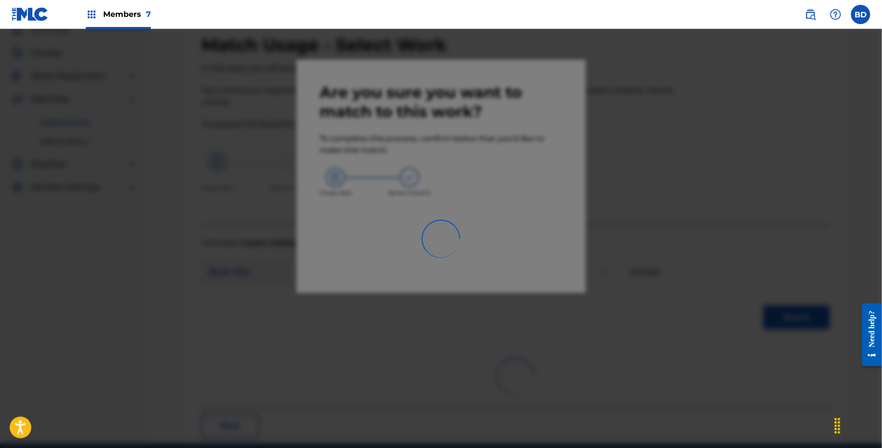
scroll to position [25, 0]
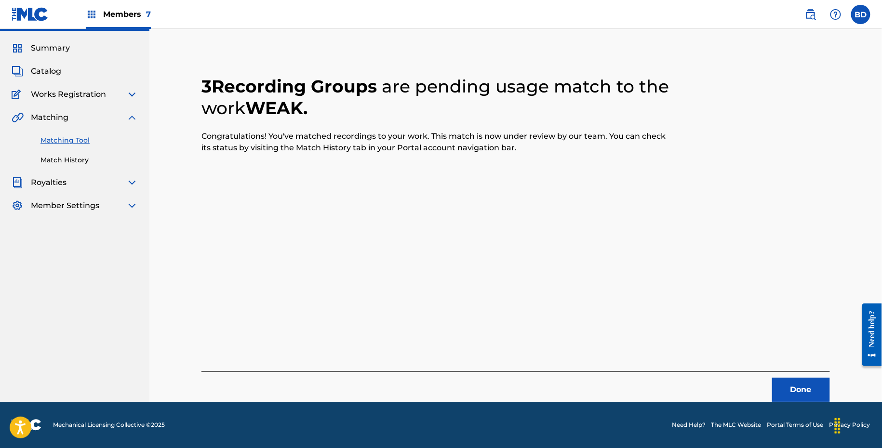
click at [87, 169] on div "Summary Catalog Works Registration Claiming Tool Individual Registration Tool B…" at bounding box center [74, 127] width 149 height 192
click at [87, 156] on link "Match History" at bounding box center [88, 160] width 97 height 10
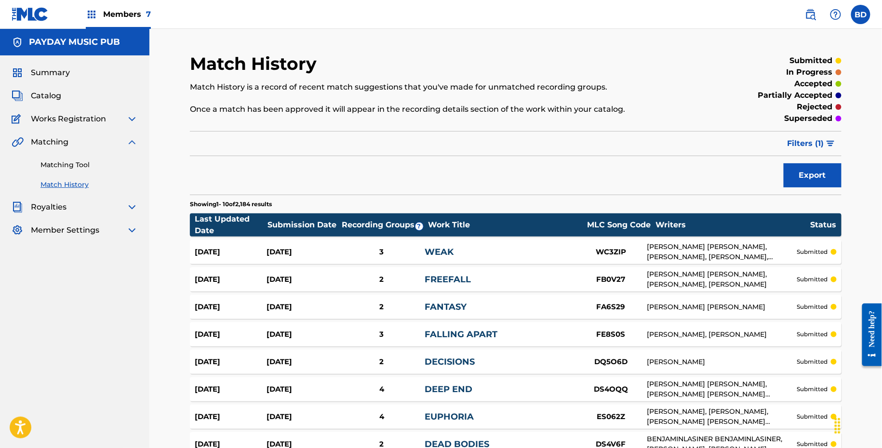
click at [543, 256] on div "WEAK" at bounding box center [500, 252] width 150 height 13
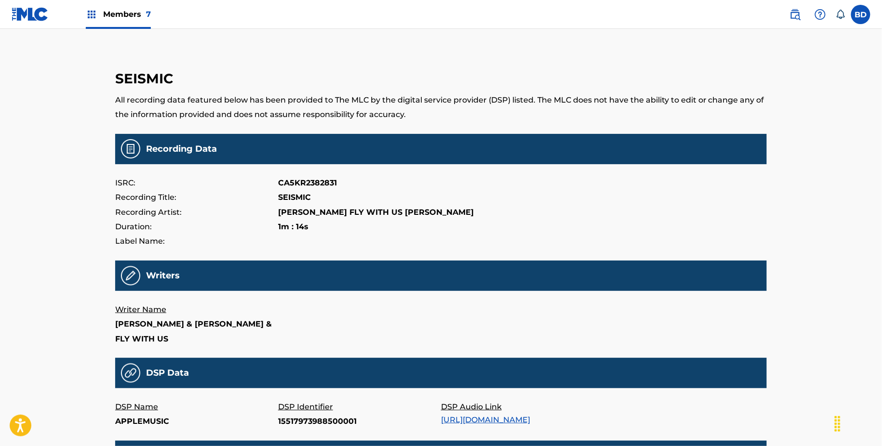
click at [327, 416] on p "15517973988500001" at bounding box center [359, 422] width 163 height 14
copy p "15517973988500001"
click at [320, 420] on p "15517292785500001" at bounding box center [359, 422] width 163 height 14
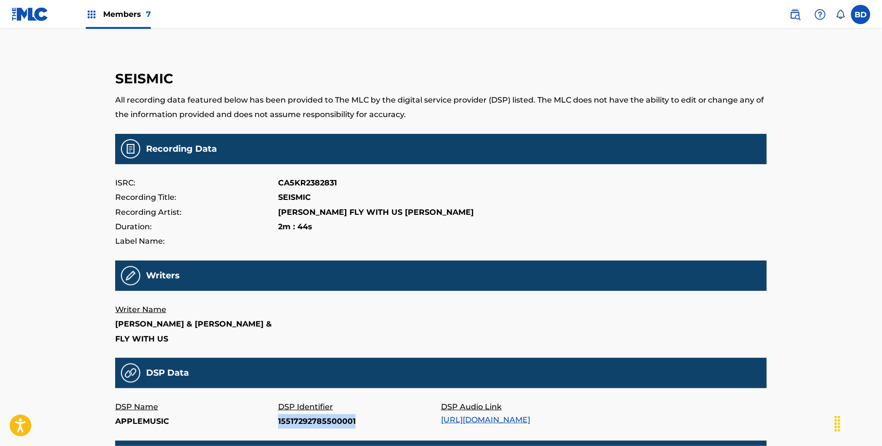
copy p "15517292785500001"
click at [288, 421] on p "15517435144200001" at bounding box center [359, 422] width 163 height 14
copy p "15517435144200001"
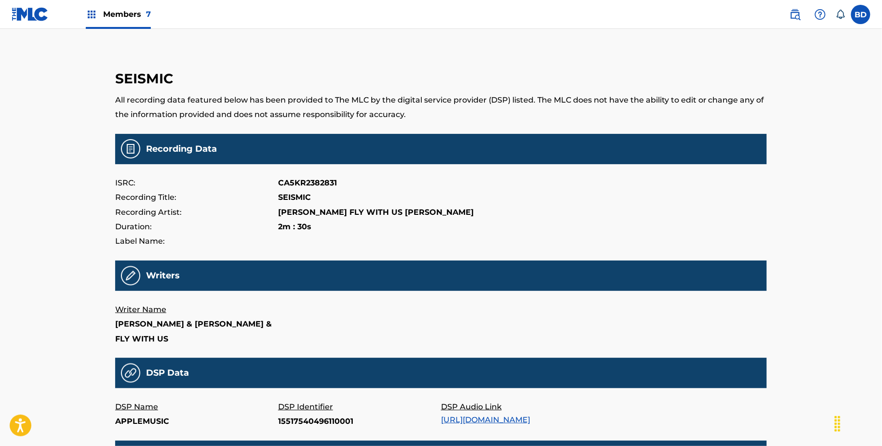
click at [298, 426] on p "15517540496110001" at bounding box center [359, 422] width 163 height 14
copy p "15517540496110001"
click at [303, 423] on p "15517503028680001" at bounding box center [359, 422] width 163 height 14
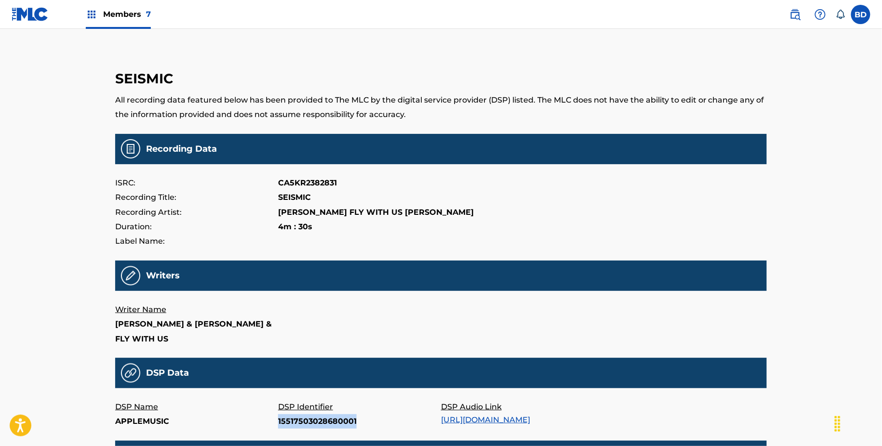
copy p "15517503028680001"
click at [282, 426] on p "15517292785500001" at bounding box center [359, 422] width 163 height 14
copy p "15517292785500001"
click at [297, 421] on p "15517831901160001" at bounding box center [359, 422] width 163 height 14
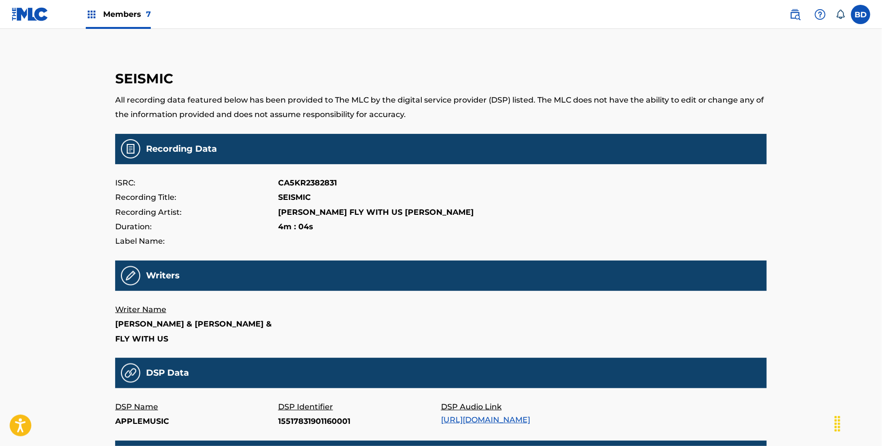
click at [297, 421] on p "15517831901160001" at bounding box center [359, 422] width 163 height 14
copy p "15517831901160001"
click at [297, 430] on div "DSP Identifier 15517525770380001" at bounding box center [359, 414] width 163 height 29
click at [296, 423] on p "15517525770380001" at bounding box center [359, 422] width 163 height 14
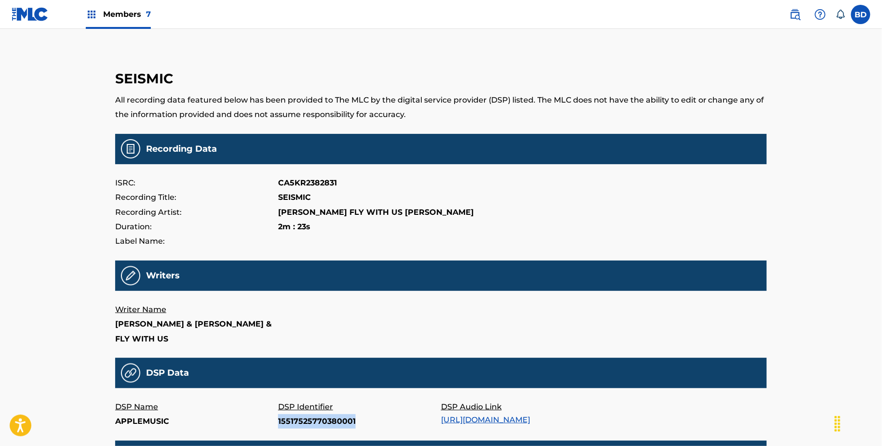
copy p "15517525770380001"
click at [327, 427] on p "15517283576450001" at bounding box center [359, 422] width 163 height 14
copy p "15517283576450001"
click at [293, 421] on p "15517432964190001" at bounding box center [359, 422] width 163 height 14
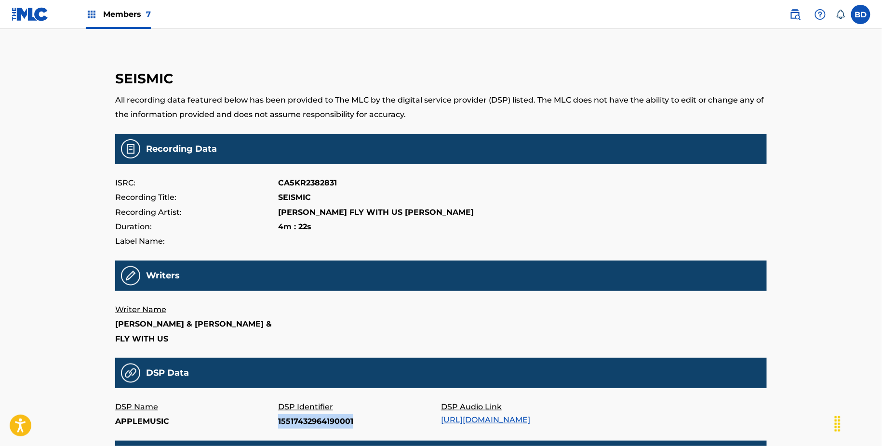
click at [293, 421] on p "15517432964190001" at bounding box center [359, 422] width 163 height 14
copy p "15517432964190001"
click at [314, 420] on p "15517451362660001" at bounding box center [359, 422] width 163 height 14
copy p "15517451362660001"
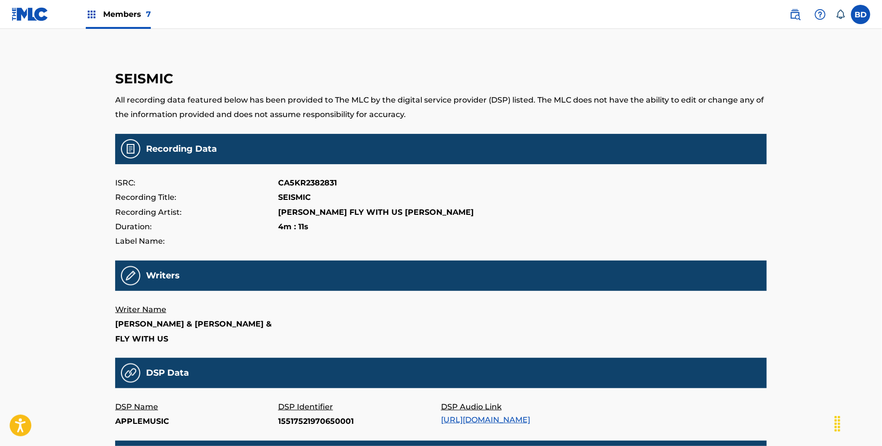
click at [291, 424] on p "15517521970650001" at bounding box center [359, 422] width 163 height 14
copy p "15517521970650001"
